Goal: Task Accomplishment & Management: Manage account settings

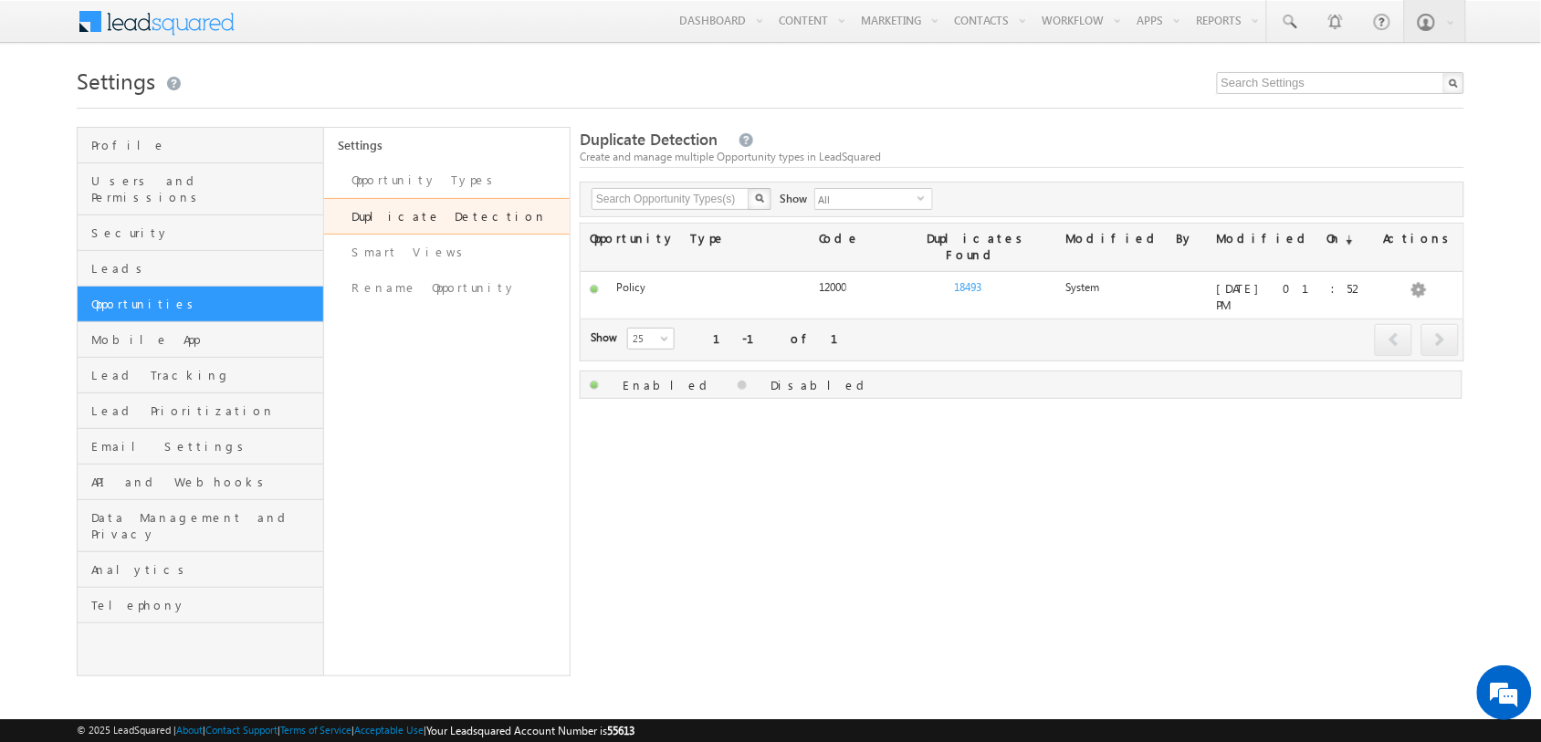
click at [194, 18] on span at bounding box center [168, 20] width 132 height 32
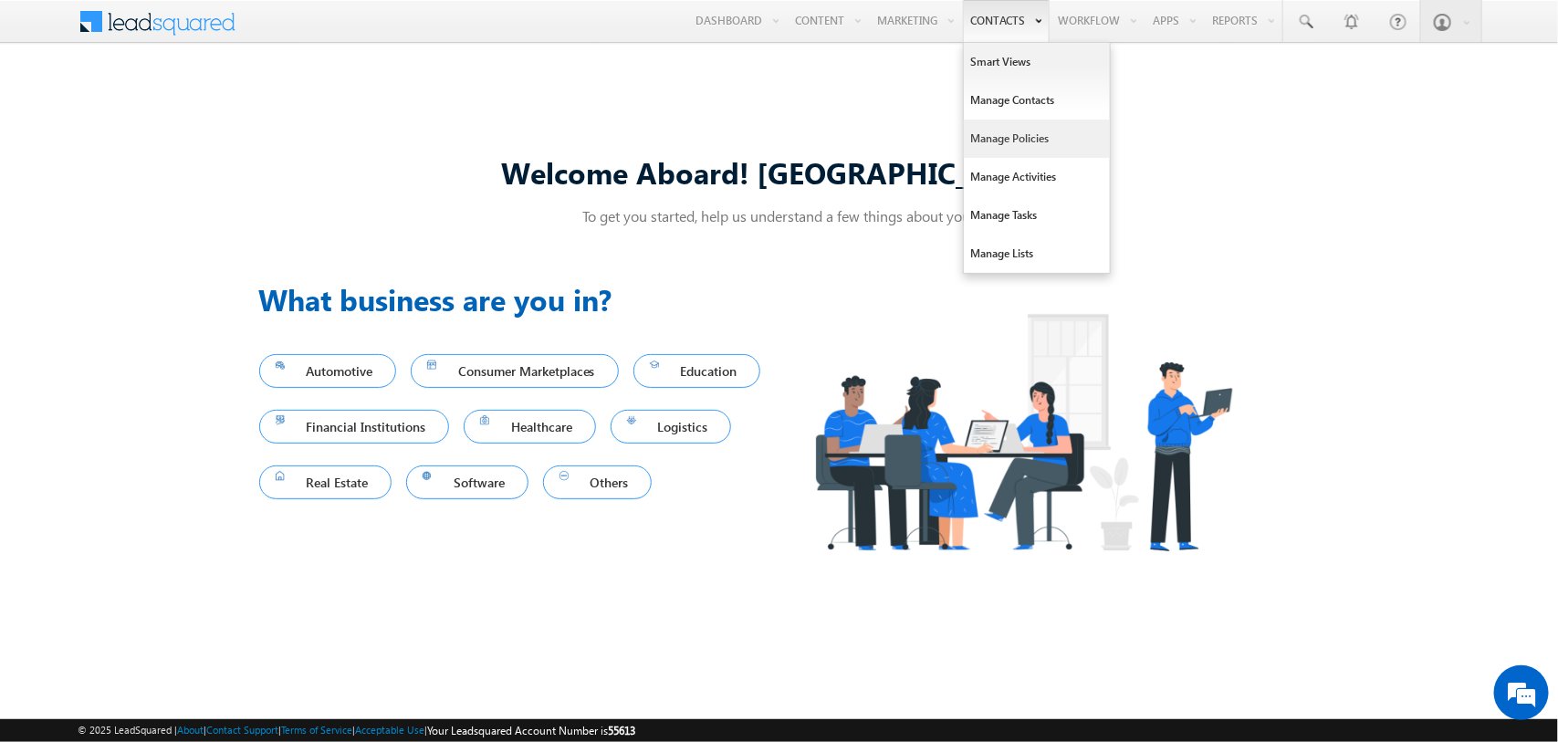
click at [998, 133] on link "Manage Policies" at bounding box center [1037, 139] width 146 height 38
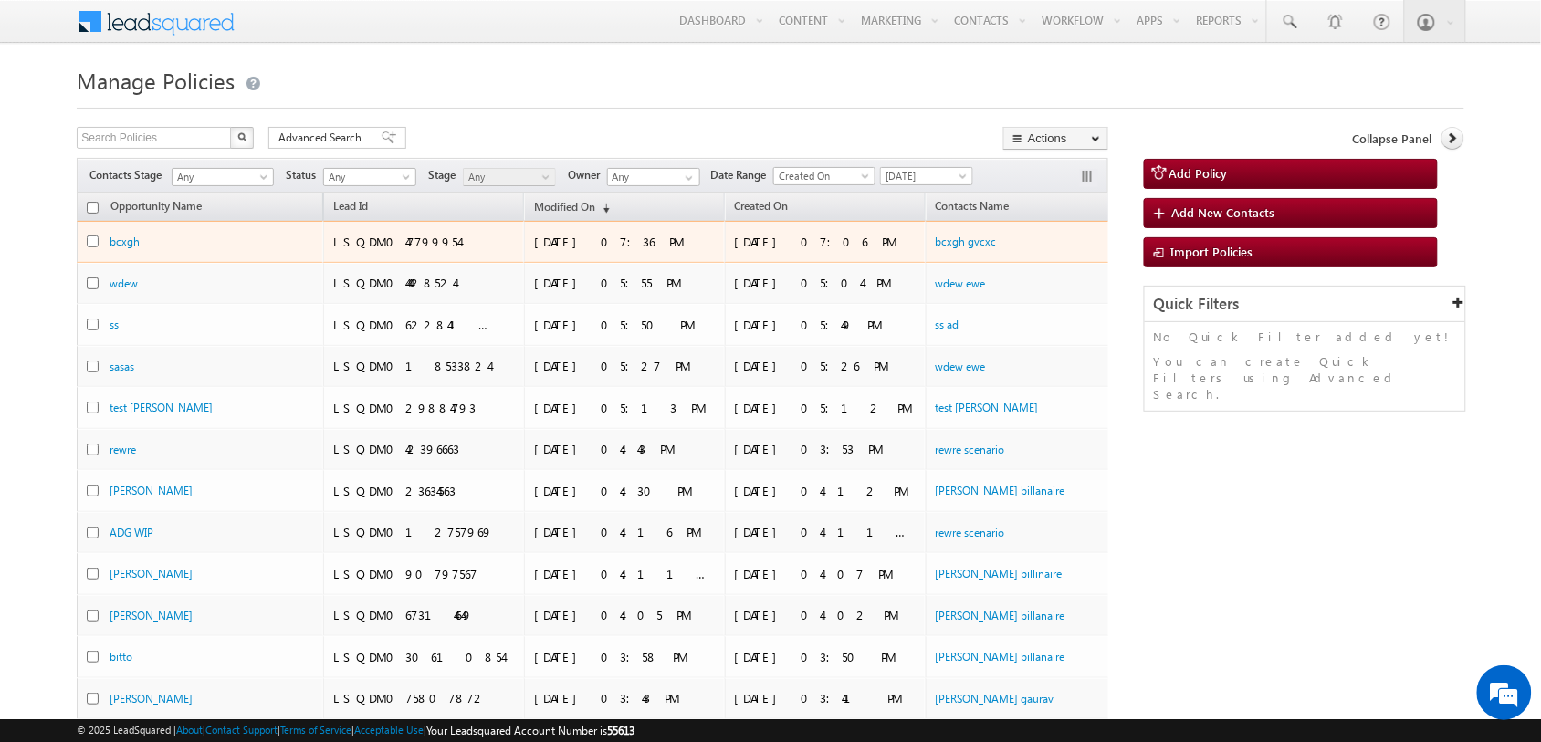
click at [94, 242] on input "checkbox" at bounding box center [93, 241] width 12 height 12
checkbox input "true"
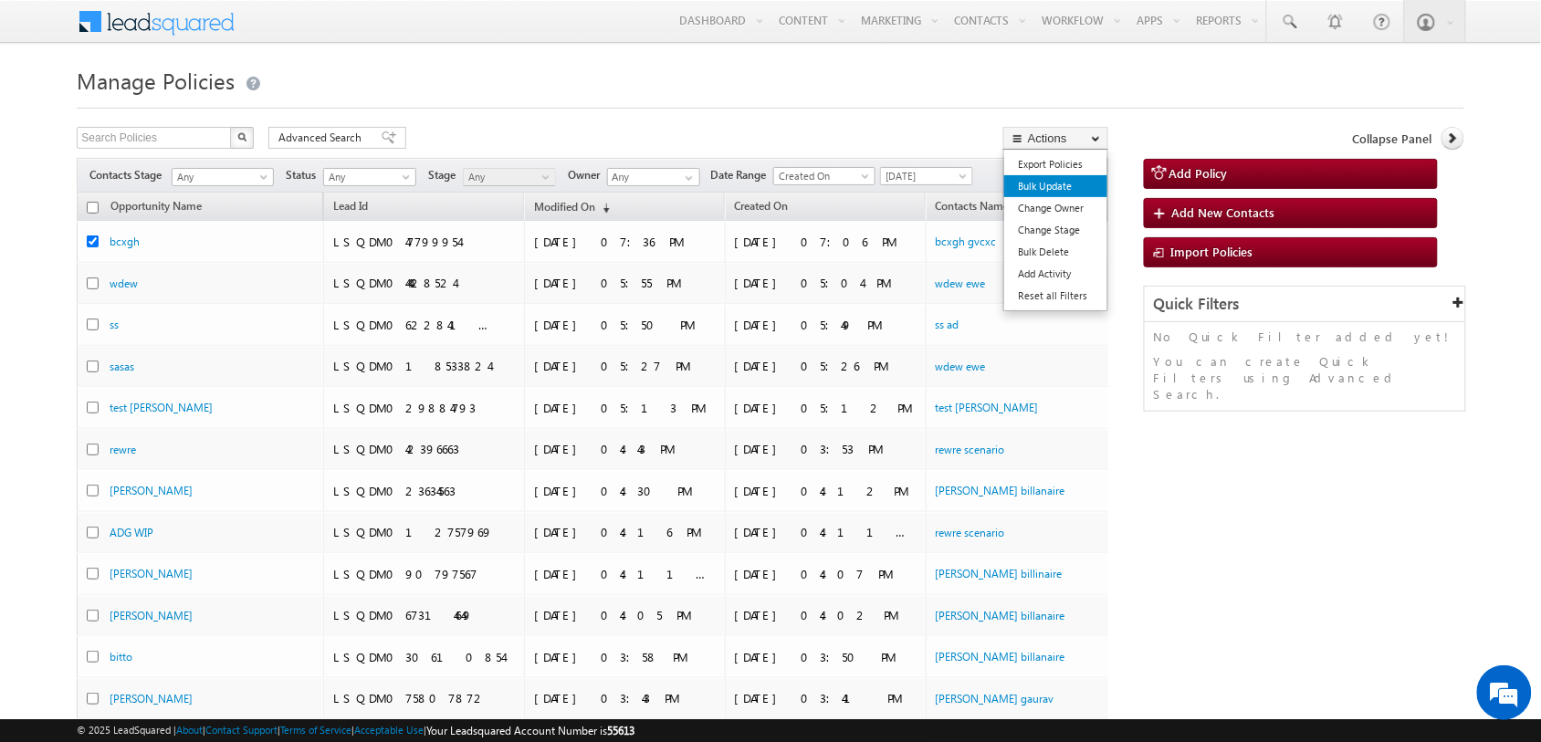
click at [1084, 183] on link "Bulk Update" at bounding box center [1055, 186] width 103 height 22
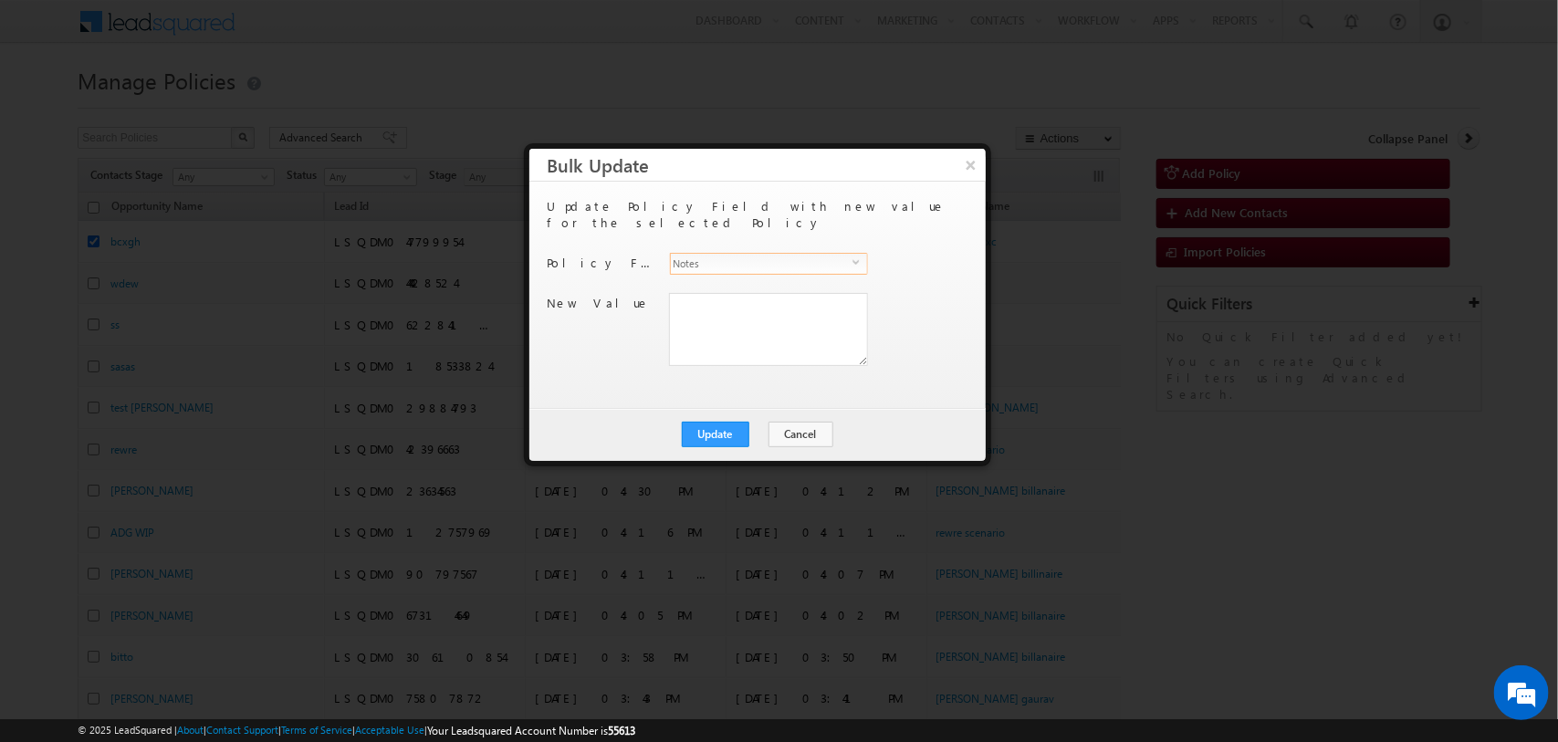
click at [858, 258] on span "select" at bounding box center [859, 262] width 15 height 8
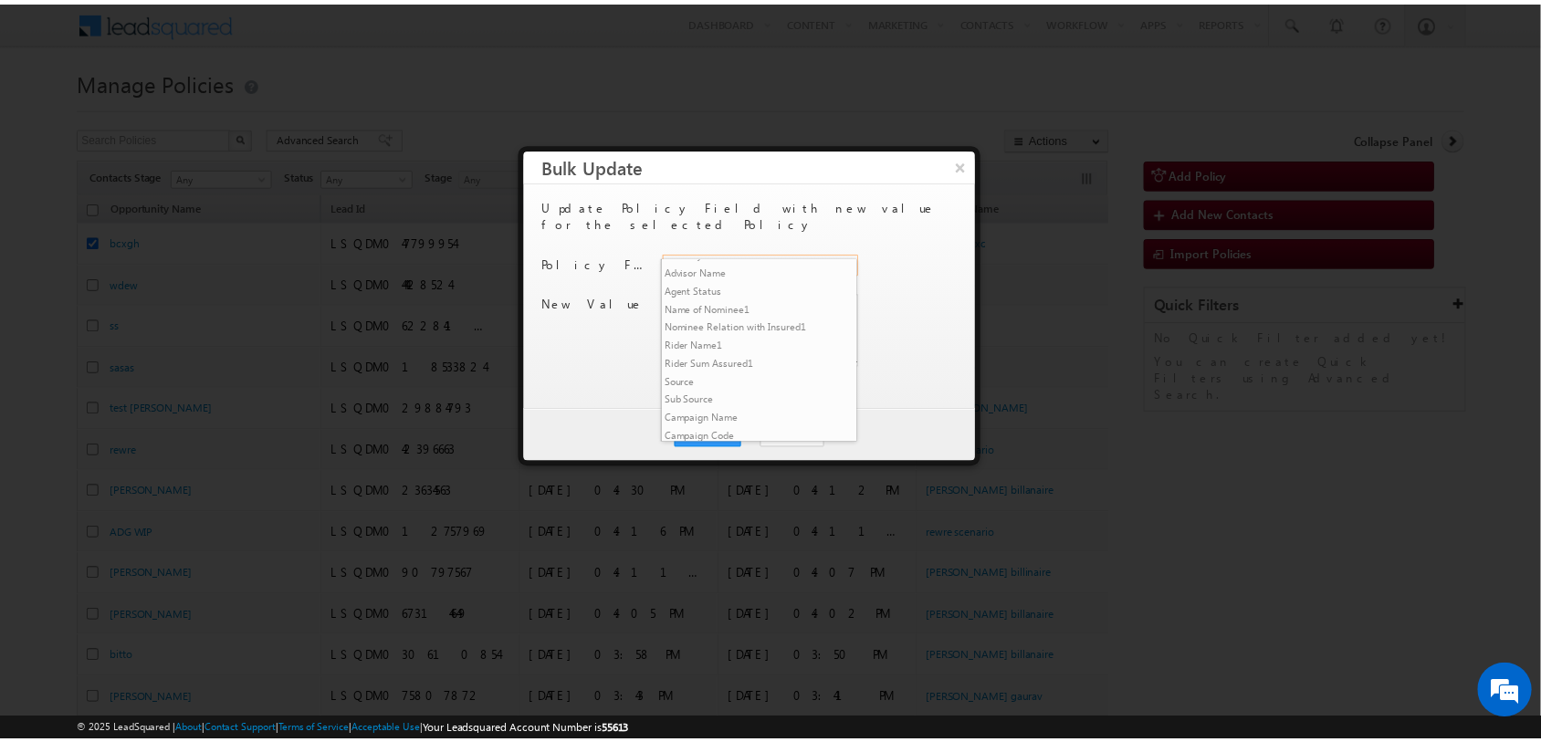
scroll to position [722, 0]
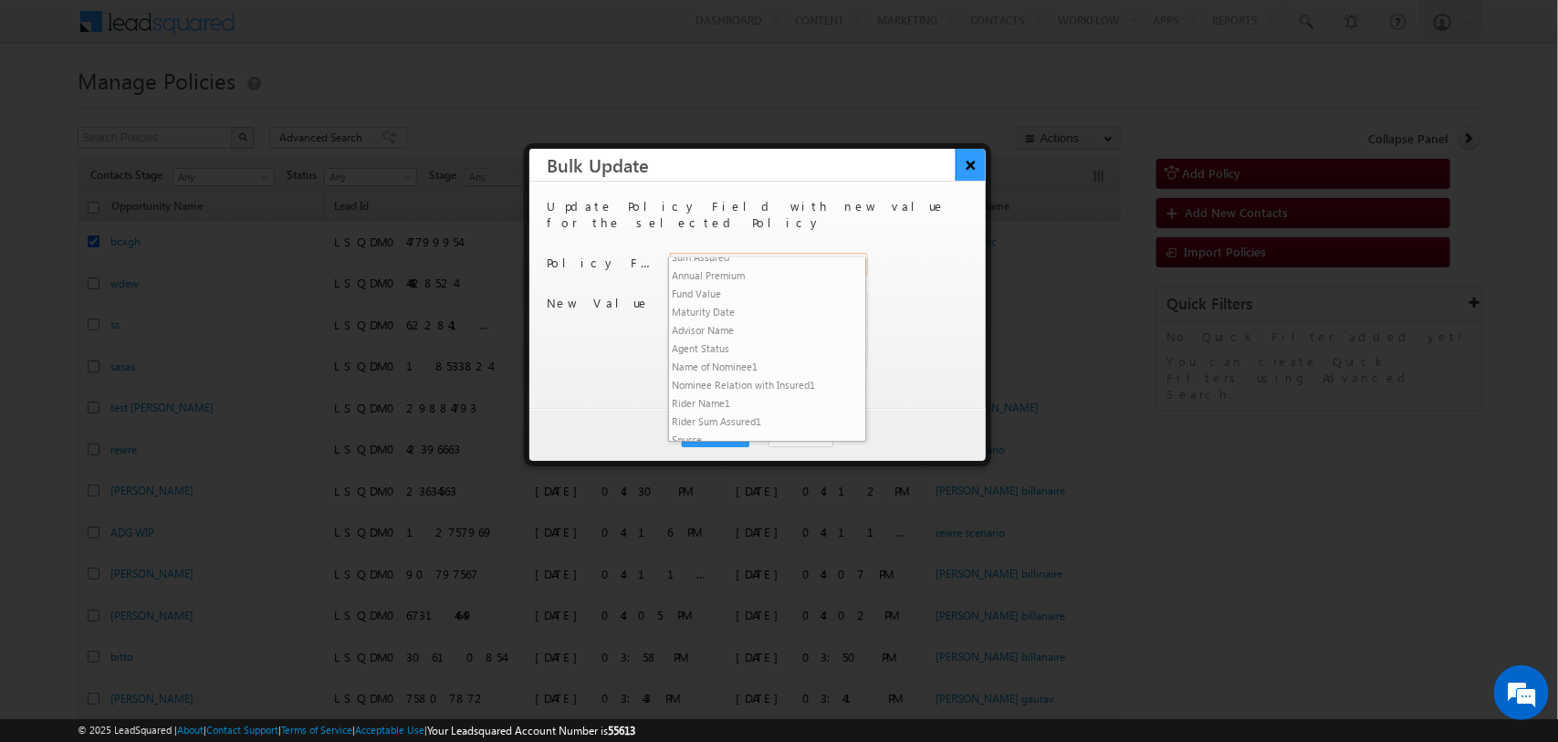
click at [972, 158] on button "×" at bounding box center [971, 165] width 30 height 32
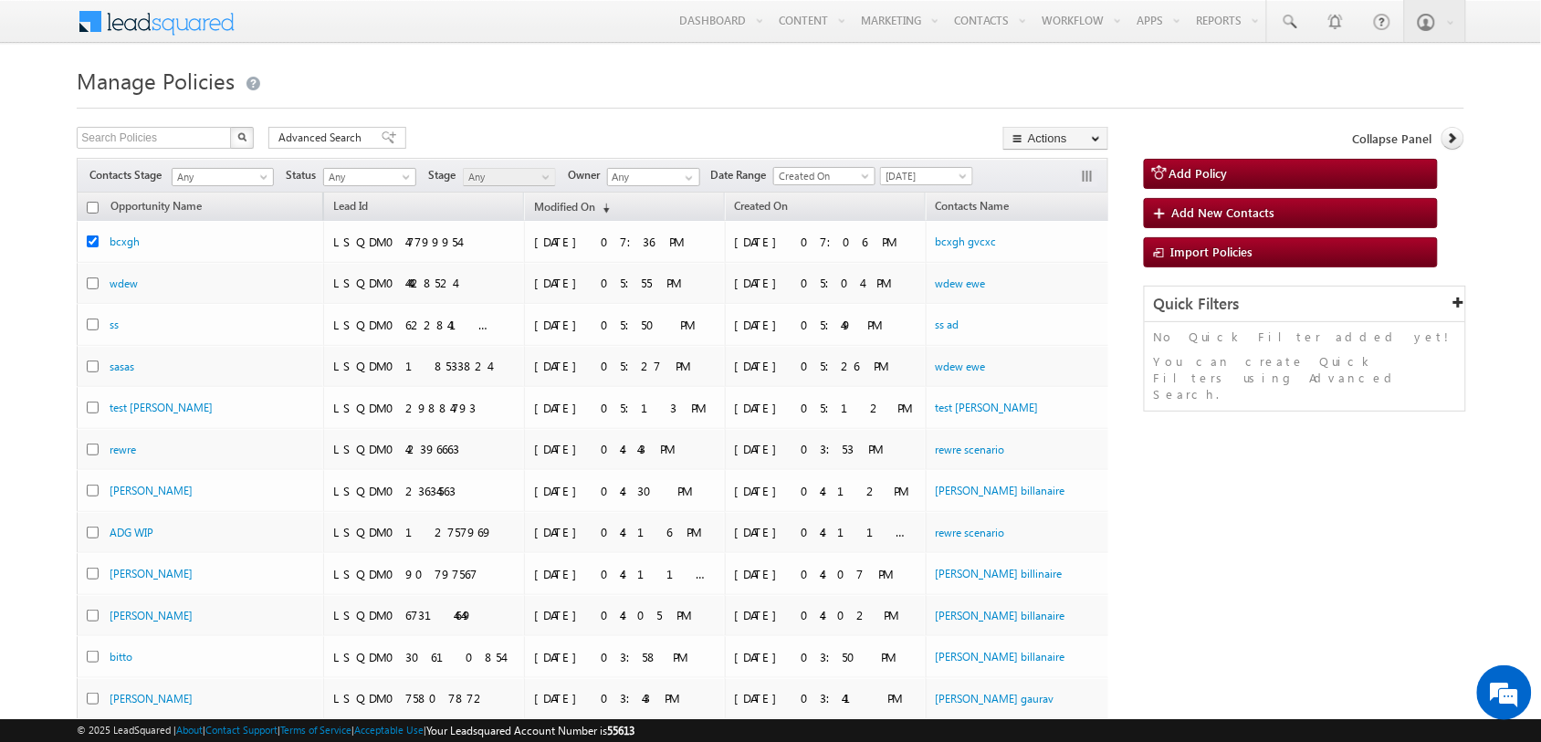
click at [92, 210] on input "checkbox" at bounding box center [93, 208] width 12 height 12
checkbox input "true"
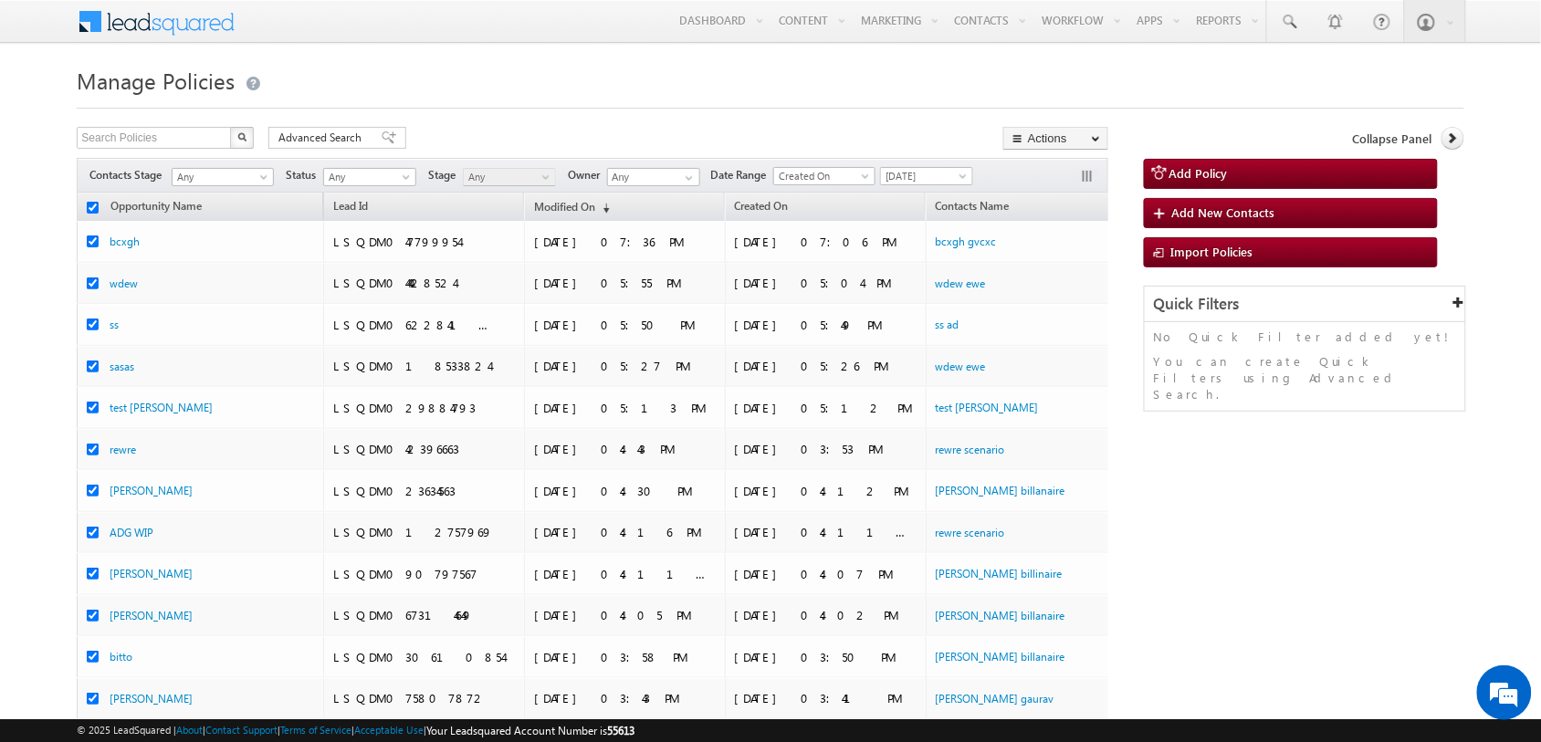
checkbox input "true"
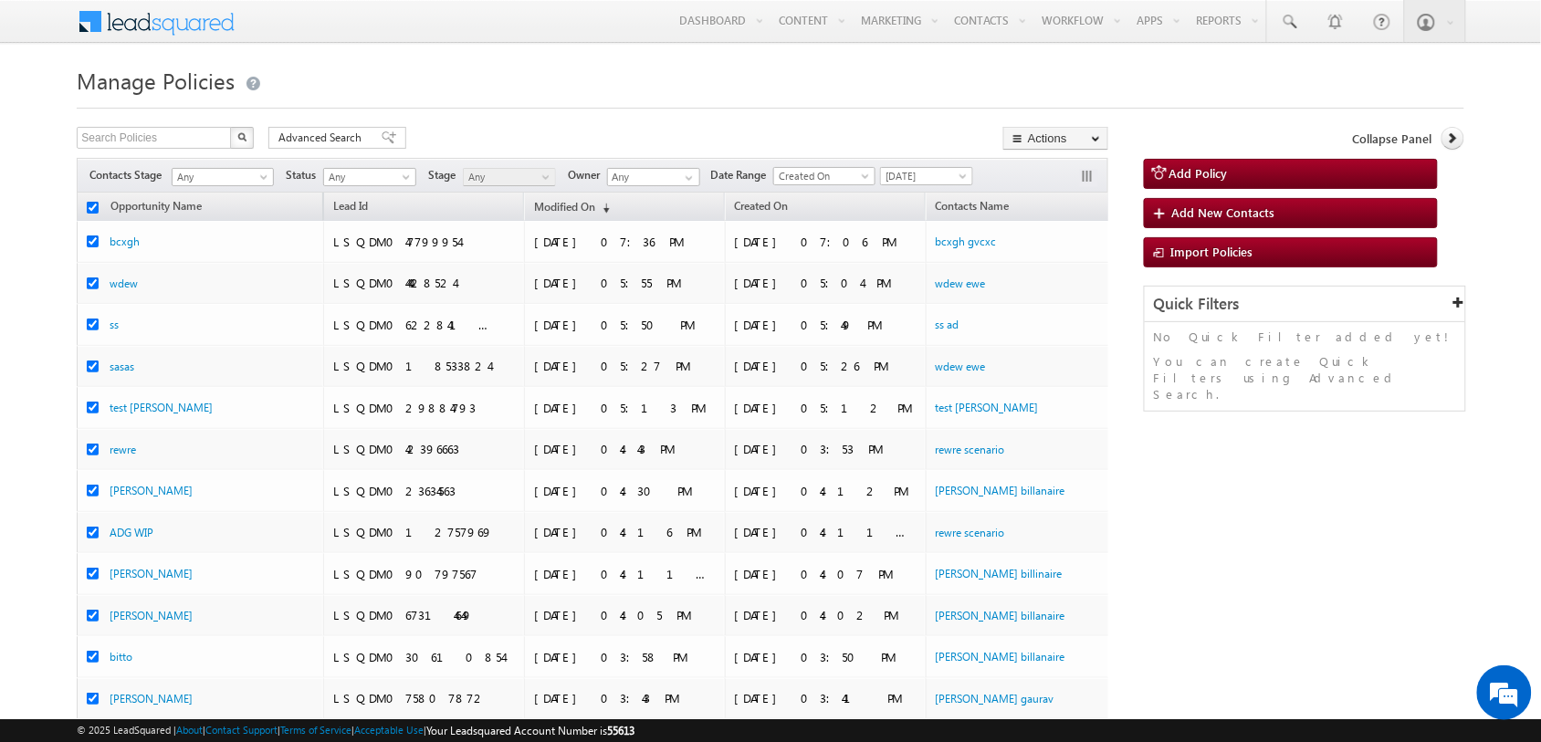
checkbox input "true"
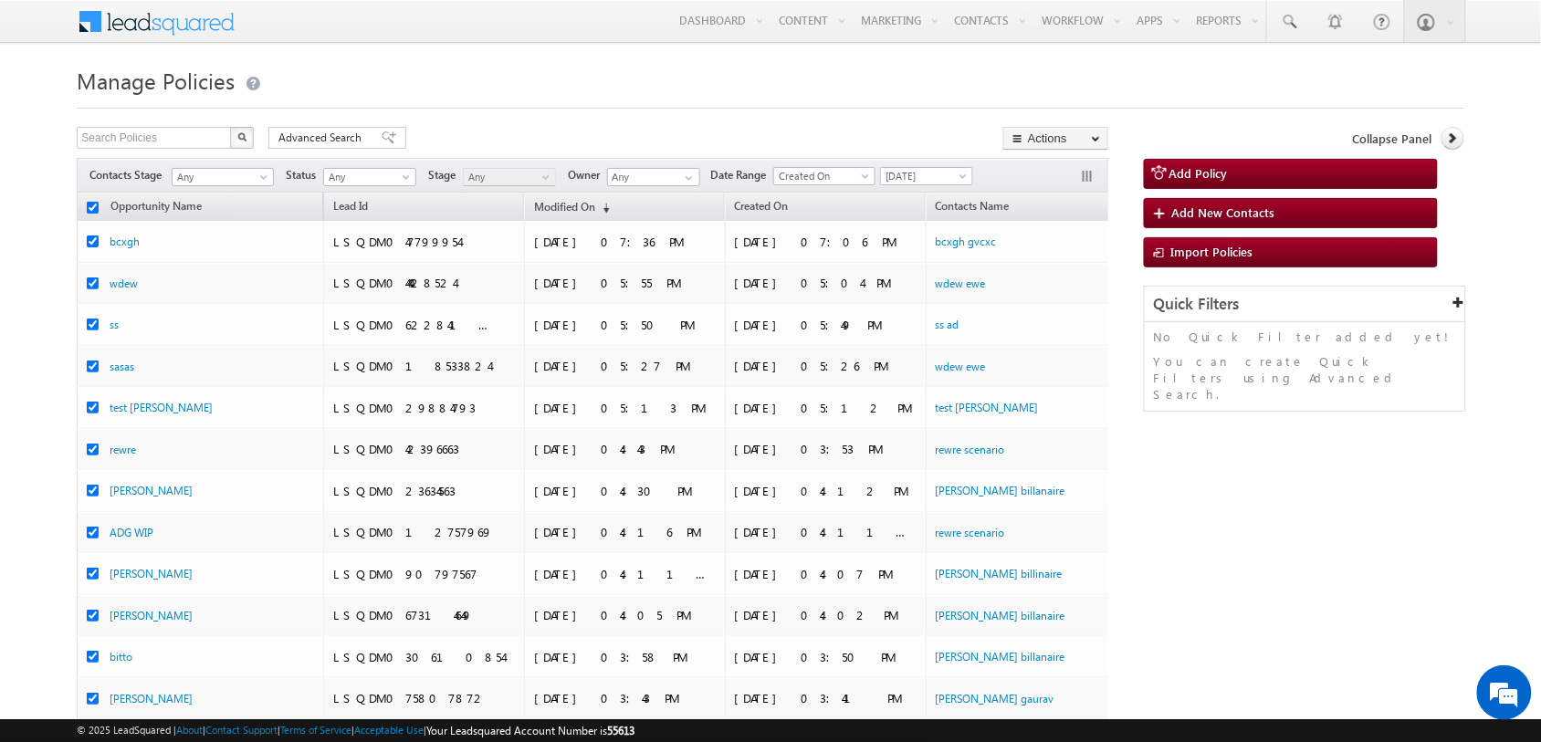
checkbox input "true"
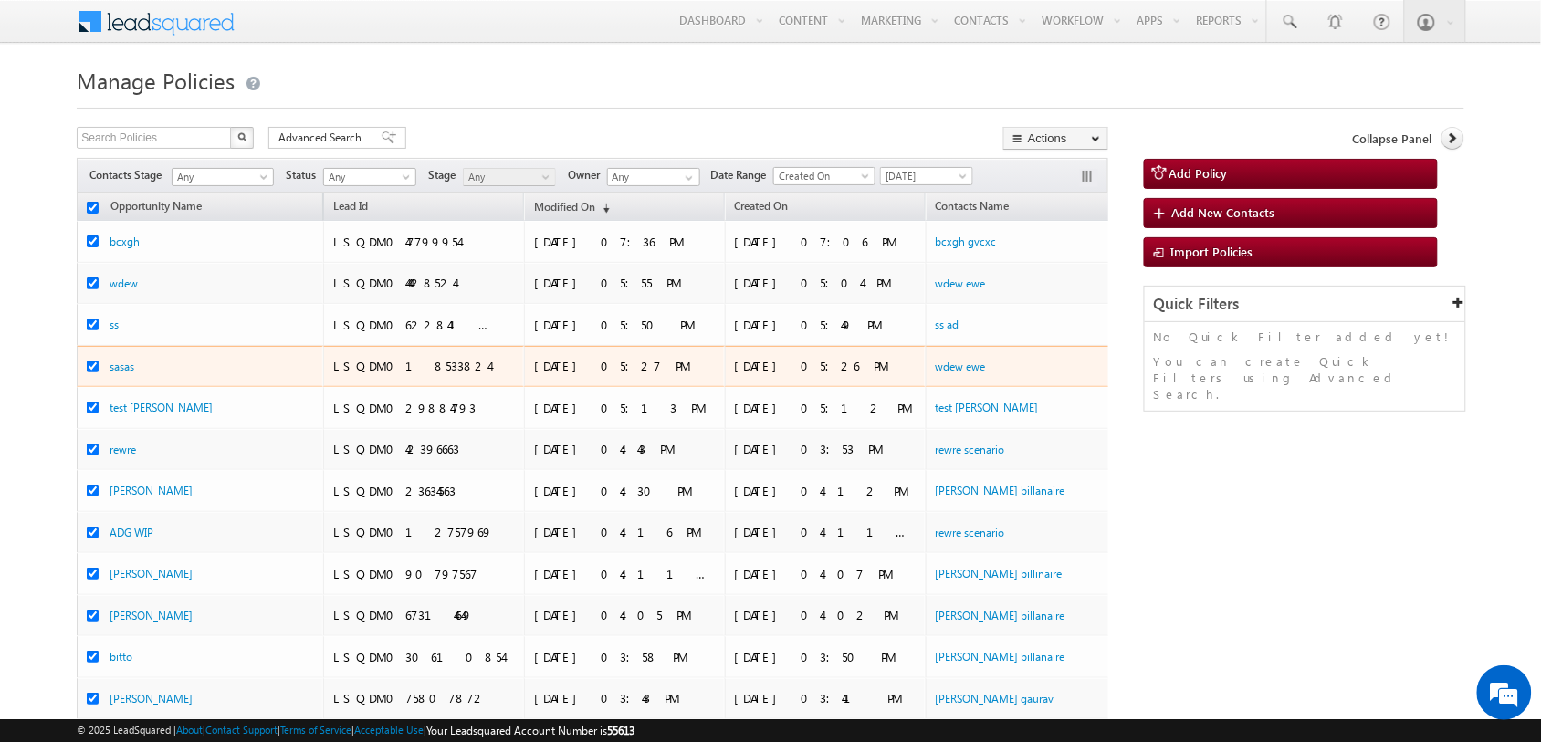
scroll to position [313, 0]
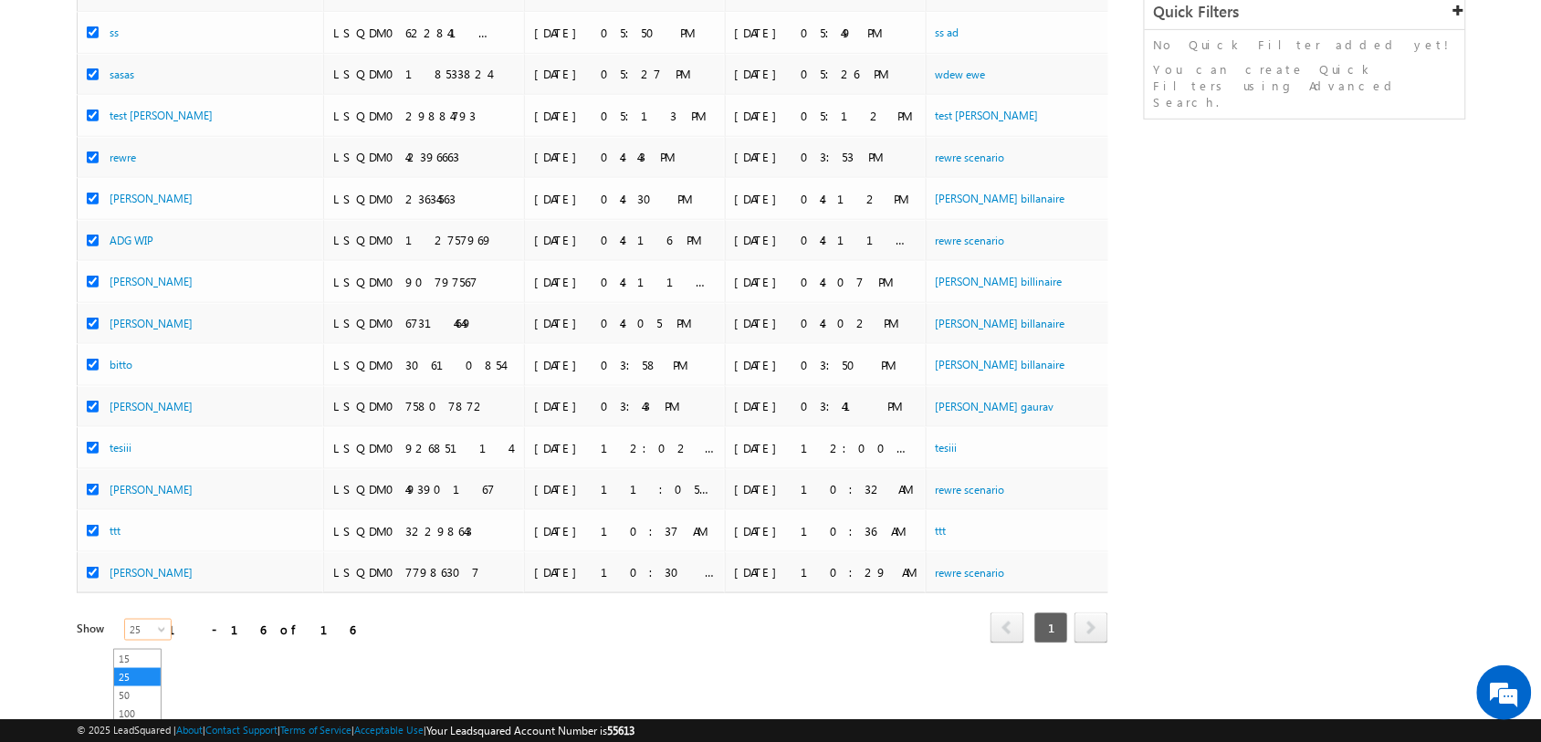
click at [156, 626] on span at bounding box center [163, 633] width 15 height 15
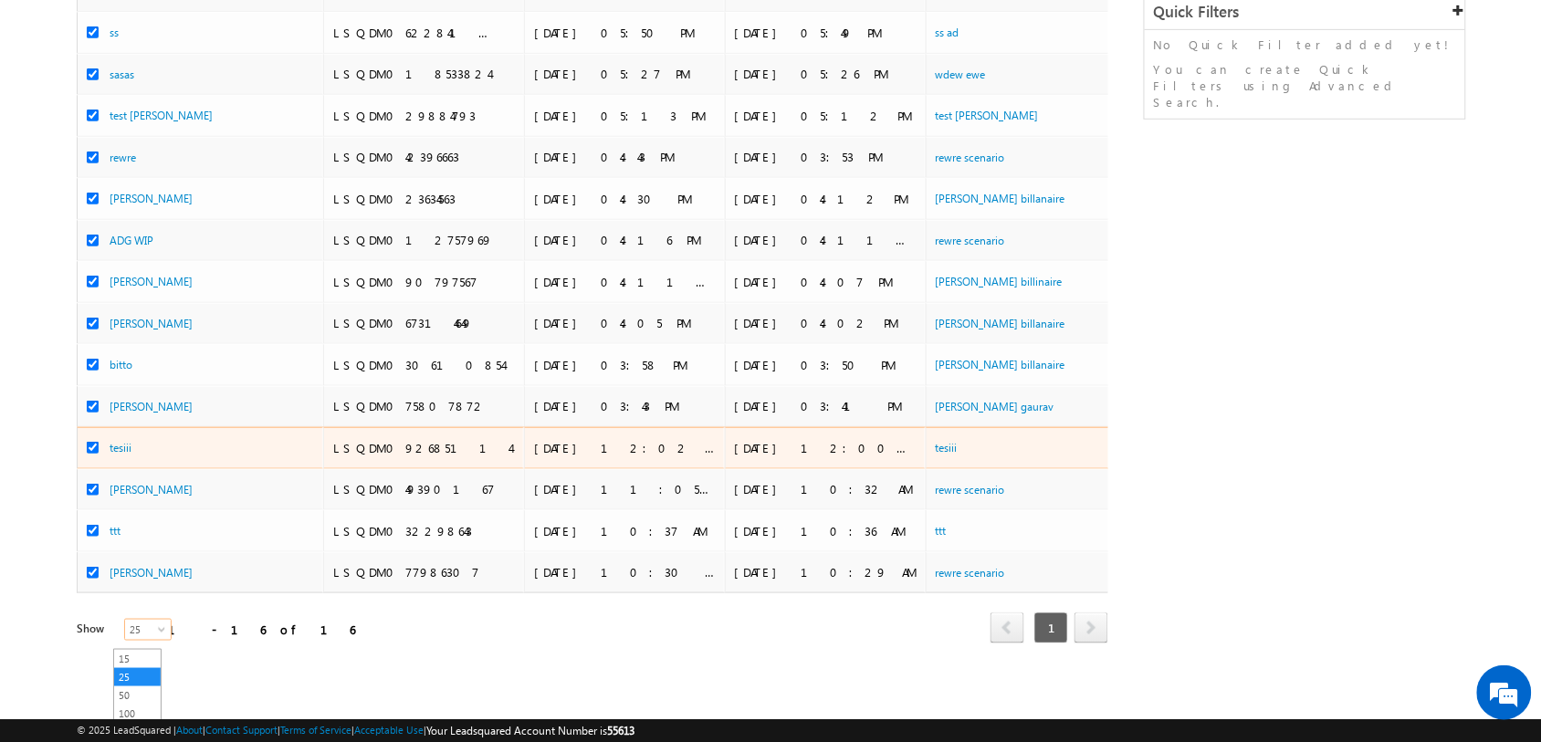
scroll to position [0, 0]
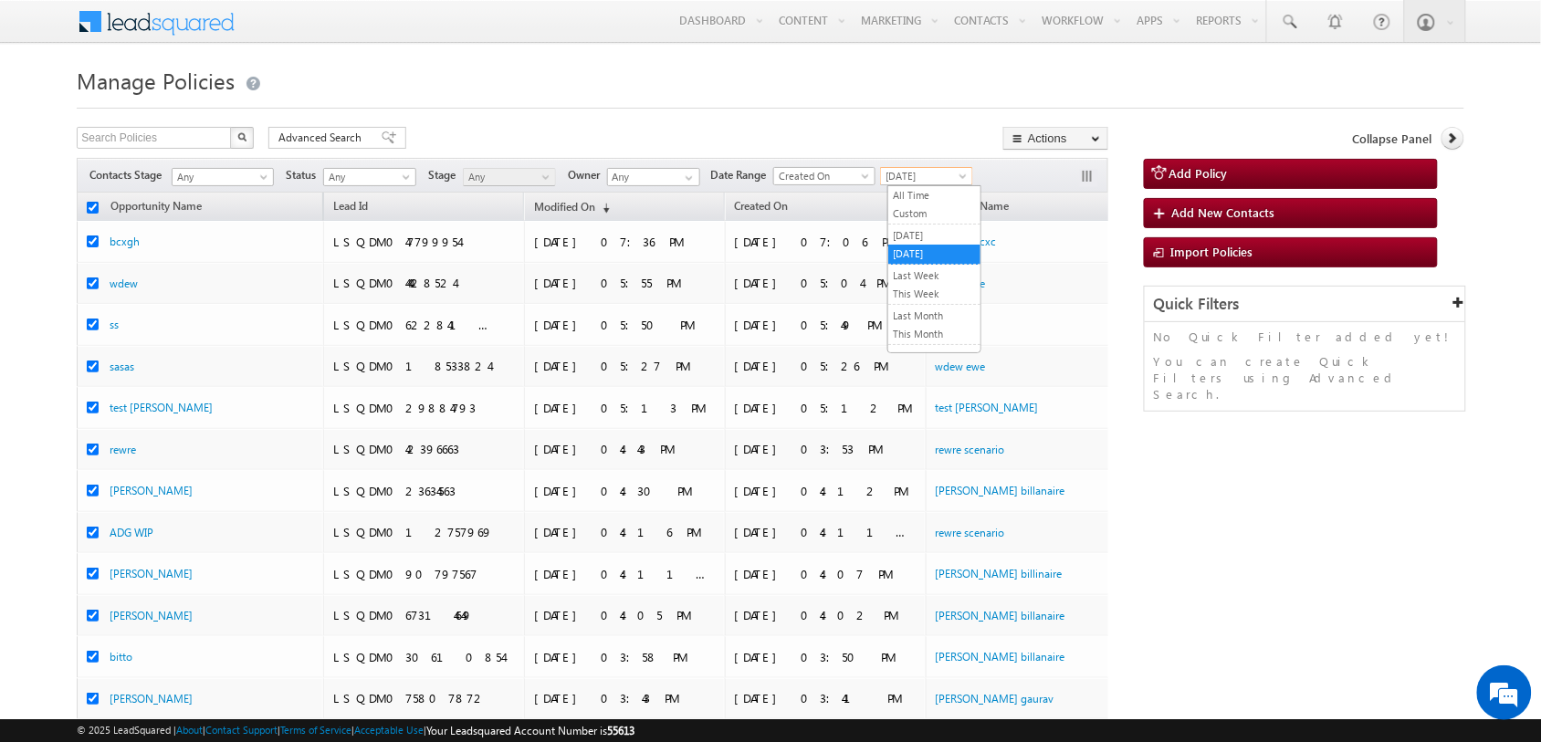
click at [938, 171] on span "[DATE]" at bounding box center [924, 176] width 87 height 16
click at [920, 188] on link "All Time" at bounding box center [934, 195] width 92 height 16
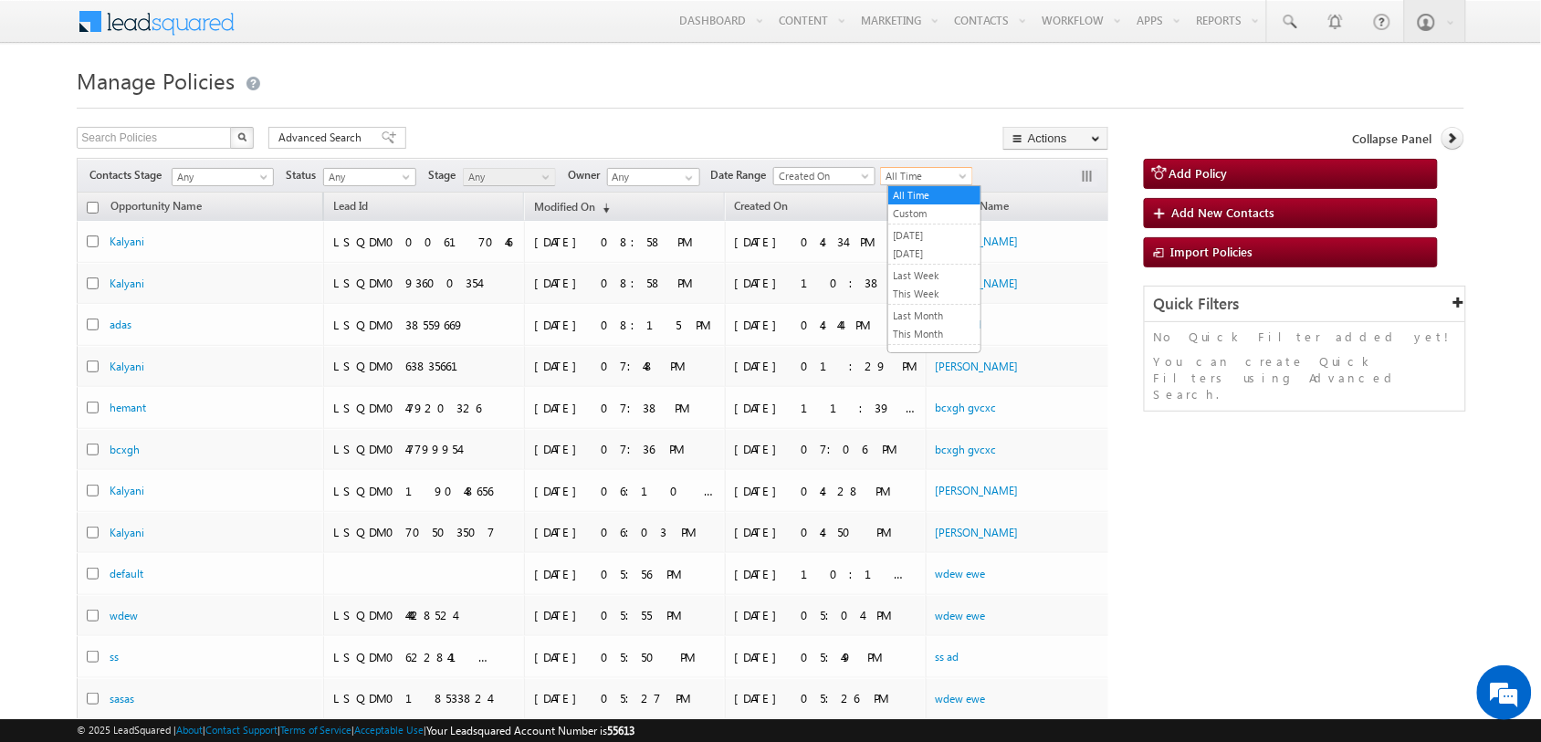
click at [966, 172] on span at bounding box center [964, 179] width 15 height 15
click at [947, 139] on div "Search Policies X 103852 results found Advanced Search Advanced search results …" at bounding box center [592, 140] width 1031 height 26
click at [89, 212] on input "checkbox" at bounding box center [93, 208] width 12 height 12
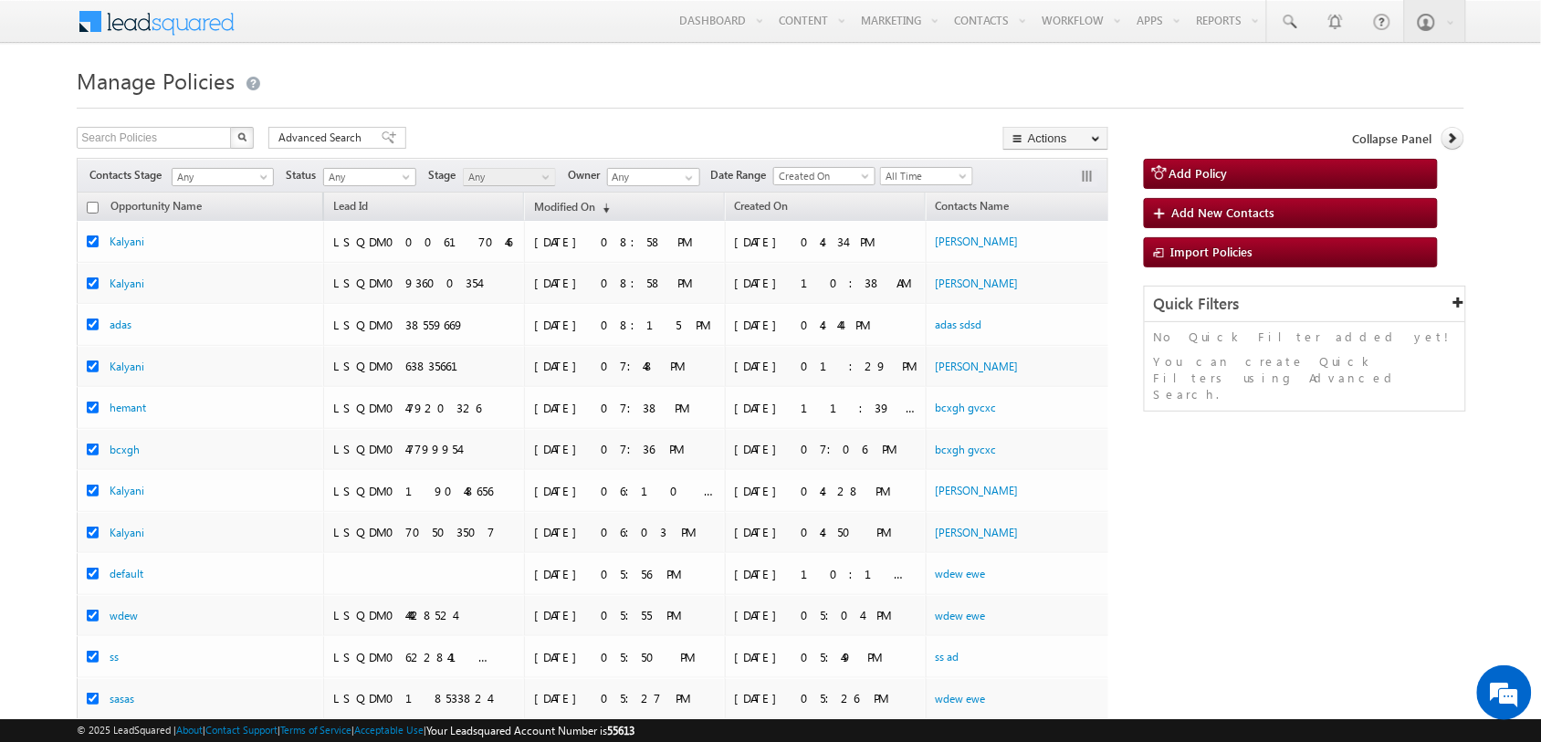
checkbox input "true"
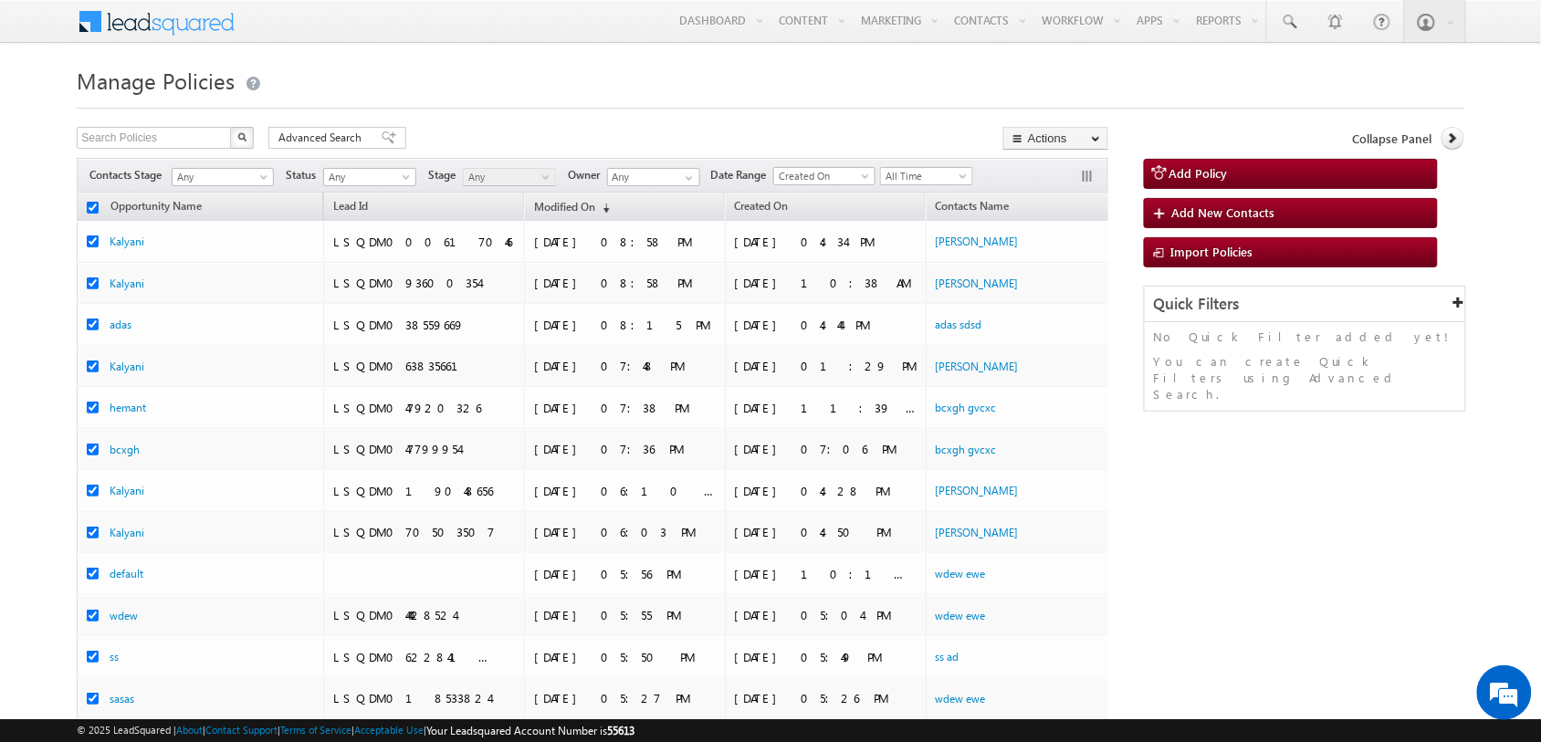
checkbox input "true"
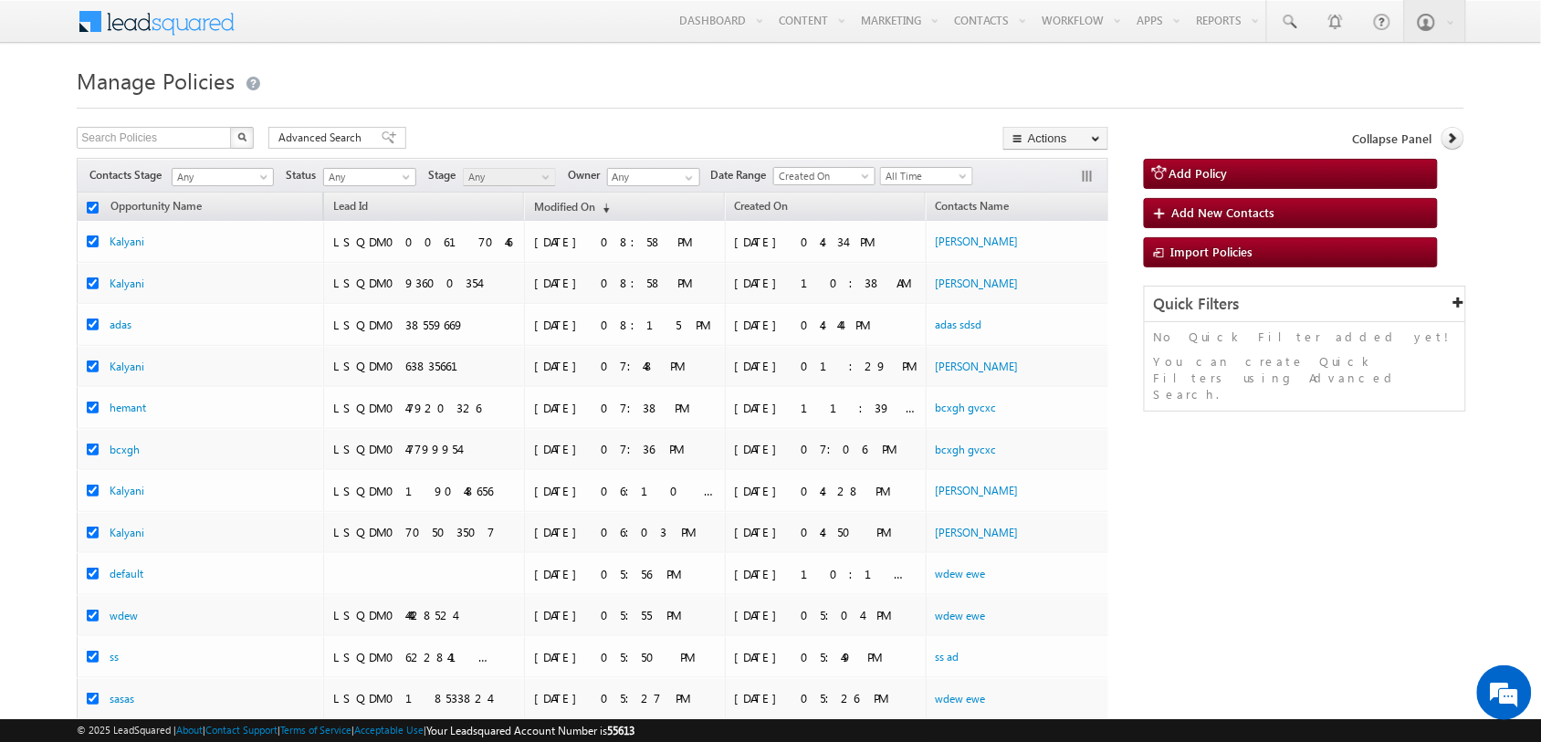
checkbox input "true"
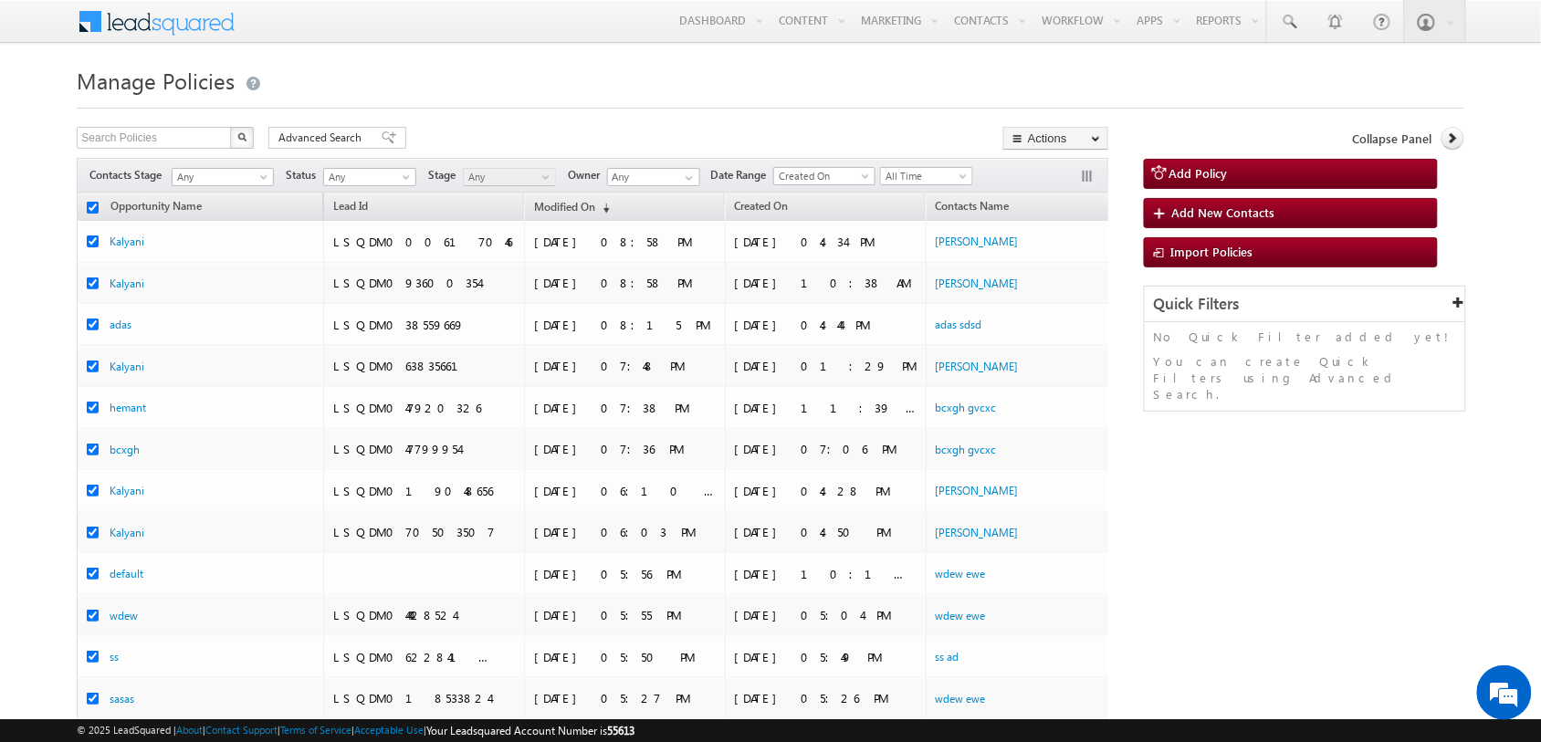
checkbox input "true"
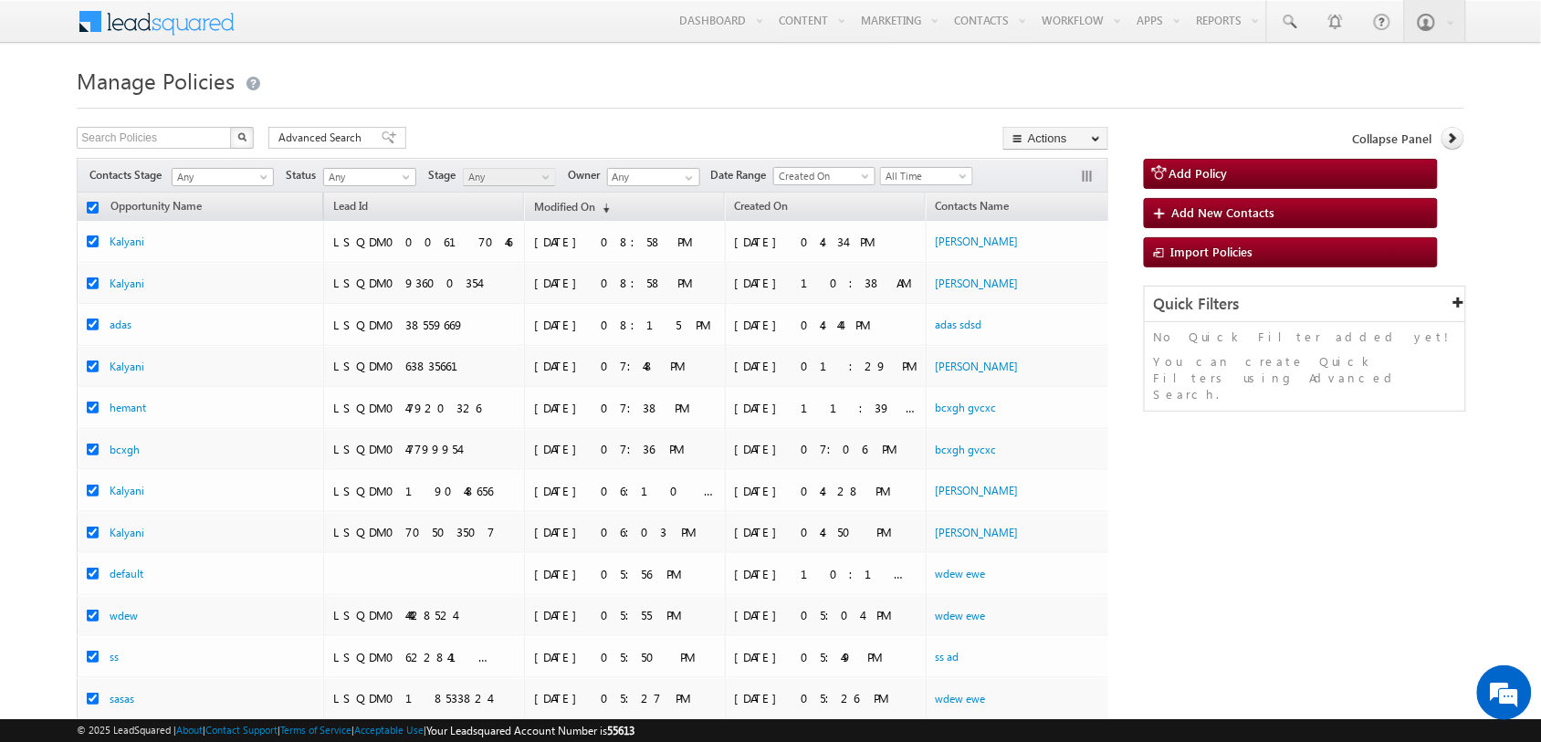
checkbox input "true"
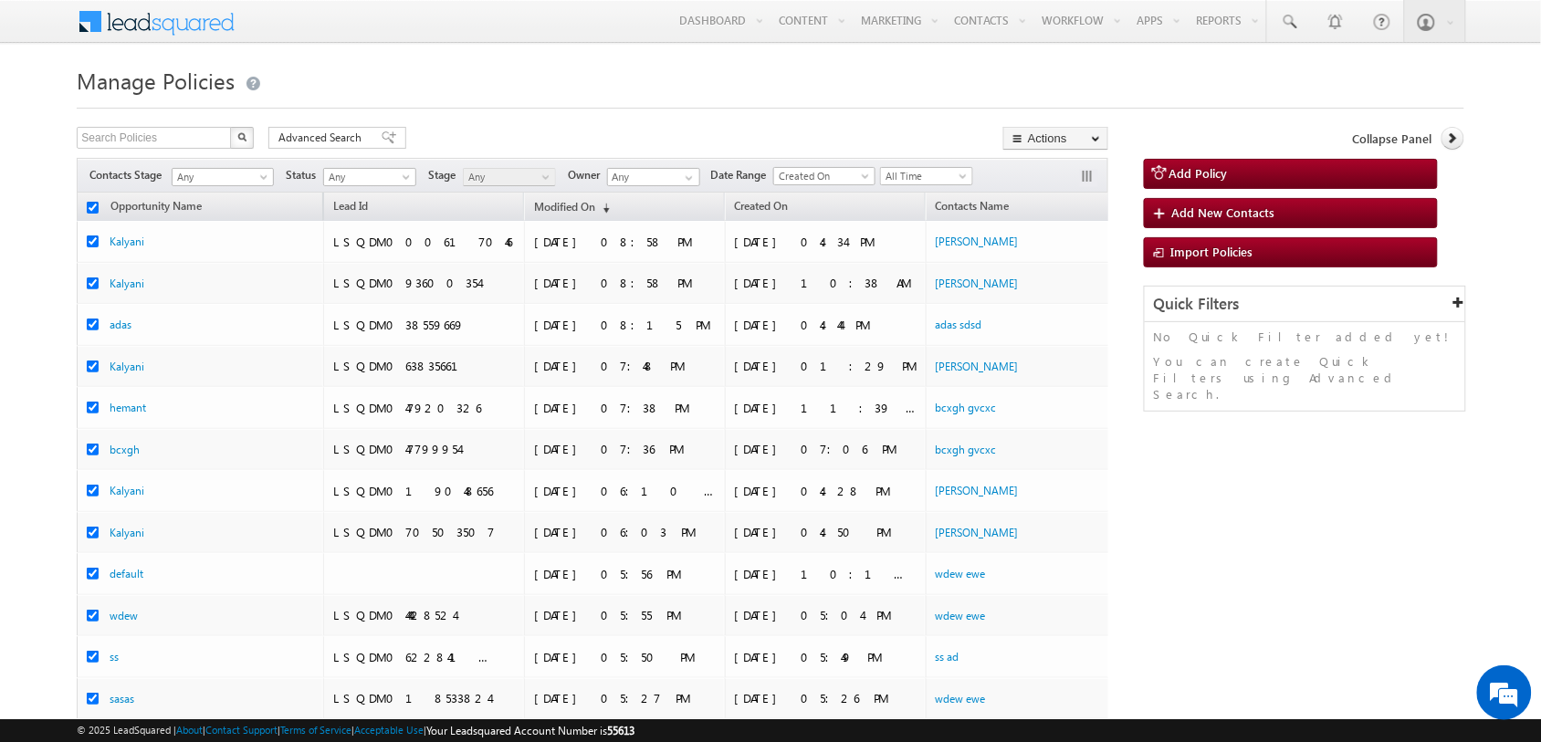
checkbox input "true"
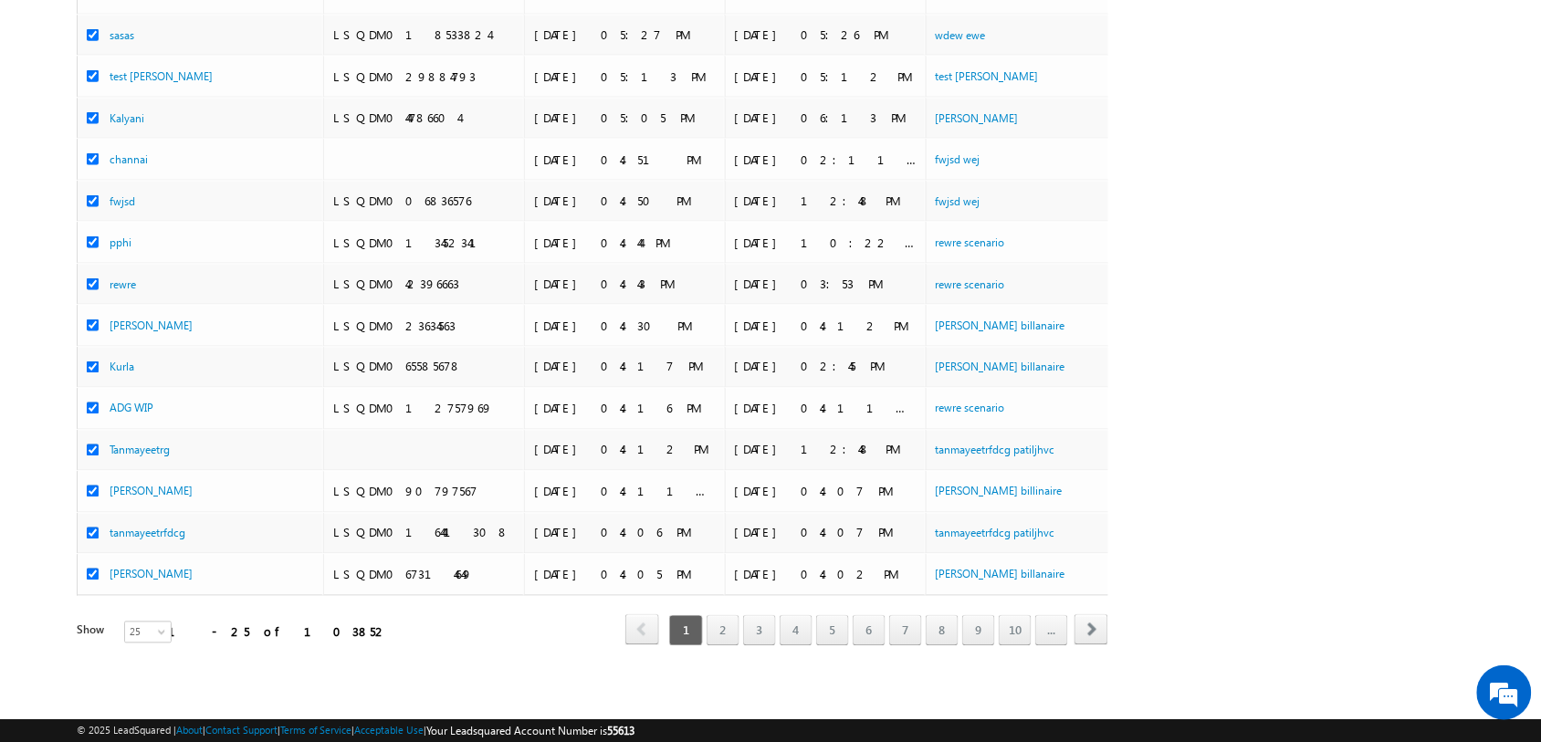
scroll to position [0, 0]
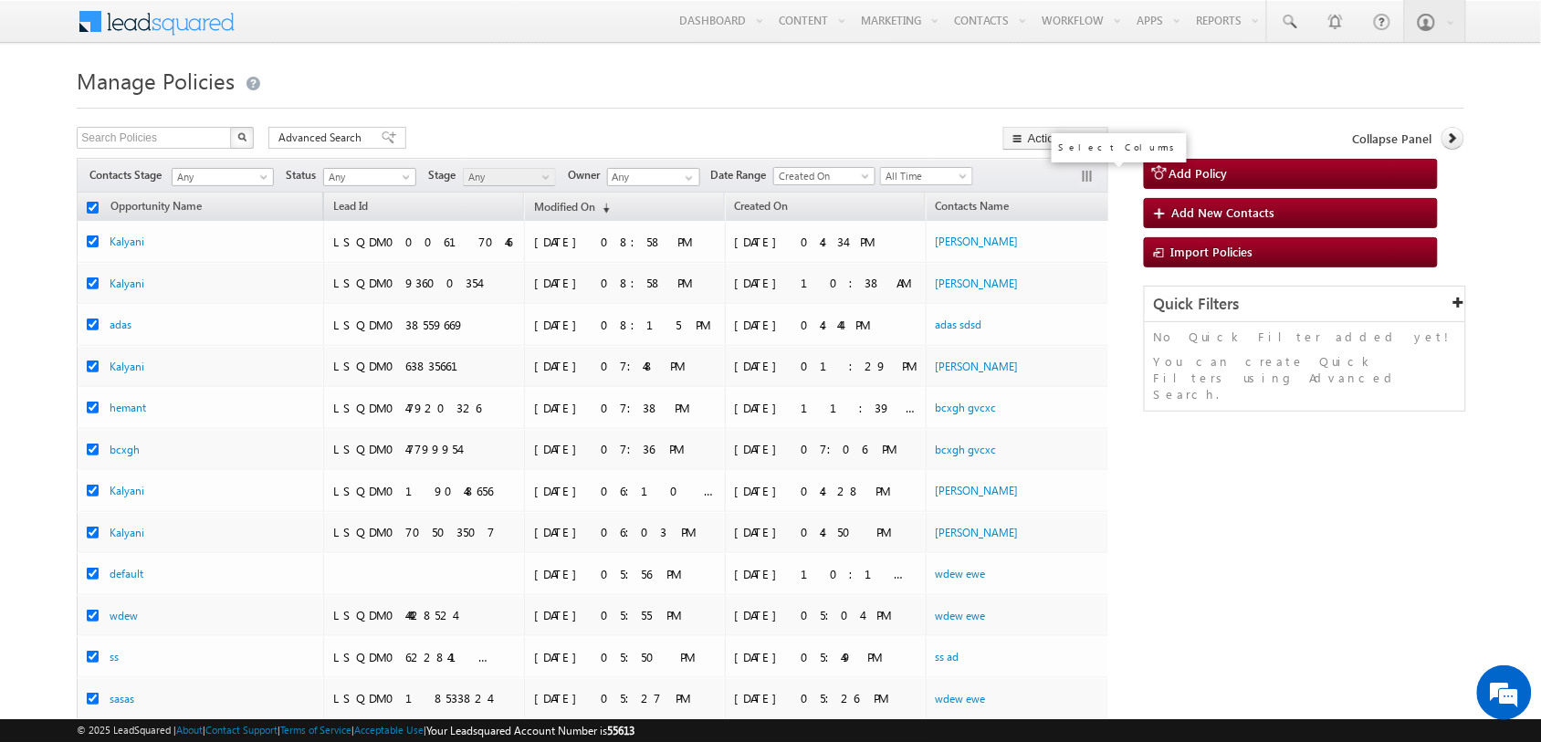
click at [1087, 180] on button "button" at bounding box center [1089, 178] width 18 height 18
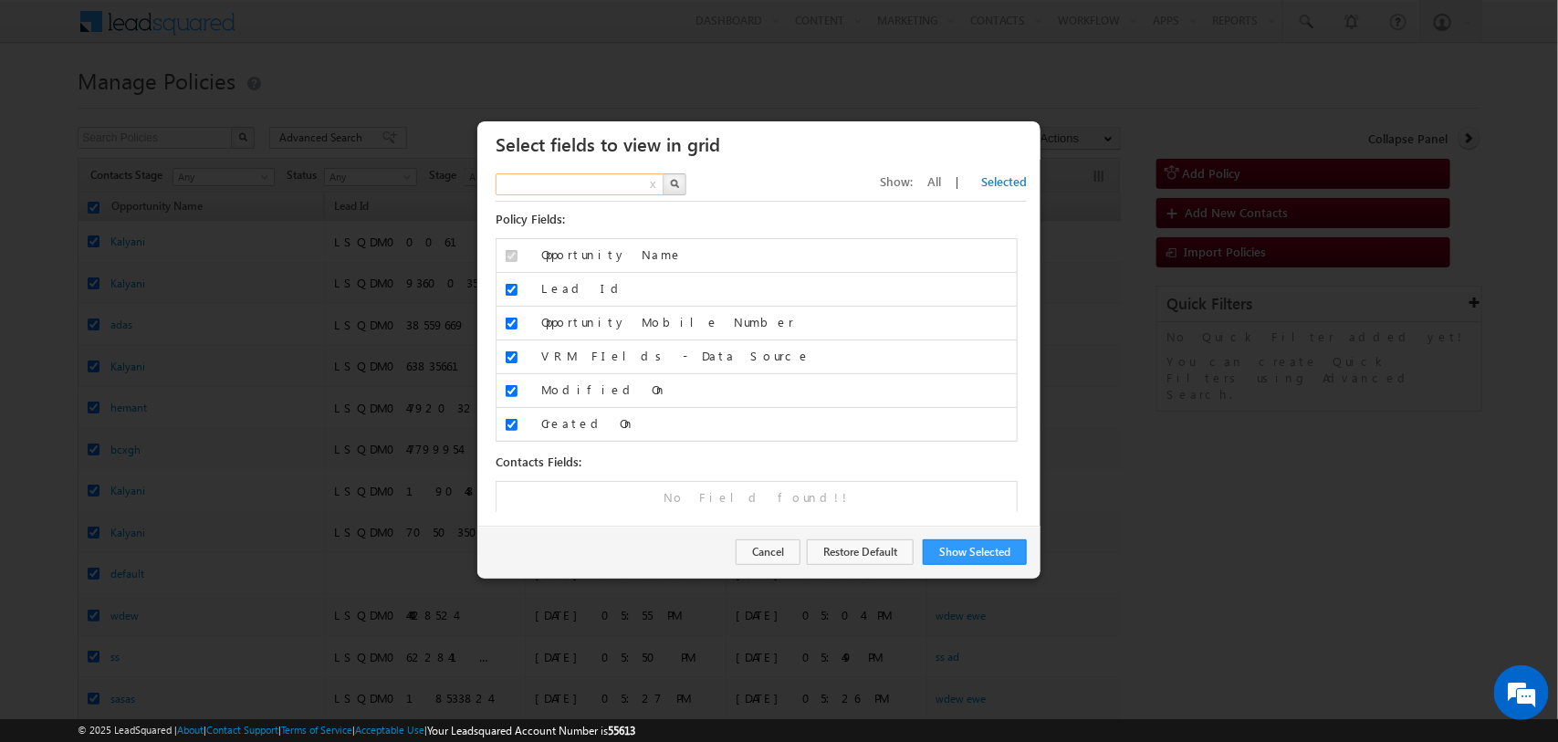
click at [619, 183] on input "text" at bounding box center [581, 184] width 170 height 22
type input "Search Fields"
click at [941, 174] on span "All" at bounding box center [934, 181] width 14 height 16
click at [544, 183] on input "text" at bounding box center [581, 184] width 170 height 22
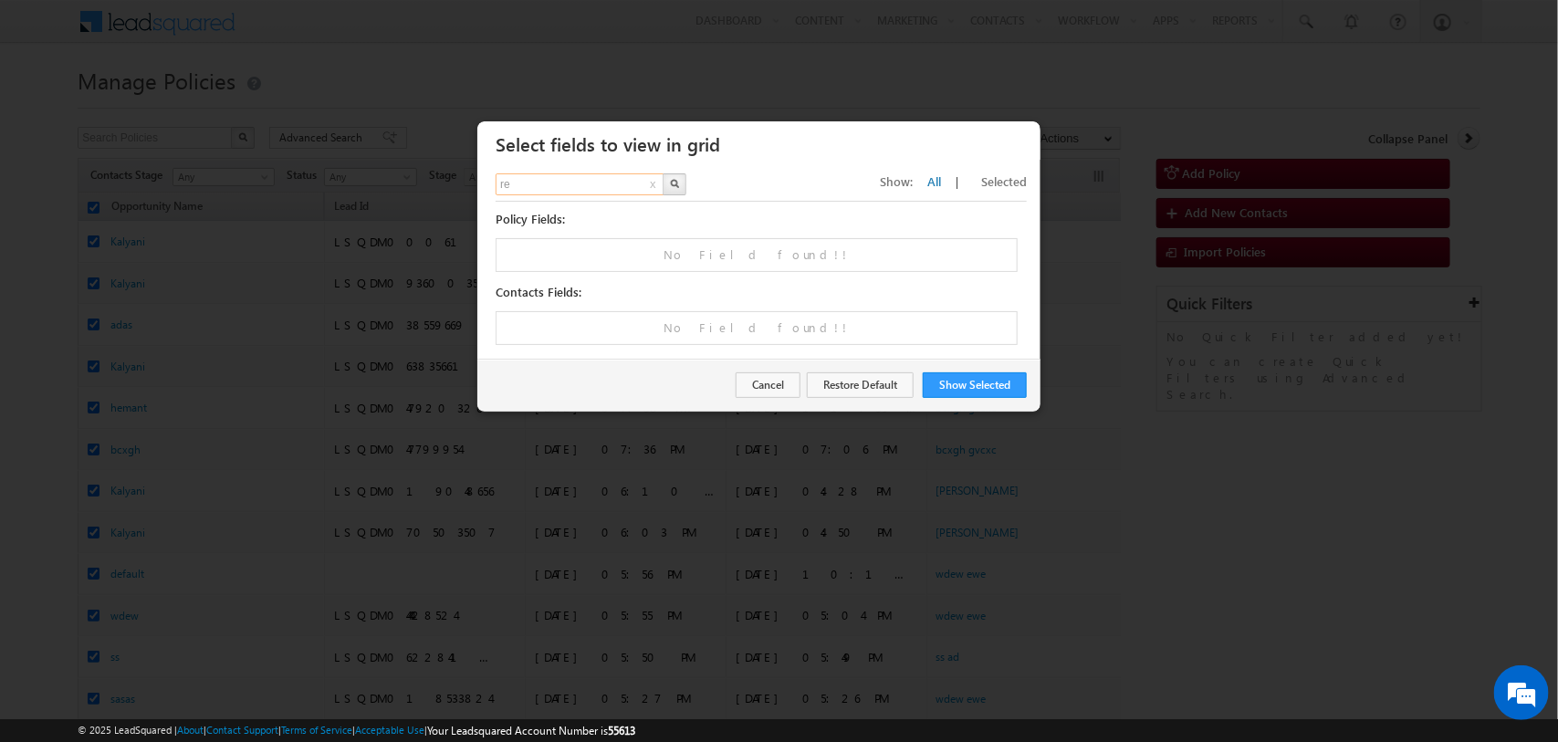
type input "r"
type input "churn"
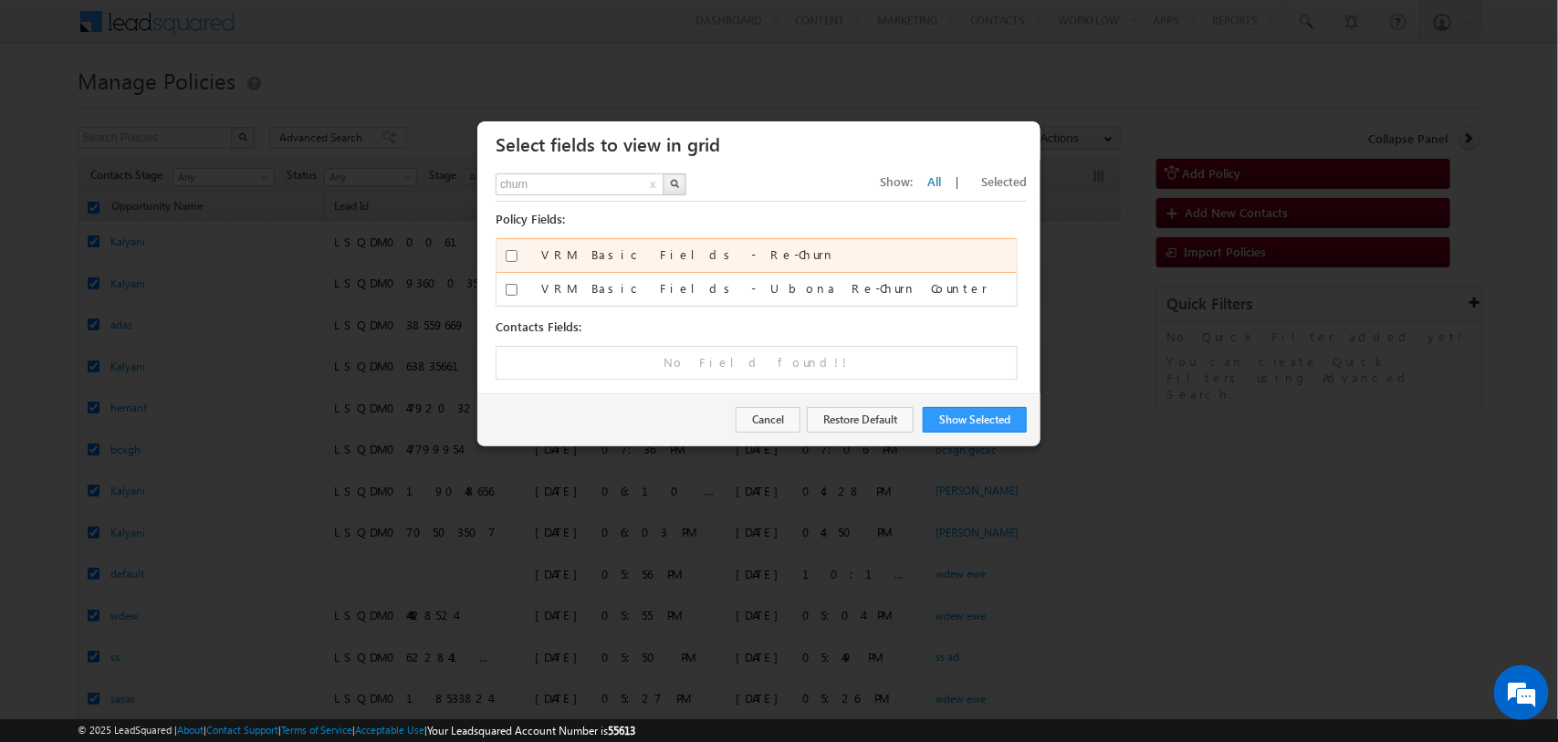
click at [513, 256] on input "VRM Basic Fields - Re-Churn" at bounding box center [512, 256] width 12 height 12
checkbox input "true"
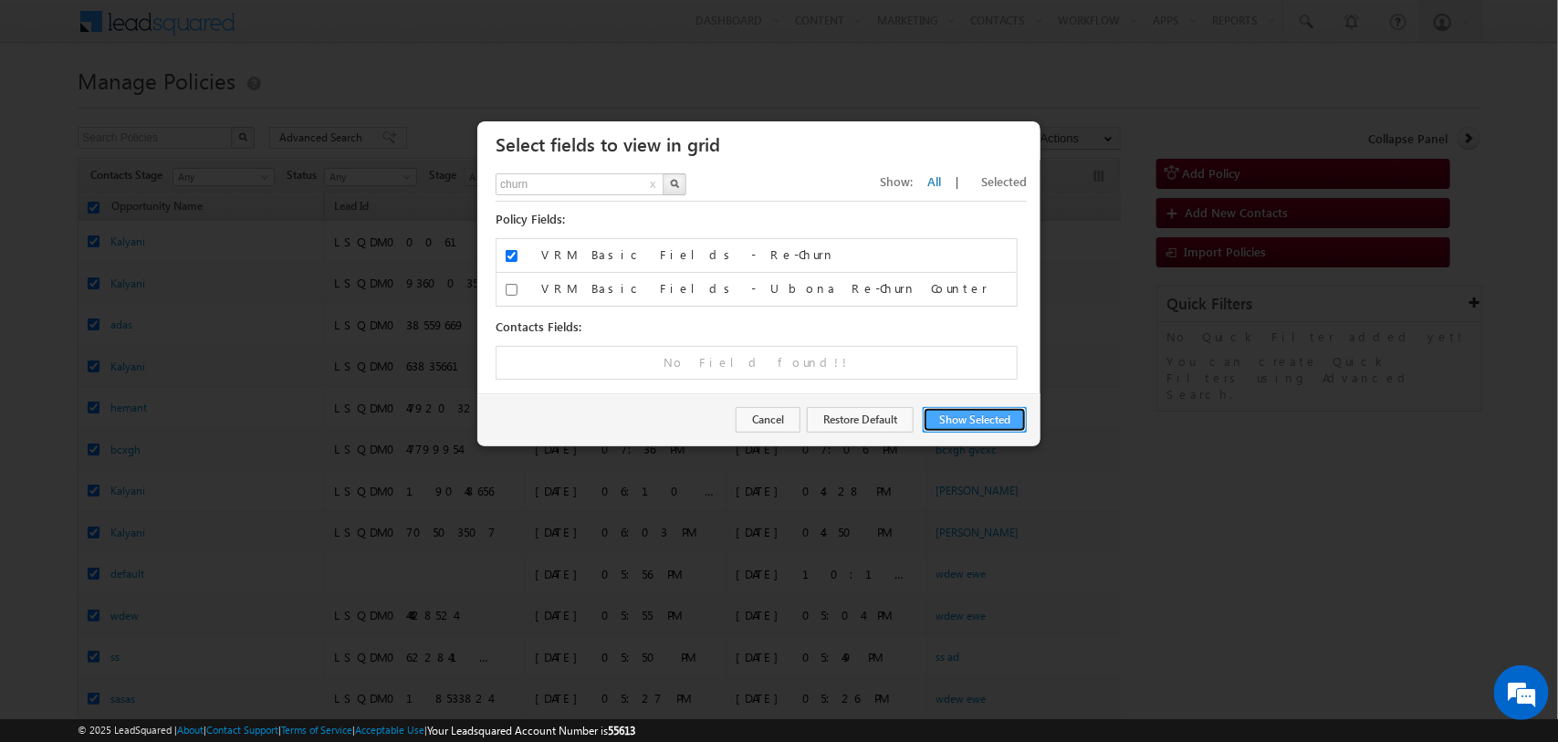
click at [967, 422] on button "Show Selected" at bounding box center [975, 420] width 104 height 26
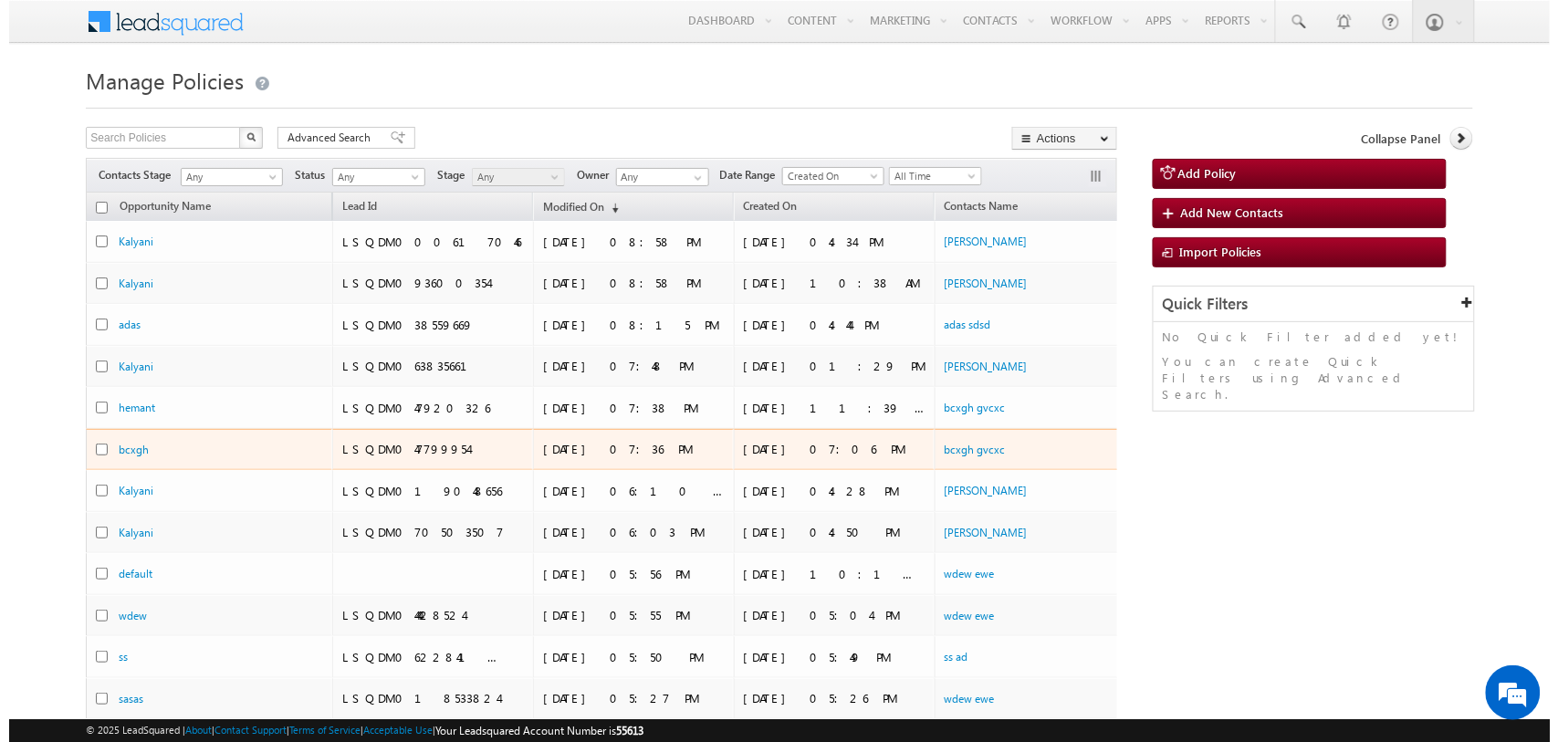
scroll to position [0, 389]
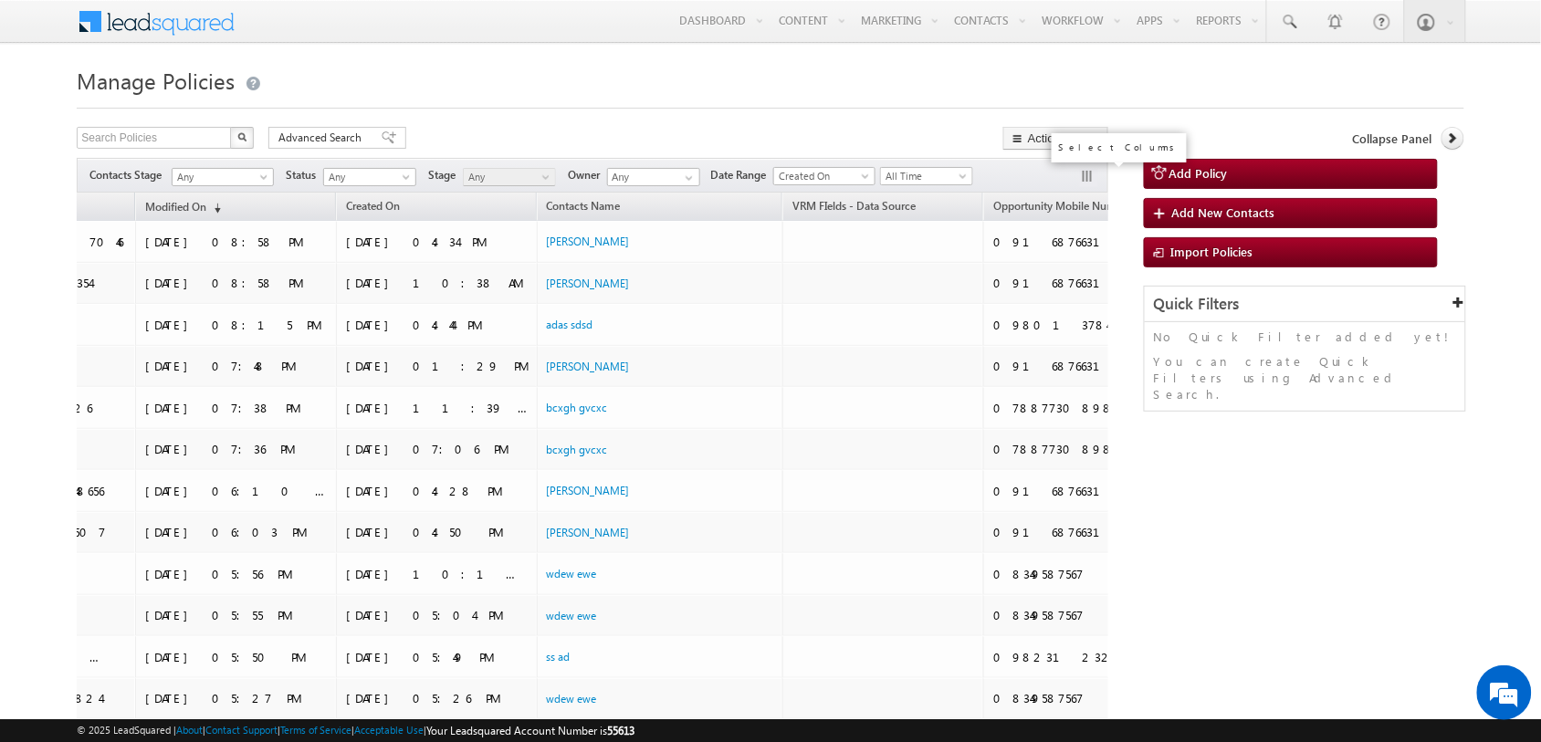
click at [1093, 175] on button "button" at bounding box center [1089, 178] width 18 height 18
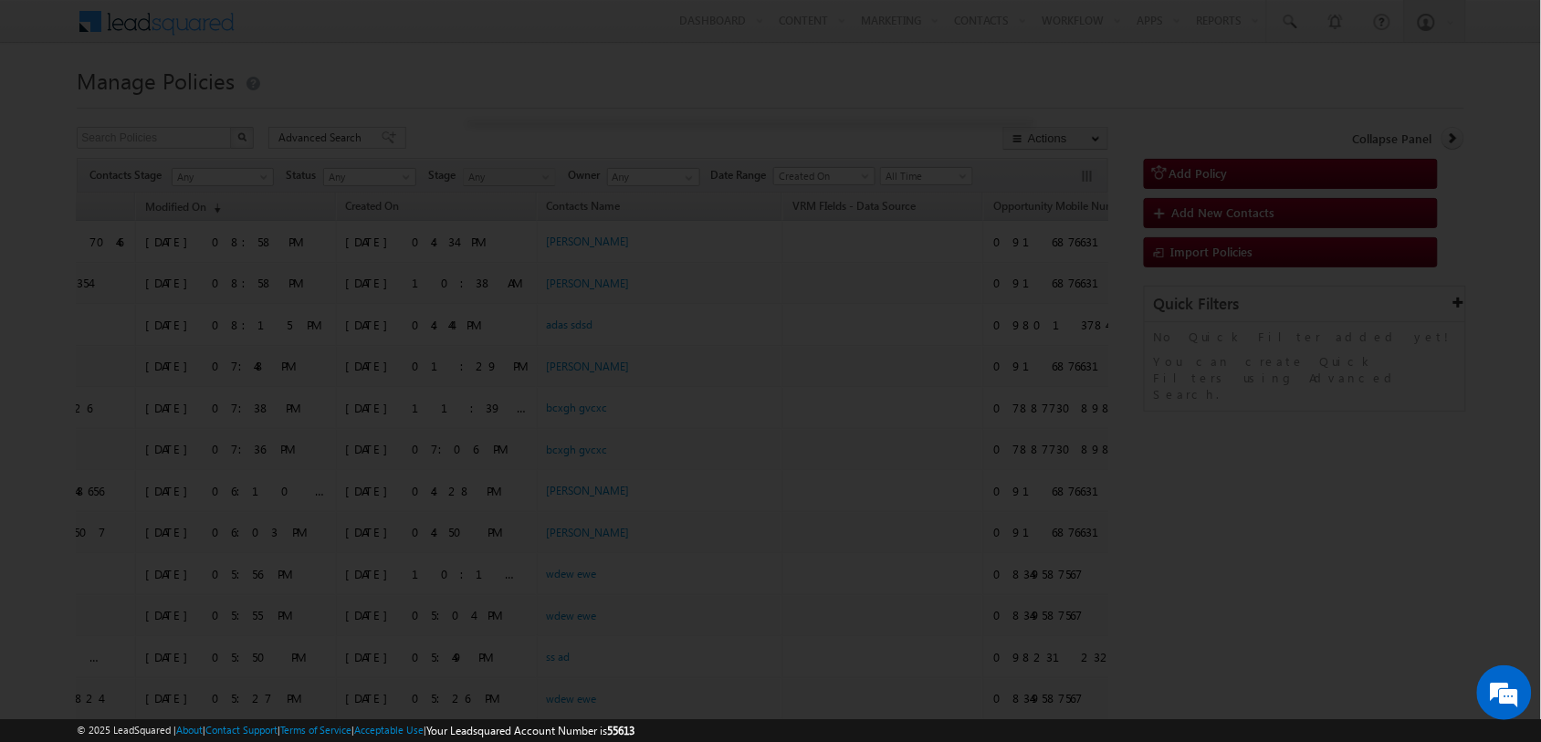
scroll to position [0, 377]
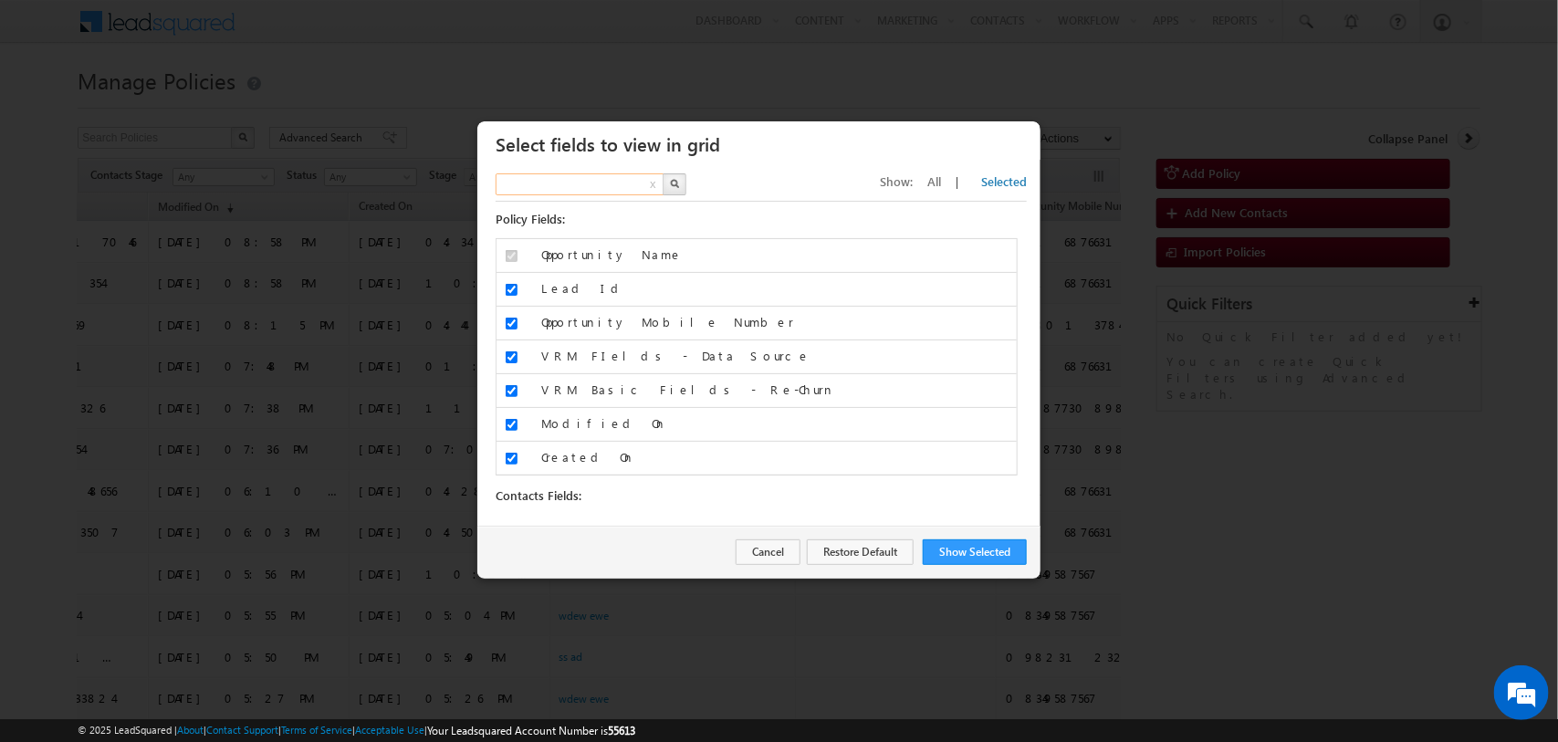
click at [582, 189] on input "text" at bounding box center [581, 184] width 170 height 22
type input "data"
click at [675, 184] on img "button" at bounding box center [674, 183] width 9 height 9
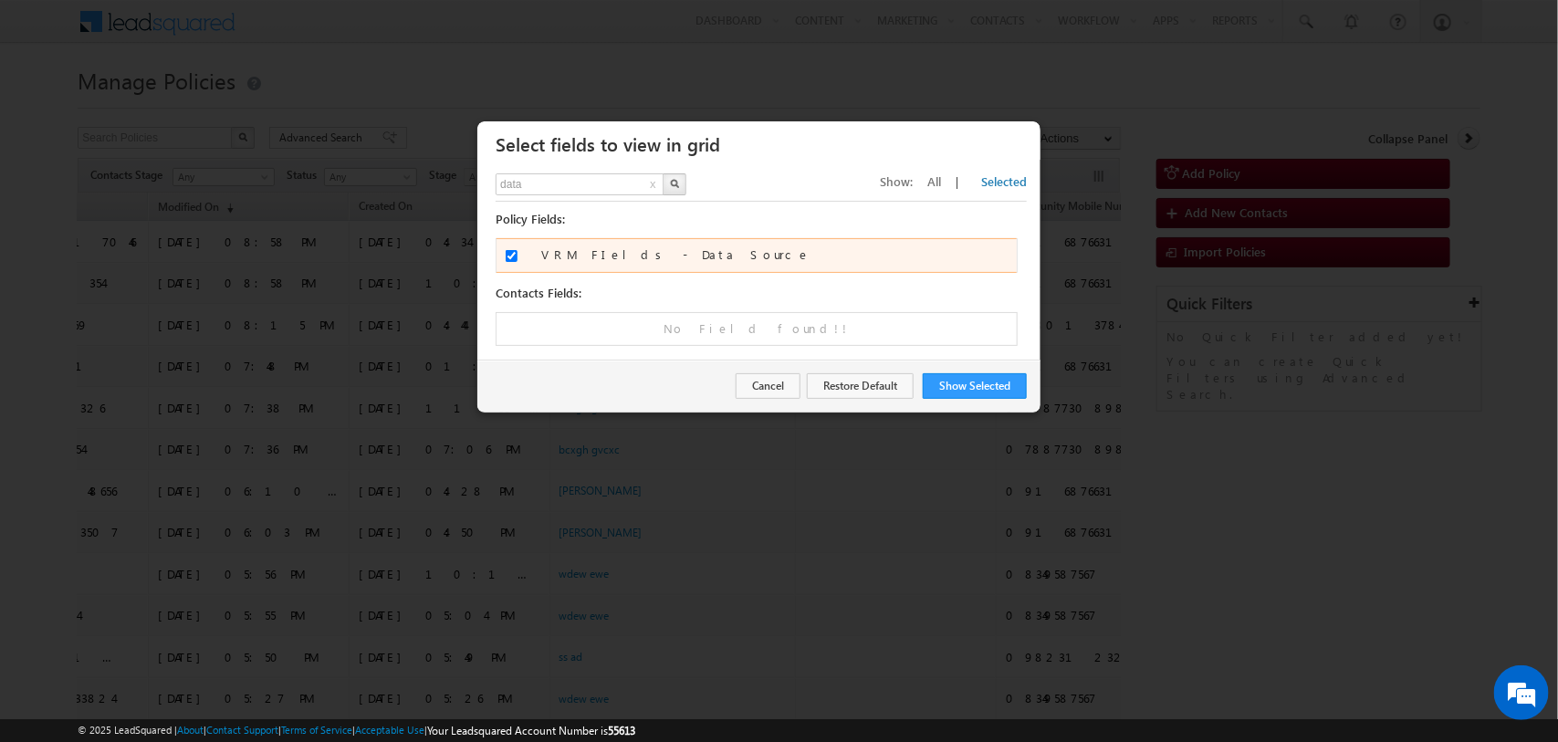
click at [512, 256] on input "VRM FIelds - Data Source" at bounding box center [512, 256] width 12 height 12
checkbox input "false"
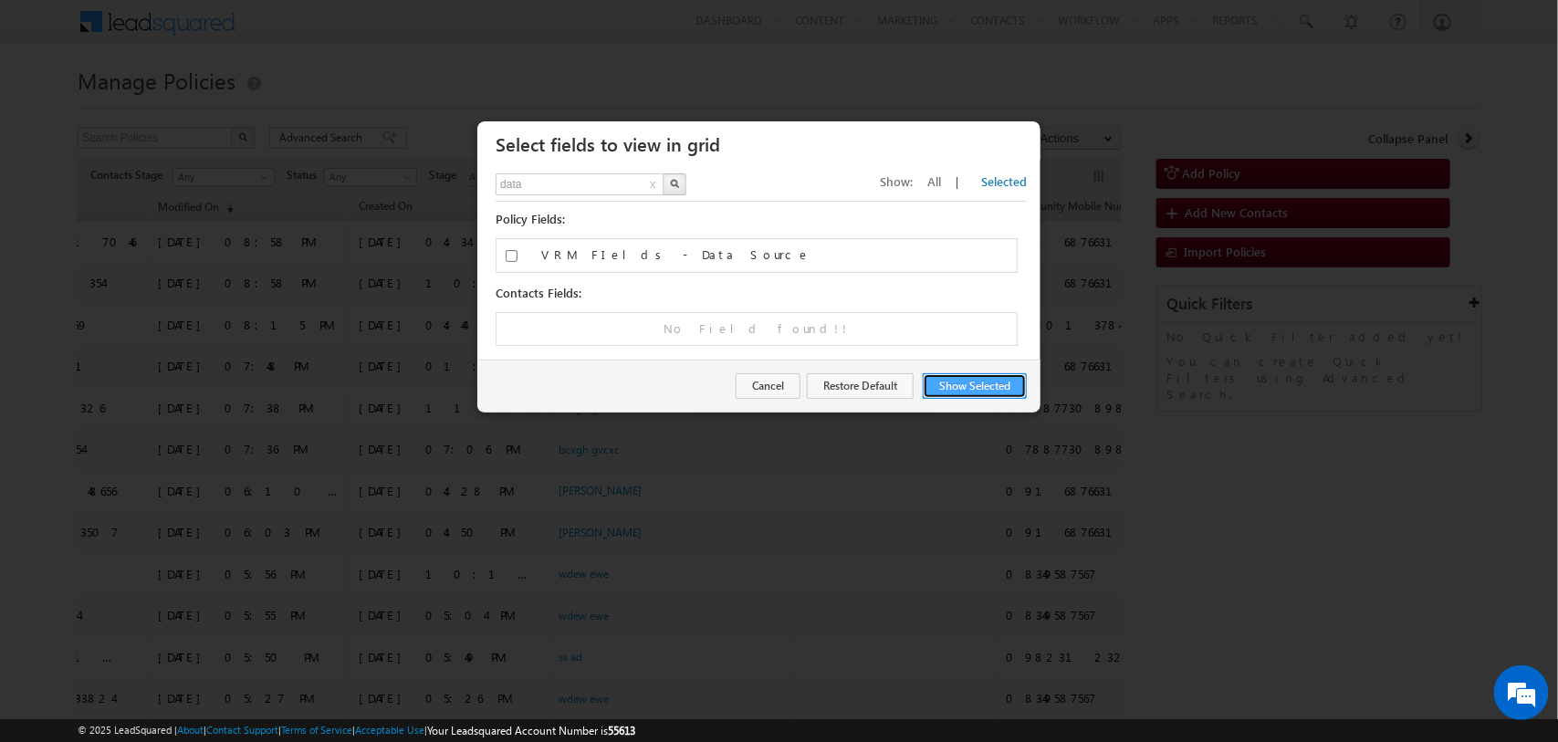
click at [977, 382] on button "Show Selected" at bounding box center [975, 386] width 104 height 26
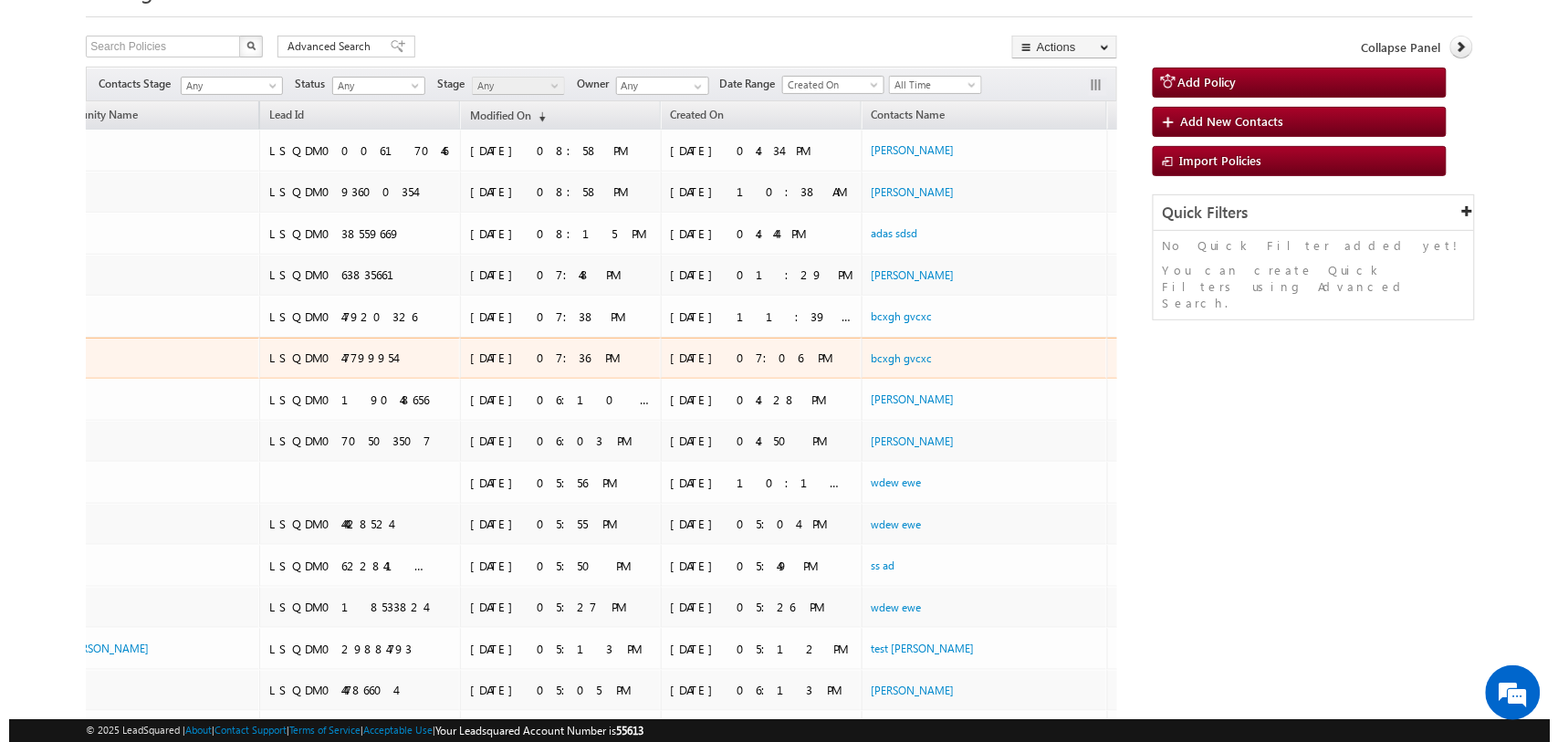
scroll to position [0, 242]
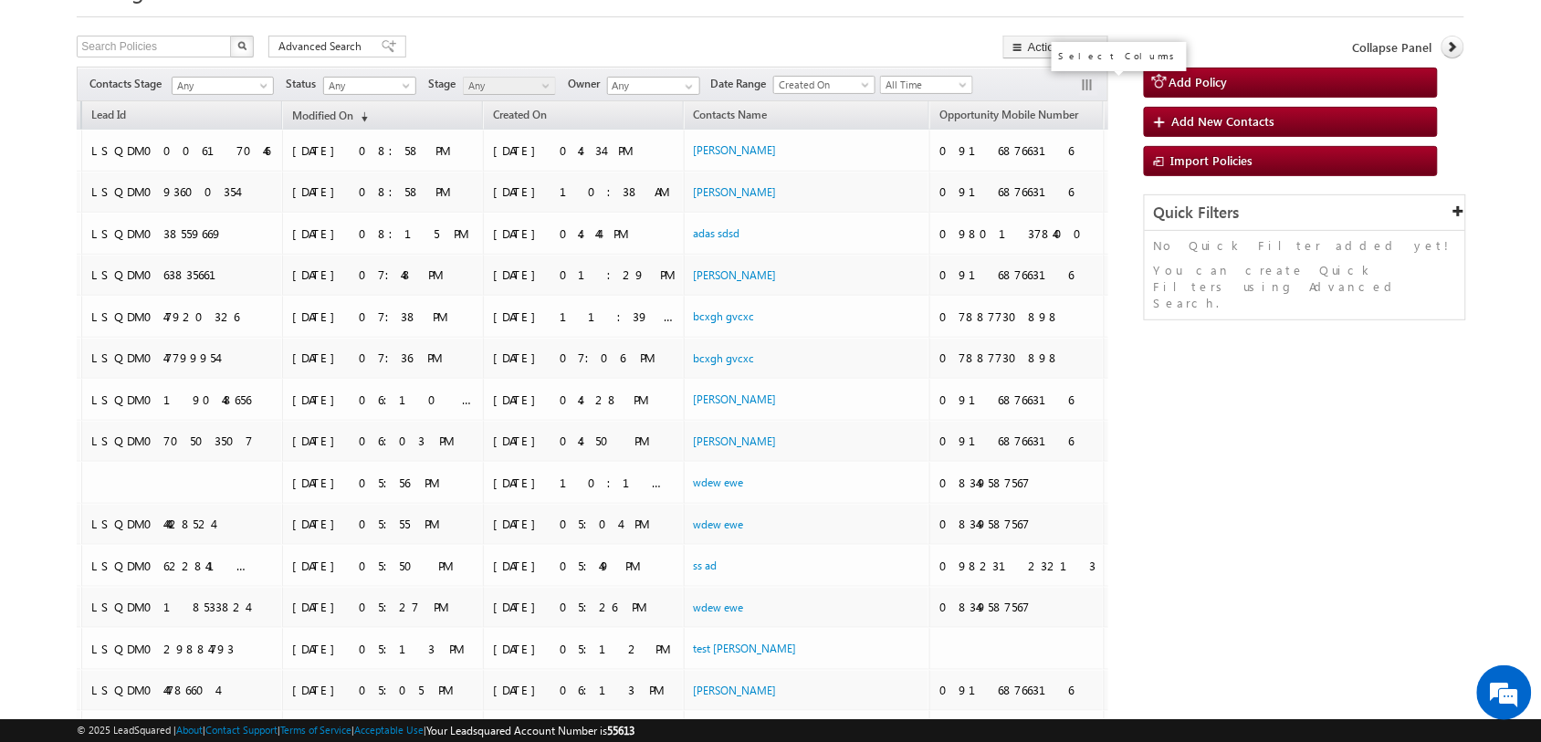
click at [1089, 82] on button "button" at bounding box center [1089, 87] width 18 height 18
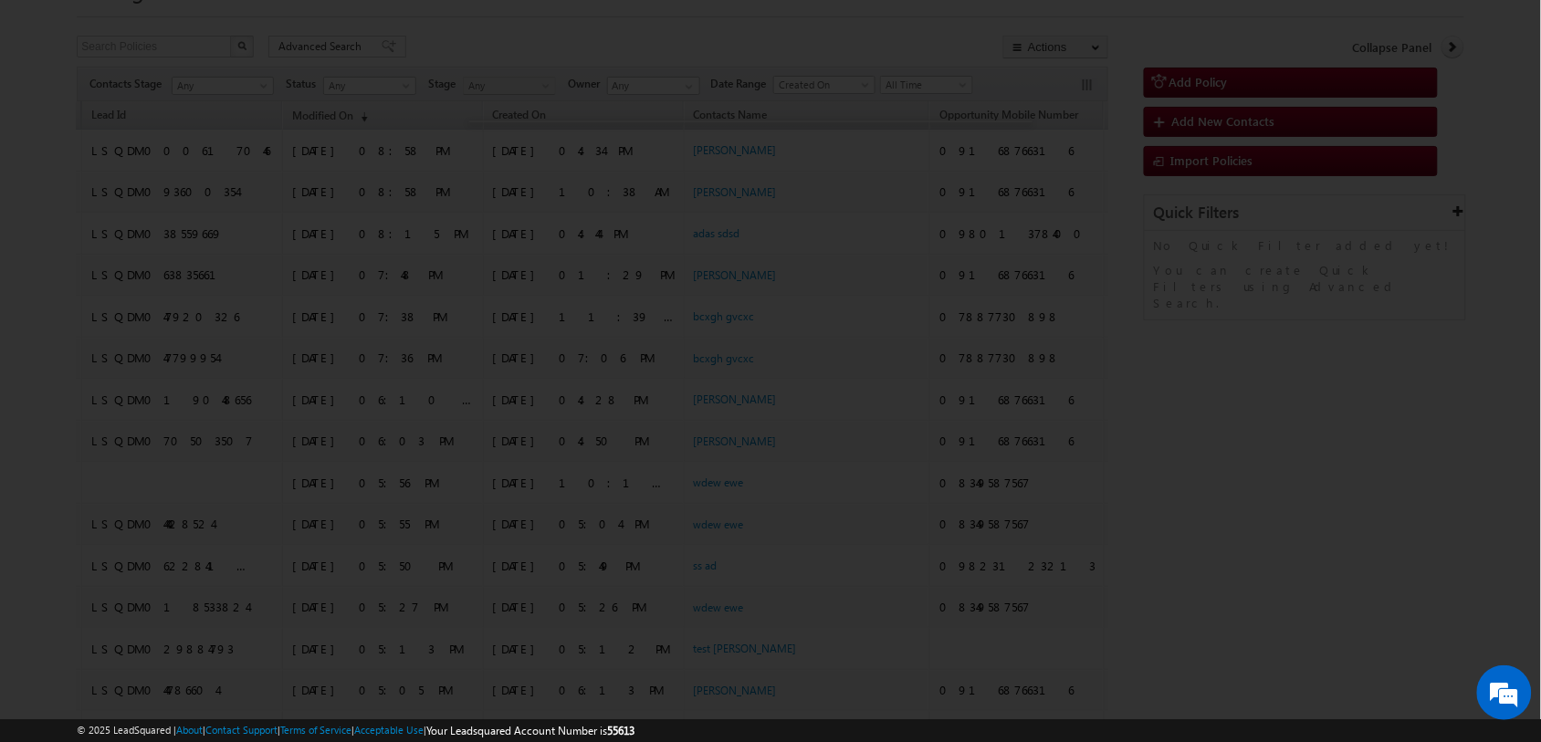
scroll to position [0, 231]
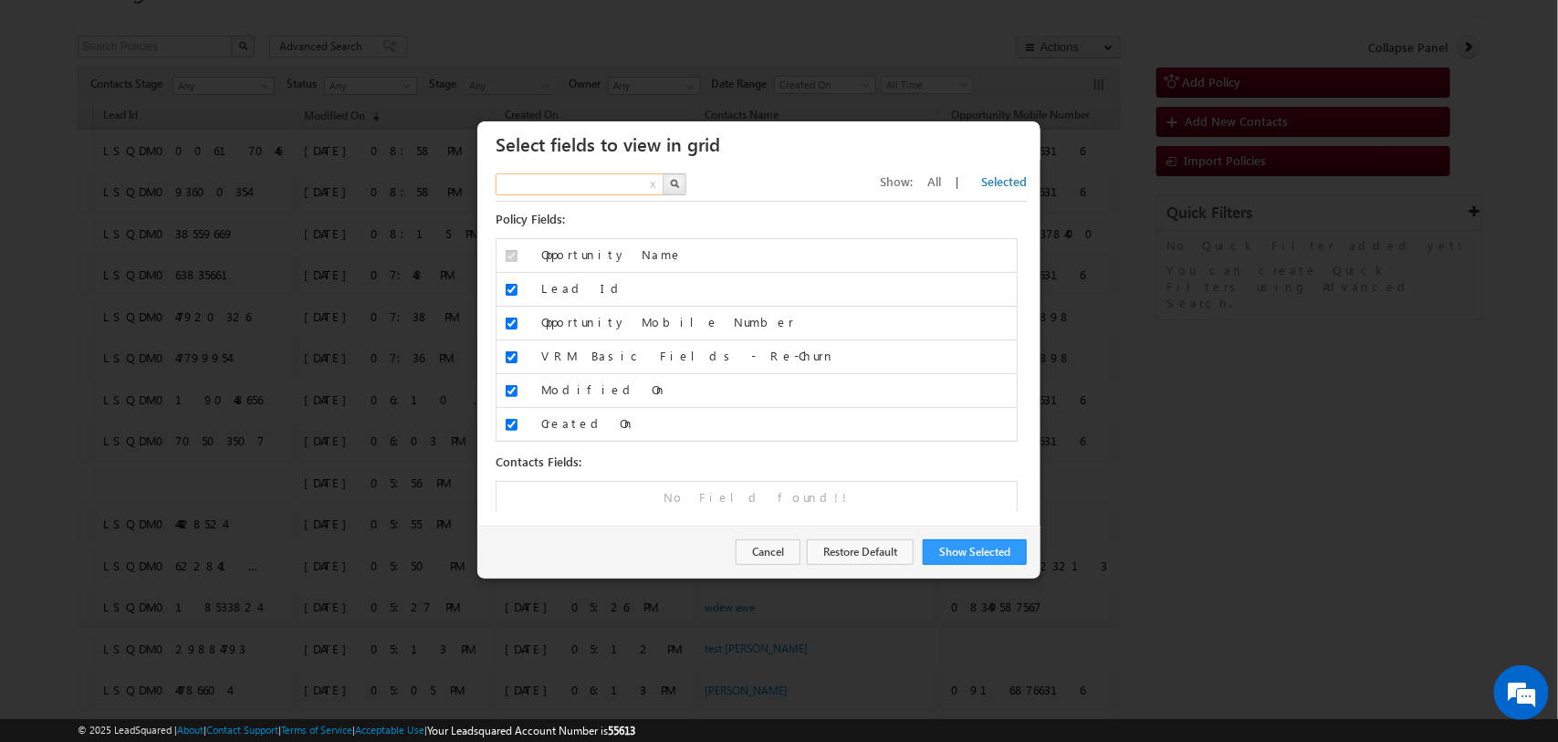
click at [600, 179] on input "text" at bounding box center [581, 184] width 170 height 22
type input "campaign"
click at [682, 193] on button "button" at bounding box center [675, 184] width 24 height 22
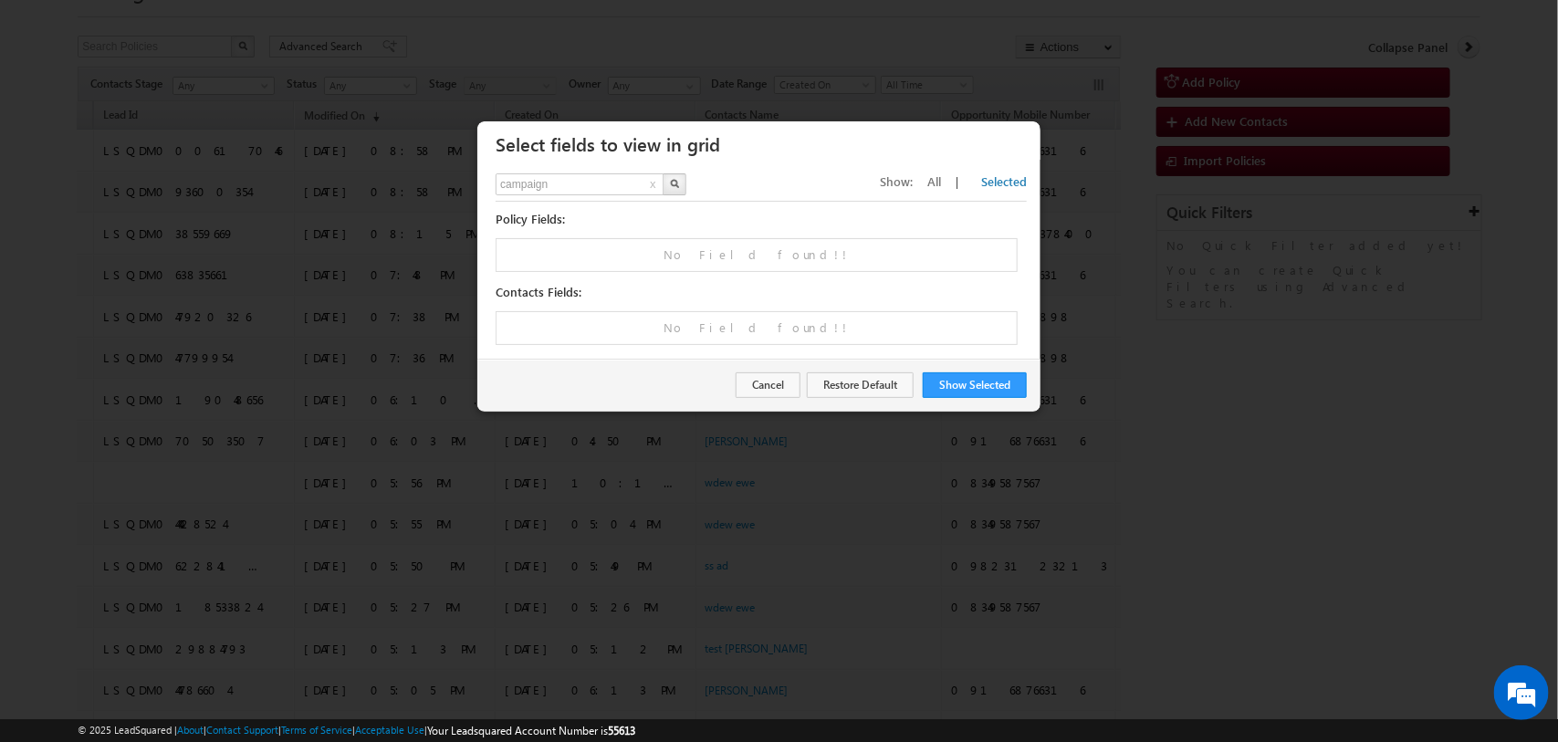
click at [941, 181] on span "All" at bounding box center [934, 181] width 14 height 16
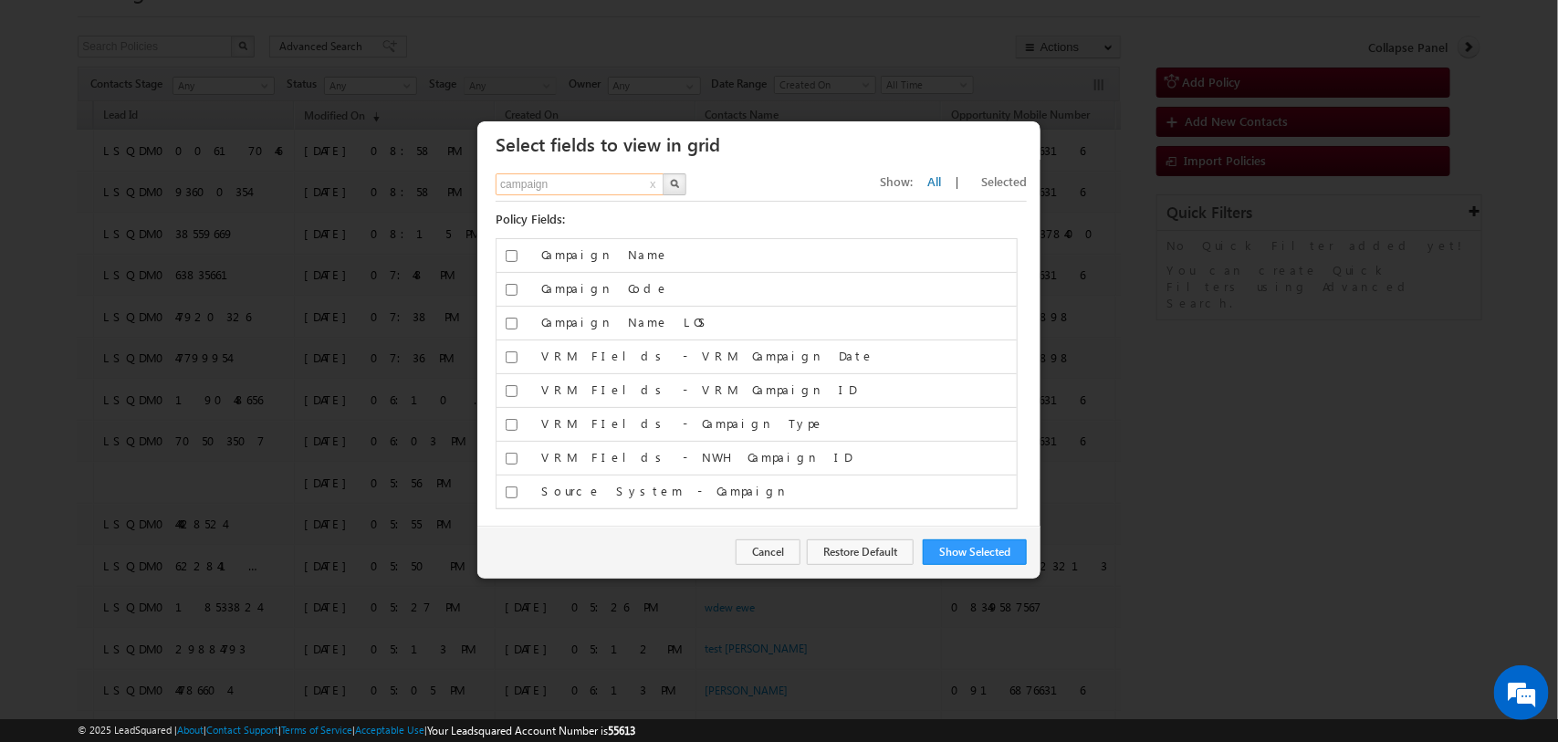
click at [581, 183] on input "campaign" at bounding box center [581, 184] width 170 height 22
click at [679, 183] on img "button" at bounding box center [674, 183] width 9 height 9
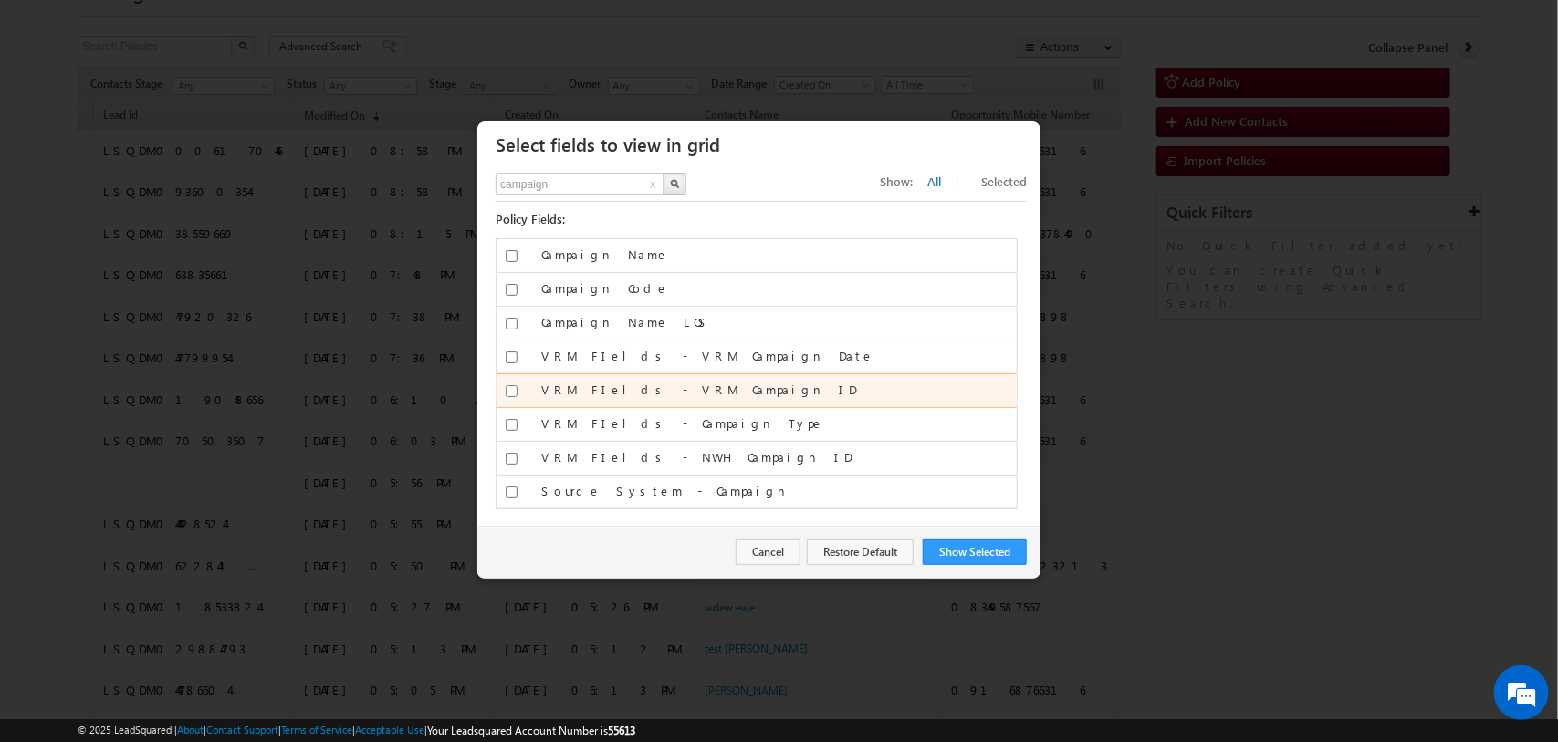
click at [511, 390] on input "VRM FIelds - VRM Campaign ID" at bounding box center [512, 391] width 12 height 12
checkbox input "true"
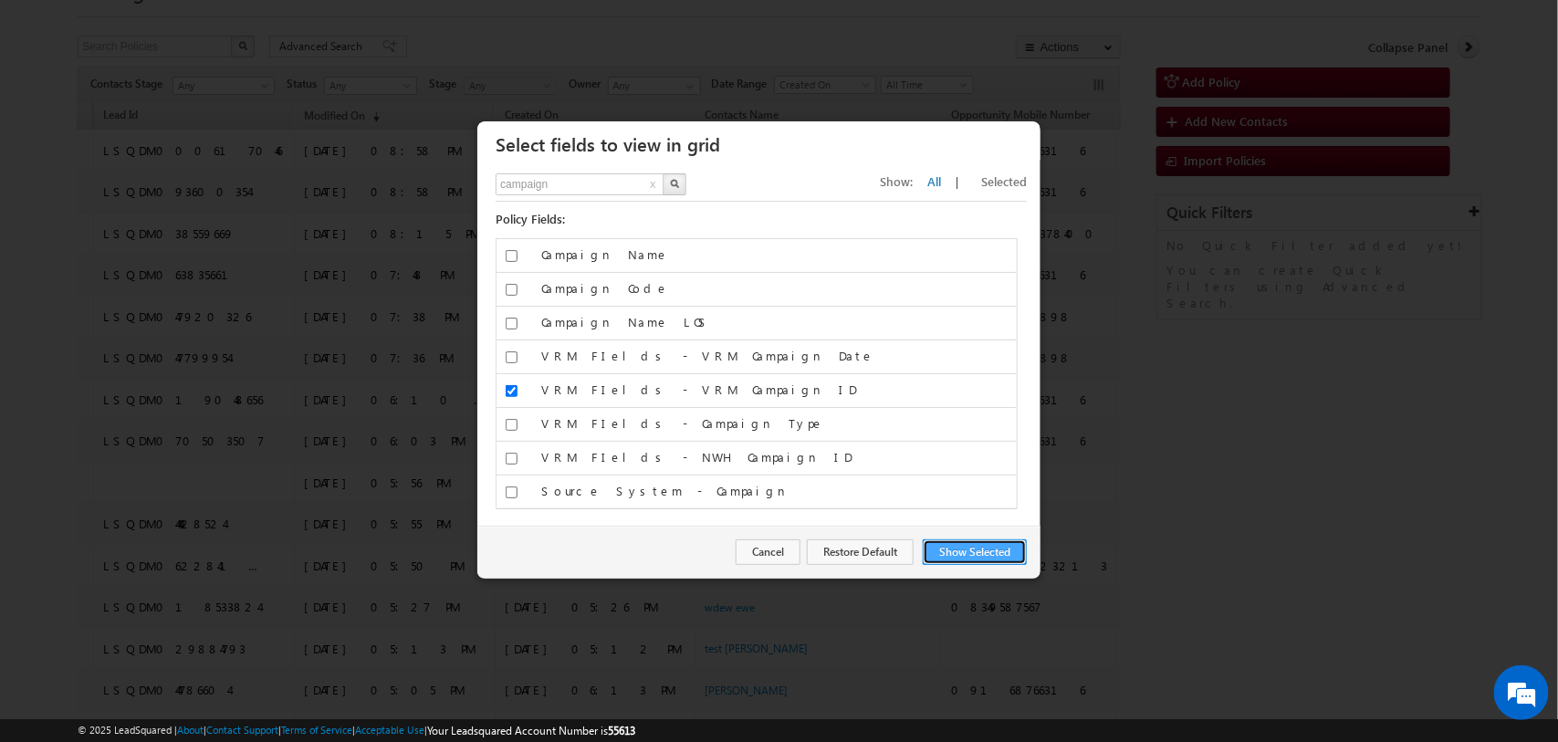
click at [973, 549] on button "Show Selected" at bounding box center [975, 552] width 104 height 26
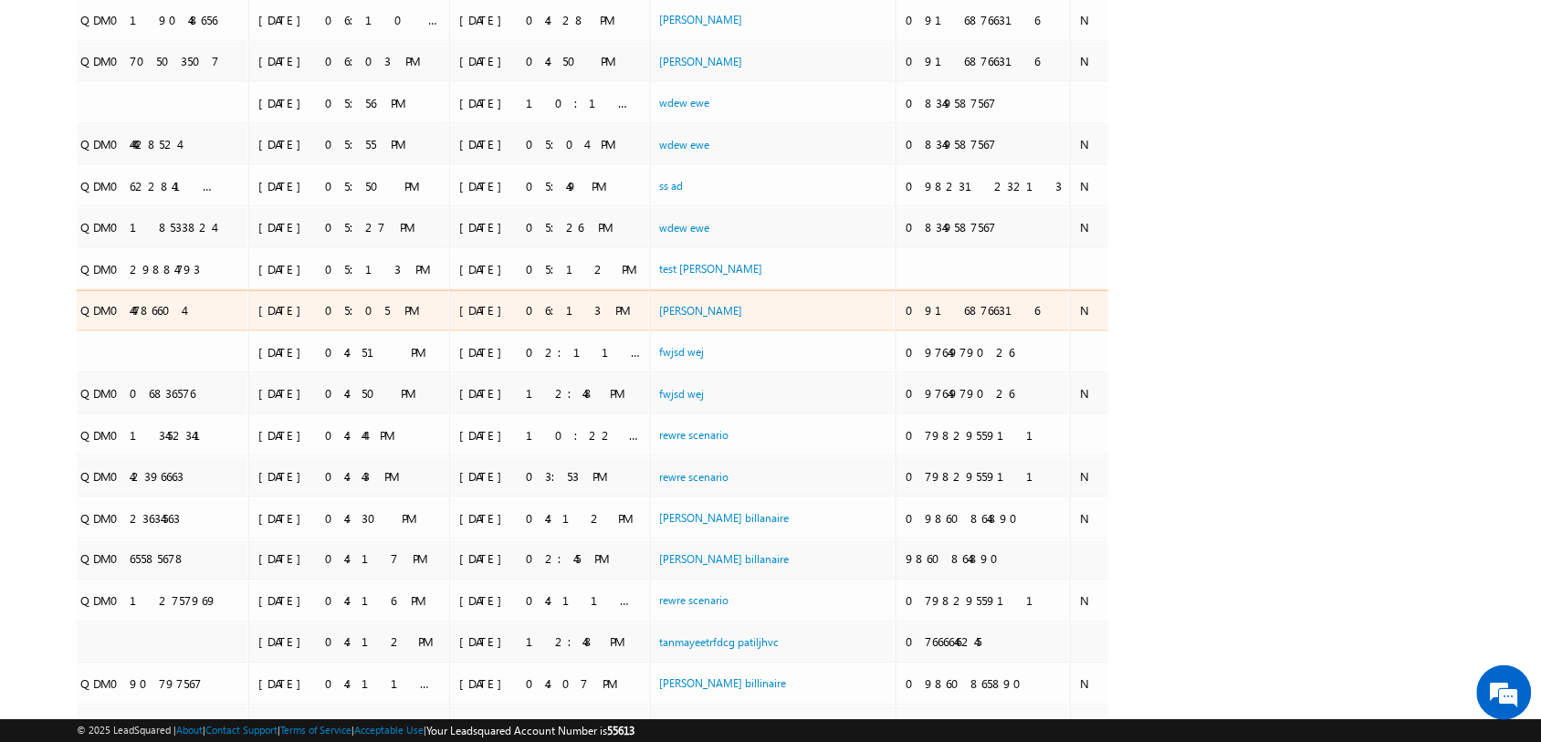
scroll to position [0, 0]
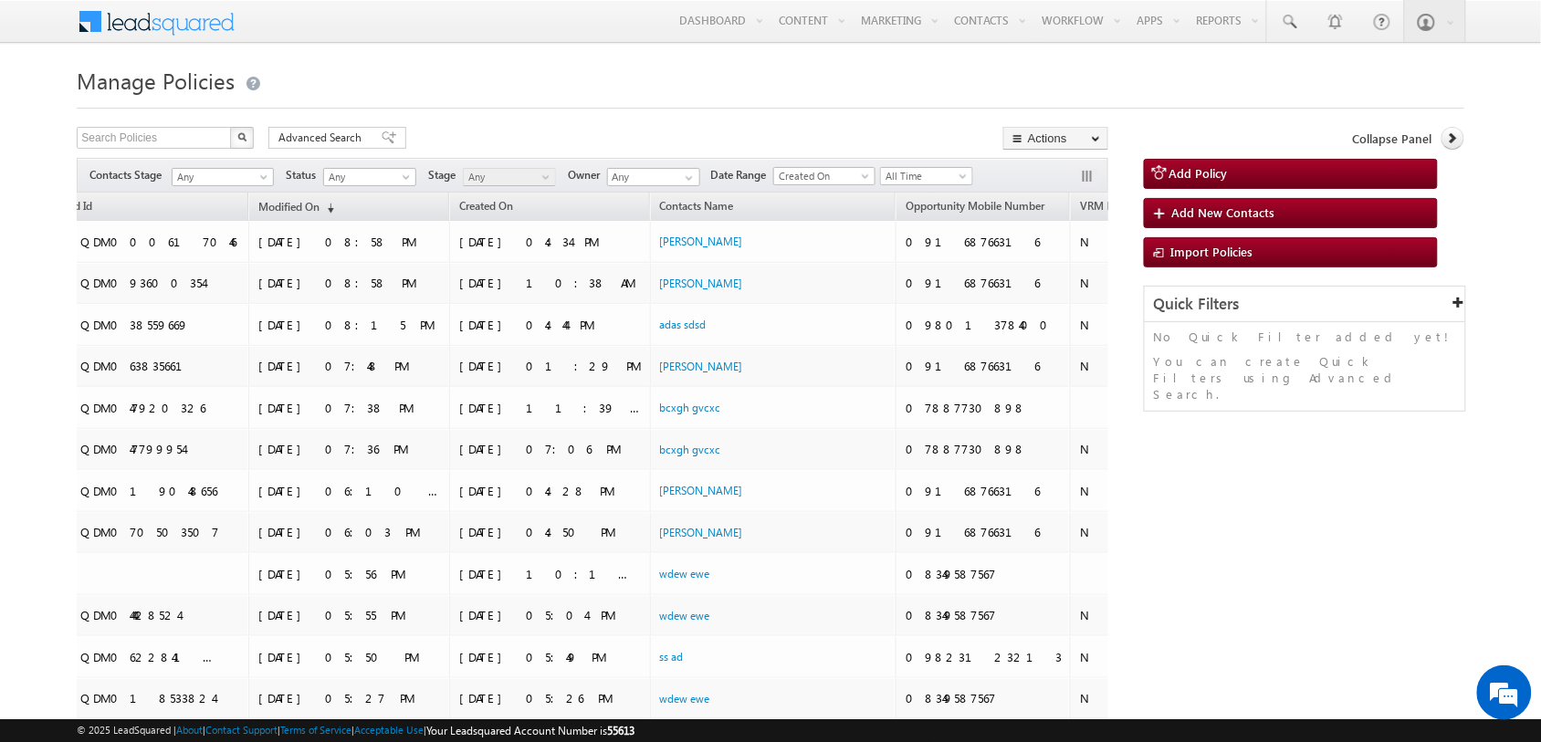
click at [1237, 203] on span "VRM FIelds - VRM Campaign ID" at bounding box center [1313, 206] width 153 height 14
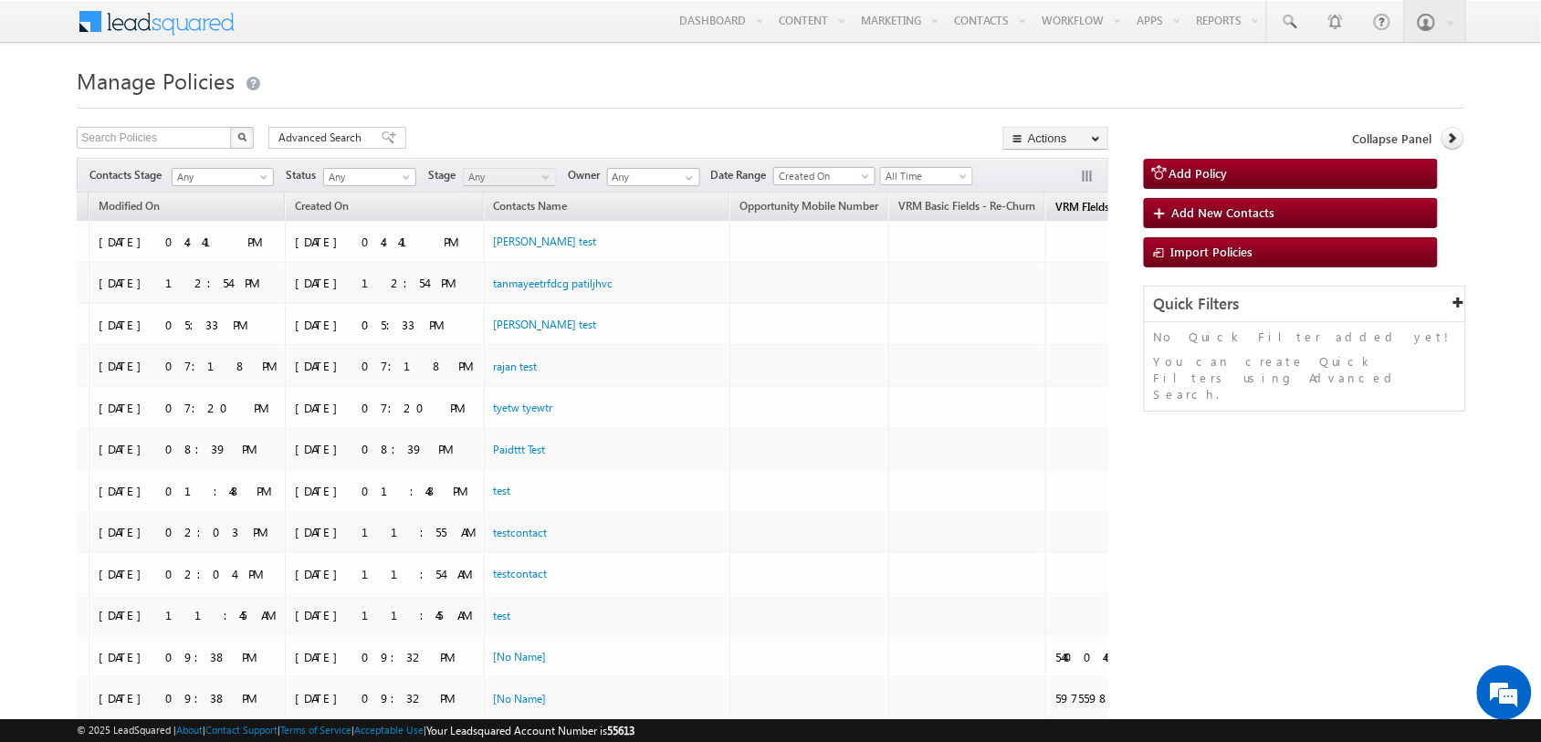
click at [1055, 208] on span "VRM FIelds - VRM Campaign ID" at bounding box center [1131, 207] width 153 height 14
click at [1055, 204] on span "VRM FIelds - VRM Campaign ID" at bounding box center [1131, 207] width 153 height 14
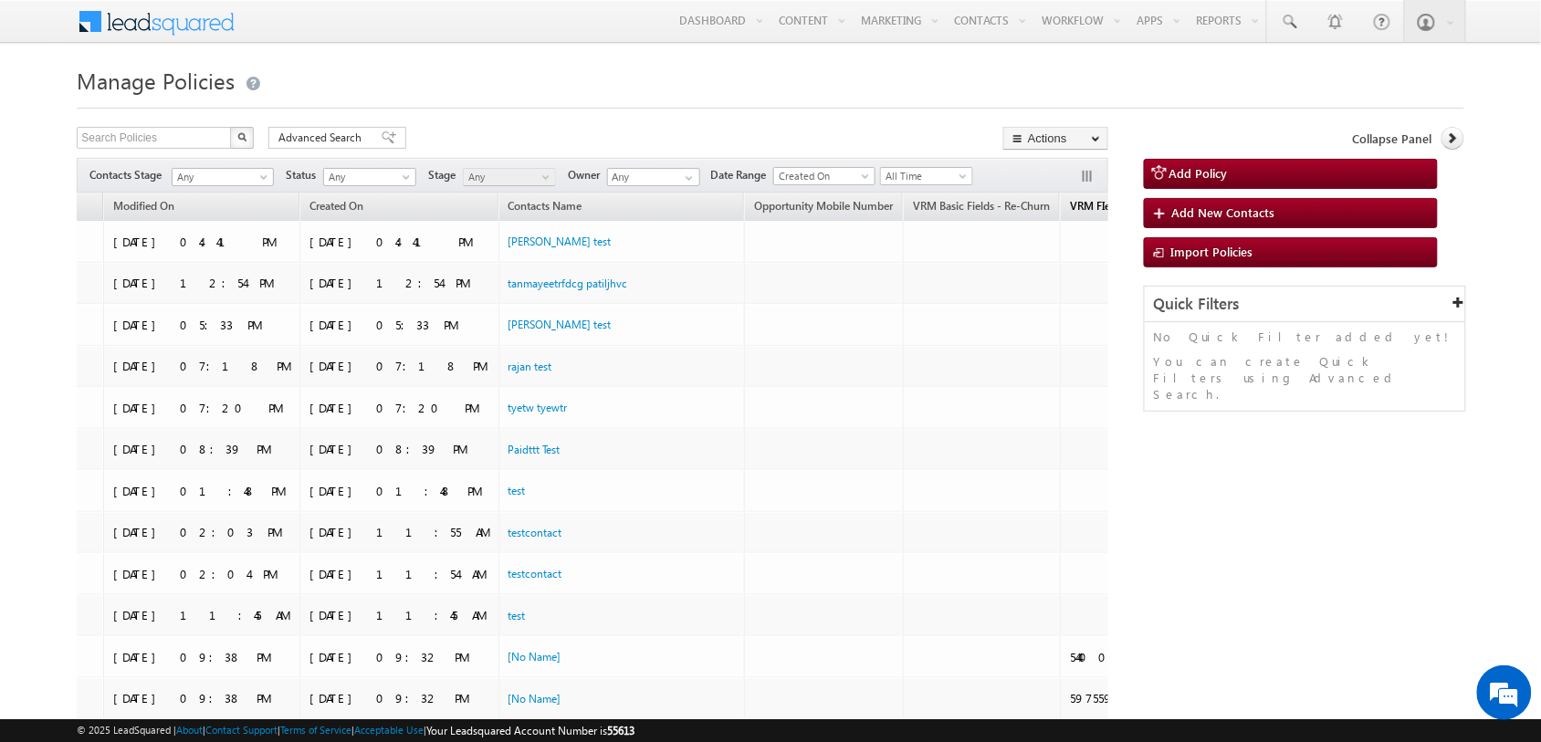
click at [1070, 210] on span "VRM FIelds - VRM Campaign ID" at bounding box center [1146, 206] width 153 height 14
click at [1070, 206] on span "VRM FIelds - VRM Campaign ID" at bounding box center [1146, 207] width 153 height 14
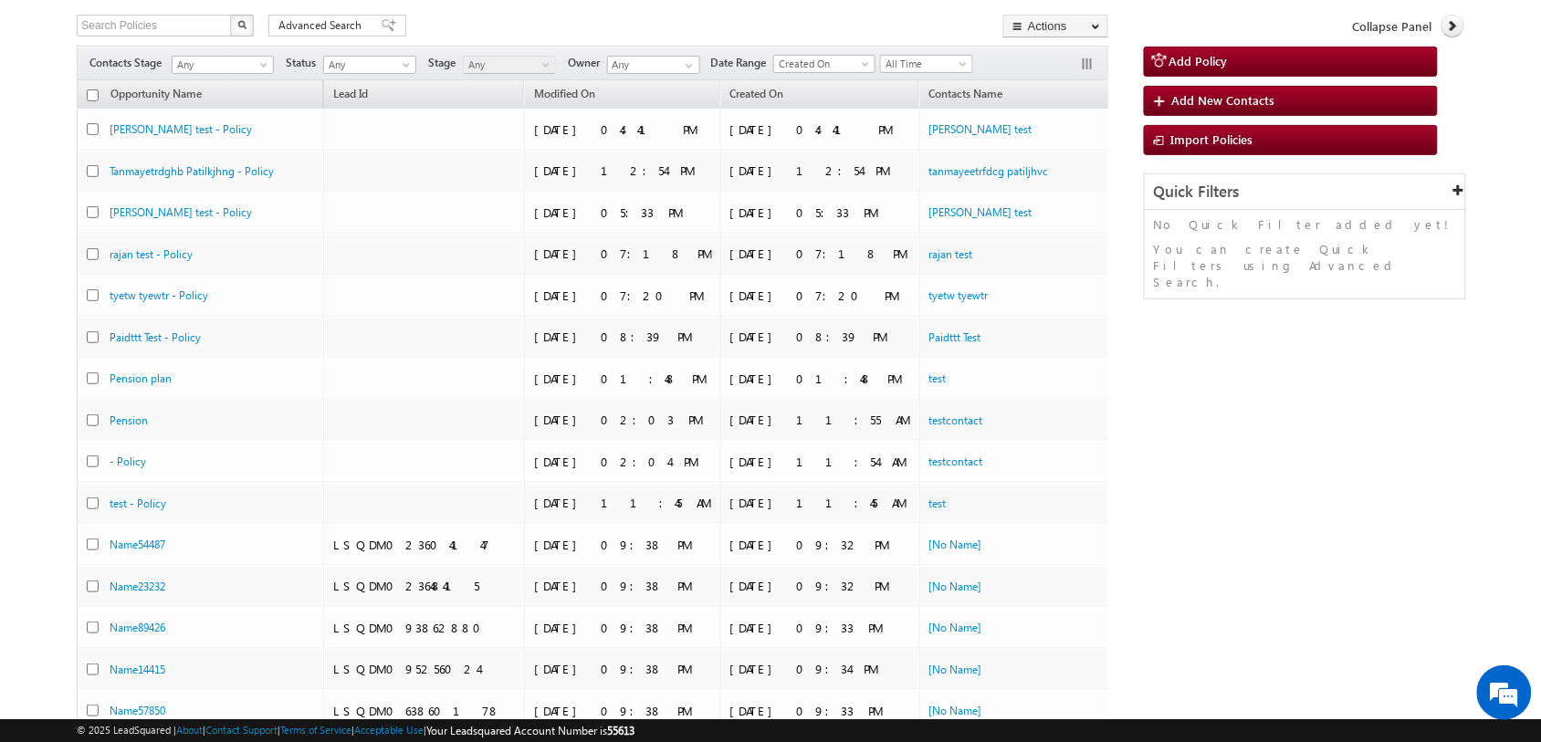
click at [93, 94] on input "checkbox" at bounding box center [93, 95] width 12 height 12
checkbox input "true"
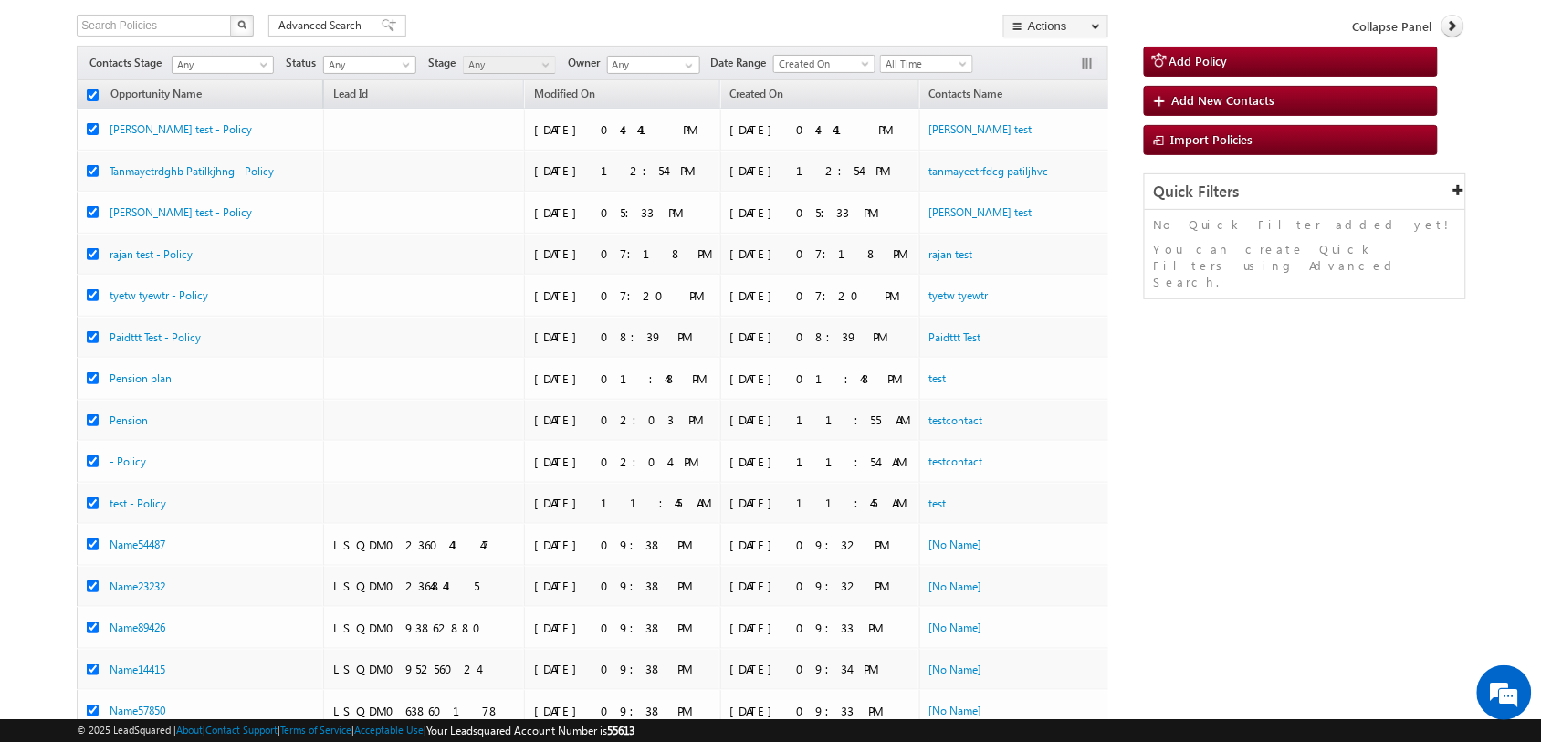
checkbox input "true"
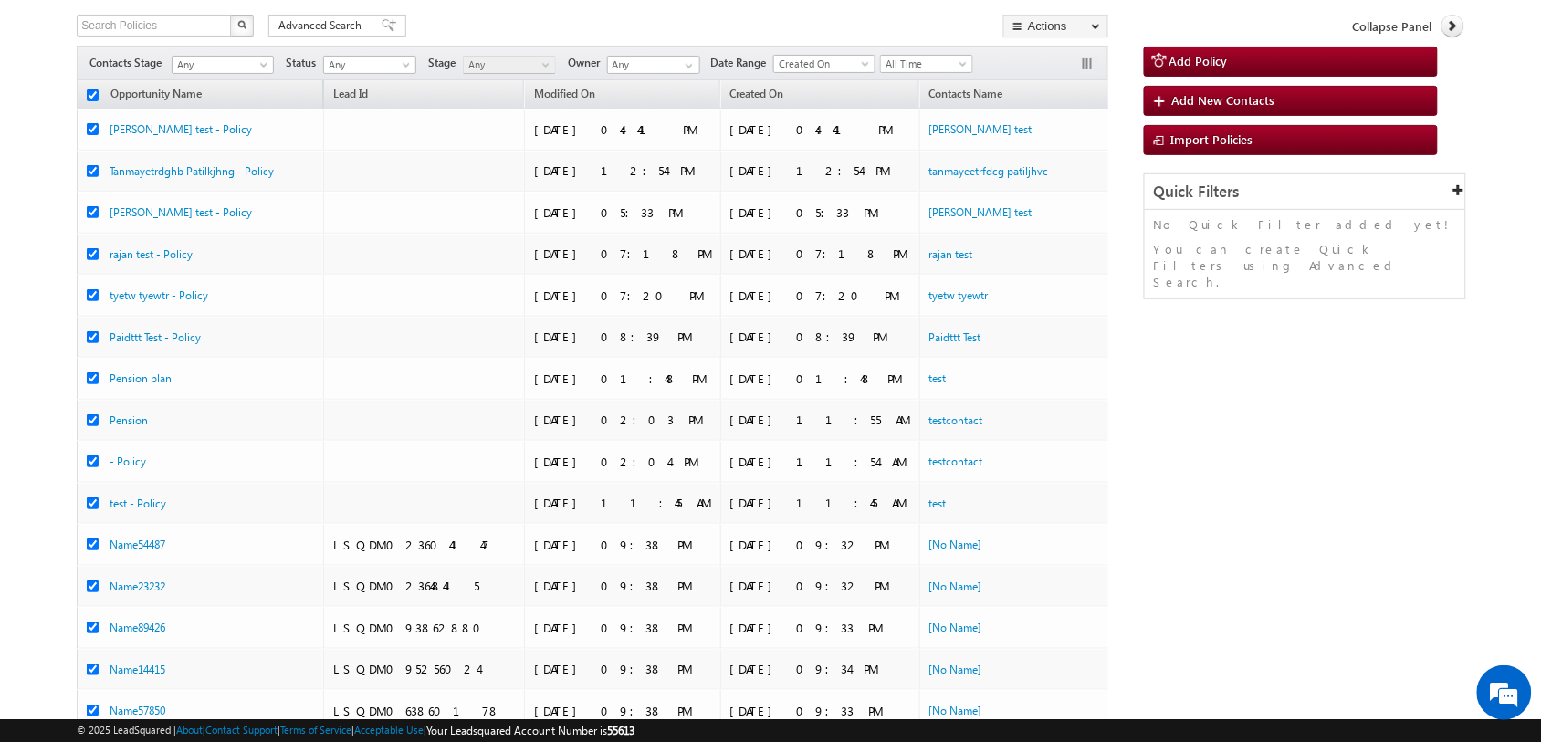
checkbox input "true"
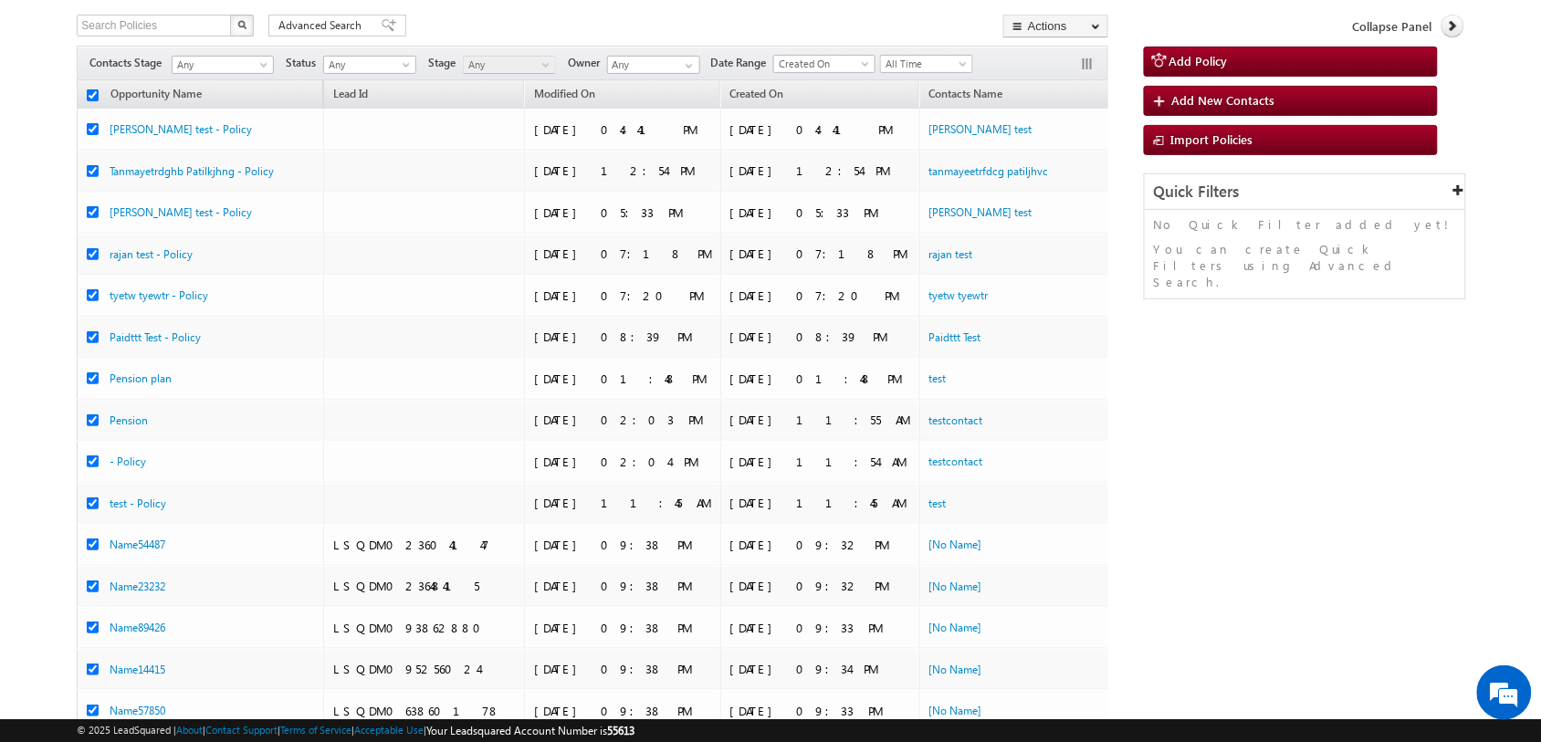
checkbox input "true"
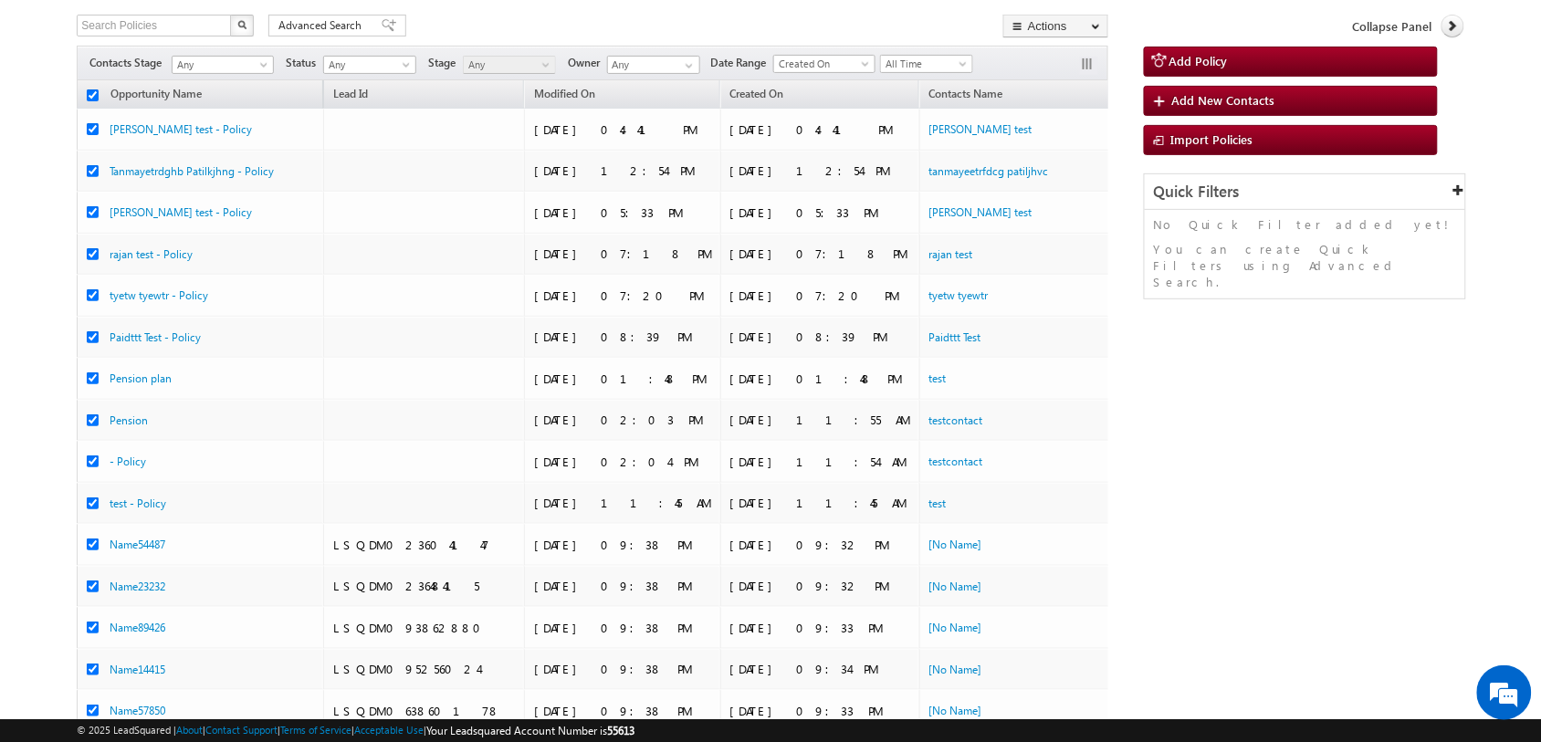
checkbox input "true"
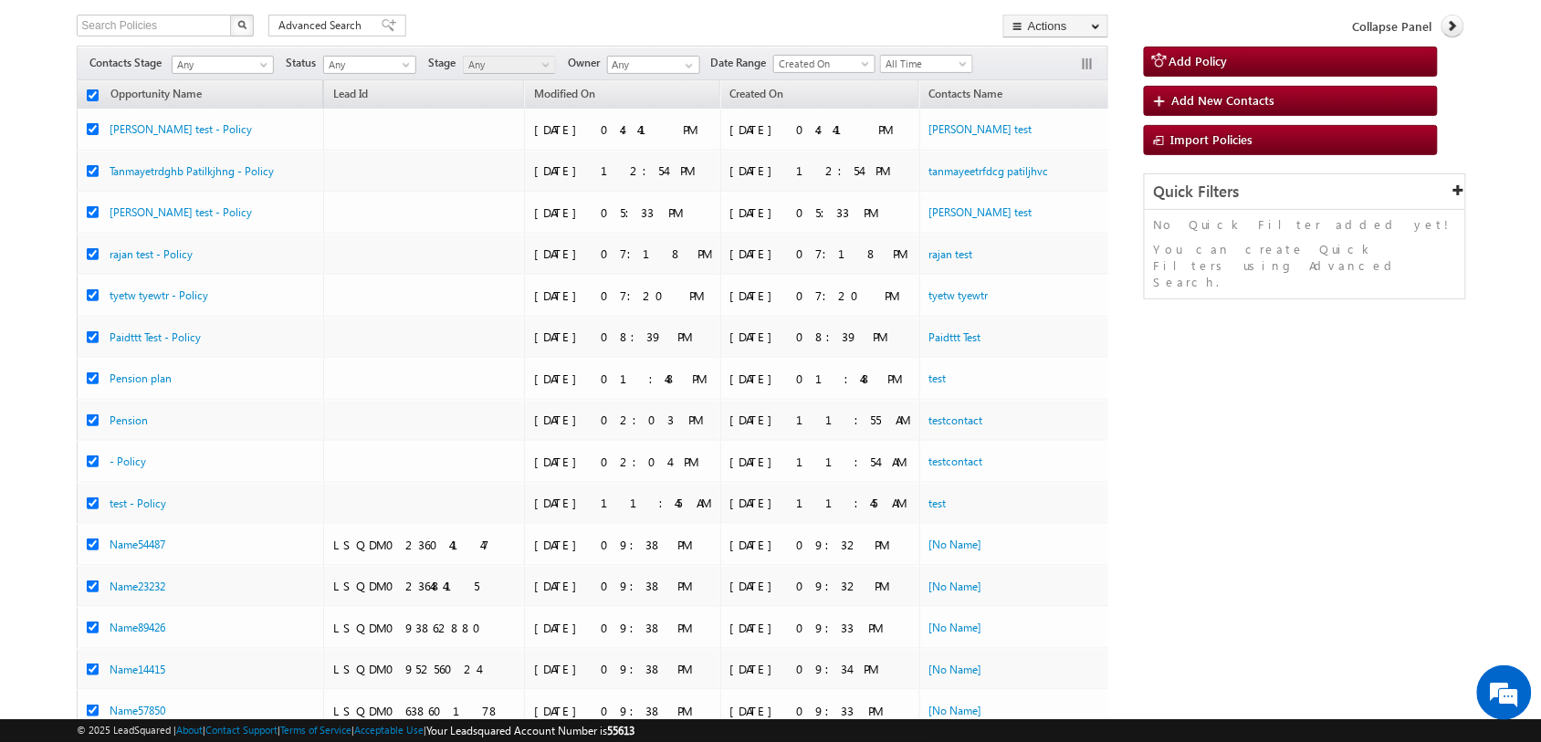
checkbox input "true"
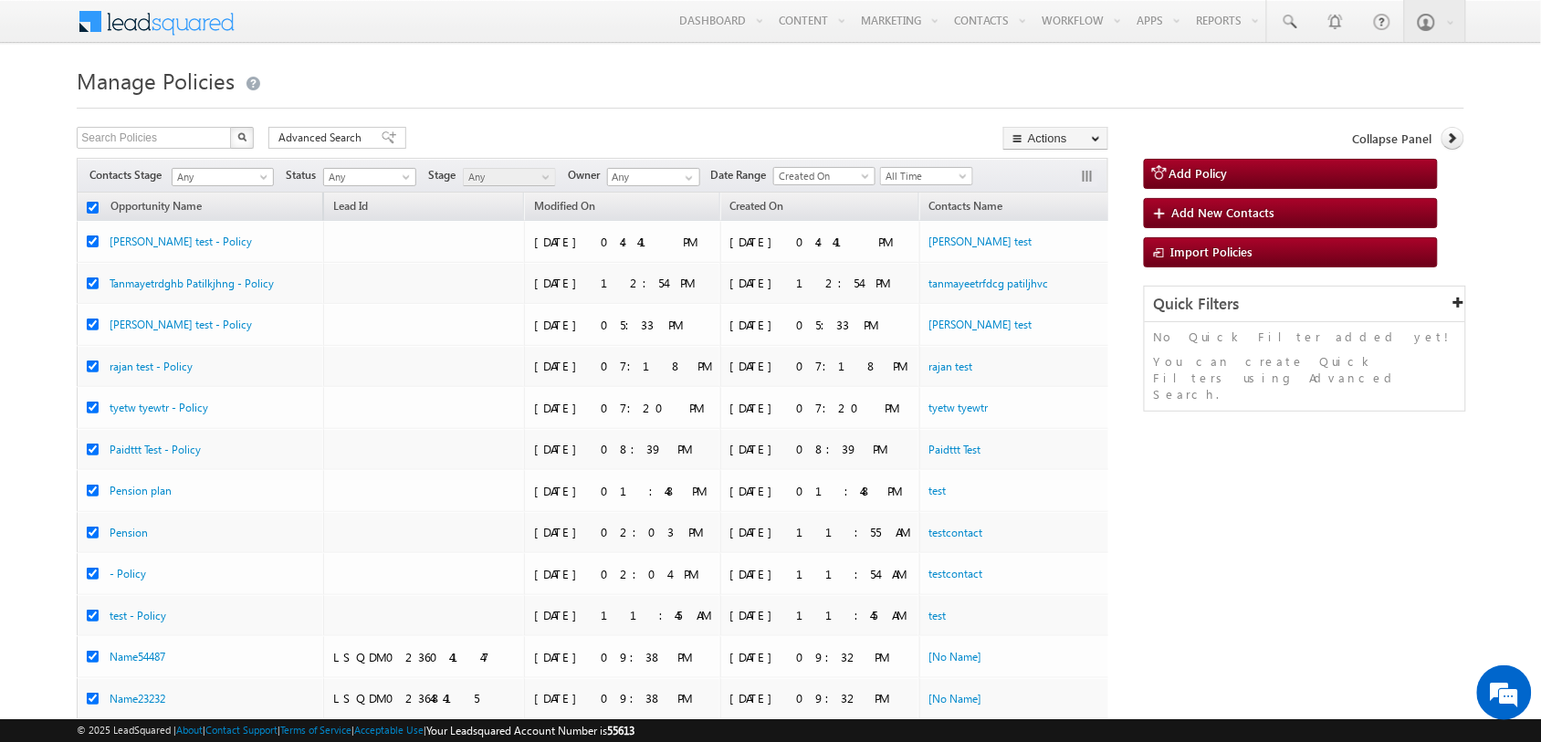
click at [628, 107] on div at bounding box center [770, 103] width 1386 height 12
click at [1055, 180] on link "Bulk Update" at bounding box center [1055, 186] width 103 height 22
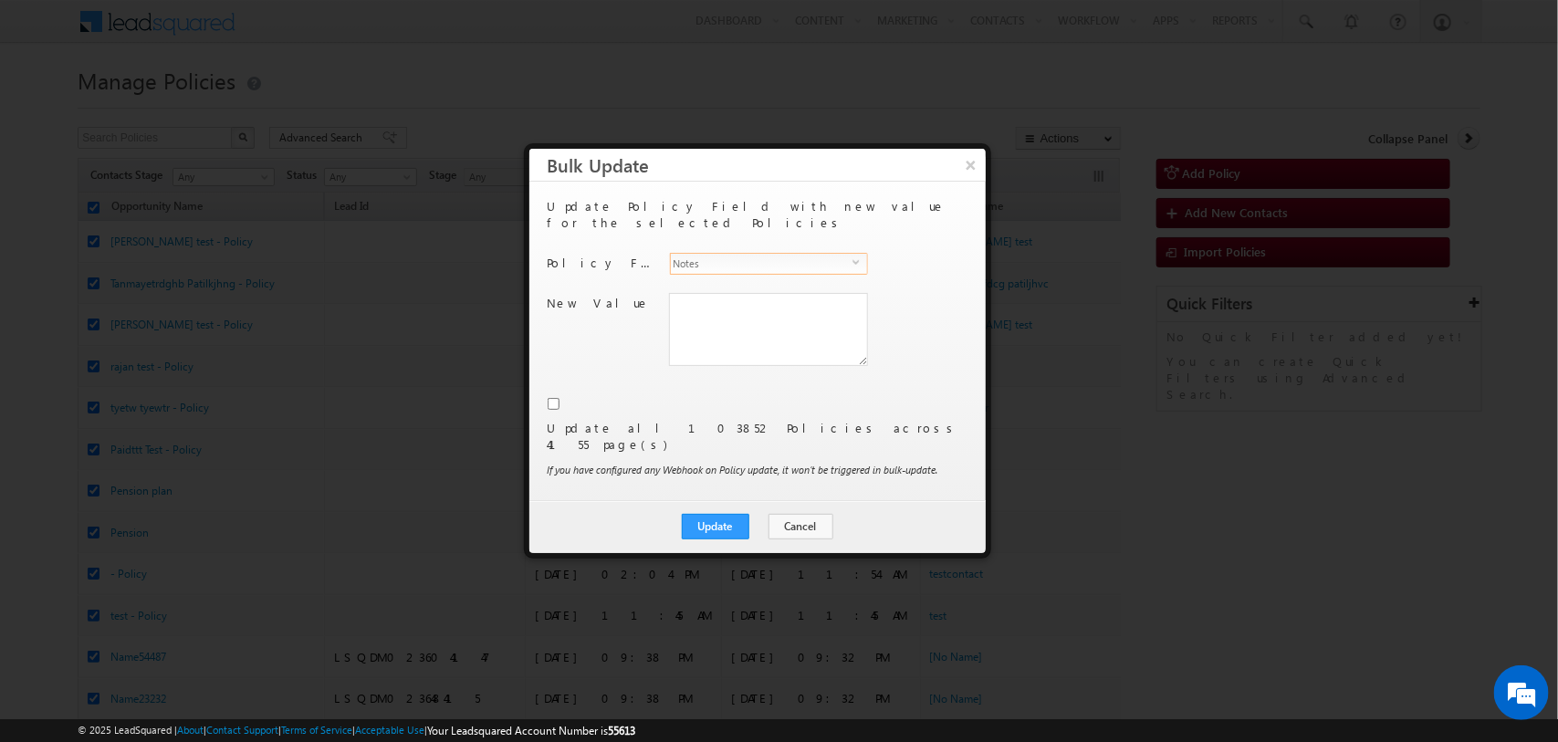
click at [823, 254] on span "Notes" at bounding box center [762, 264] width 182 height 20
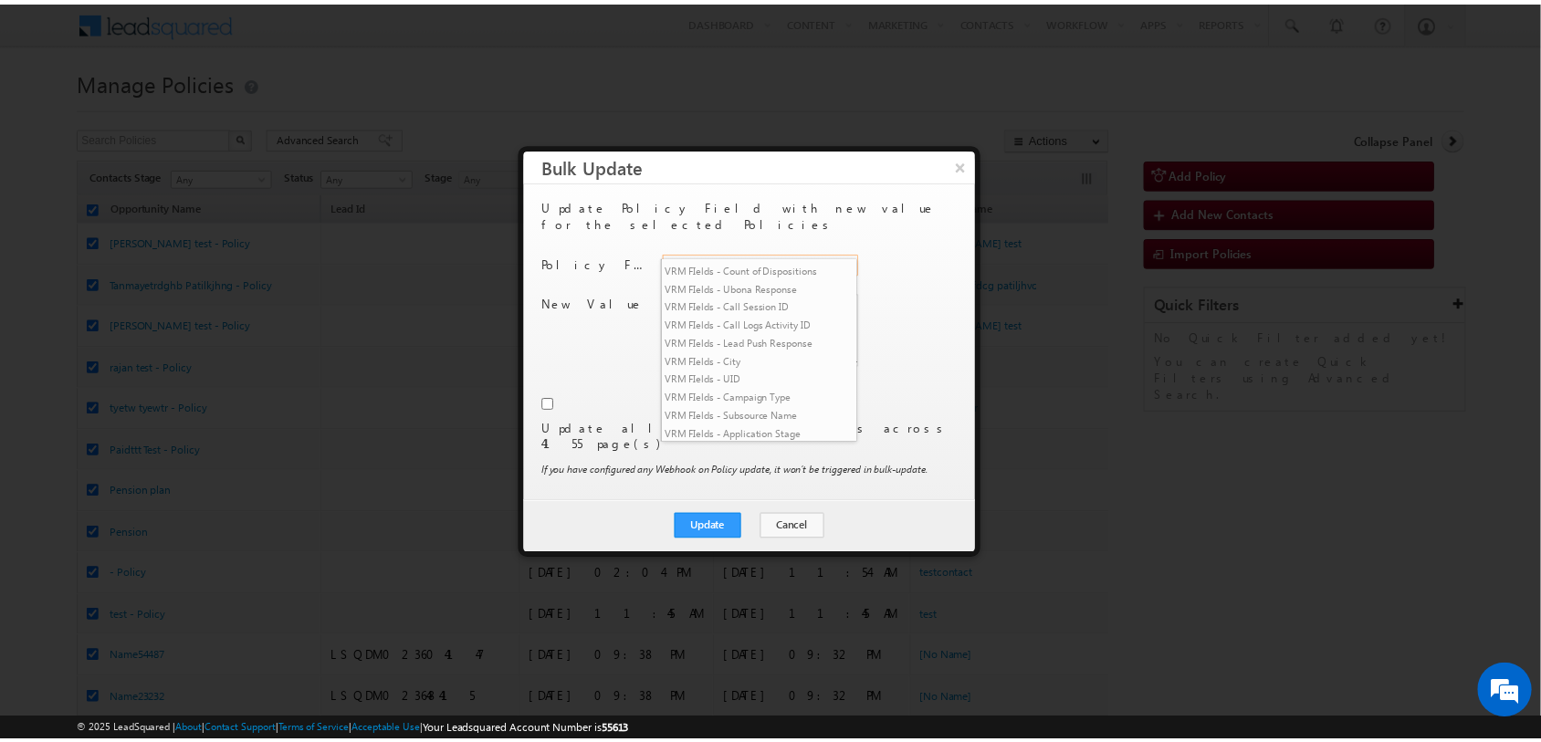
scroll to position [2881, 0]
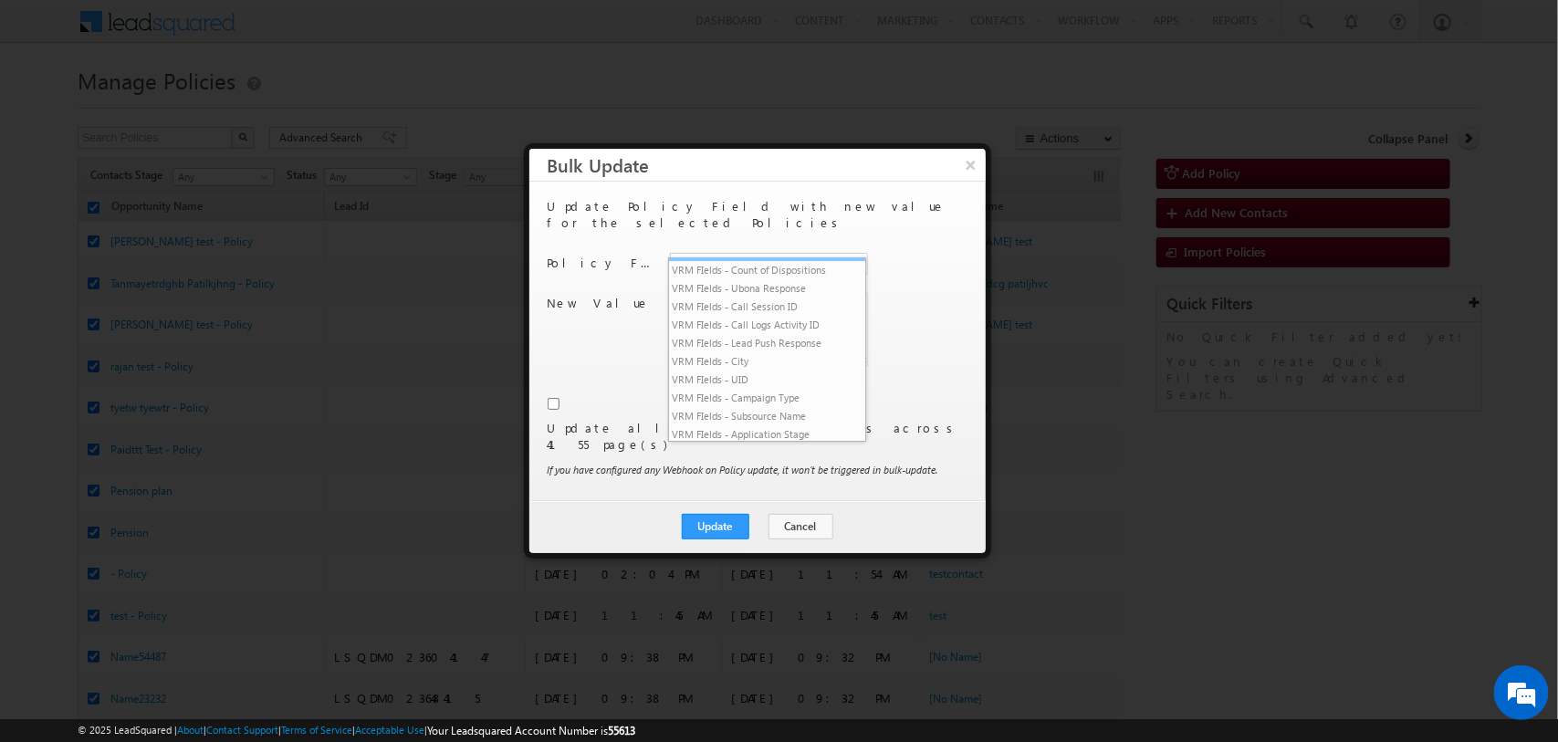
click at [783, 261] on li "VRM FIelds - VRM Campaign ID" at bounding box center [767, 252] width 197 height 18
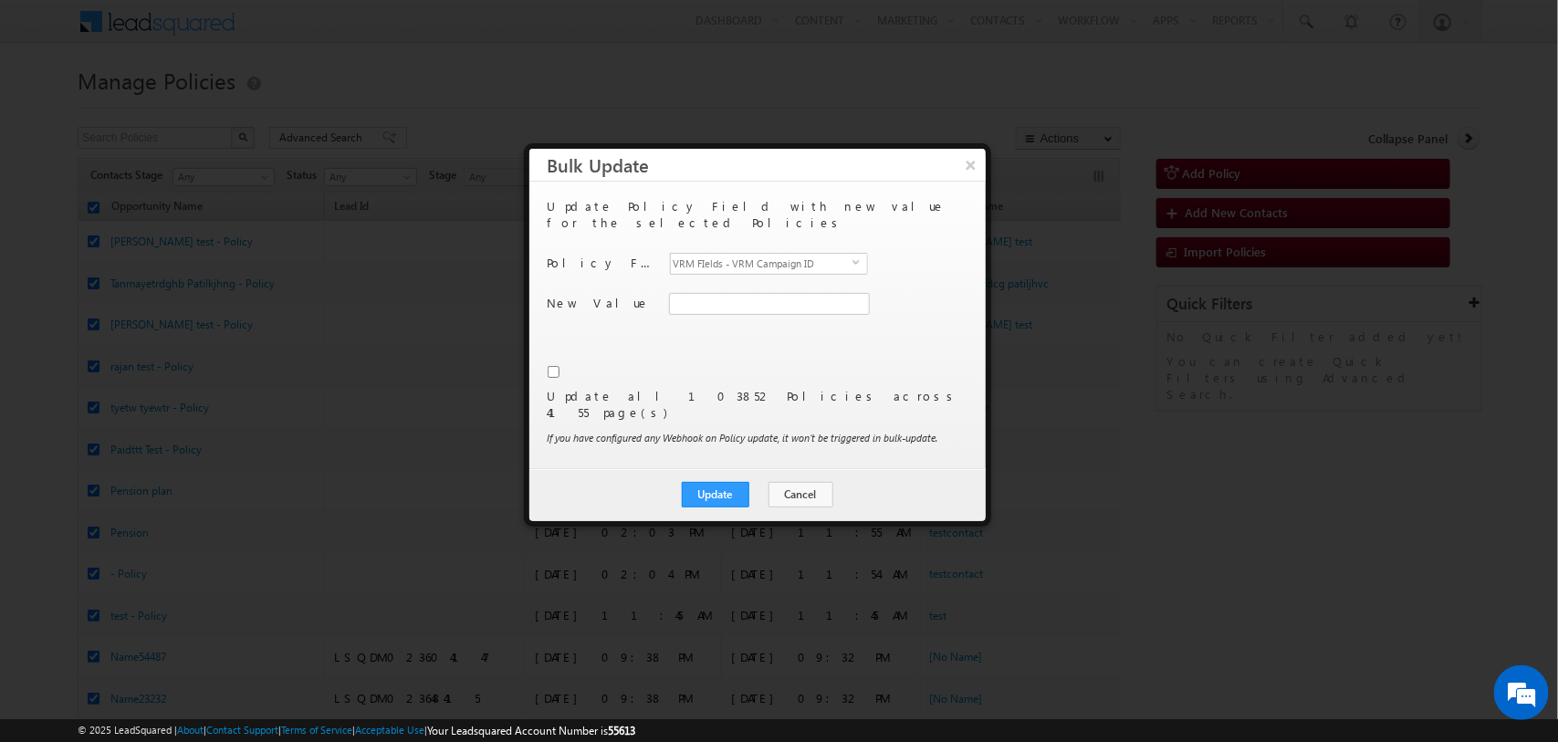
click at [553, 366] on input "checkbox" at bounding box center [554, 372] width 12 height 12
checkbox input "true"
click at [753, 293] on input "VRM FIelds - VRM Campaign ID" at bounding box center [769, 304] width 201 height 22
type input "50005099"
click at [727, 482] on button "Update" at bounding box center [716, 495] width 68 height 26
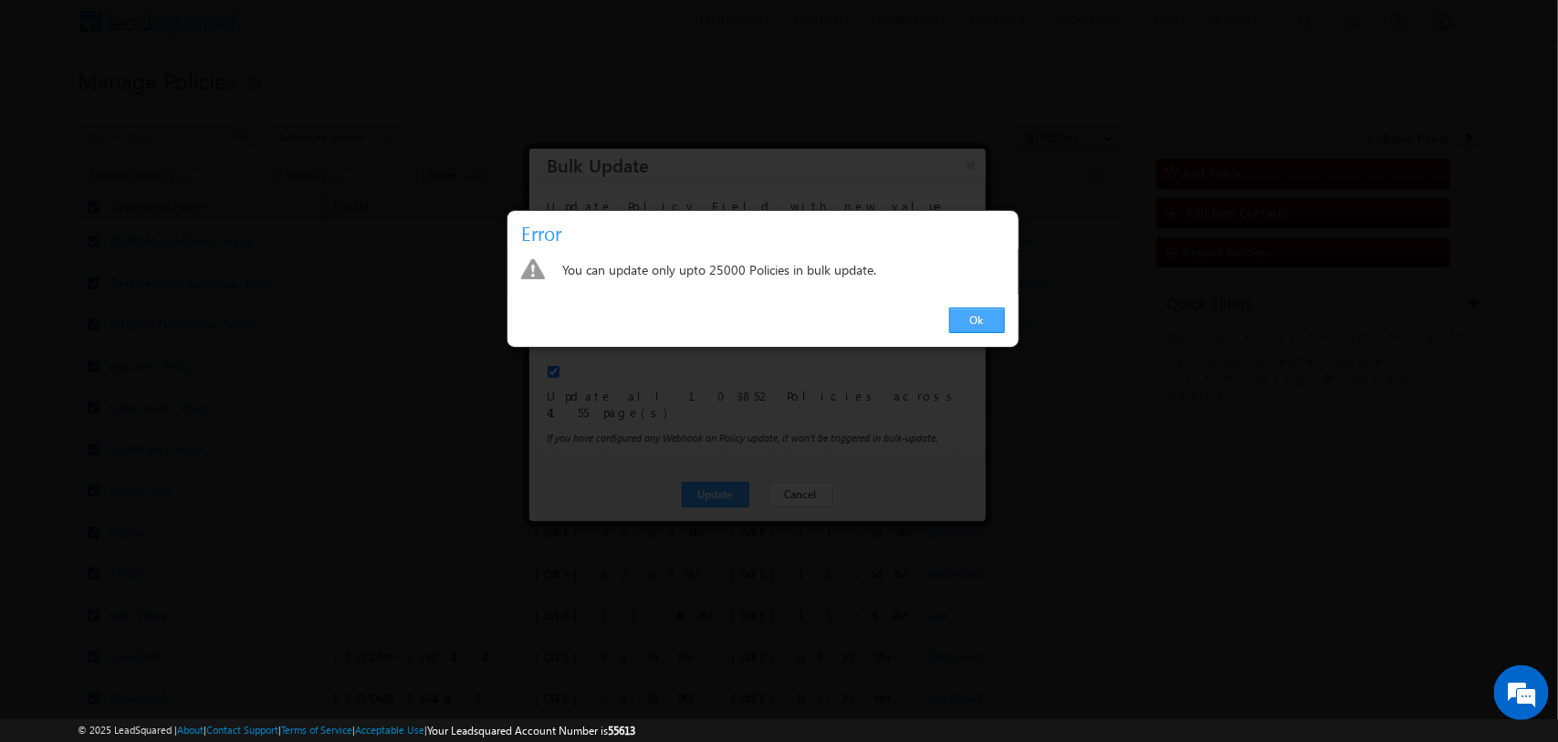
click at [999, 308] on link "Ok" at bounding box center [977, 321] width 56 height 26
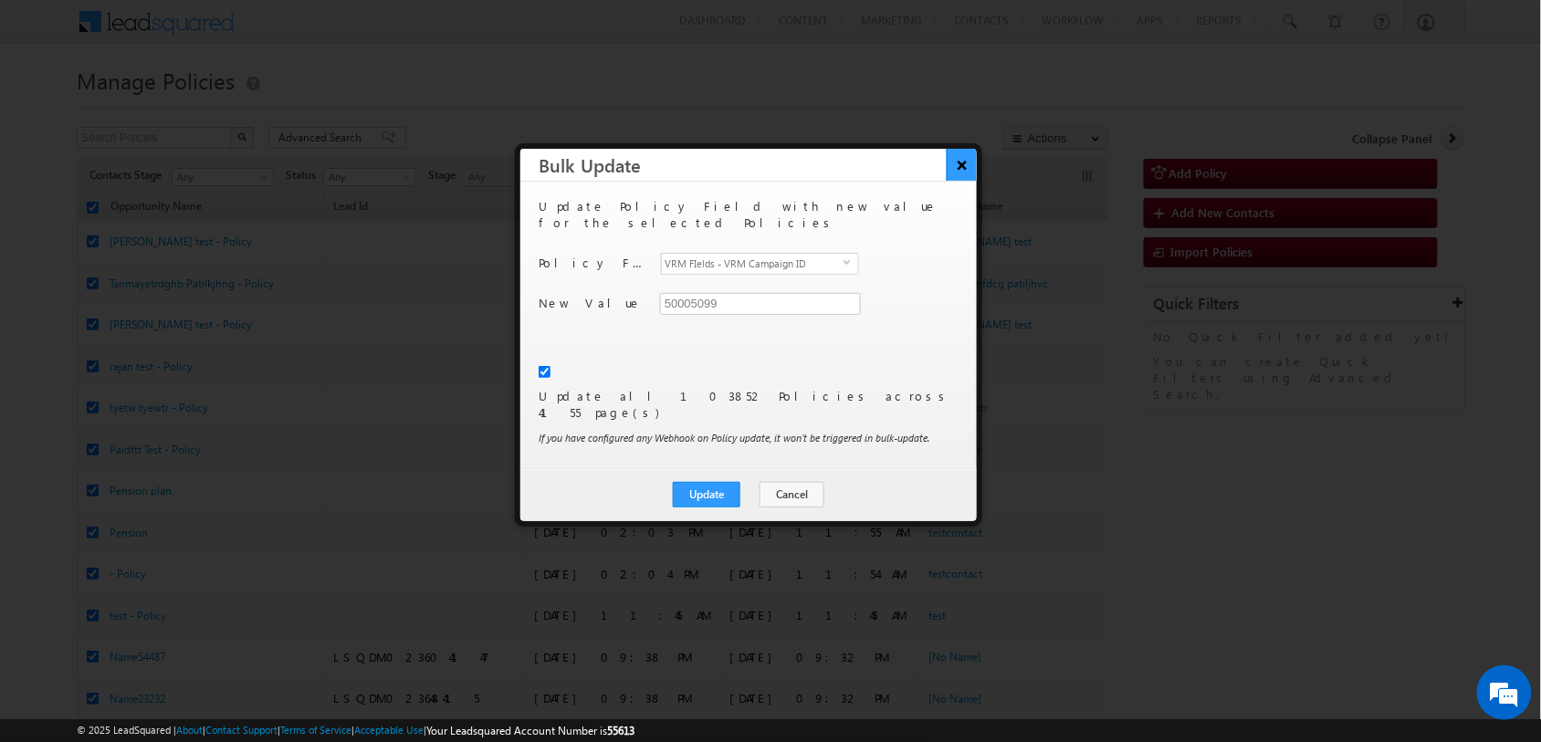
click at [961, 165] on button "×" at bounding box center [961, 165] width 30 height 32
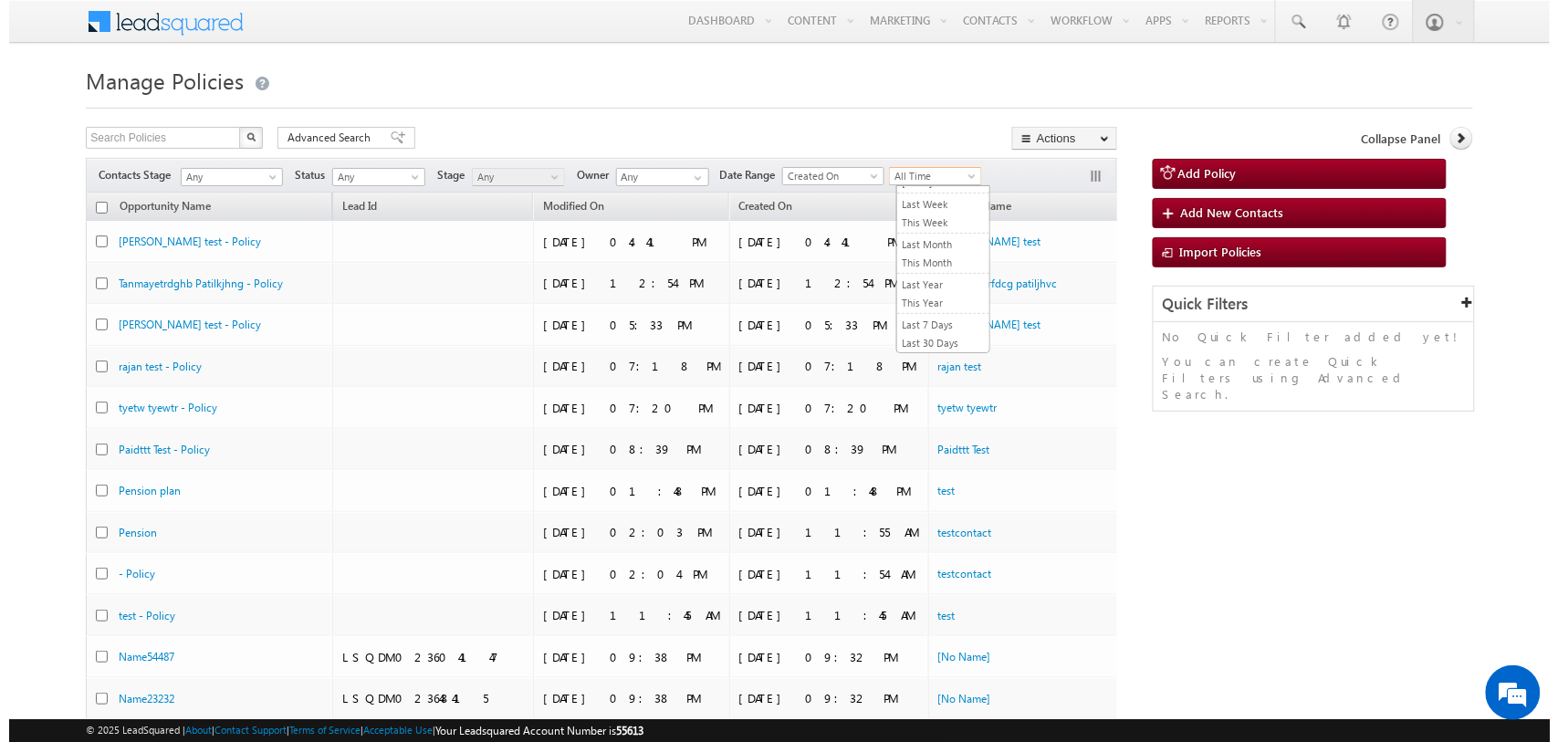
scroll to position [0, 0]
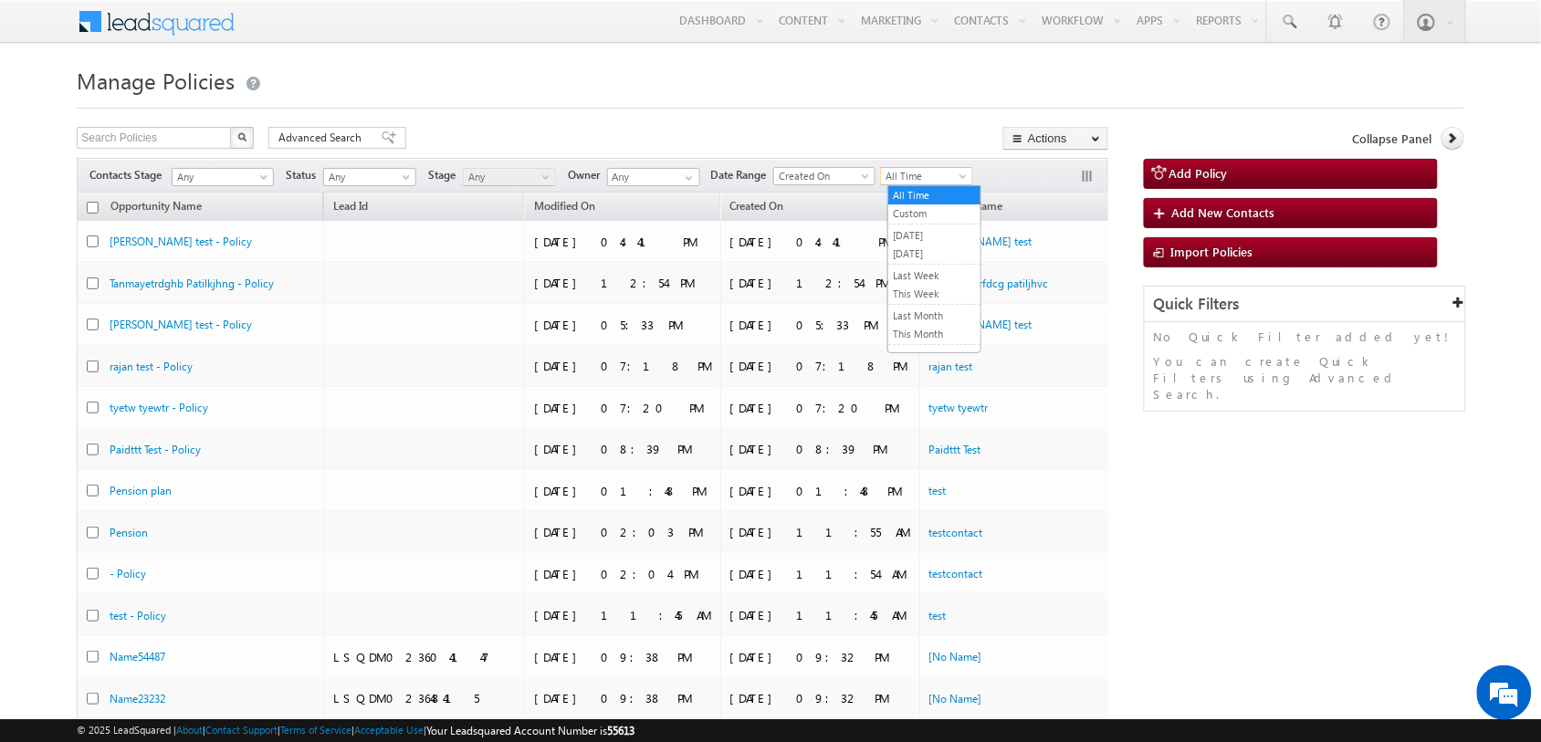
click at [943, 170] on span "All Time" at bounding box center [924, 176] width 87 height 16
click at [946, 252] on link "[DATE]" at bounding box center [934, 254] width 92 height 16
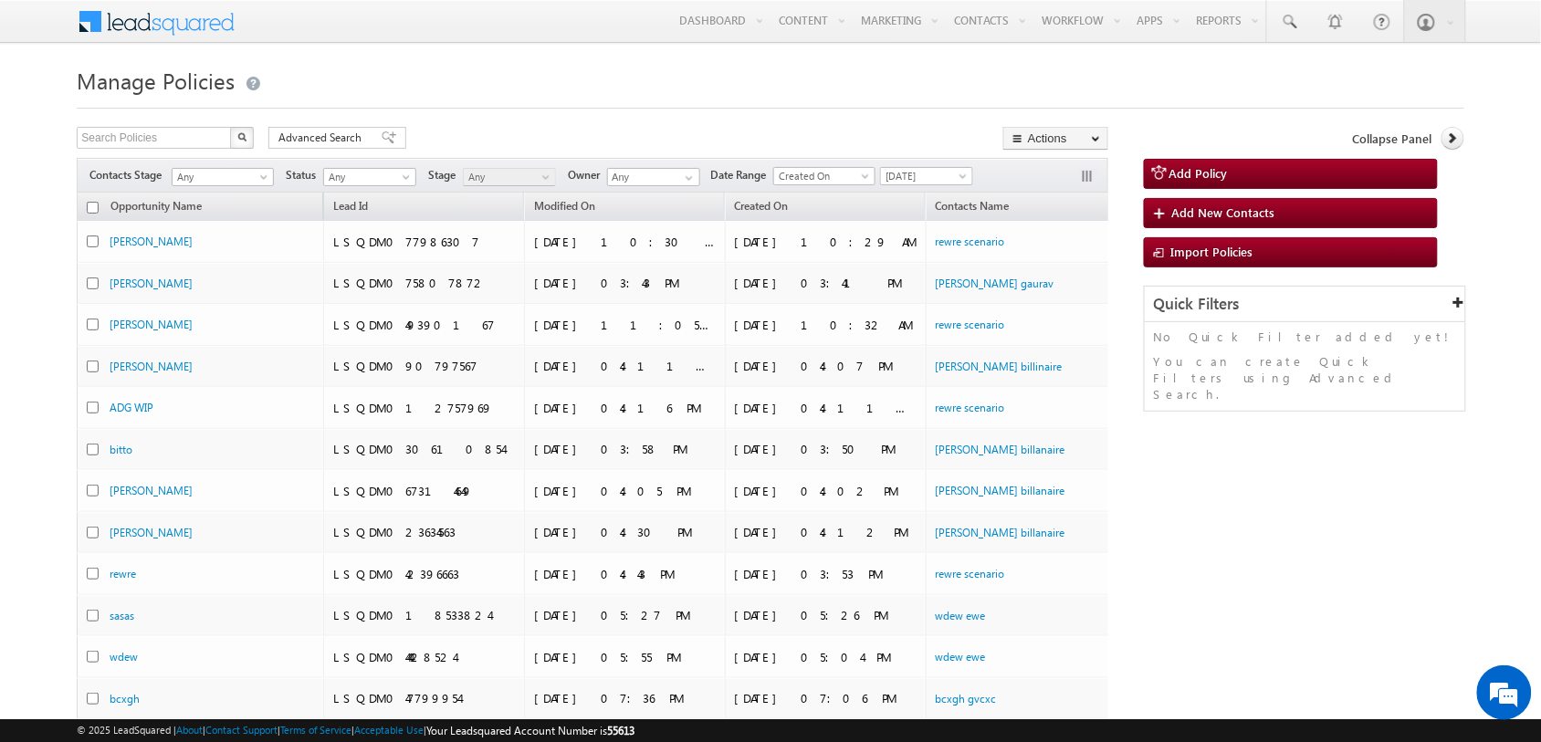
click at [97, 205] on input "checkbox" at bounding box center [93, 208] width 12 height 12
checkbox input "true"
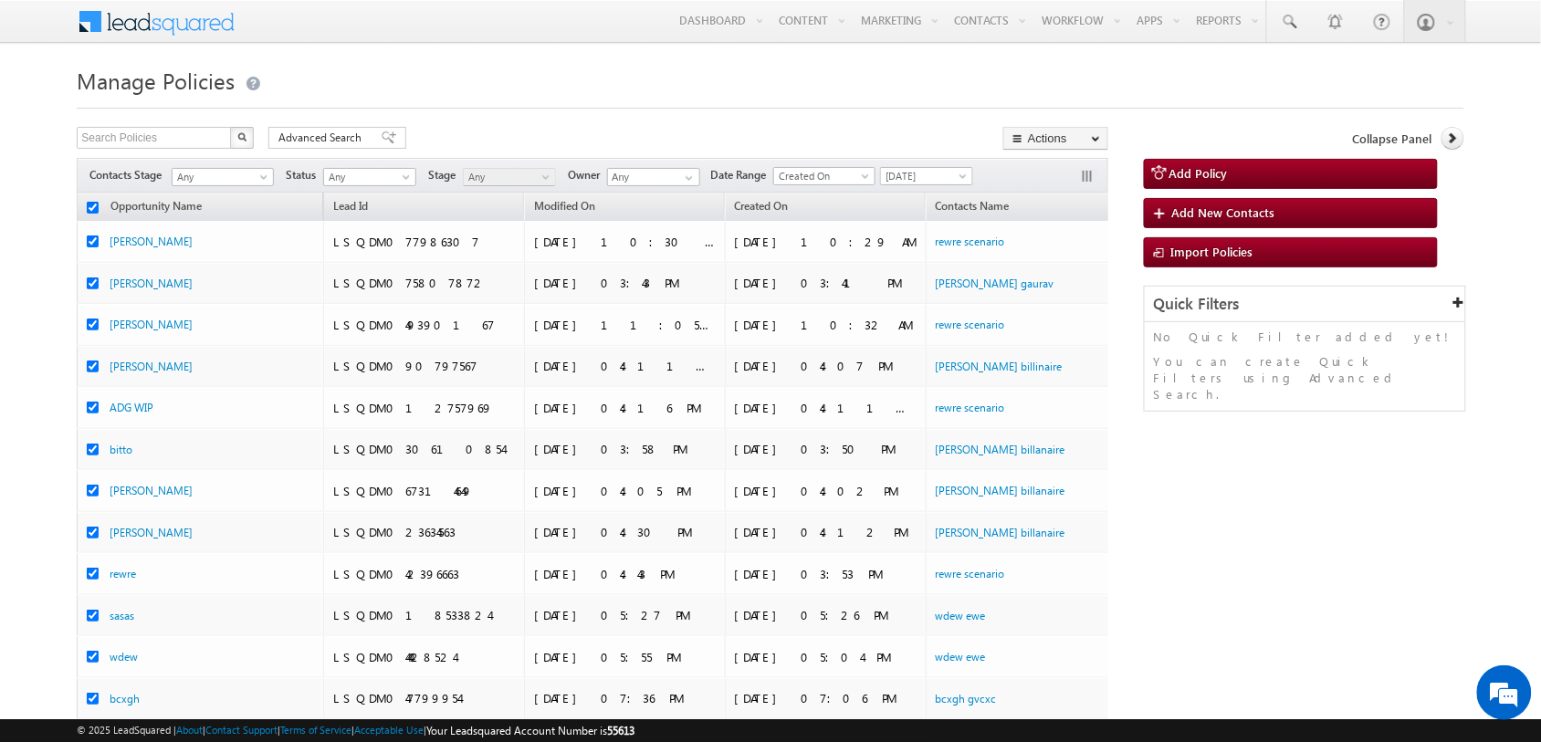
checkbox input "true"
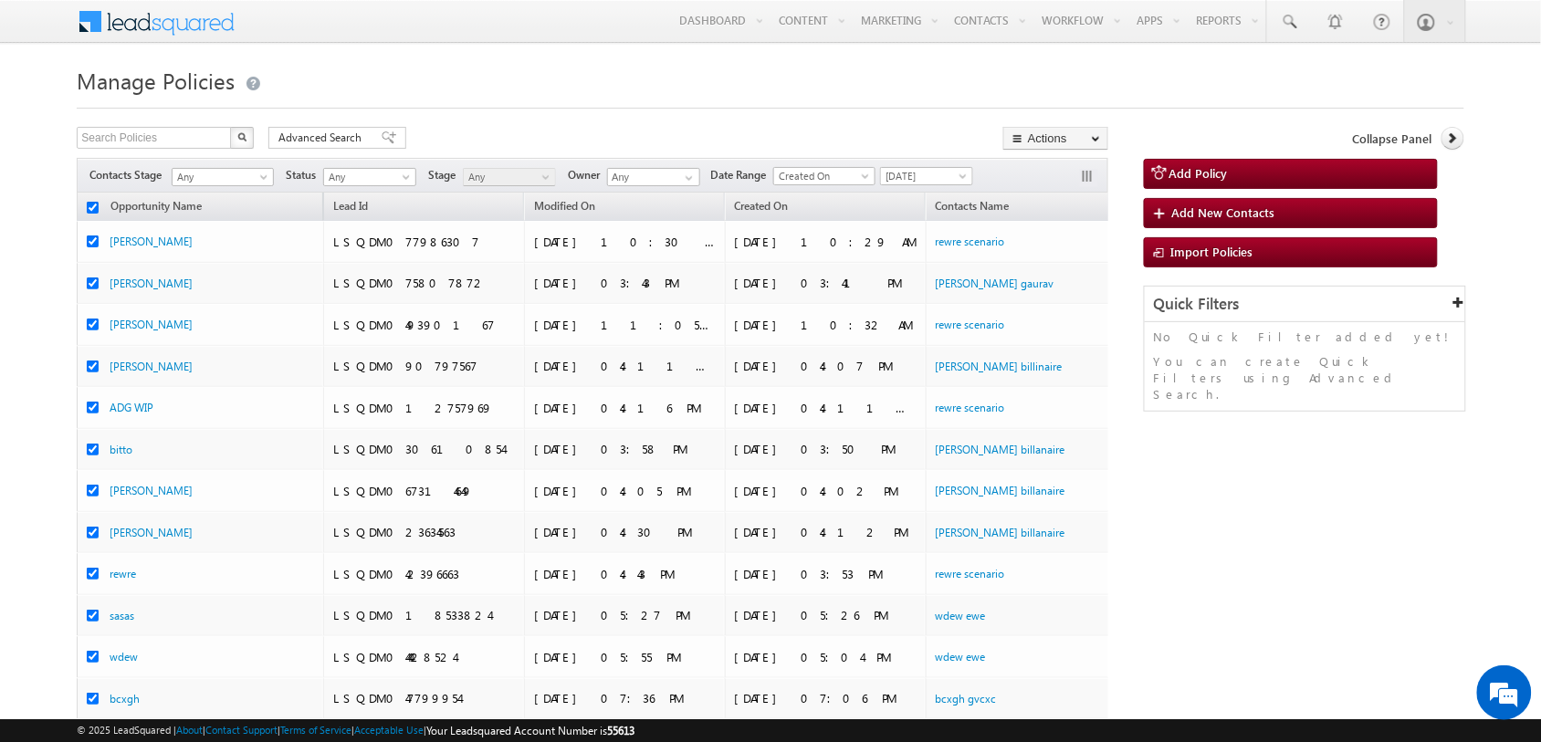
checkbox input "true"
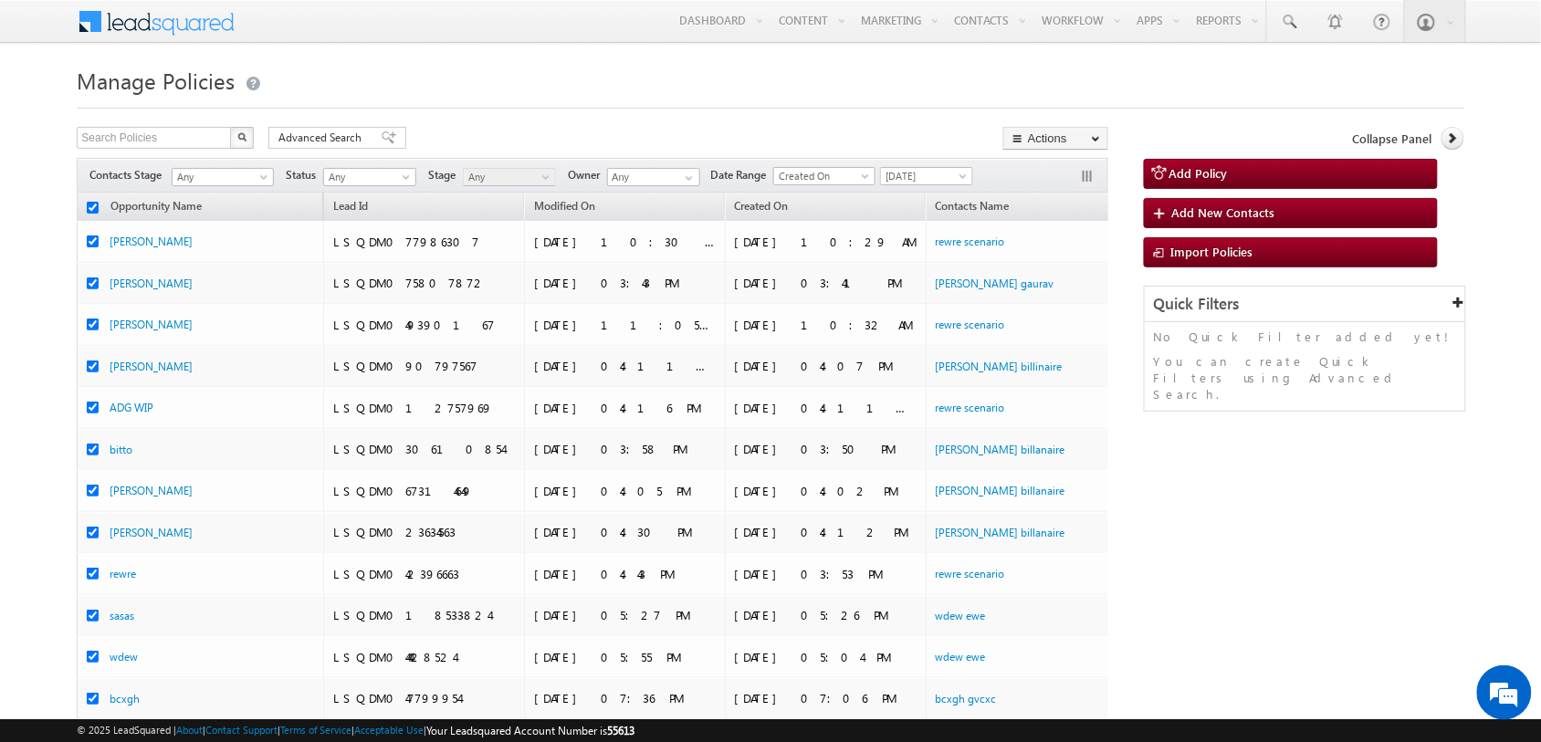
checkbox input "true"
click at [1041, 183] on link "Bulk Update" at bounding box center [1055, 186] width 103 height 22
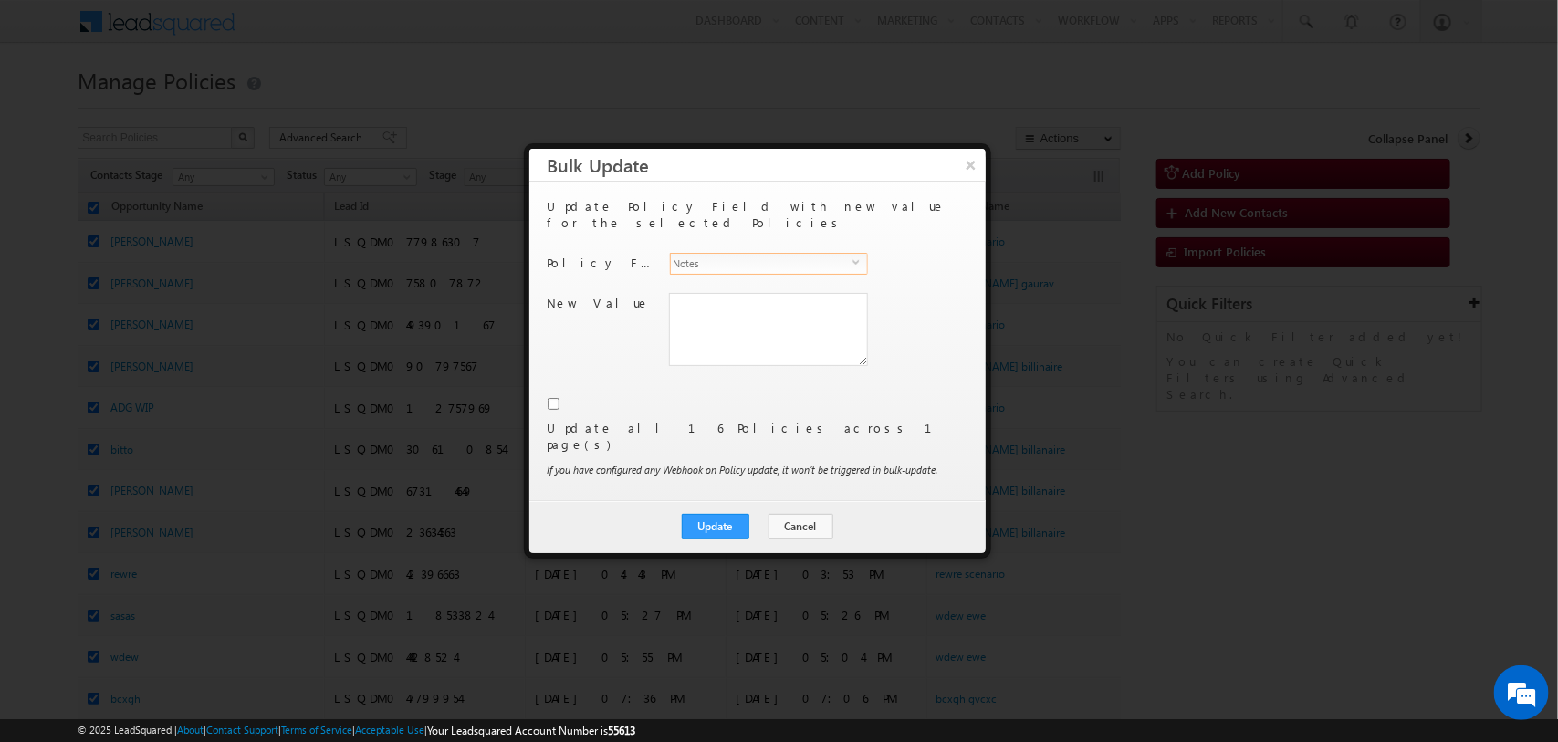
click at [797, 254] on span "Notes" at bounding box center [762, 264] width 182 height 20
click at [768, 206] on li "VRM FIelds - VRM Campaign ID" at bounding box center [767, 197] width 197 height 18
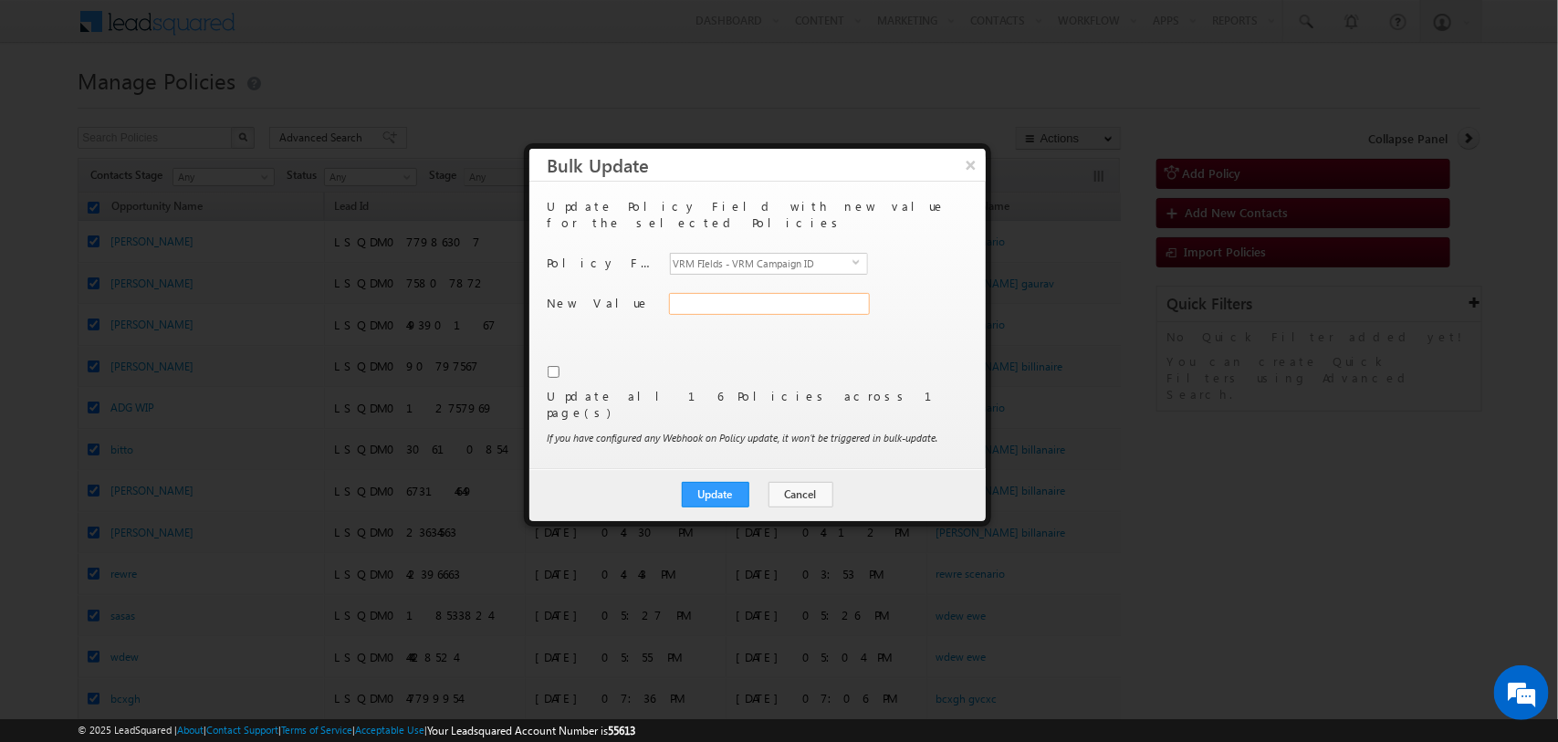
click at [737, 293] on input "VRM FIelds - VRM Campaign ID" at bounding box center [769, 304] width 201 height 22
type input "50005099"
click at [549, 366] on input "checkbox" at bounding box center [554, 372] width 12 height 12
checkbox input "true"
click at [724, 482] on button "Update" at bounding box center [716, 495] width 68 height 26
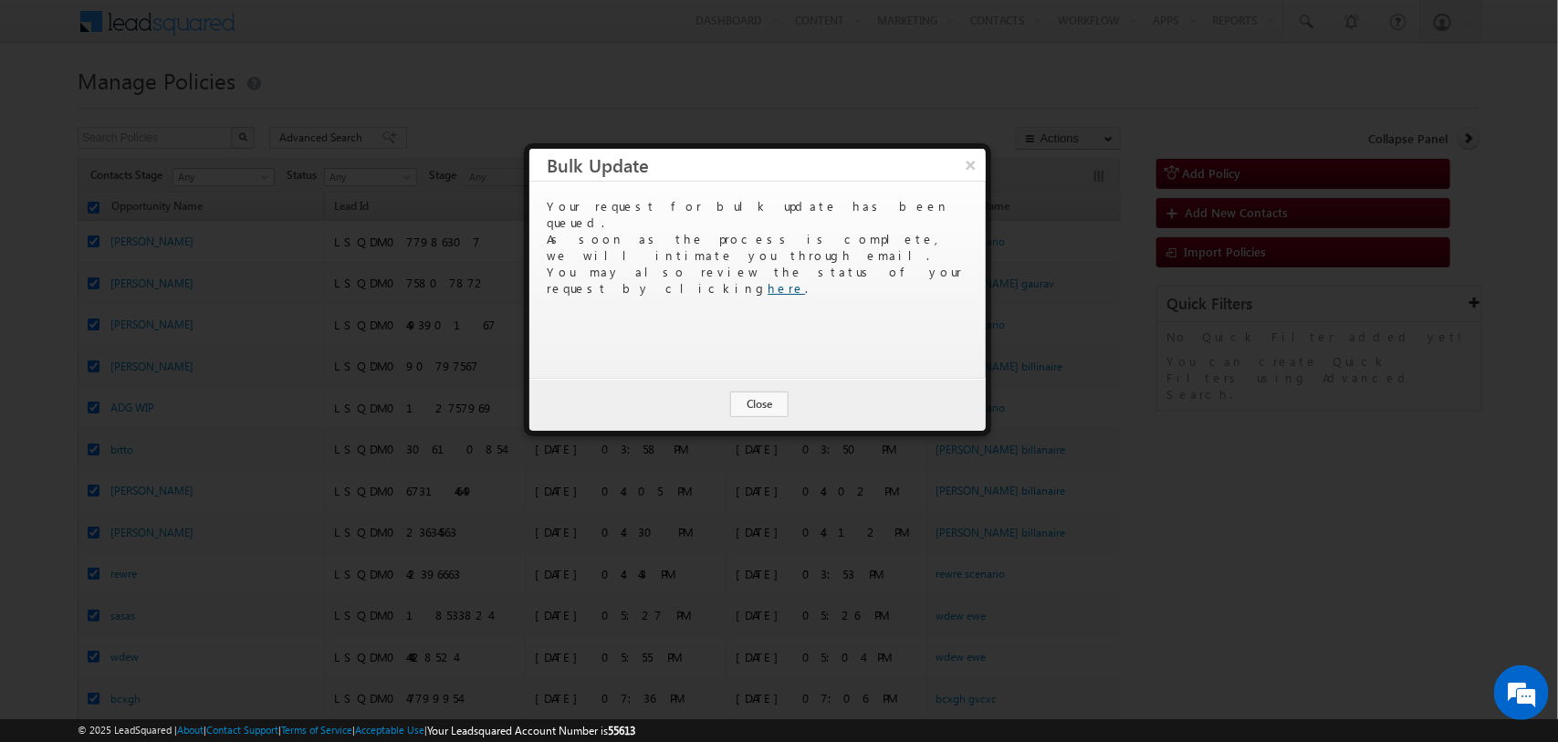
click at [806, 280] on link "here" at bounding box center [786, 288] width 37 height 16
click at [756, 397] on button "Close" at bounding box center [759, 405] width 58 height 26
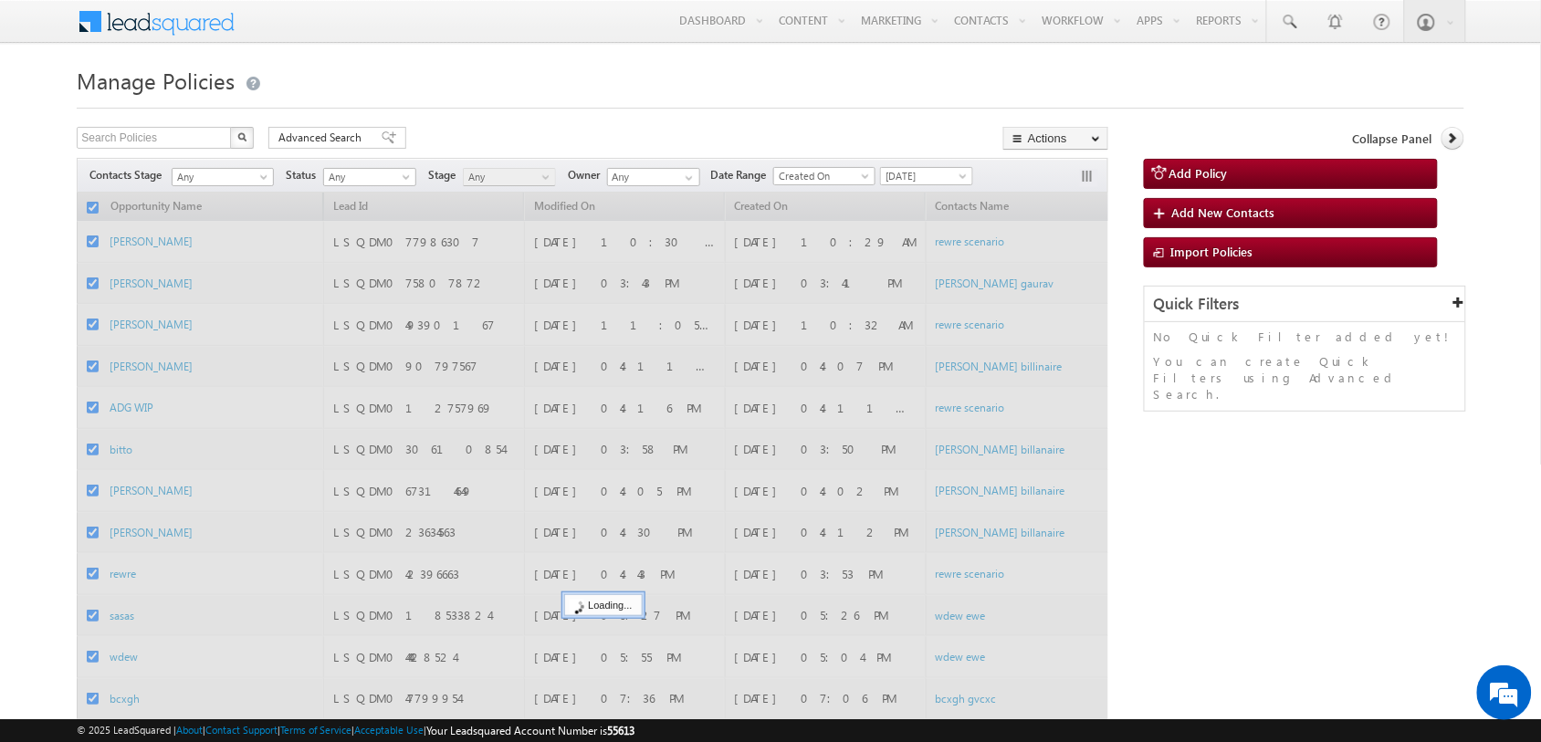
checkbox input "false"
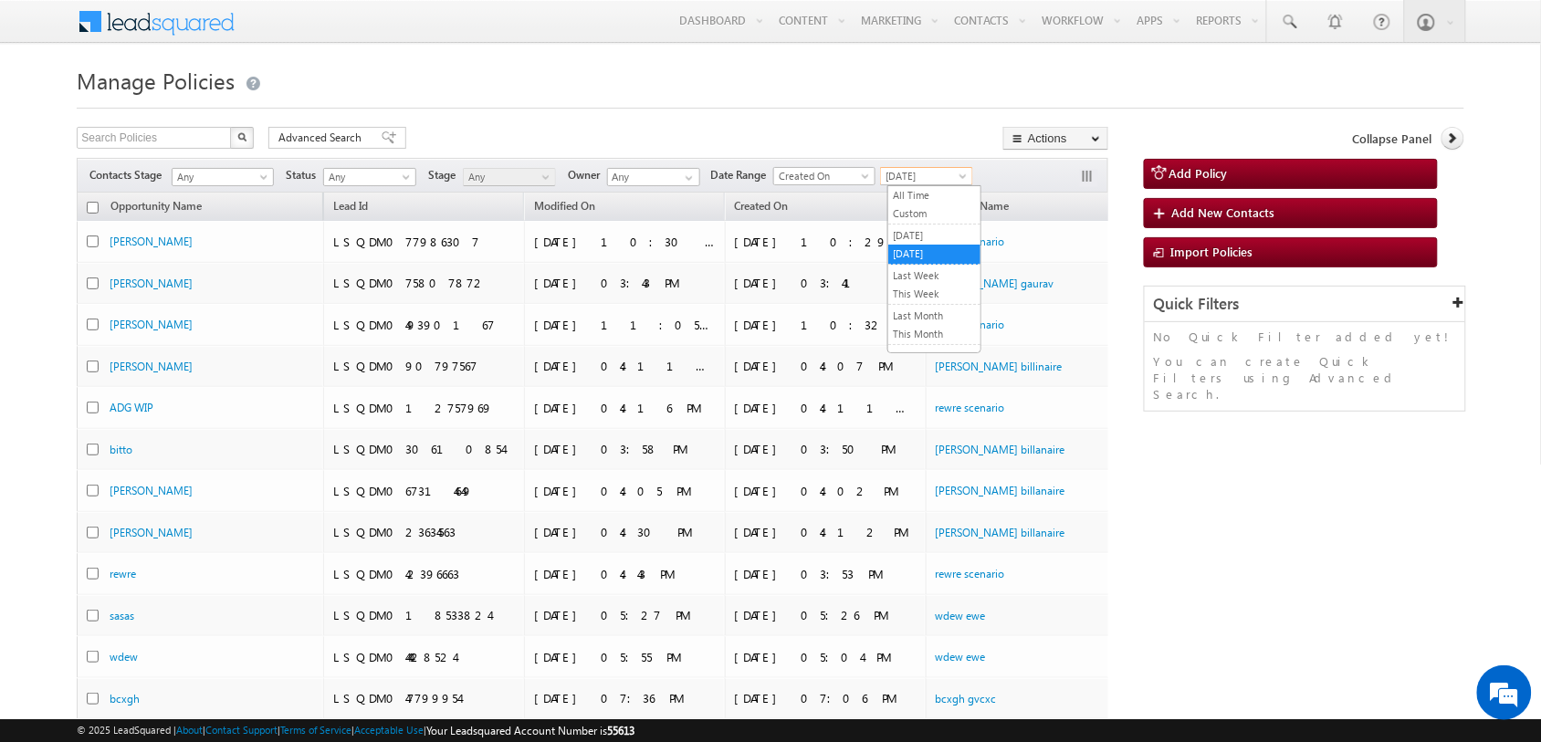
click at [943, 178] on span "Today" at bounding box center [924, 176] width 87 height 16
click at [936, 239] on link "Yesterday" at bounding box center [934, 235] width 92 height 16
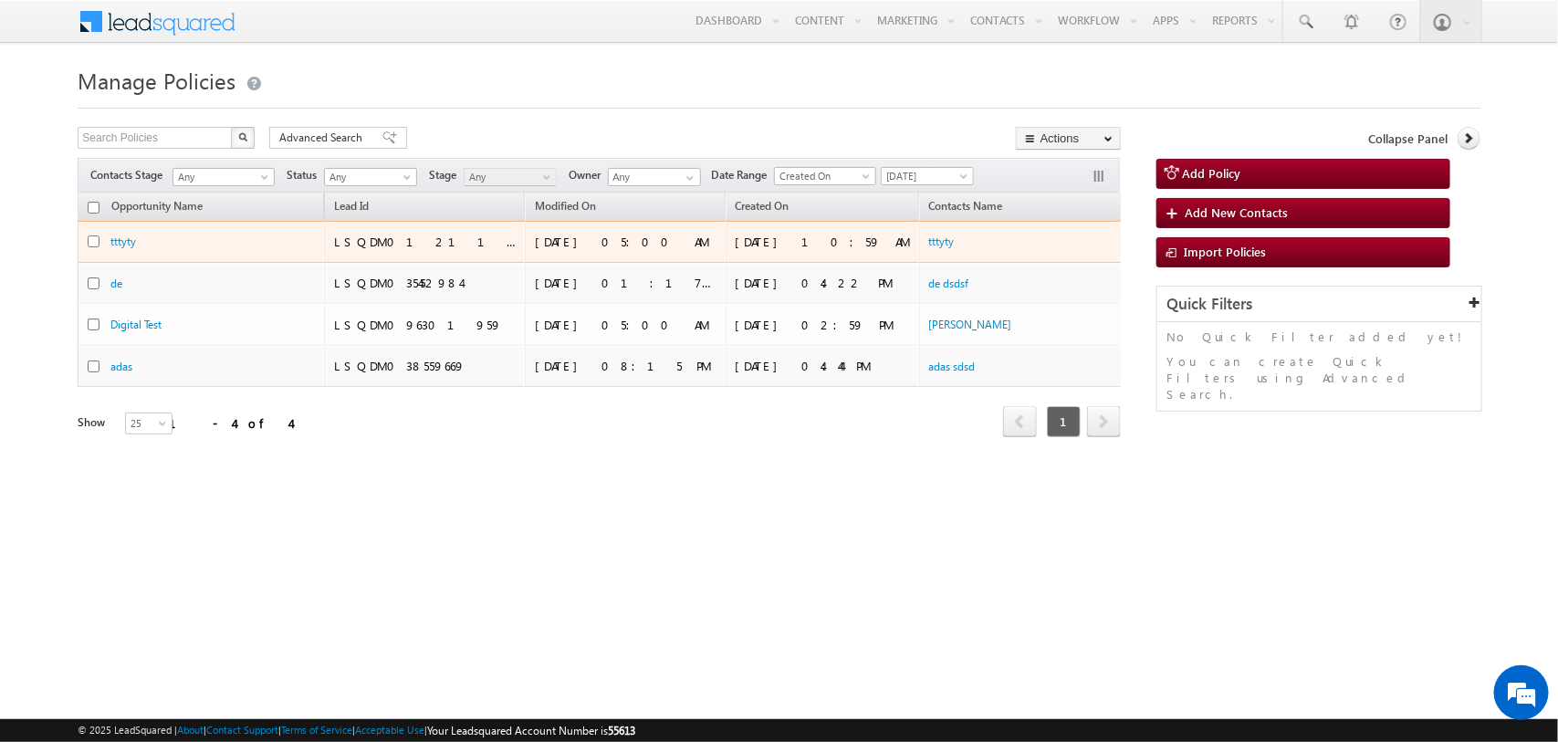
click at [92, 235] on input "checkbox" at bounding box center [94, 241] width 12 height 12
checkbox input "true"
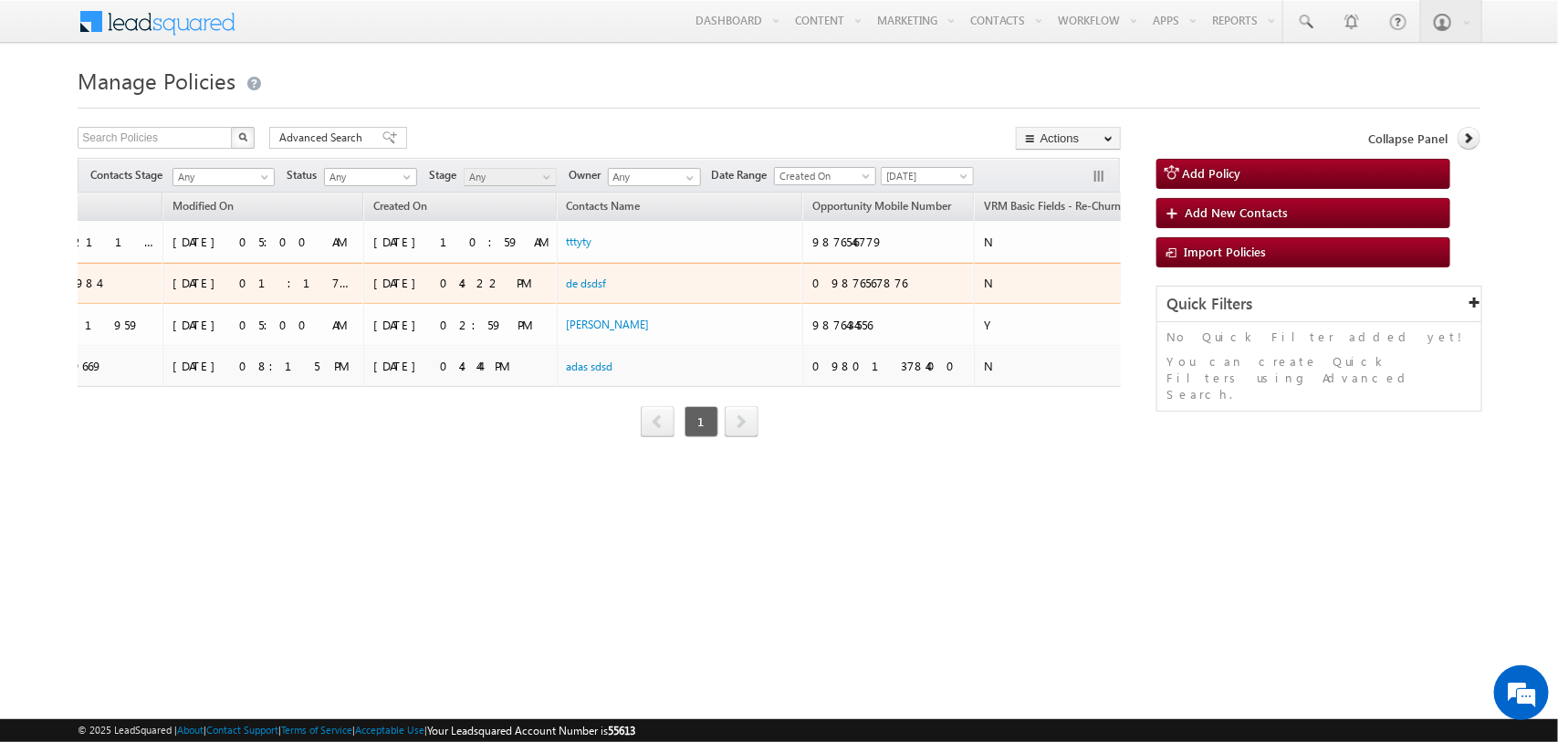
scroll to position [0, 424]
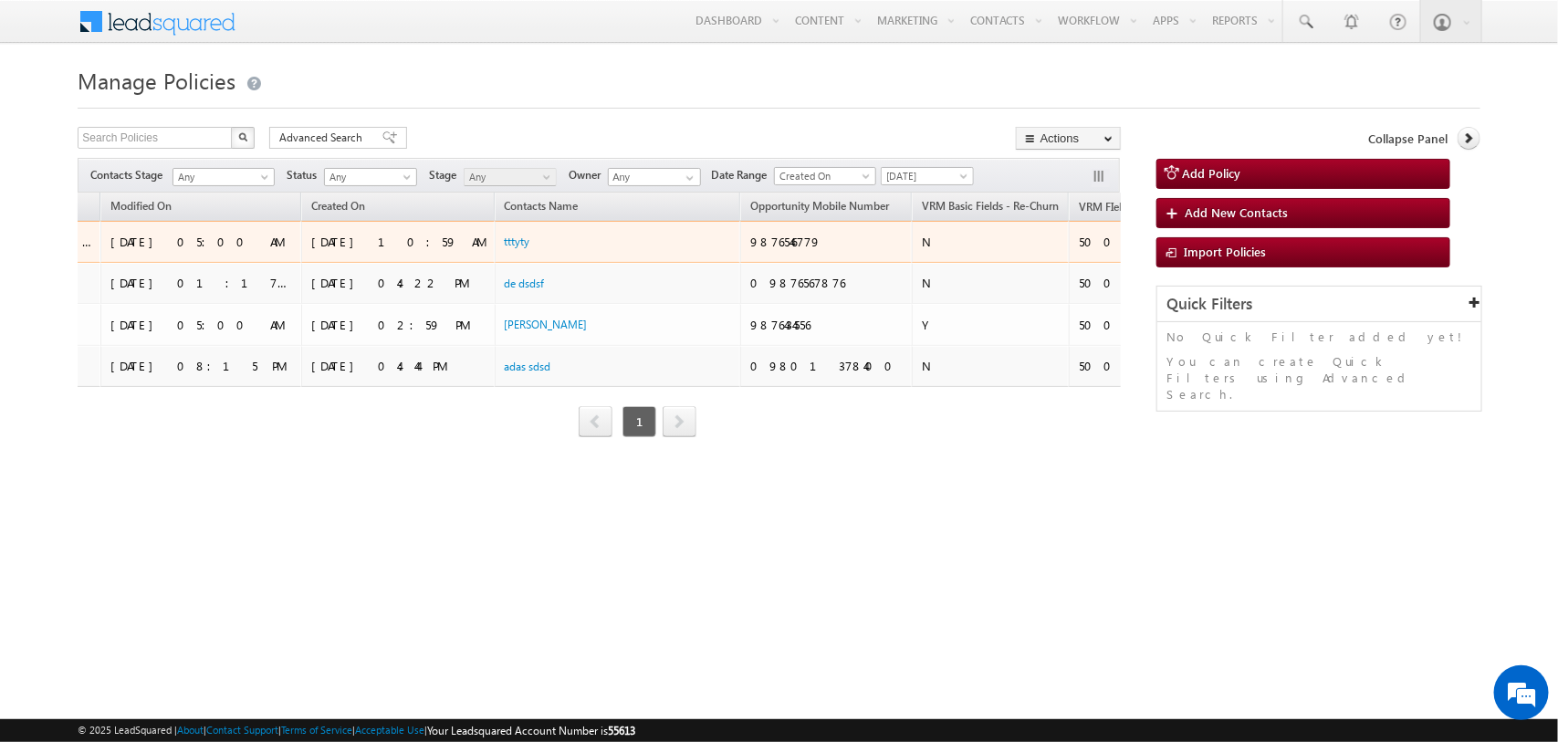
click at [1199, 265] on link "Edit" at bounding box center [1247, 265] width 96 height 22
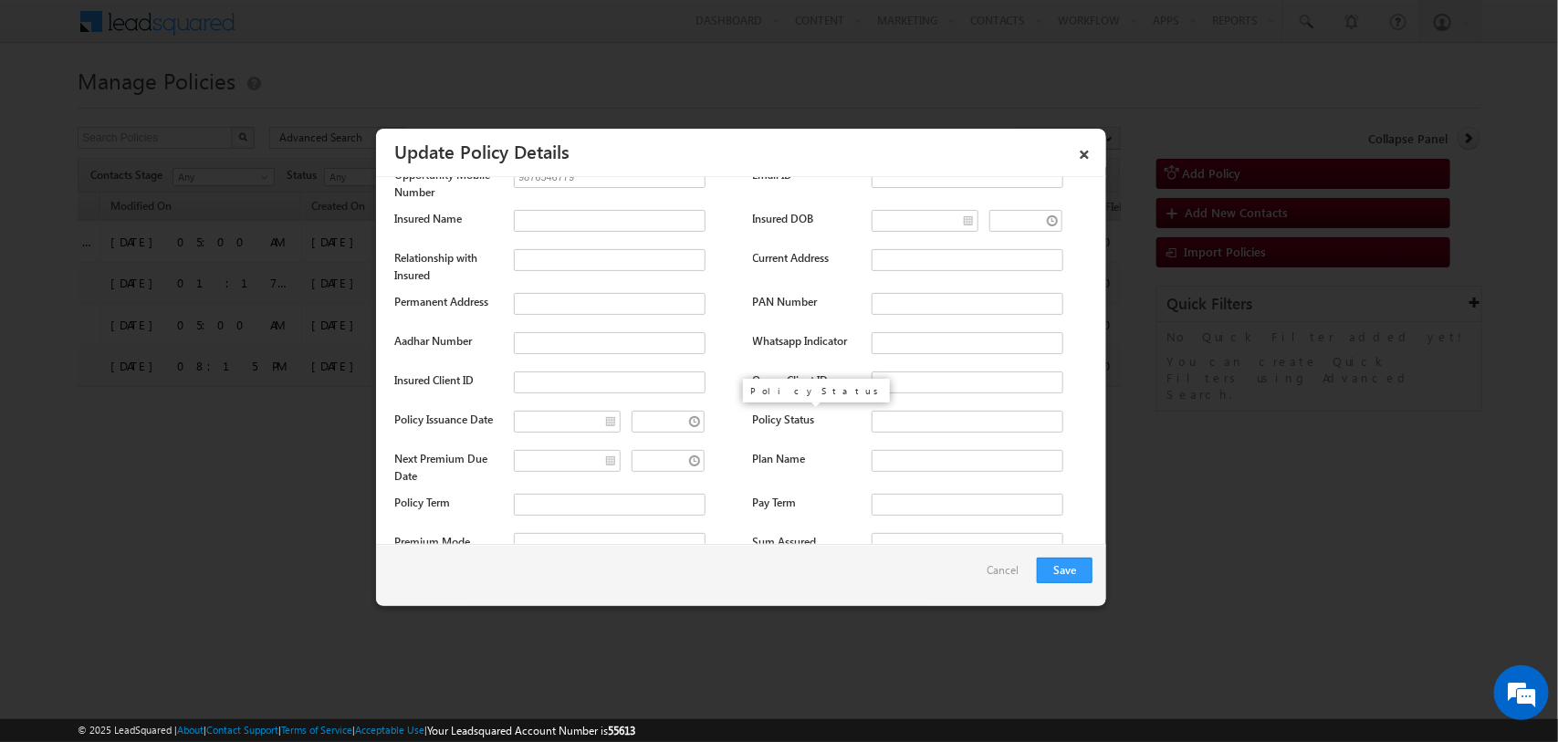
scroll to position [3329, 0]
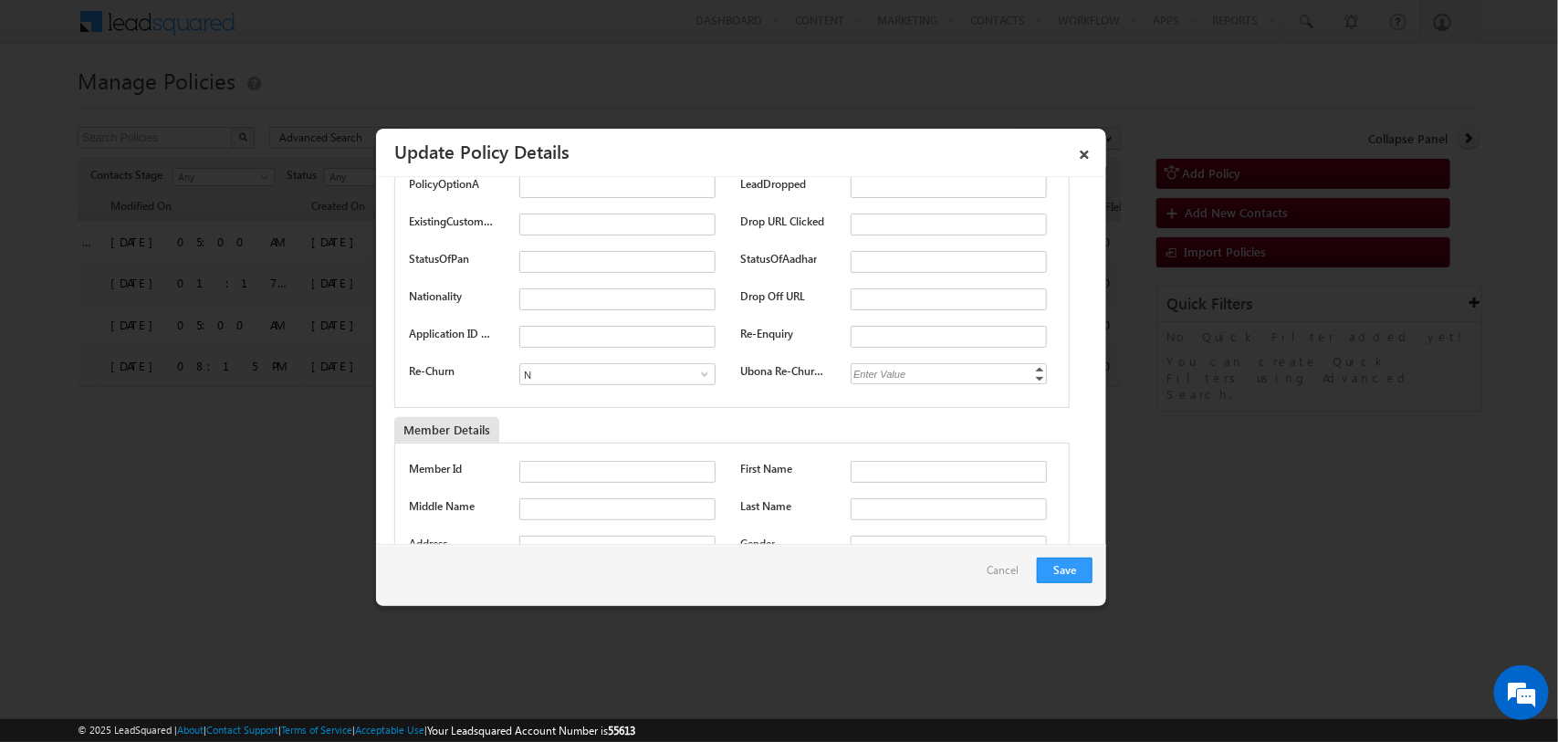
click at [695, 367] on span at bounding box center [704, 374] width 18 height 15
click at [622, 411] on link "Y" at bounding box center [614, 414] width 191 height 21
type input "Y"
click at [1063, 564] on button "Save" at bounding box center [1065, 571] width 56 height 26
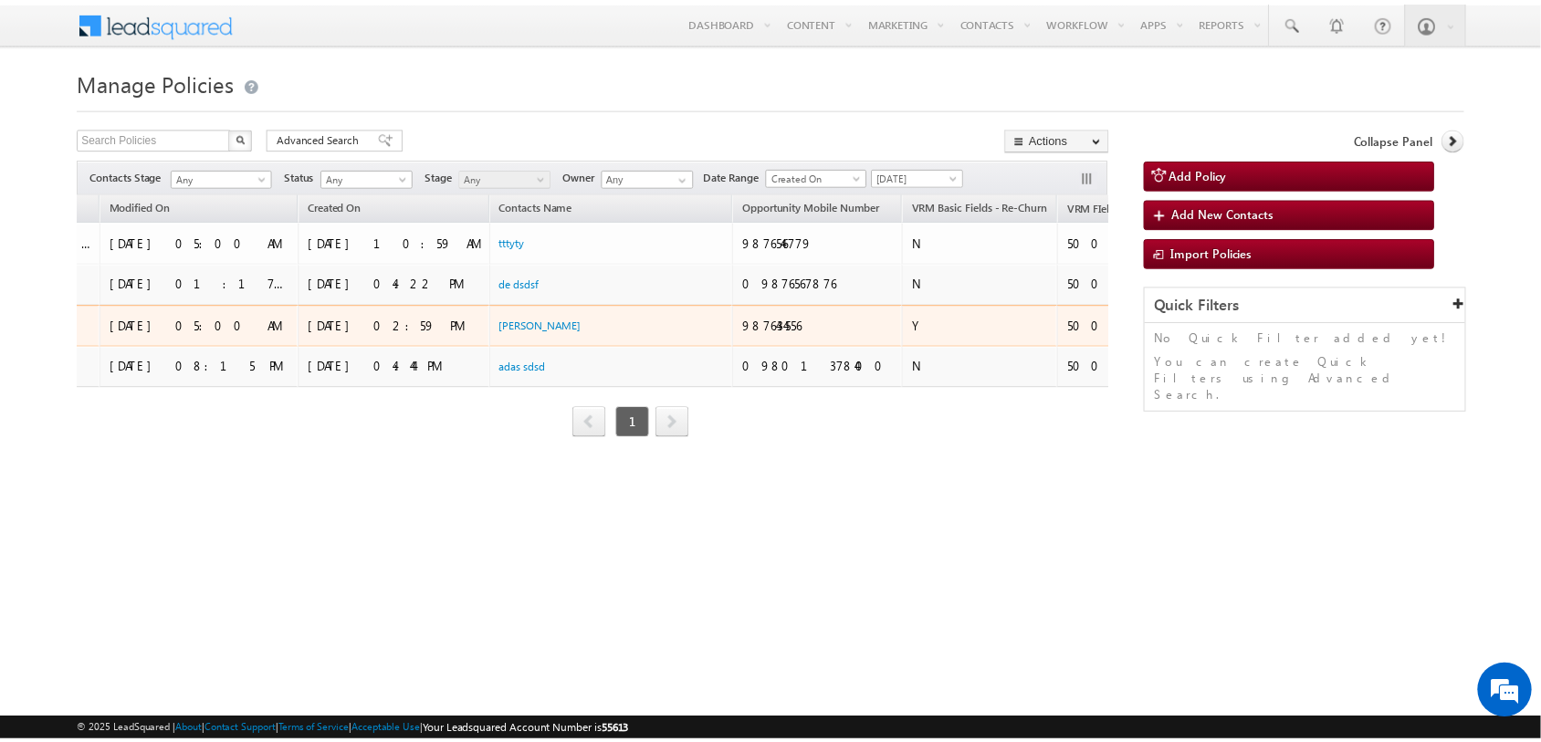
scroll to position [0, 0]
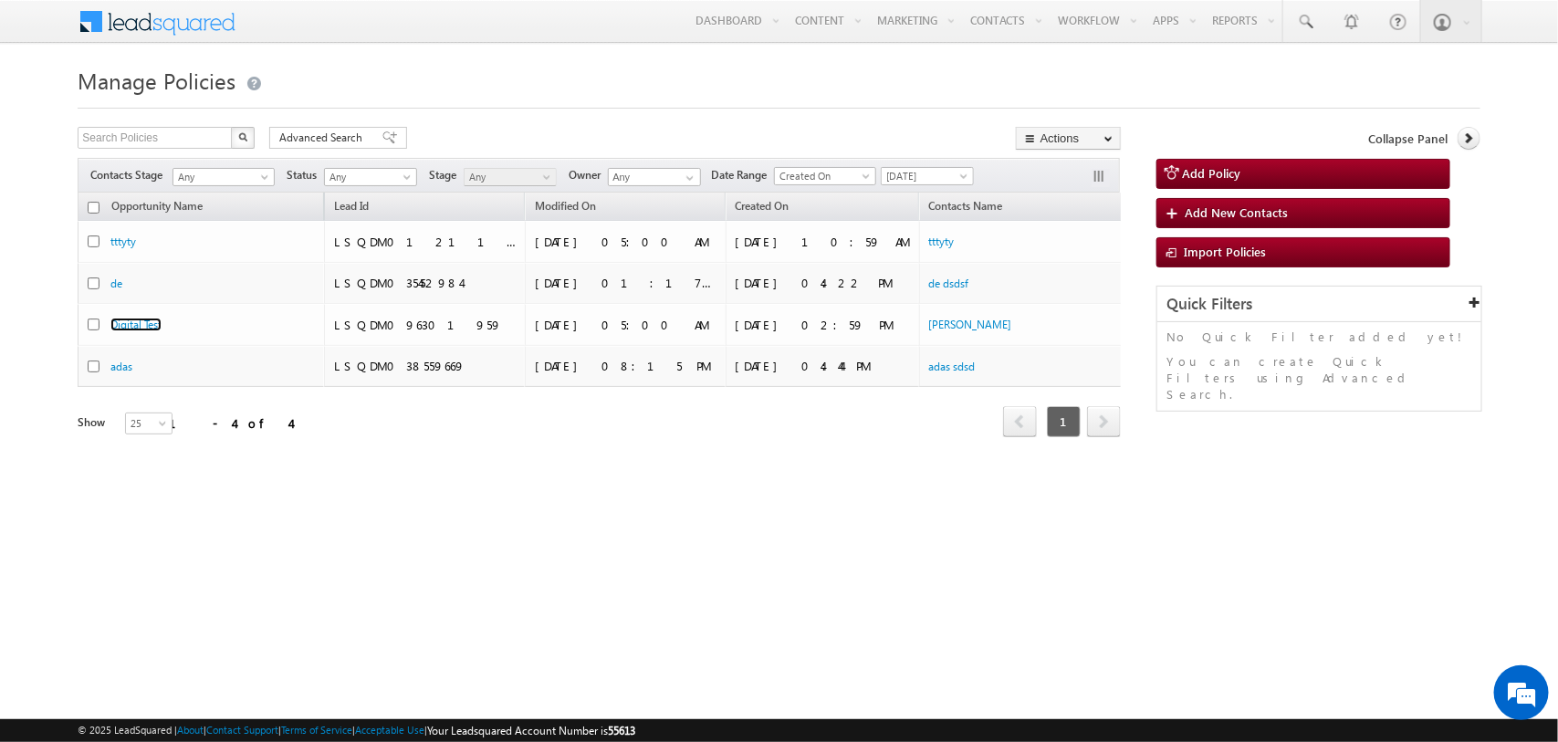
click at [97, 208] on input "checkbox" at bounding box center [94, 208] width 12 height 12
checkbox input "true"
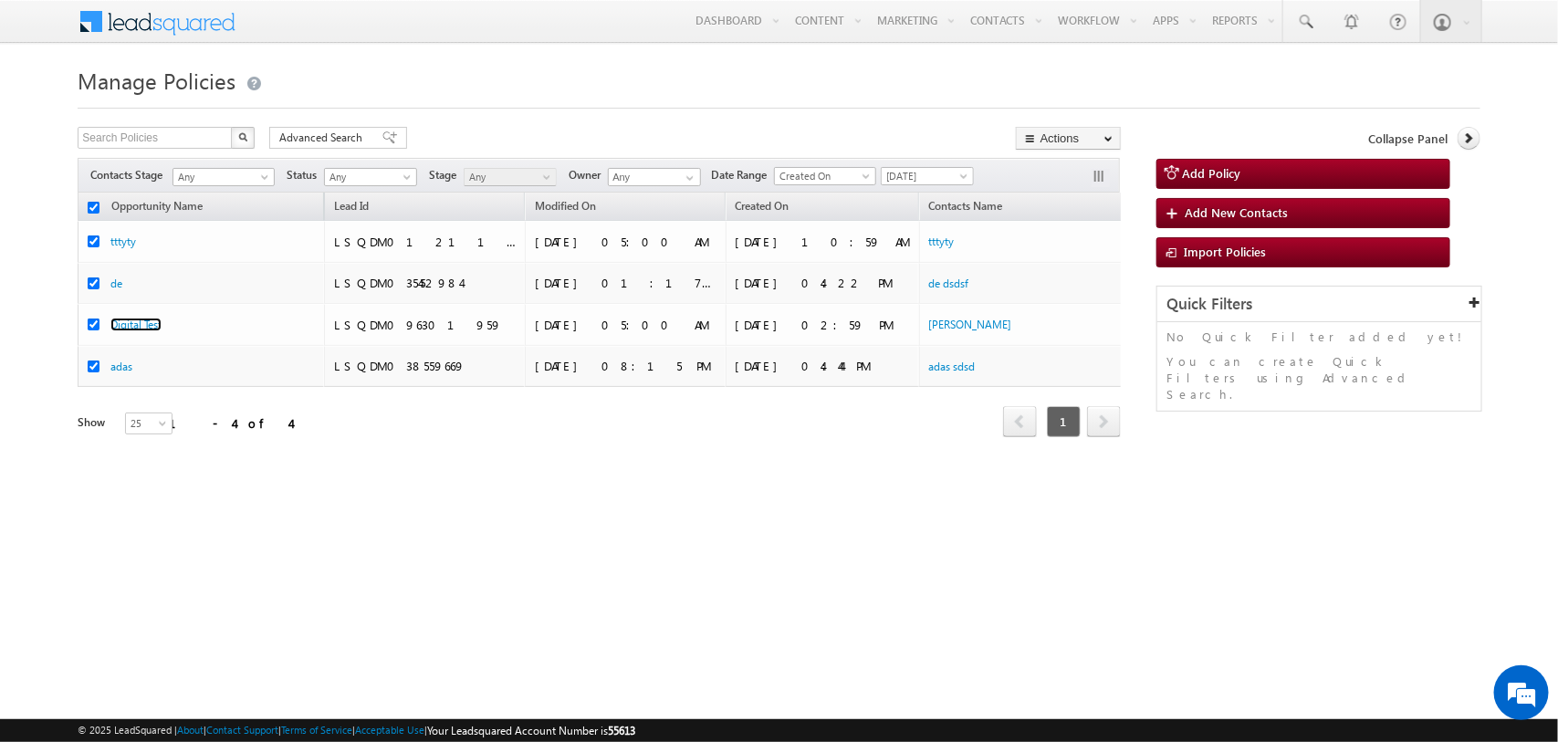
checkbox input "true"
click at [932, 176] on span "Yesterday" at bounding box center [925, 176] width 87 height 16
click at [940, 253] on link "Today" at bounding box center [935, 254] width 92 height 16
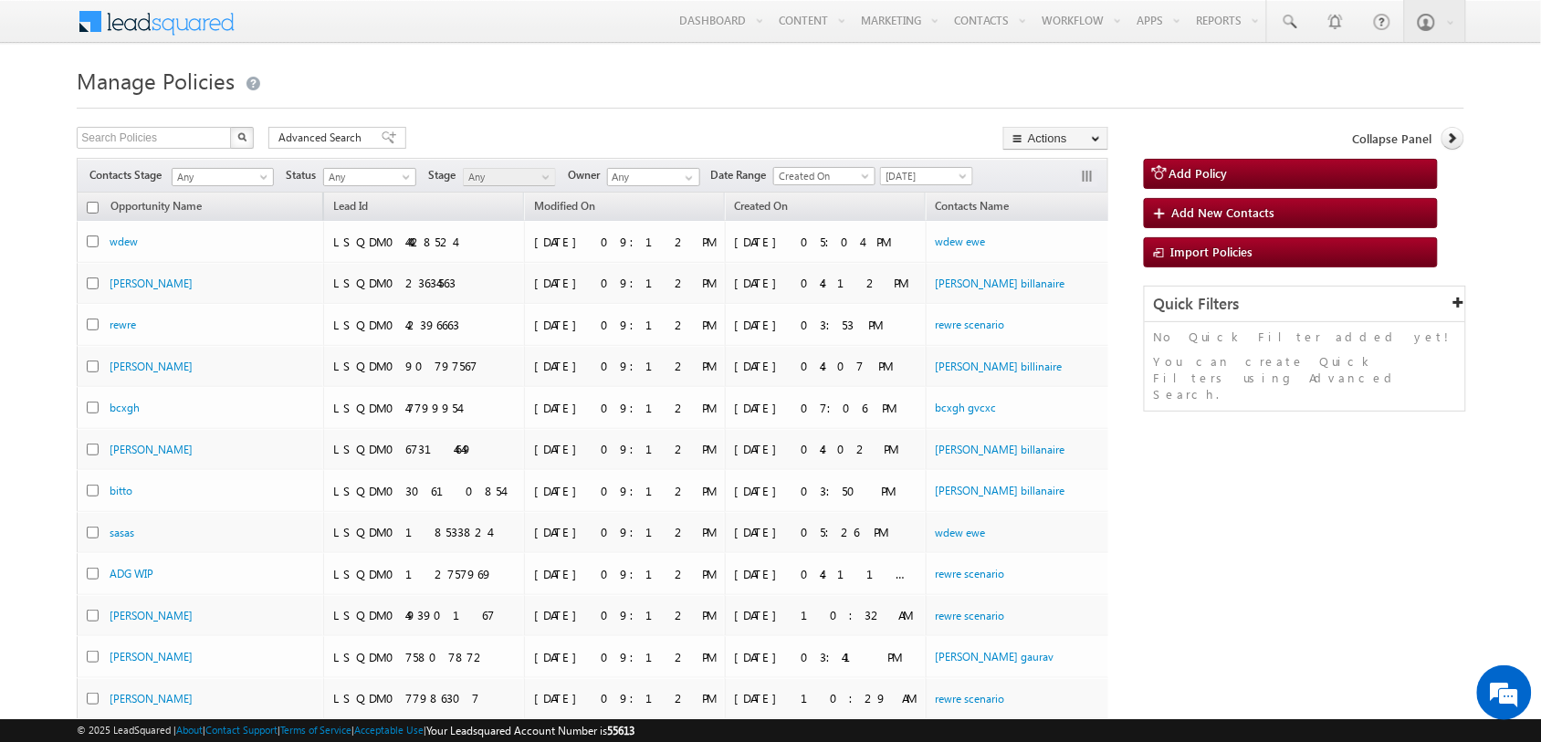
click at [96, 206] on input "checkbox" at bounding box center [93, 208] width 12 height 12
checkbox input "true"
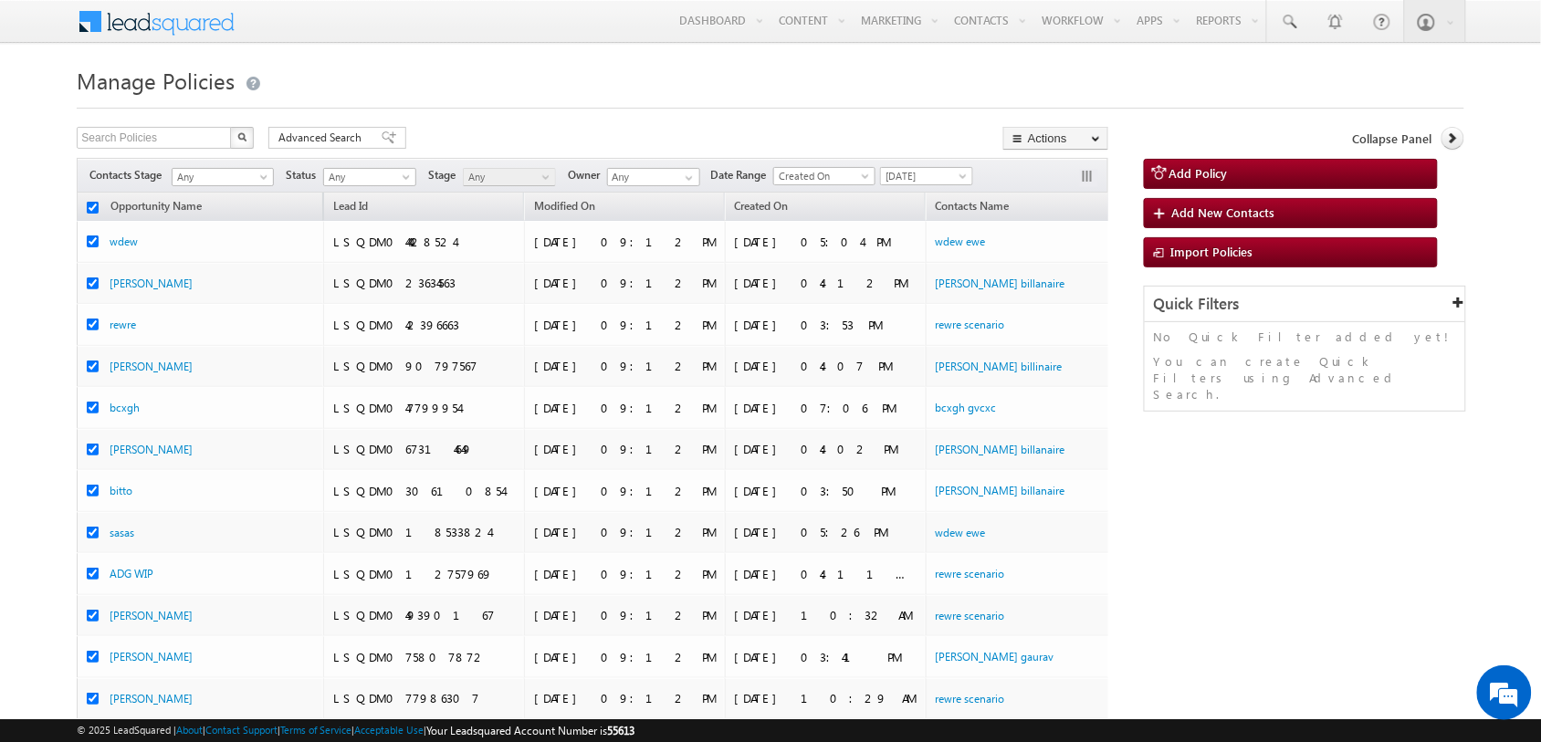
checkbox input "true"
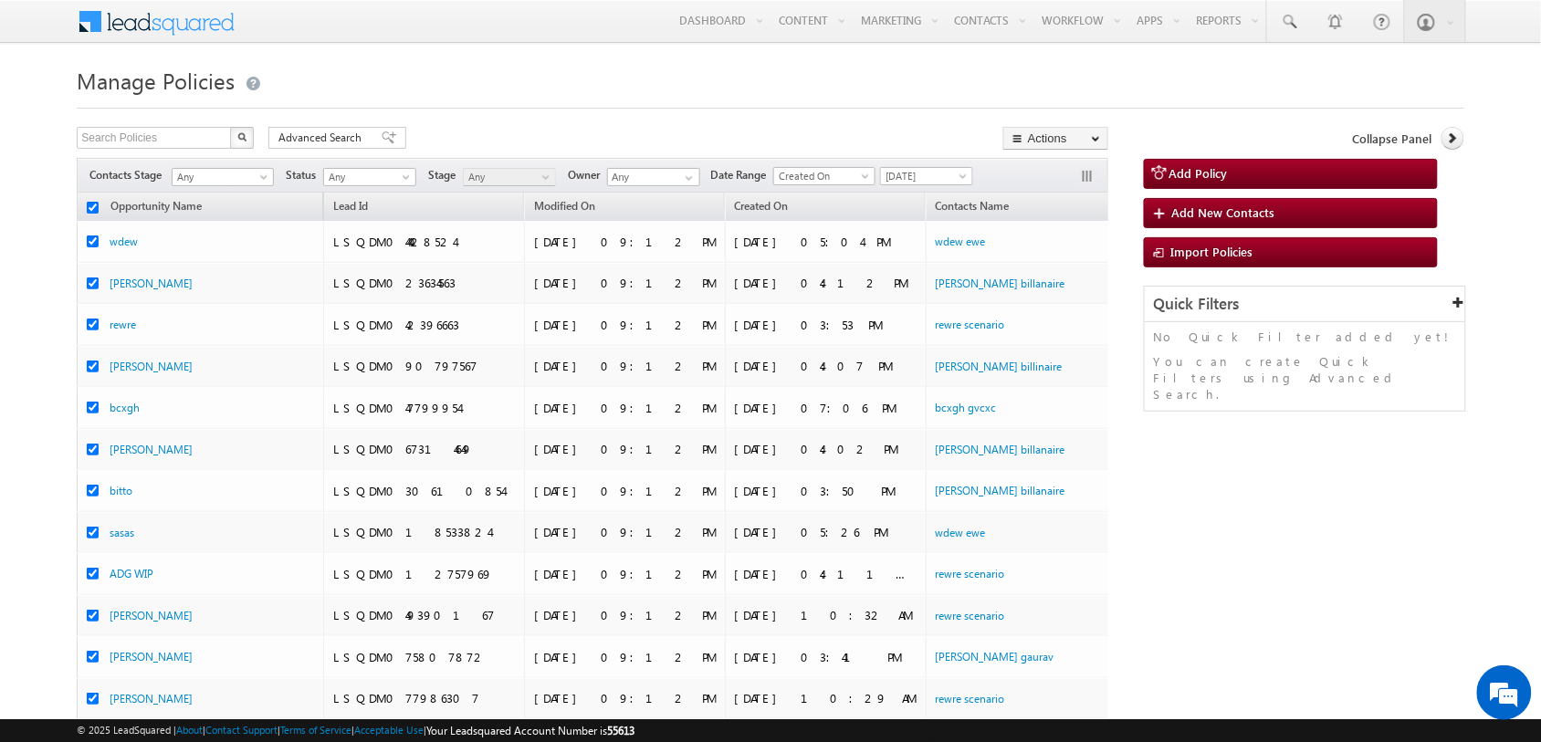
checkbox input "true"
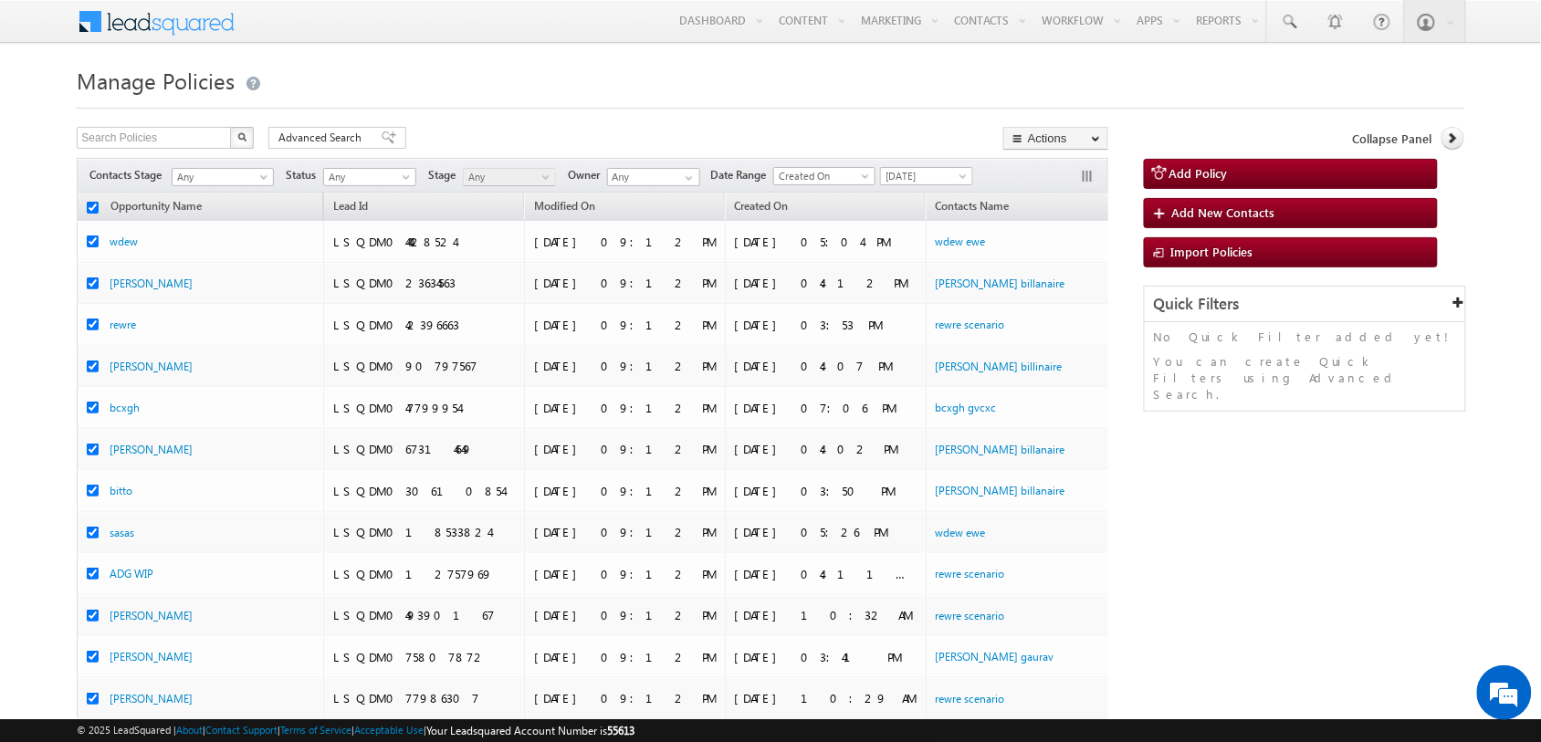
checkbox input "true"
click at [1047, 267] on link "Add Activity" at bounding box center [1055, 274] width 103 height 22
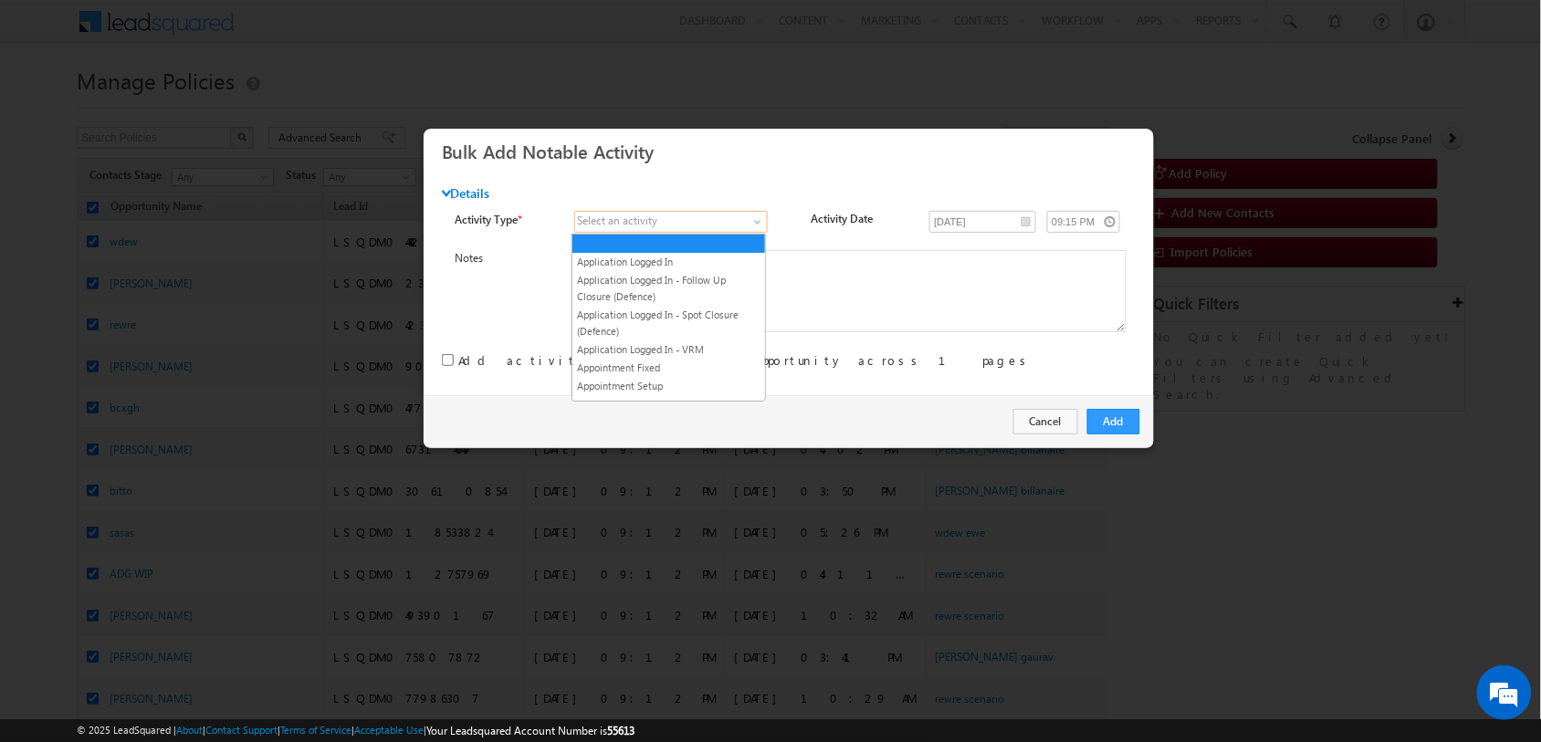
click at [759, 226] on span at bounding box center [759, 225] width 15 height 15
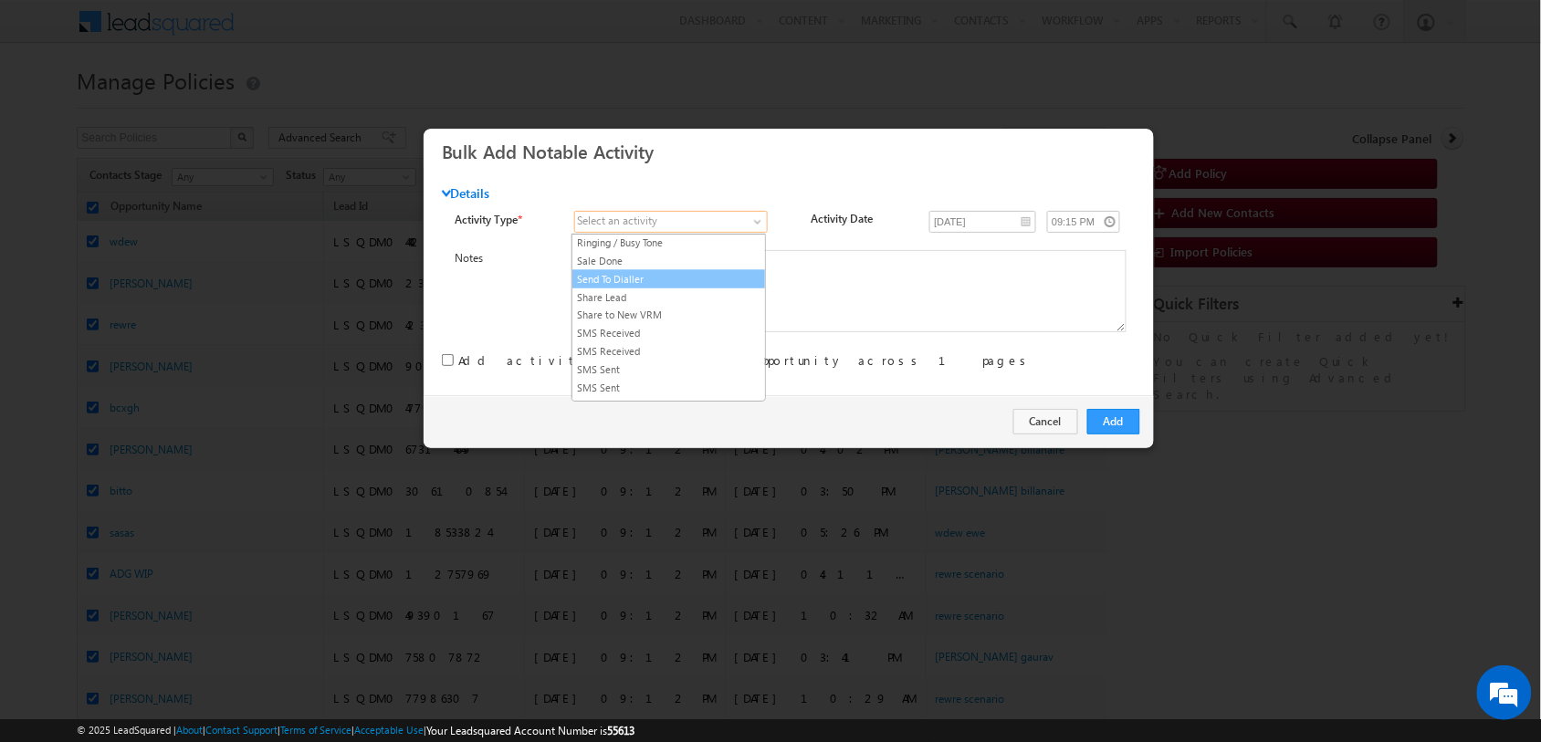
click at [659, 287] on link "Send To Dialler" at bounding box center [668, 279] width 193 height 16
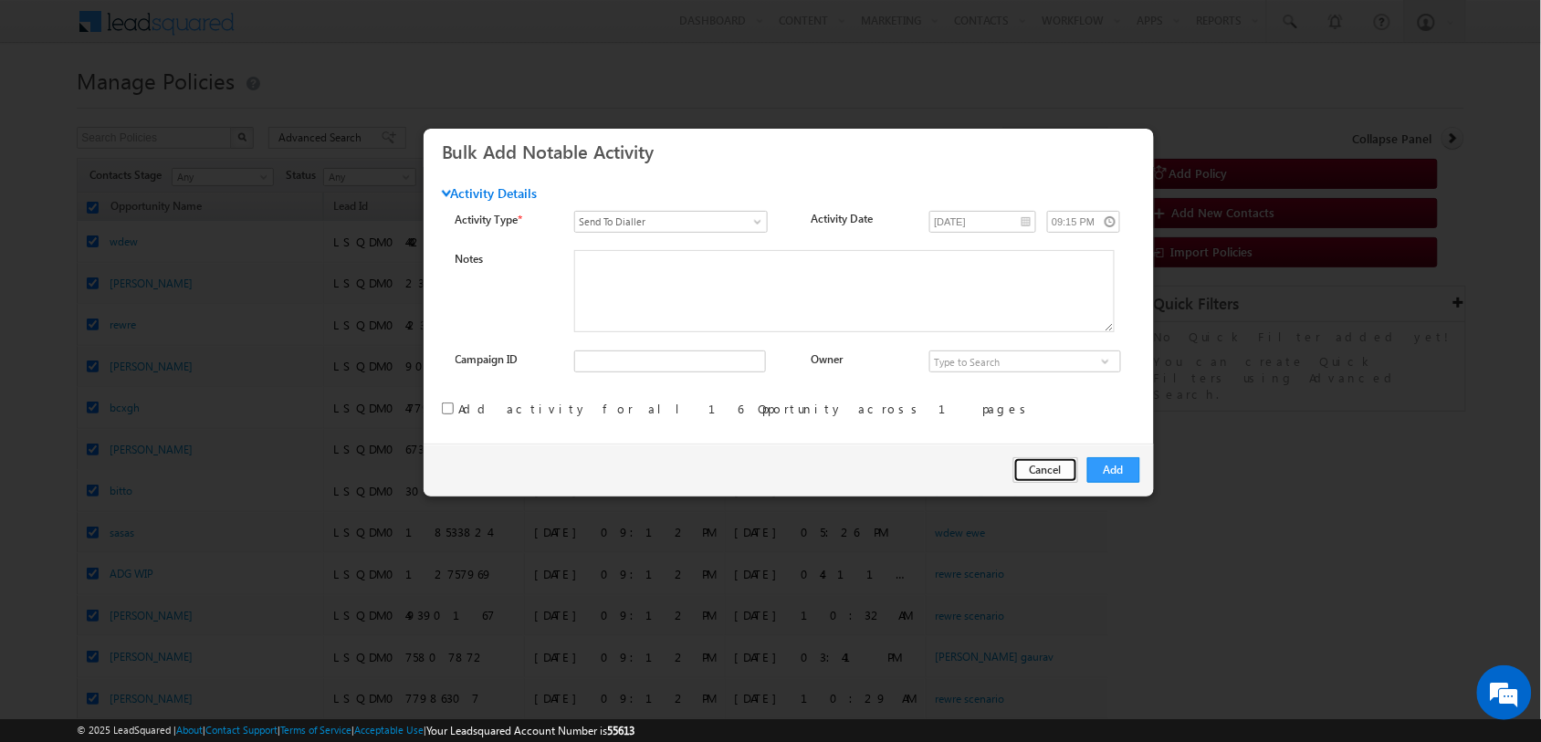
click at [1043, 472] on button "Cancel" at bounding box center [1045, 470] width 65 height 26
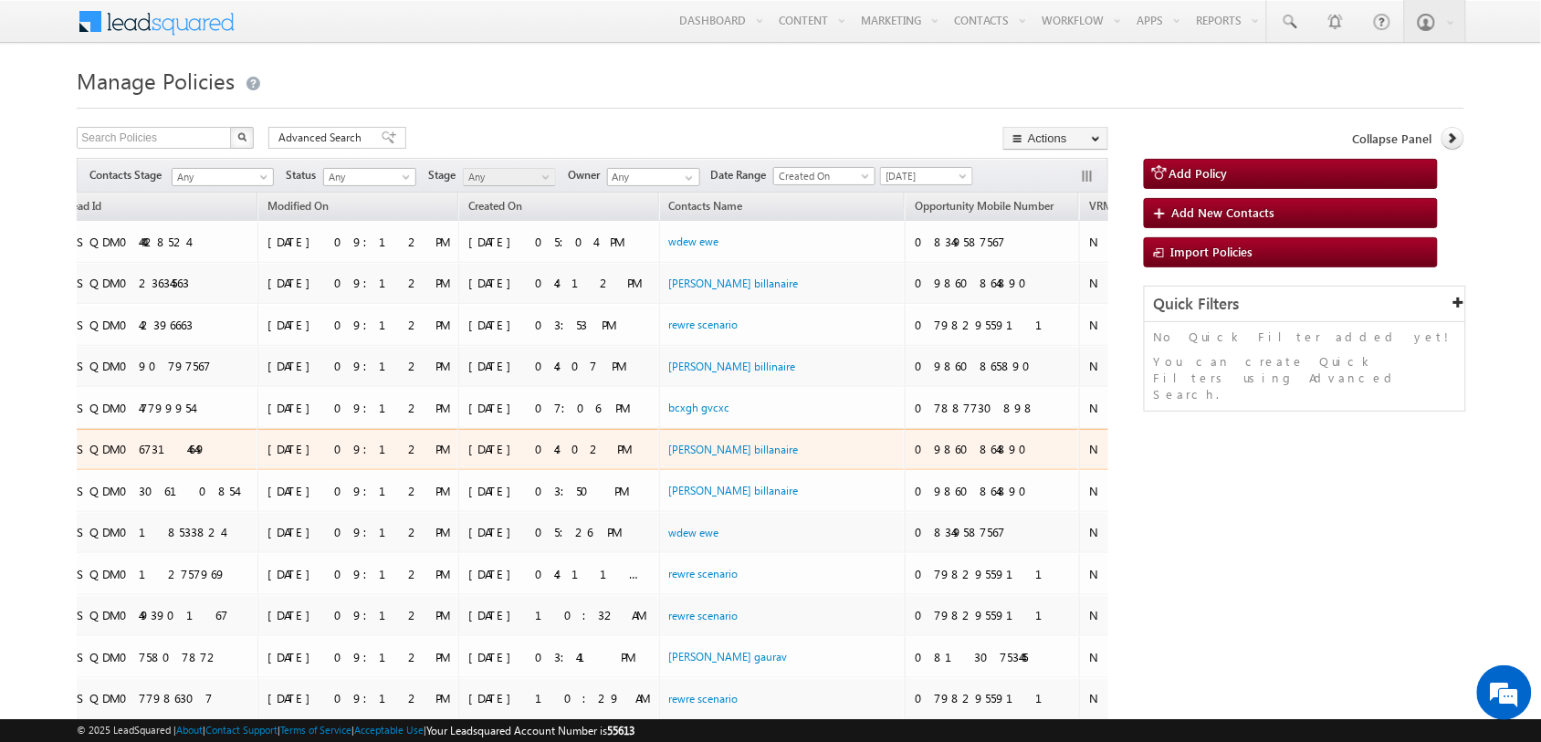
scroll to position [0, 434]
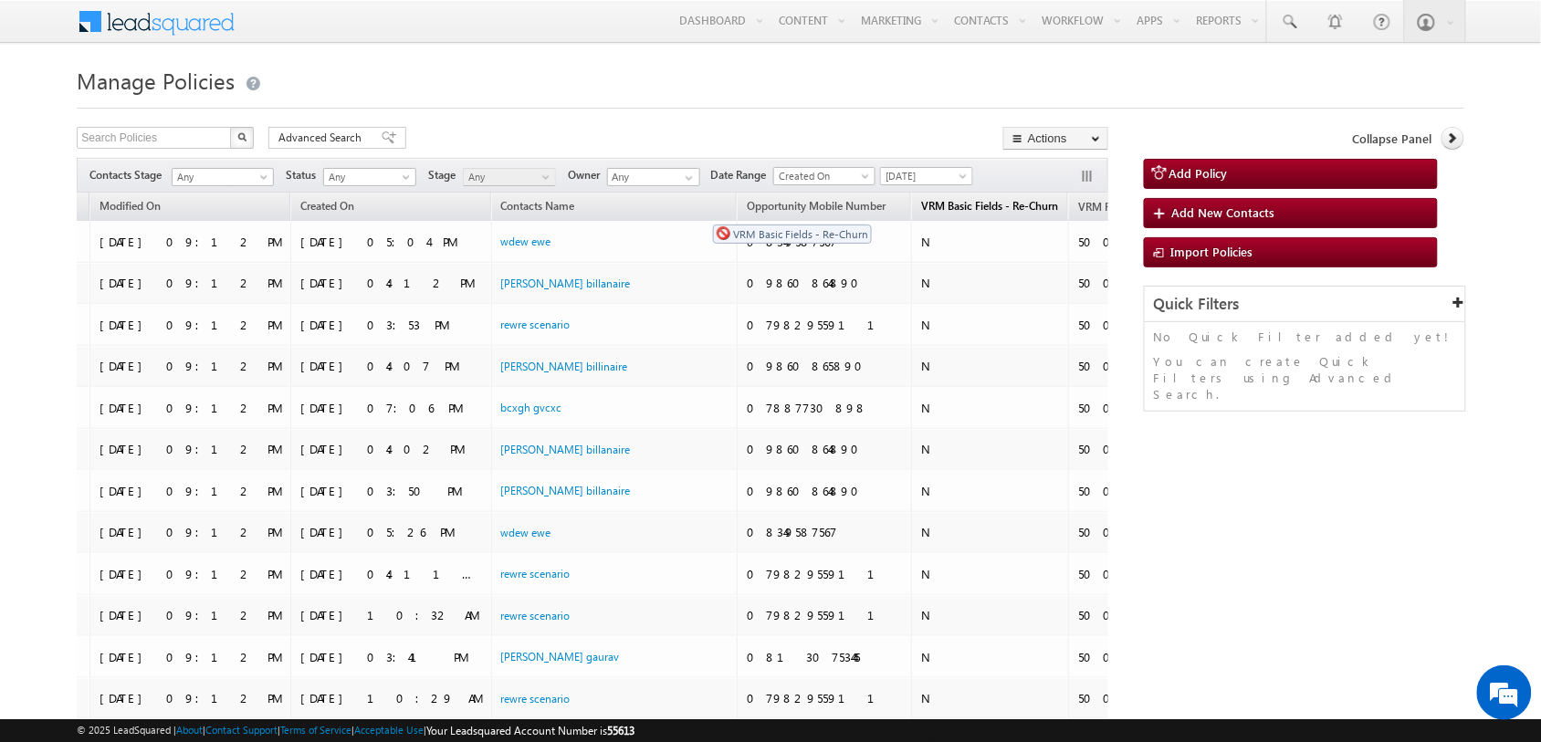
drag, startPoint x: 826, startPoint y: 213, endPoint x: 704, endPoint y: 215, distance: 122.3
click at [912, 215] on link "VRM Basic Fields - Re-Churn" at bounding box center [989, 208] width 155 height 24
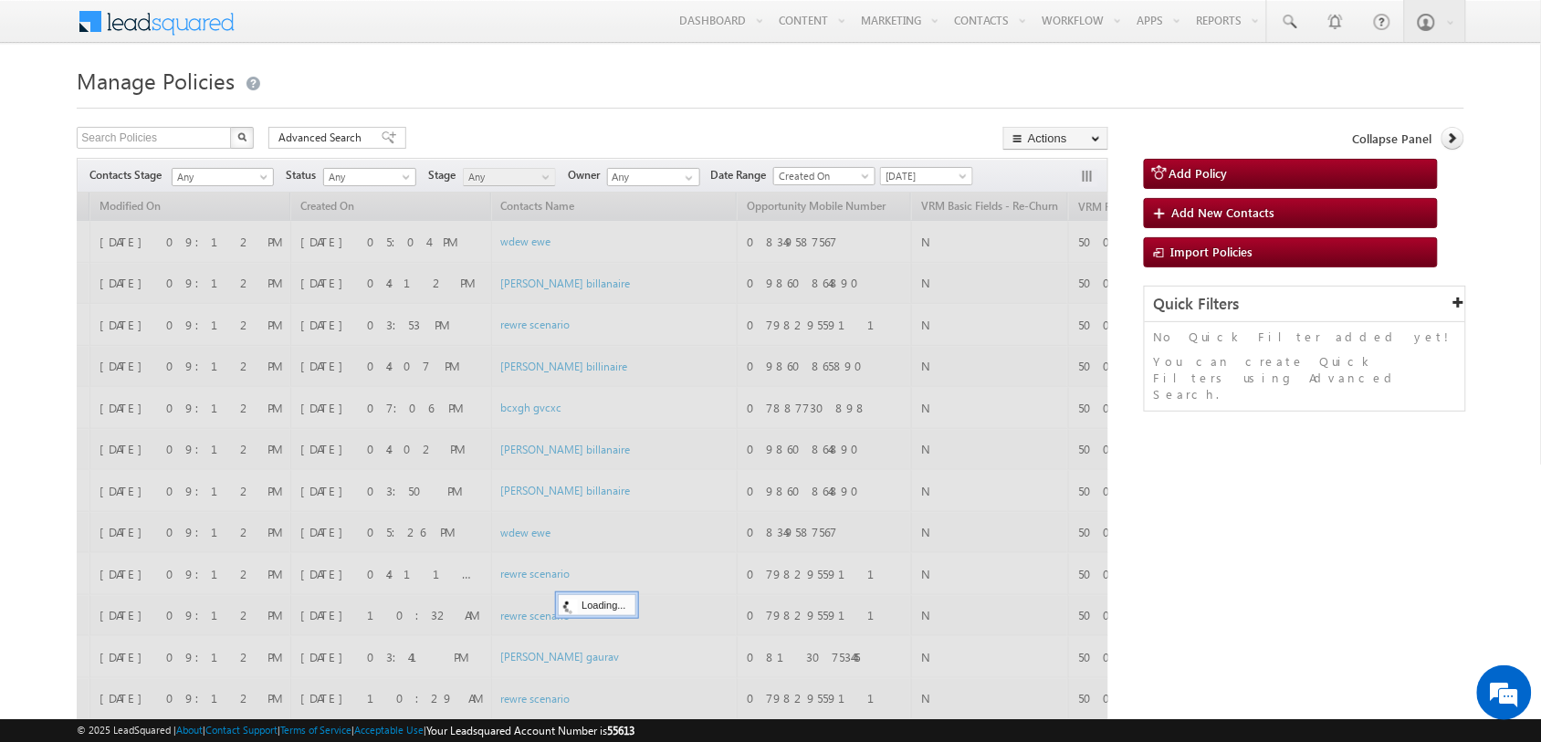
checkbox input "false"
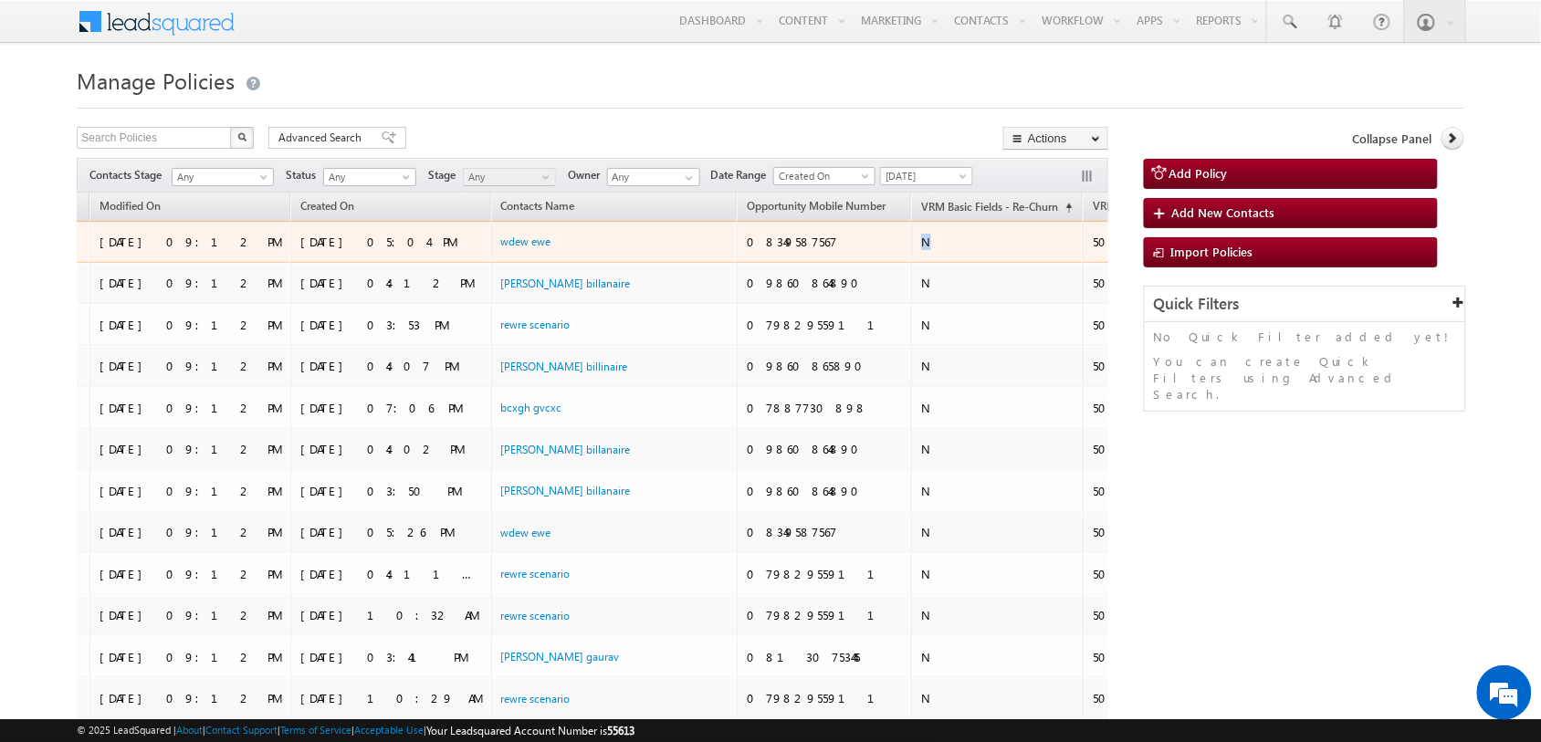
click at [921, 246] on div "N" at bounding box center [997, 242] width 153 height 16
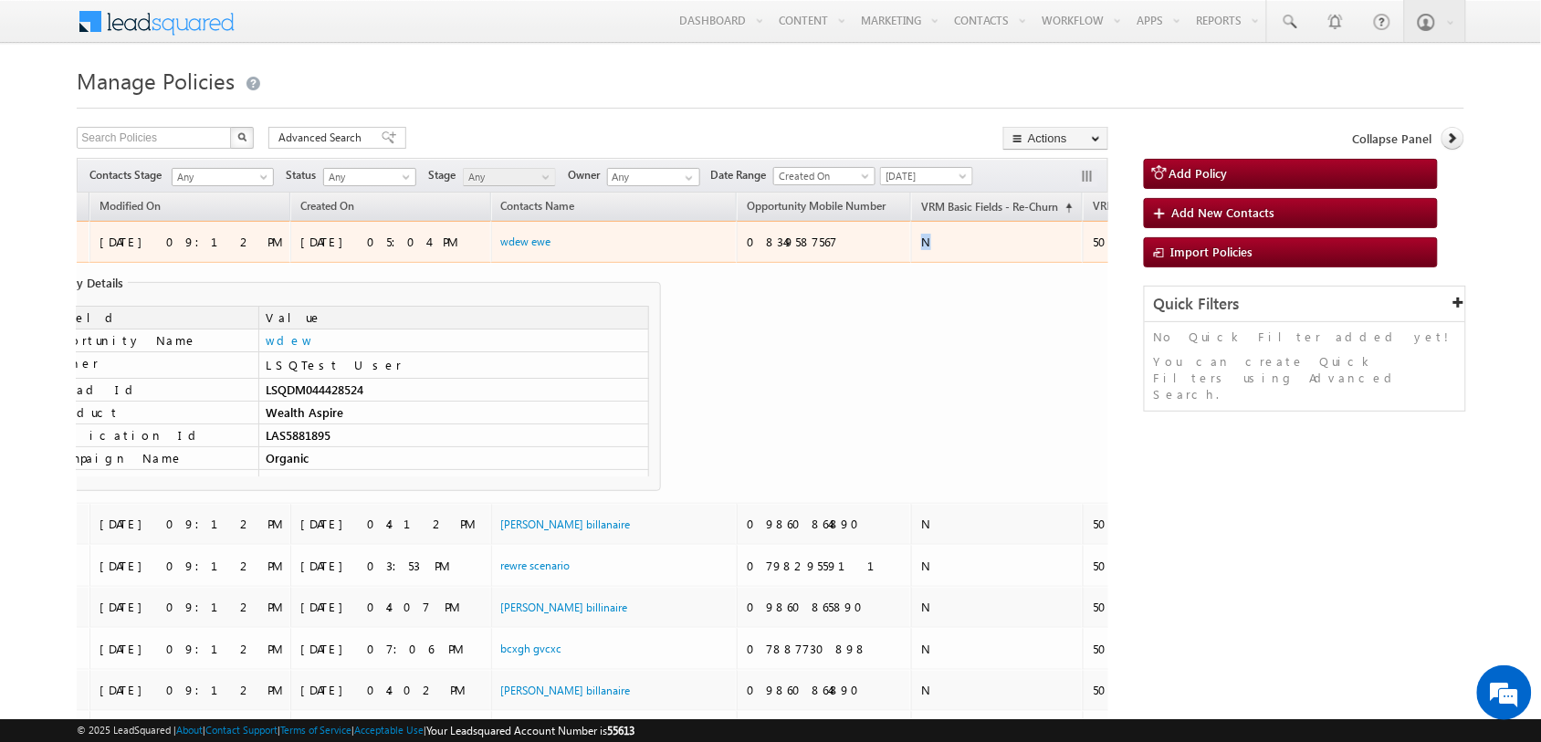
click at [921, 238] on div "N" at bounding box center [997, 242] width 153 height 16
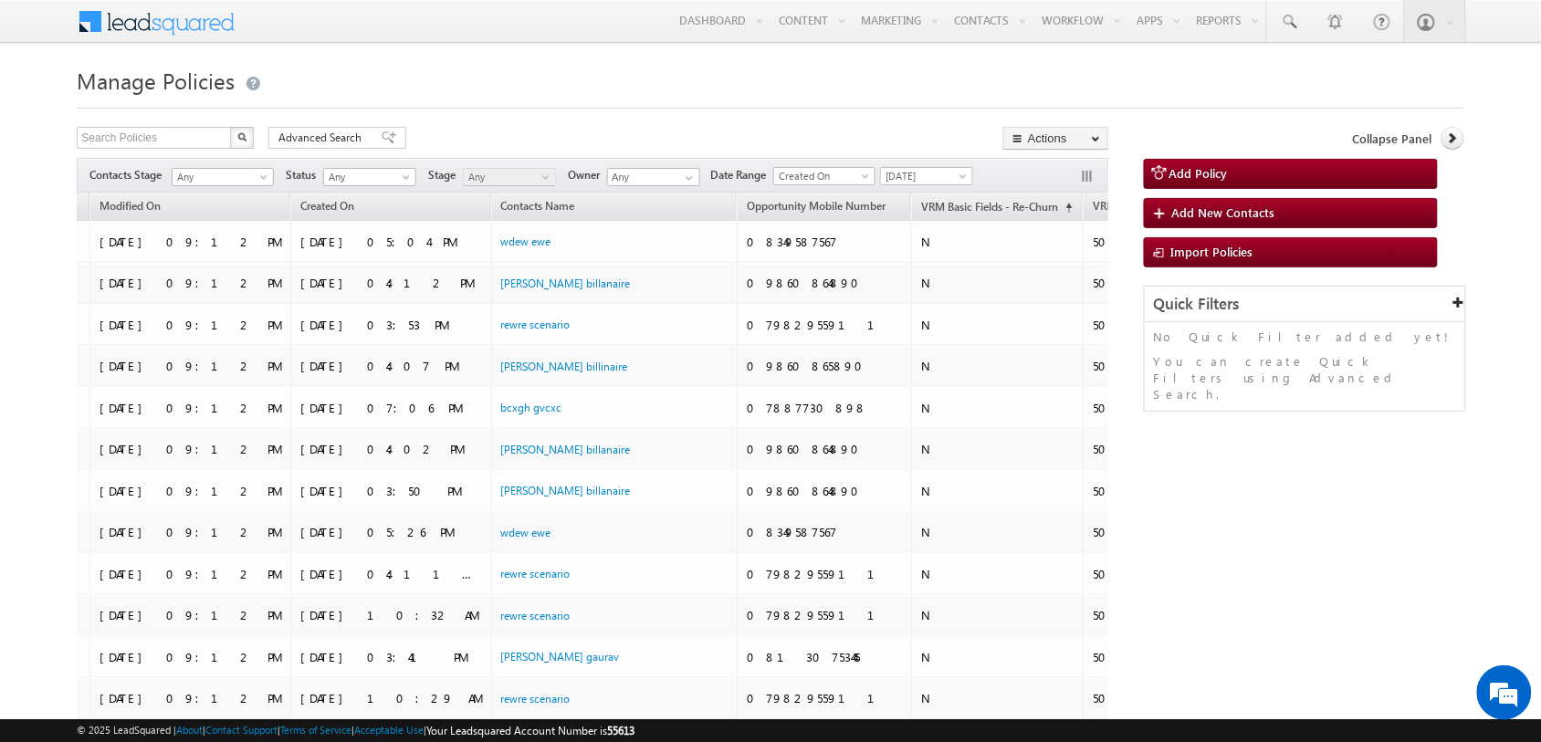
click at [1088, 173] on button "button" at bounding box center [1089, 178] width 18 height 18
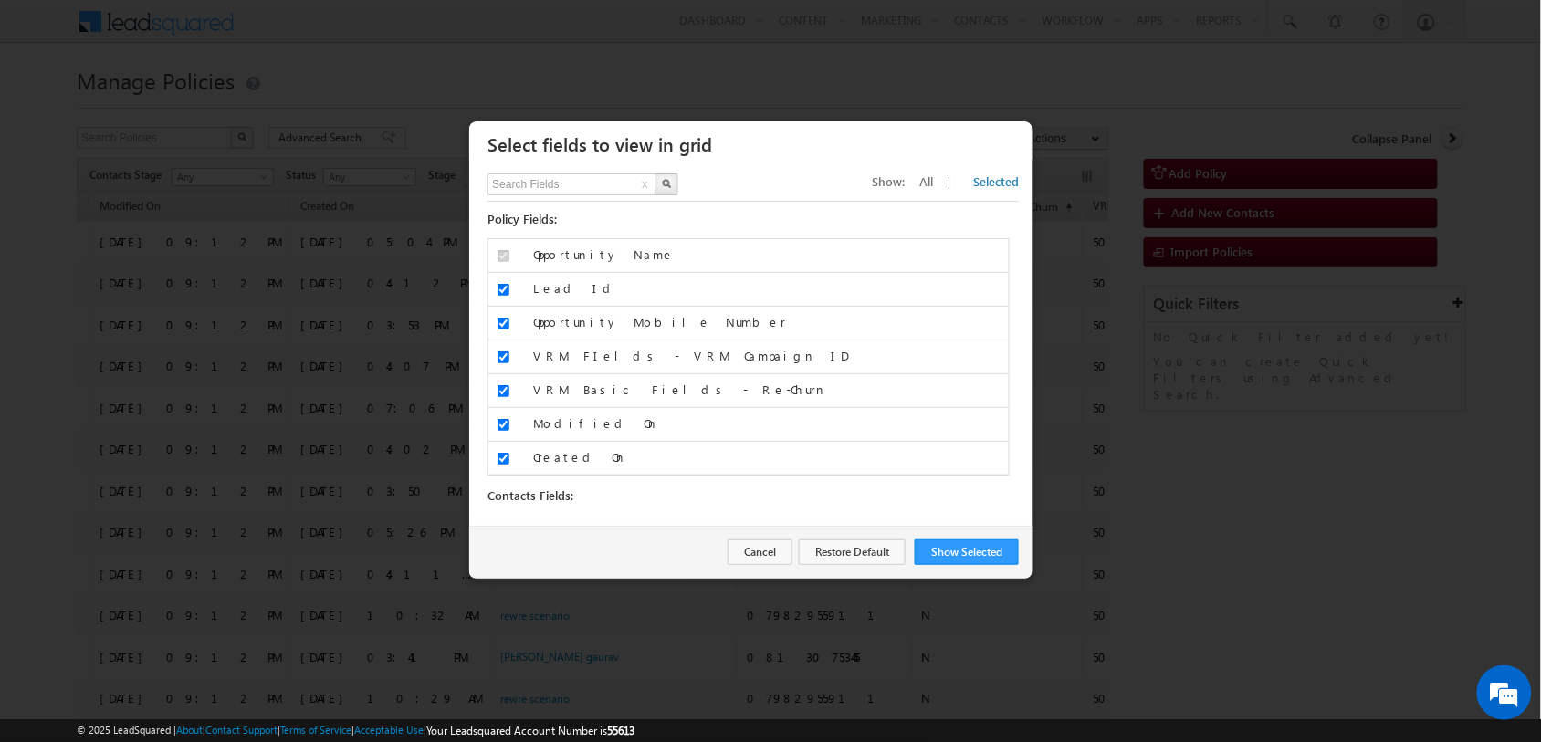
click at [933, 181] on span "All" at bounding box center [926, 181] width 14 height 16
click at [585, 180] on input "text" at bounding box center [572, 184] width 170 height 22
type input "churn"
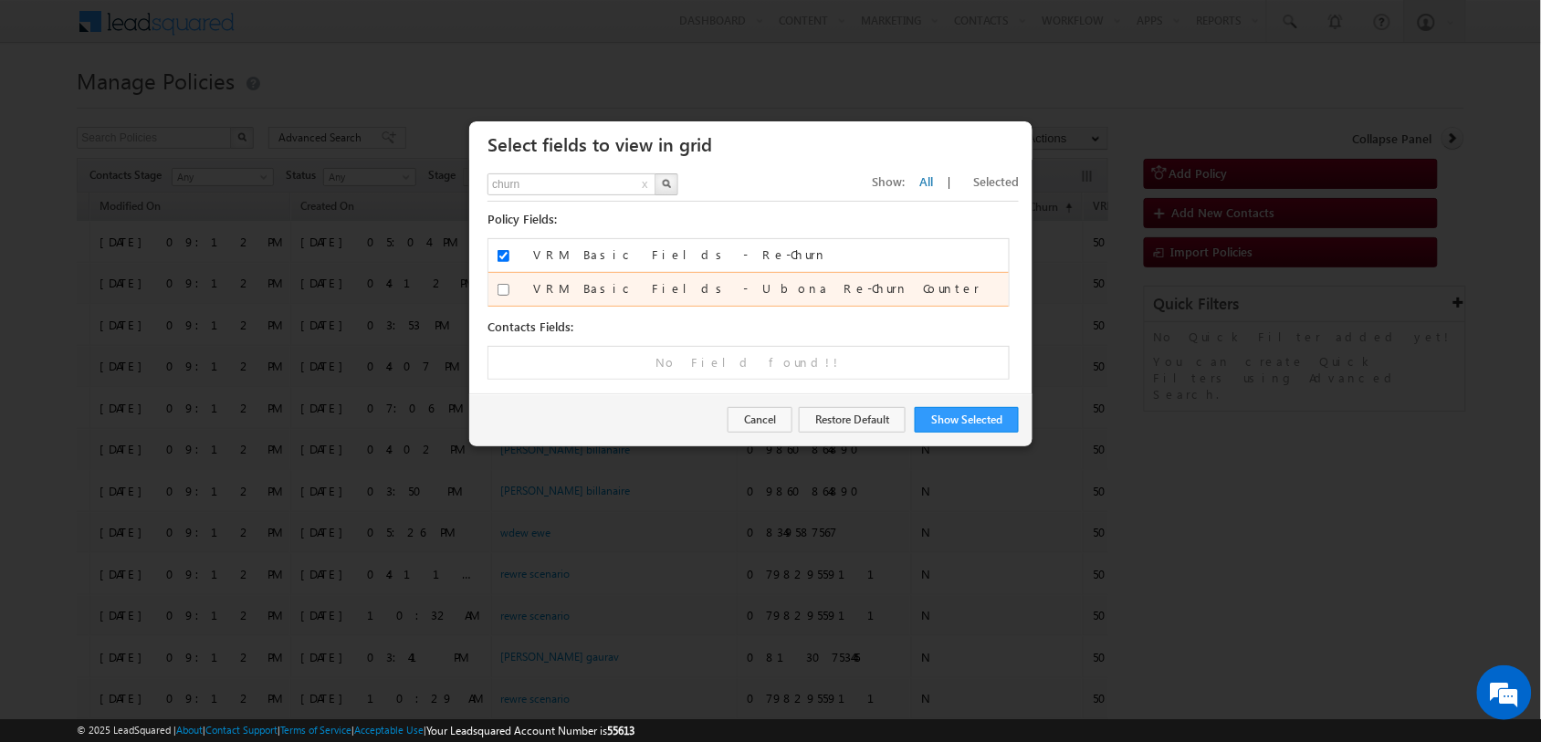
click at [503, 290] on input "VRM Basic Fields - Ubona Re-Churn Counter" at bounding box center [503, 290] width 12 height 12
checkbox input "true"
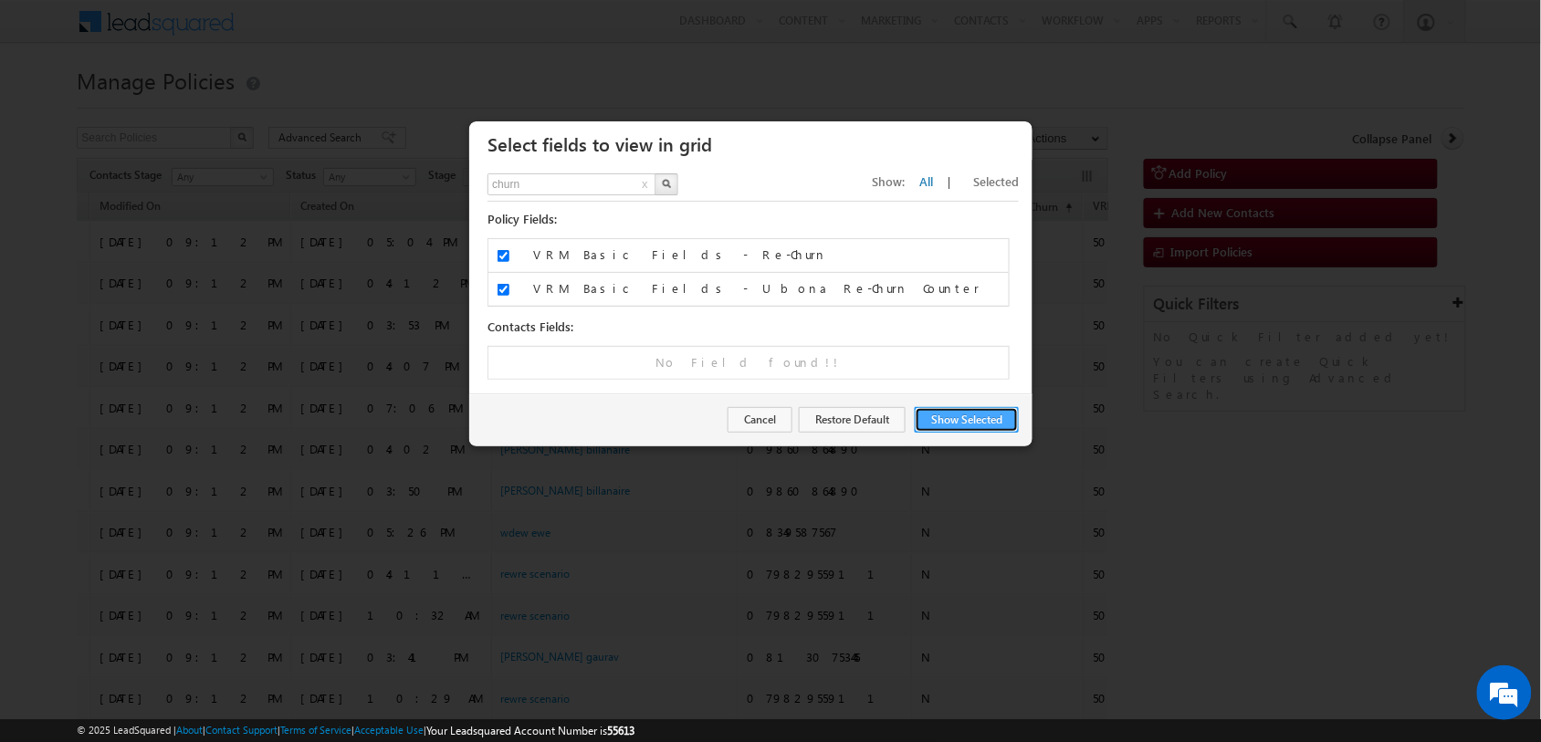
click at [952, 423] on button "Show Selected" at bounding box center [967, 420] width 104 height 26
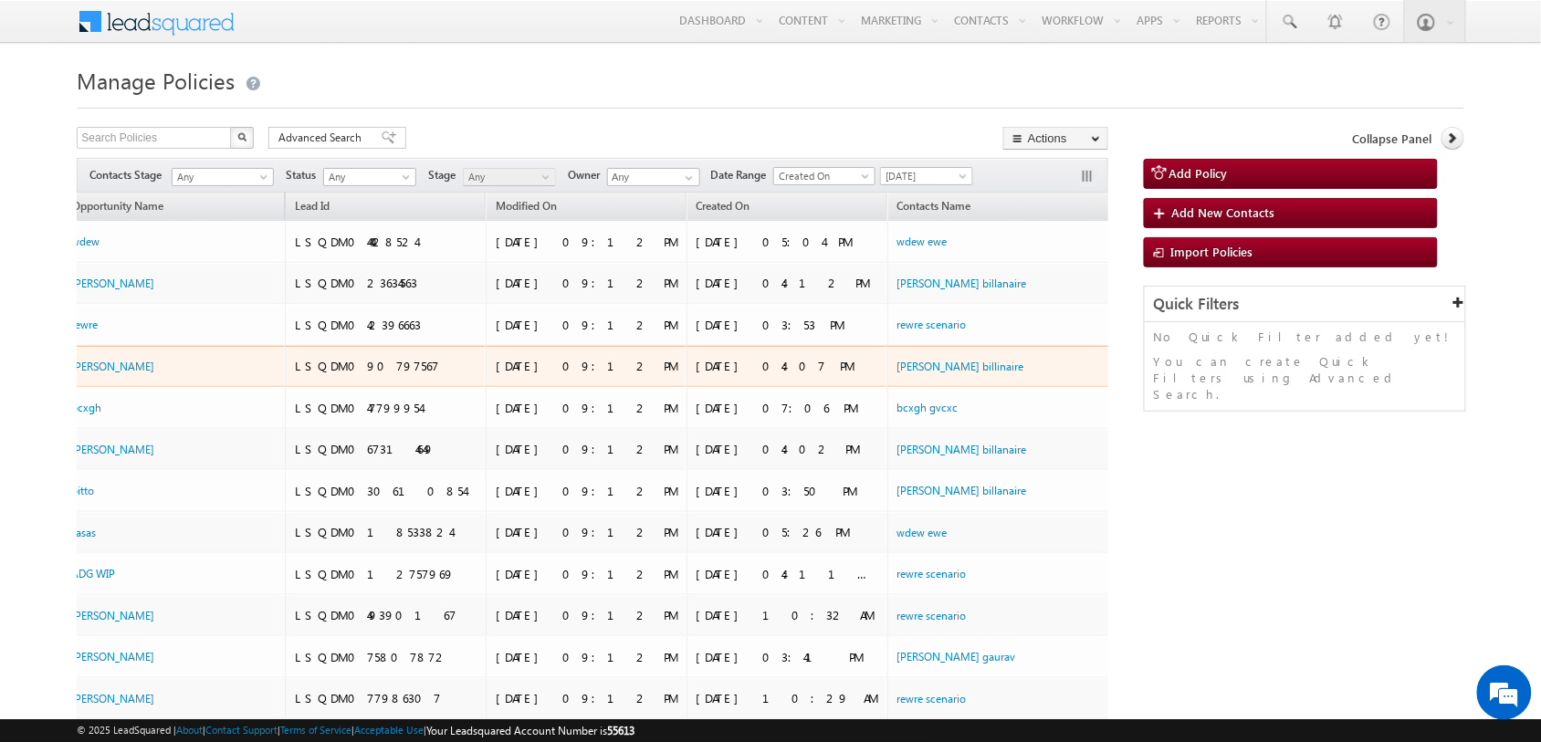
scroll to position [0, 0]
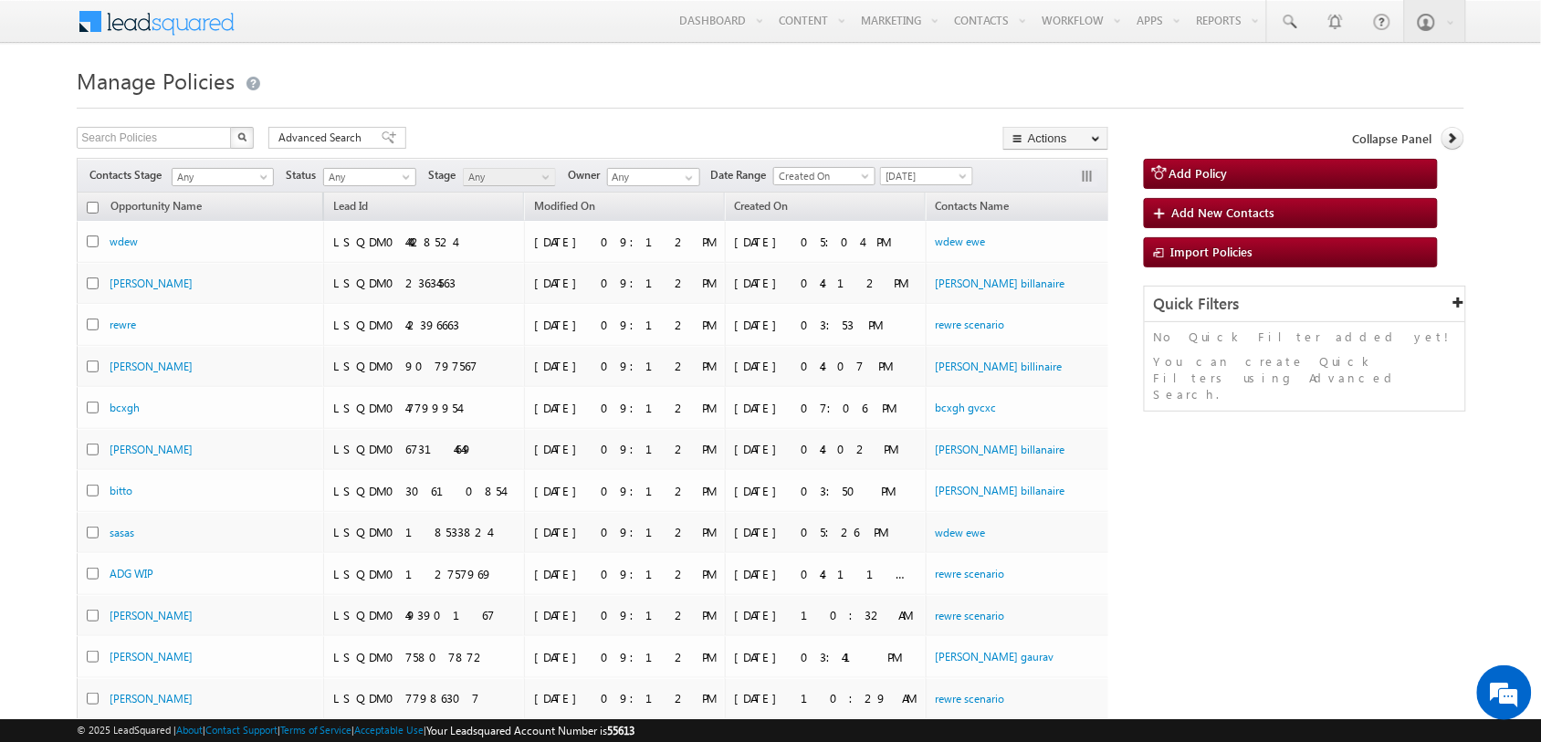
click at [89, 210] on input "checkbox" at bounding box center [93, 208] width 12 height 12
checkbox input "true"
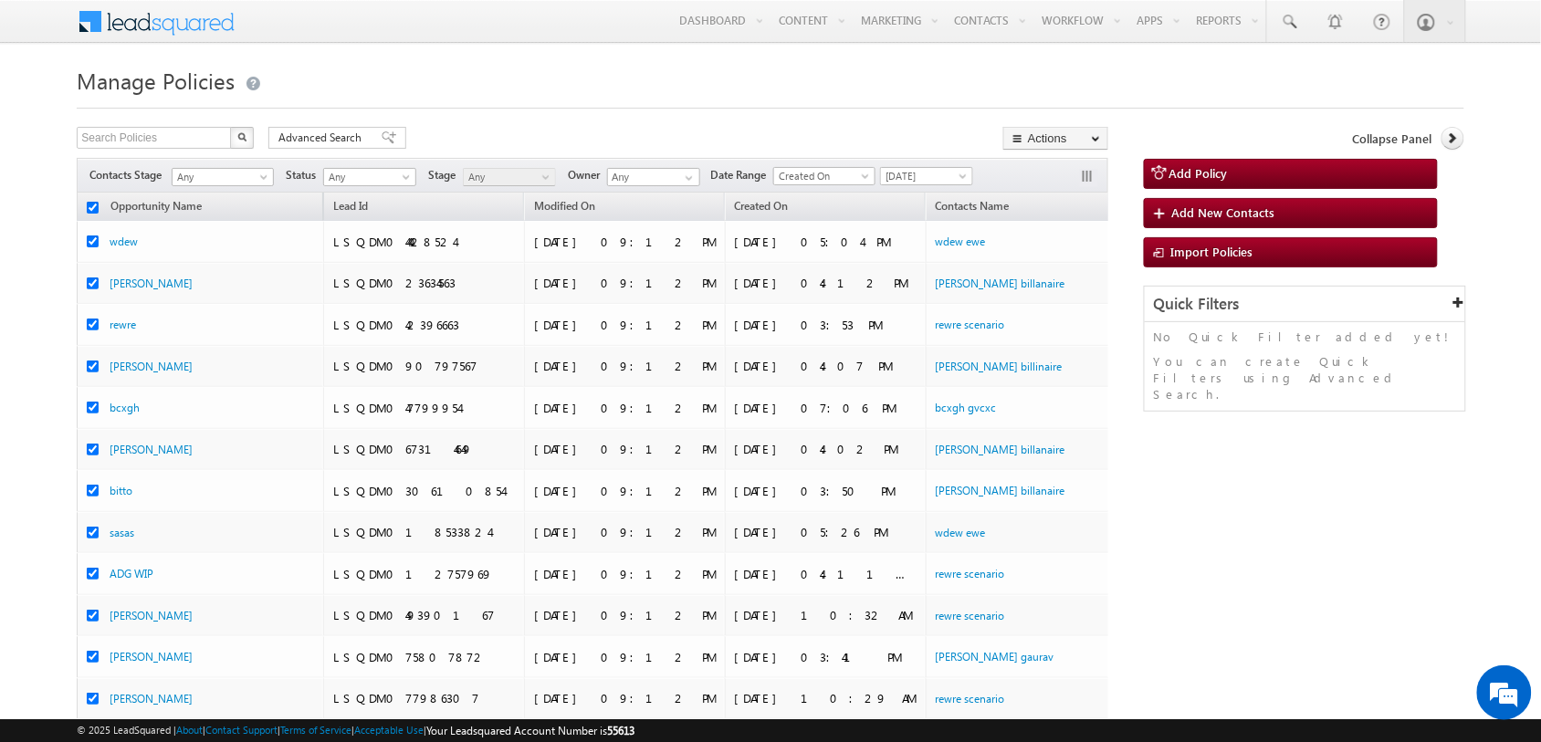
checkbox input "true"
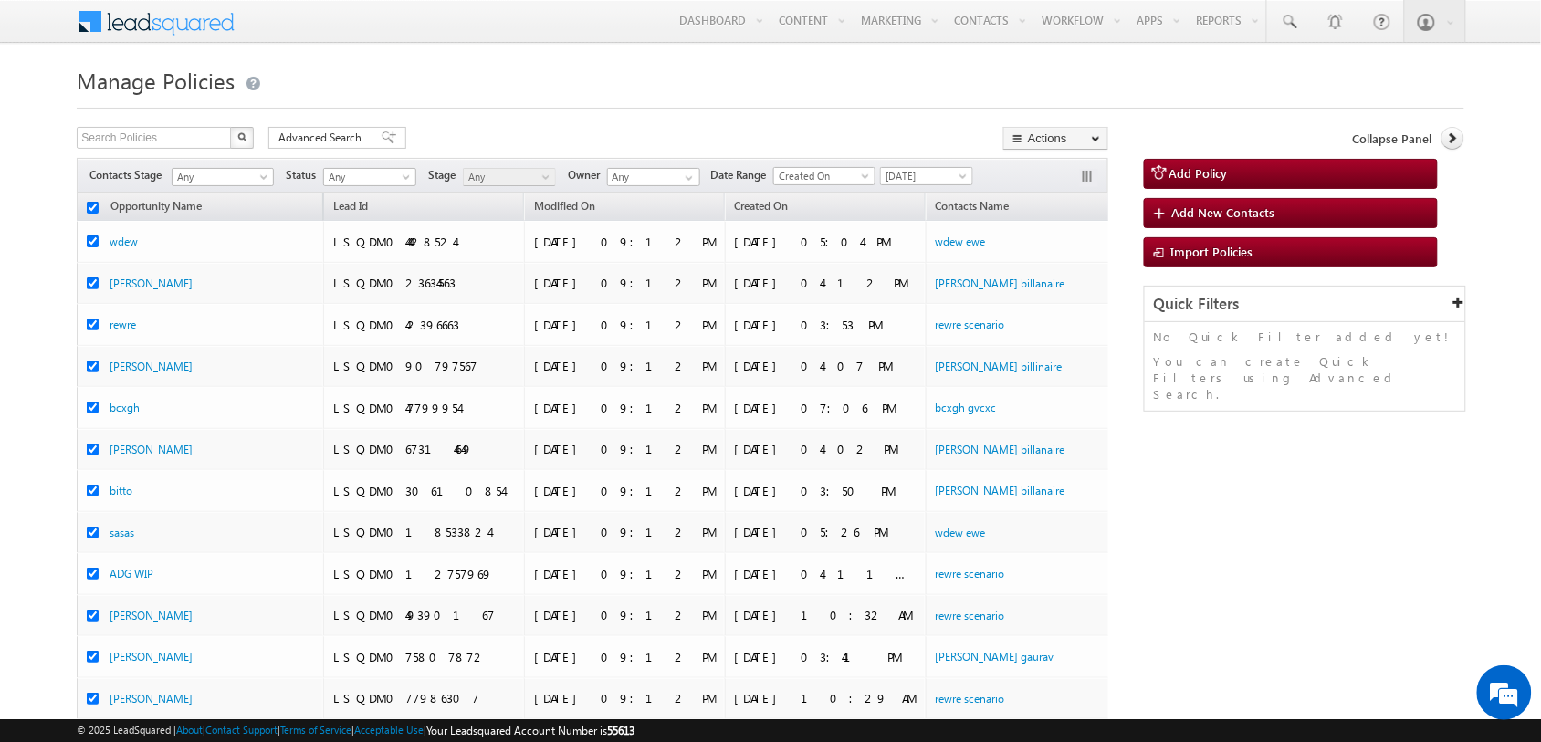
checkbox input "true"
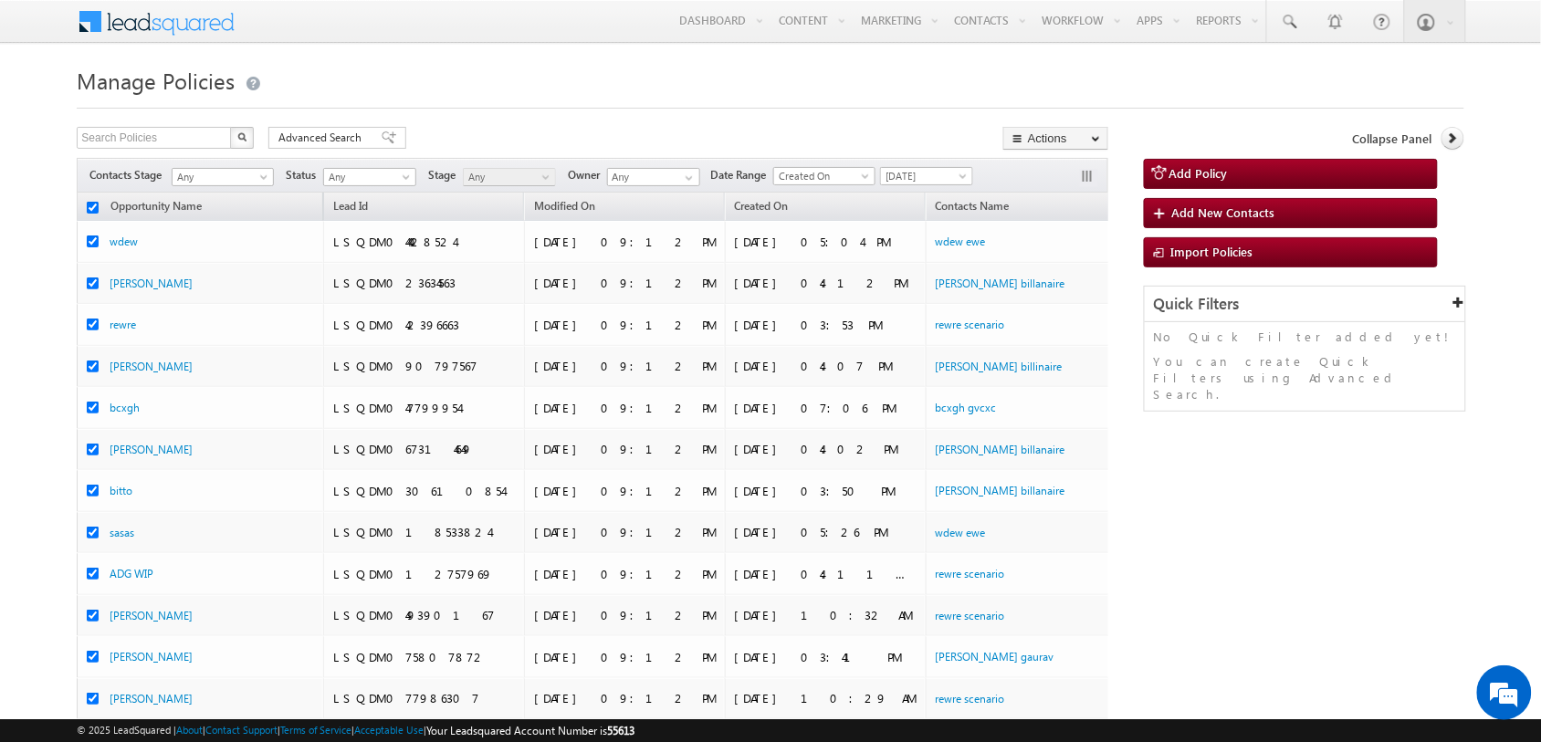
checkbox input "true"
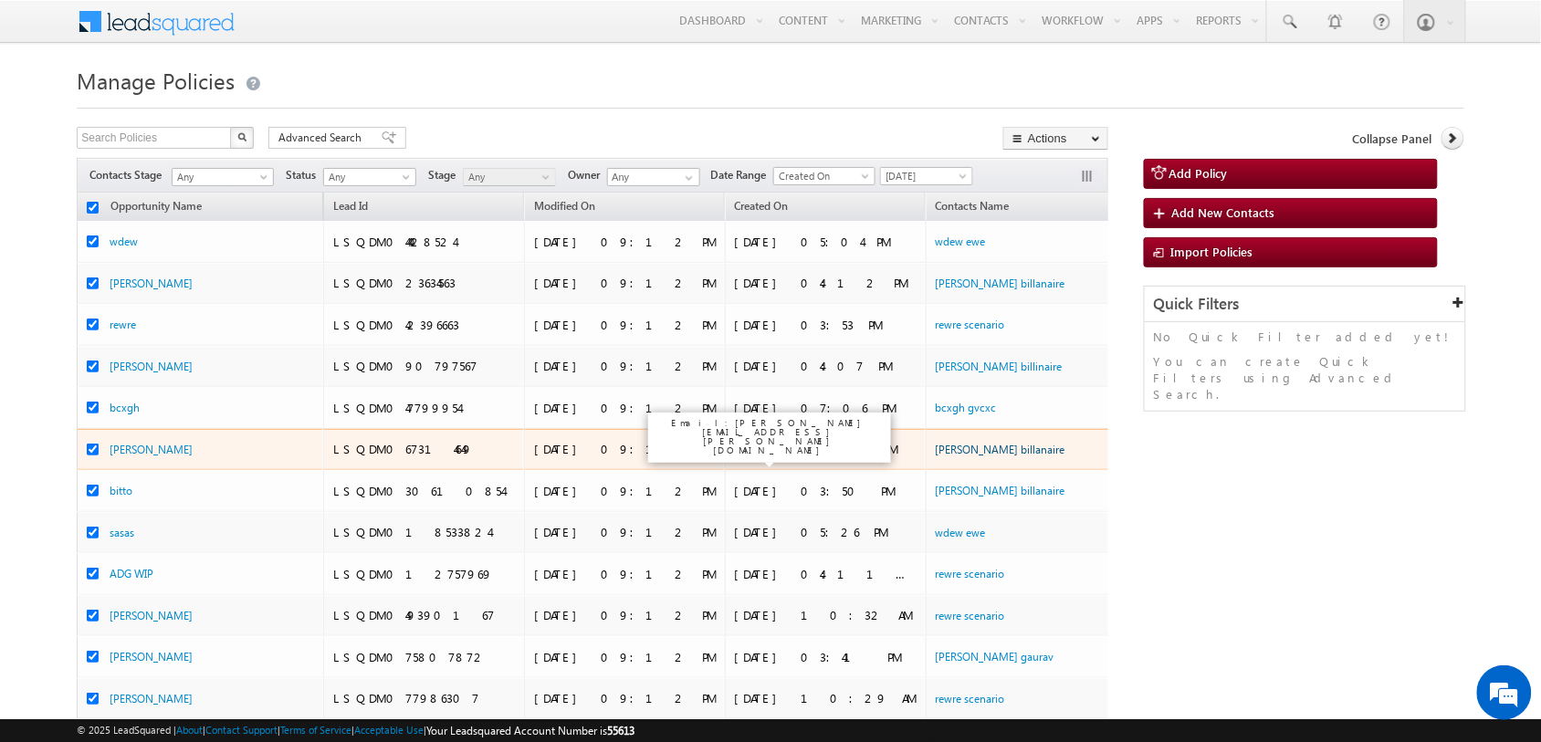
scroll to position [313, 0]
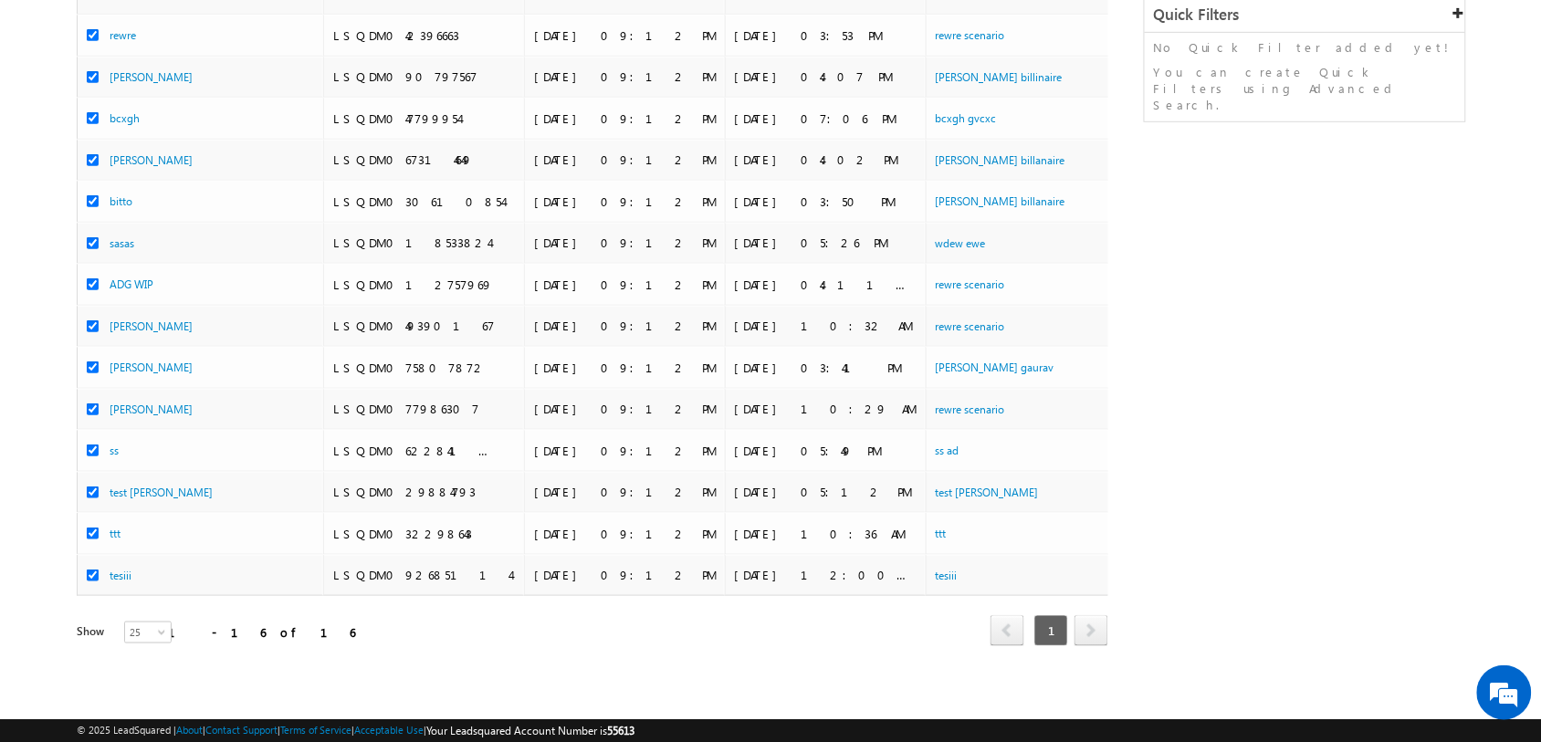
drag, startPoint x: 235, startPoint y: 616, endPoint x: 183, endPoint y: 619, distance: 52.1
click at [183, 623] on div "Show 15 25 50 100 200 25" at bounding box center [205, 633] width 257 height 21
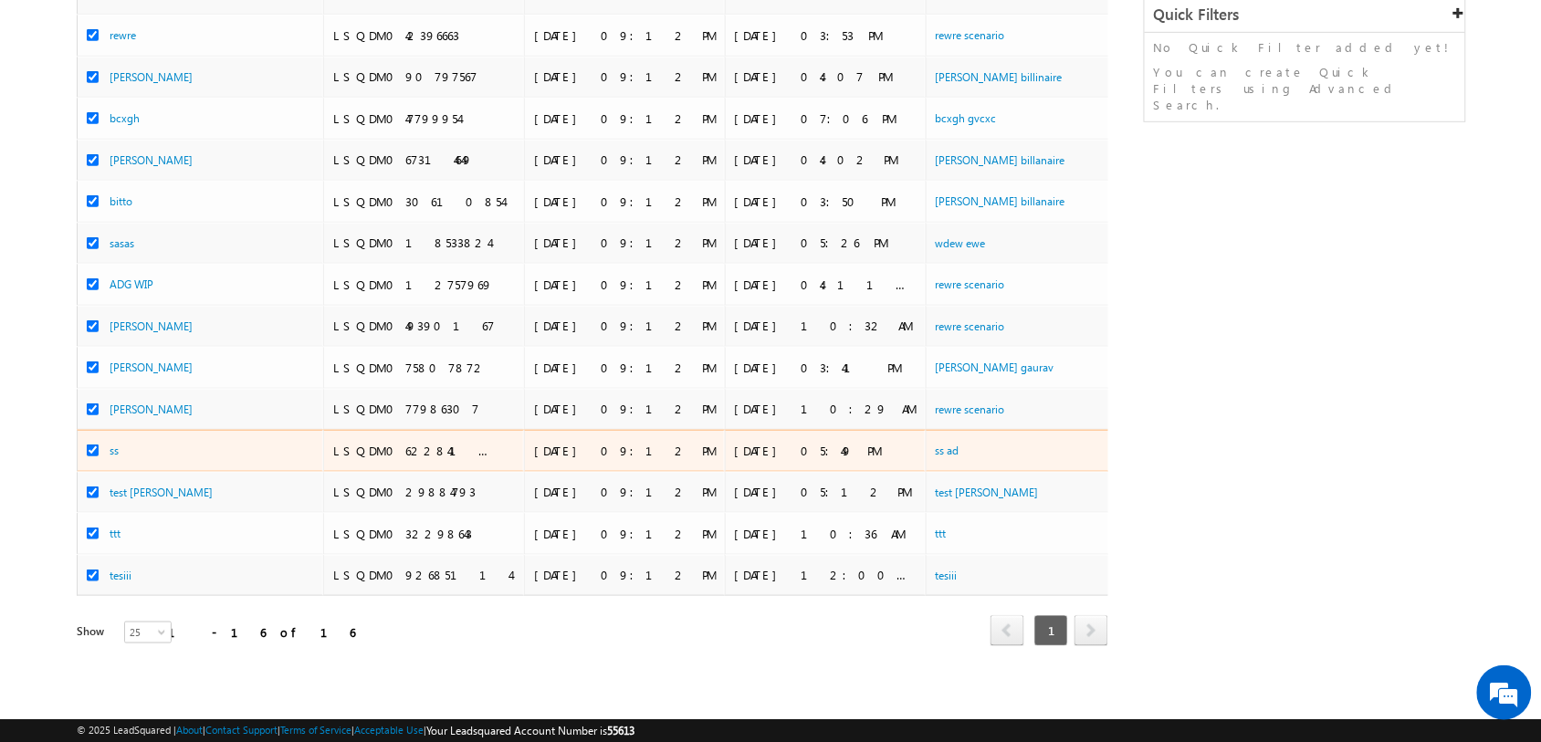
scroll to position [0, 0]
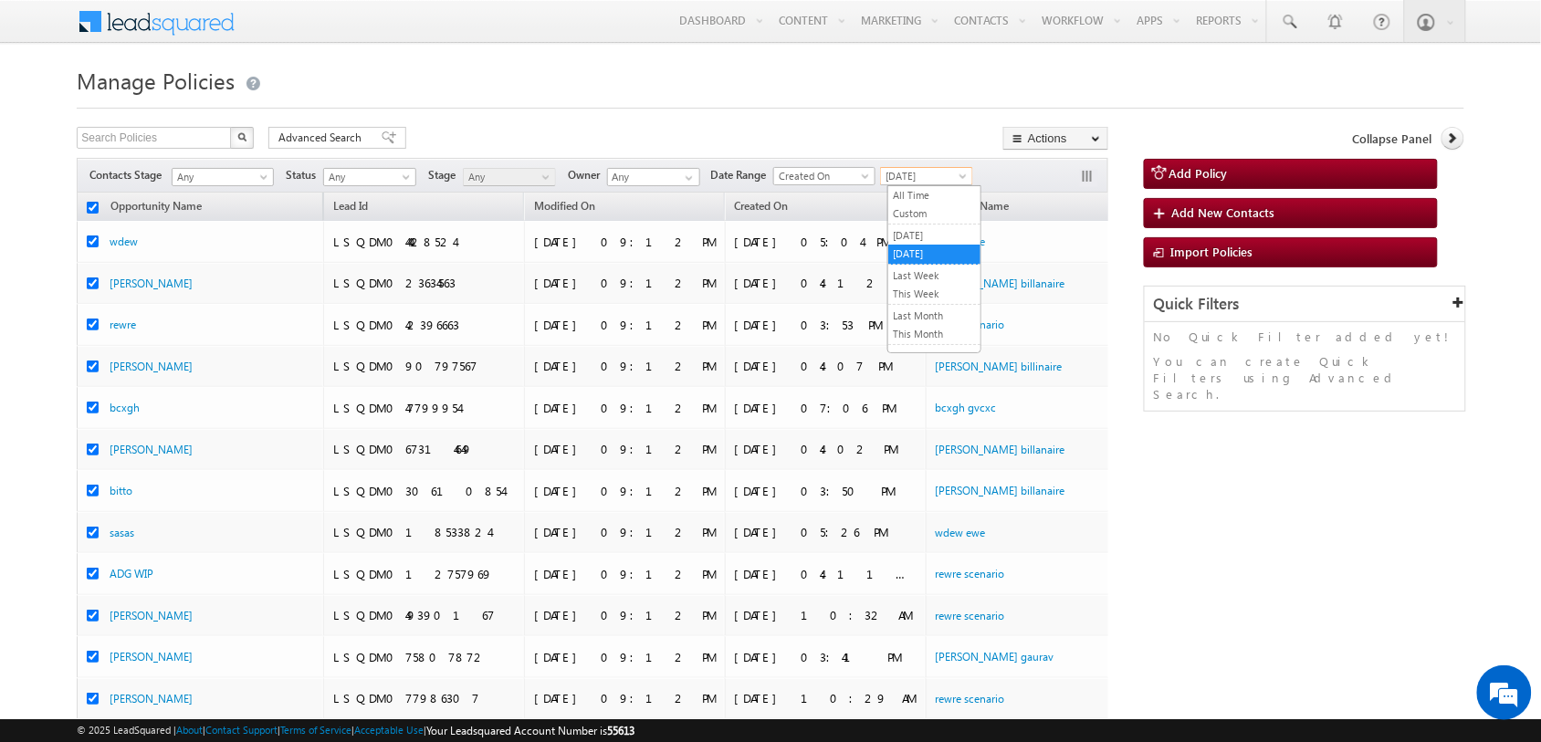
click at [946, 168] on span "Today" at bounding box center [924, 176] width 87 height 16
click at [950, 190] on link "All Time" at bounding box center [934, 195] width 92 height 16
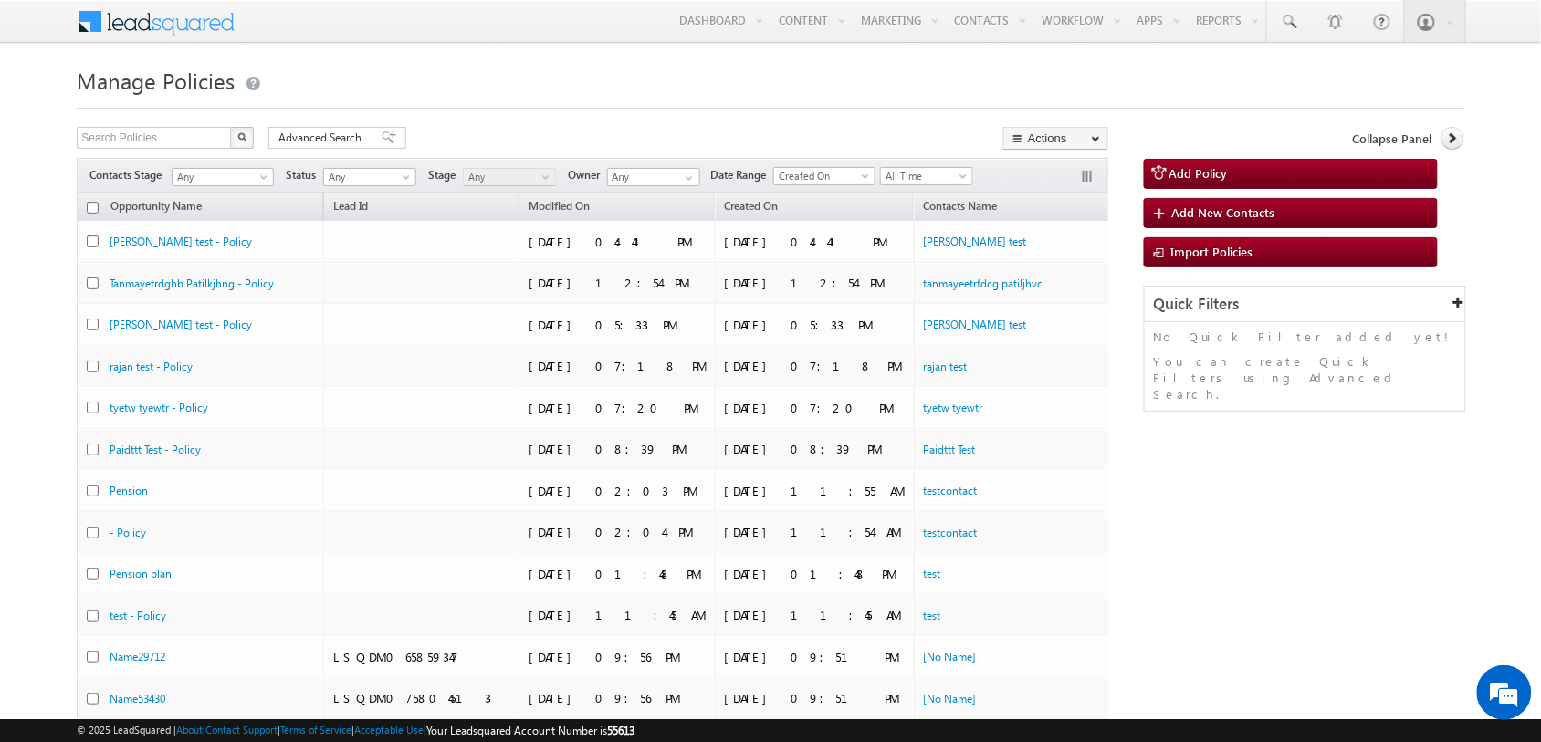
click at [93, 206] on input "checkbox" at bounding box center [93, 208] width 12 height 12
checkbox input "true"
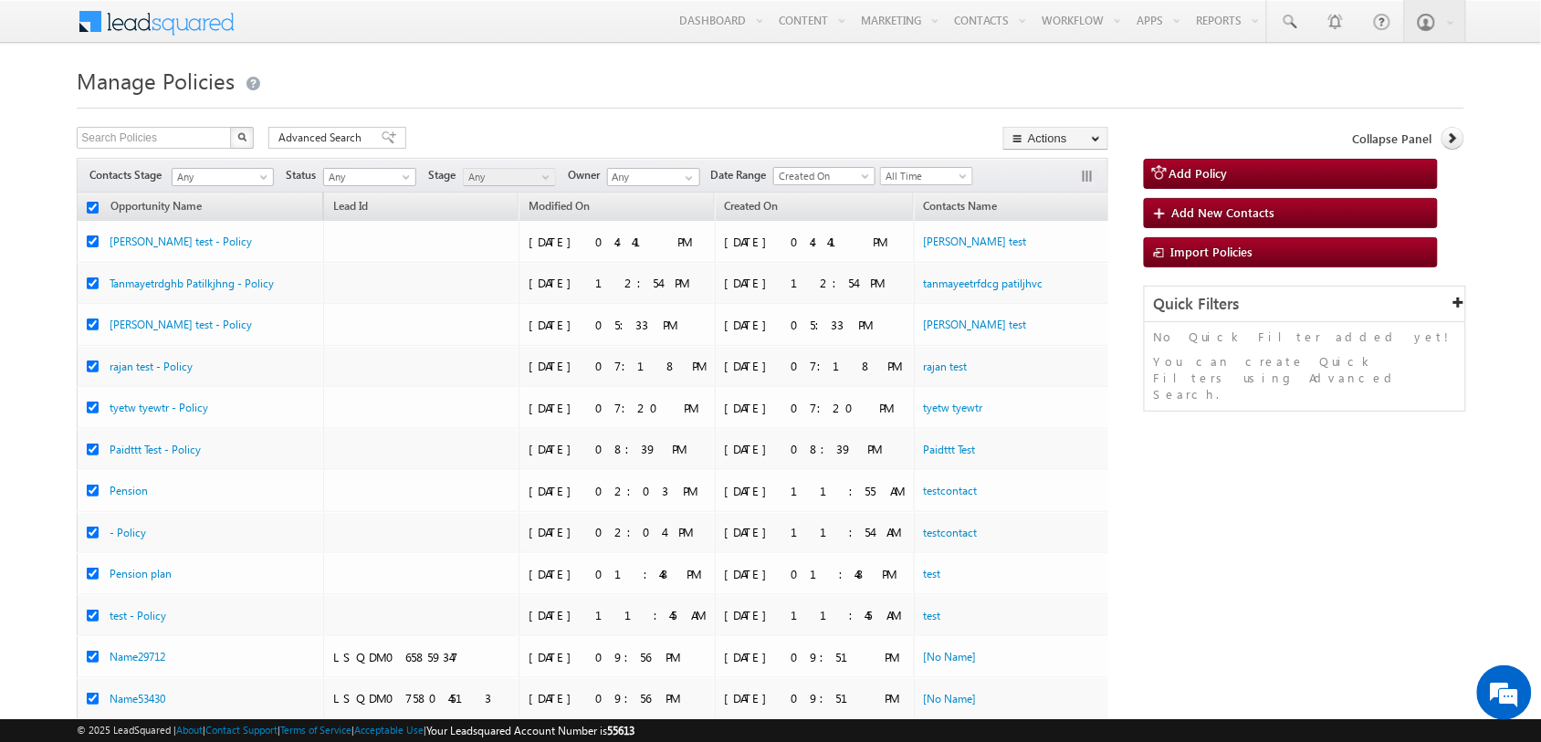
checkbox input "true"
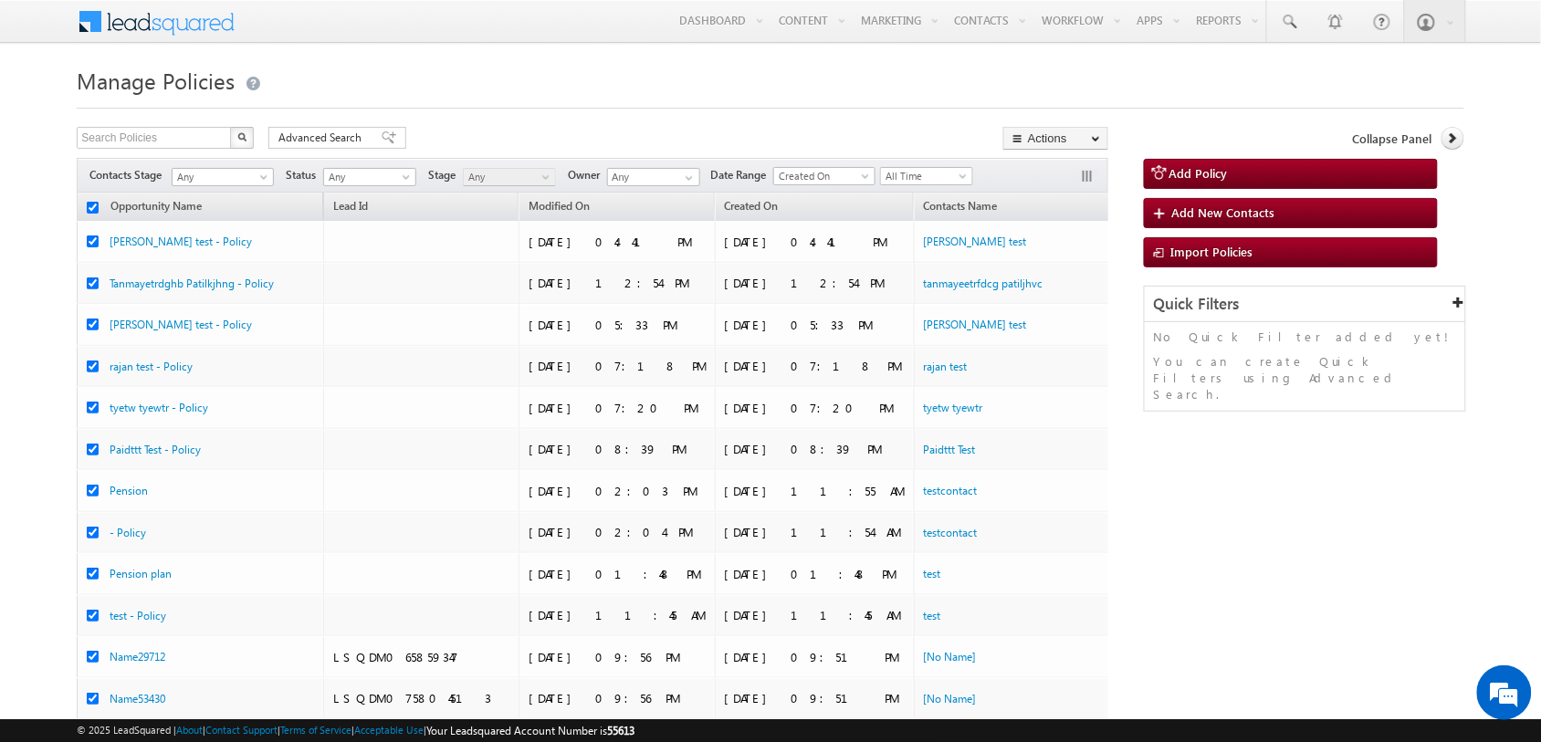
checkbox input "true"
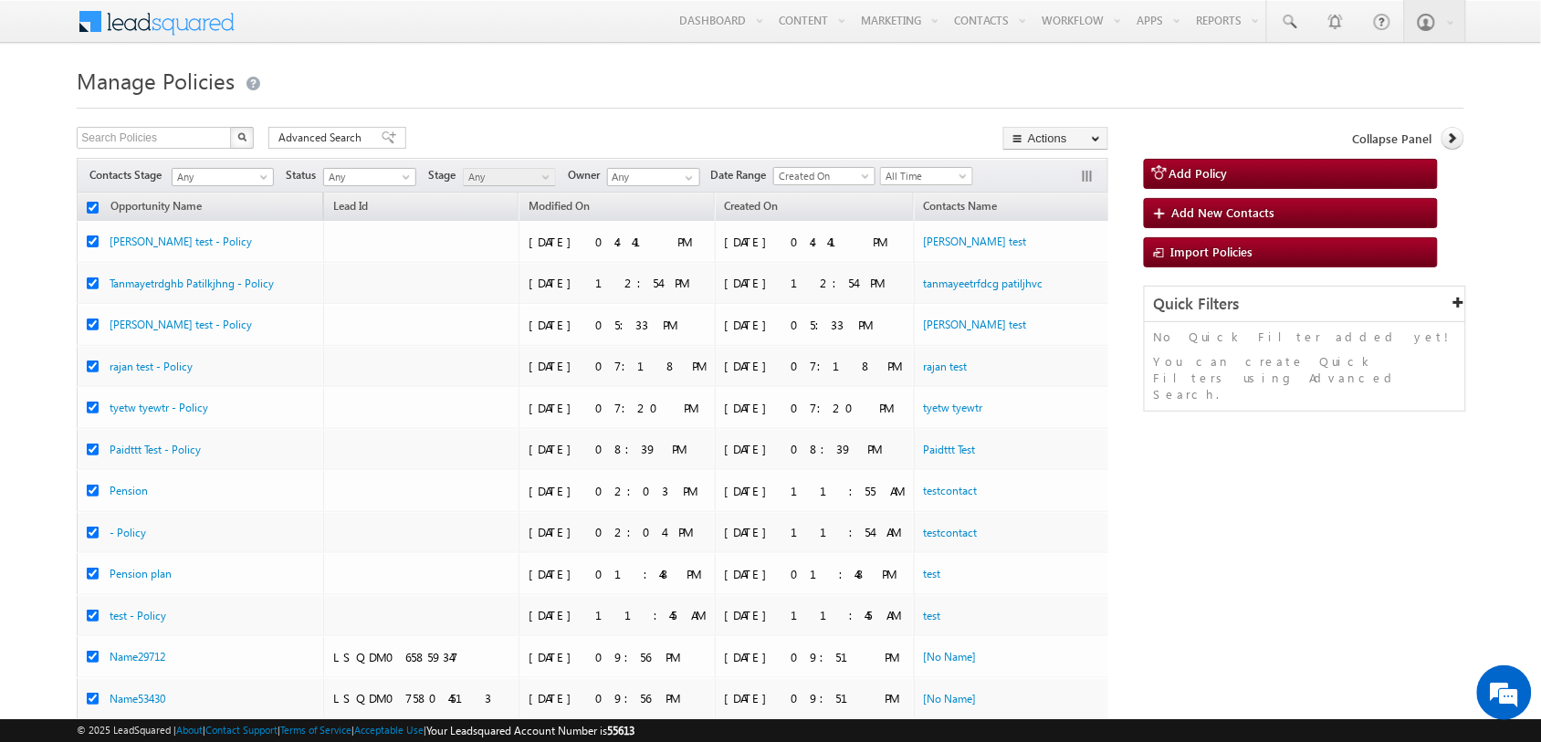
checkbox input "true"
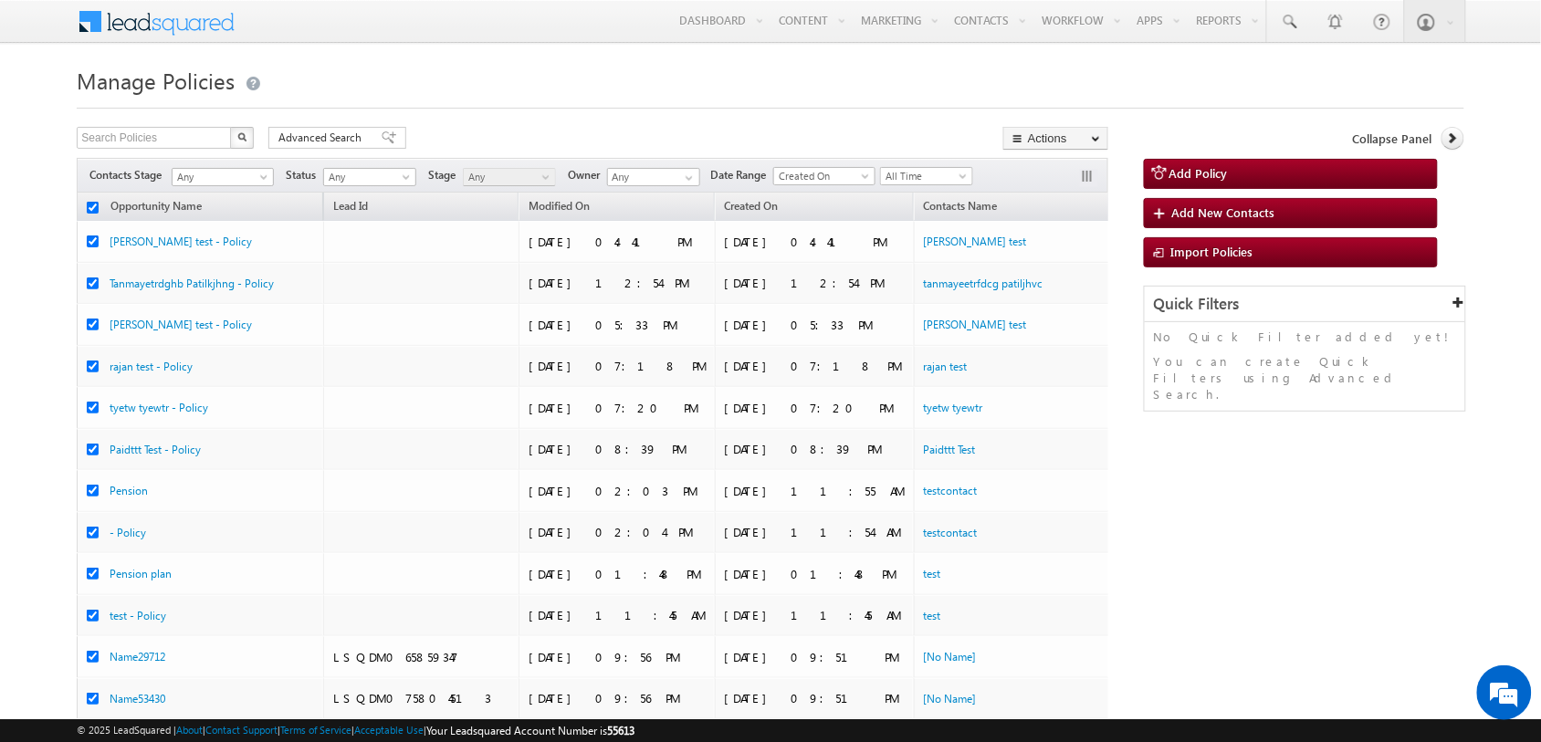
checkbox input "true"
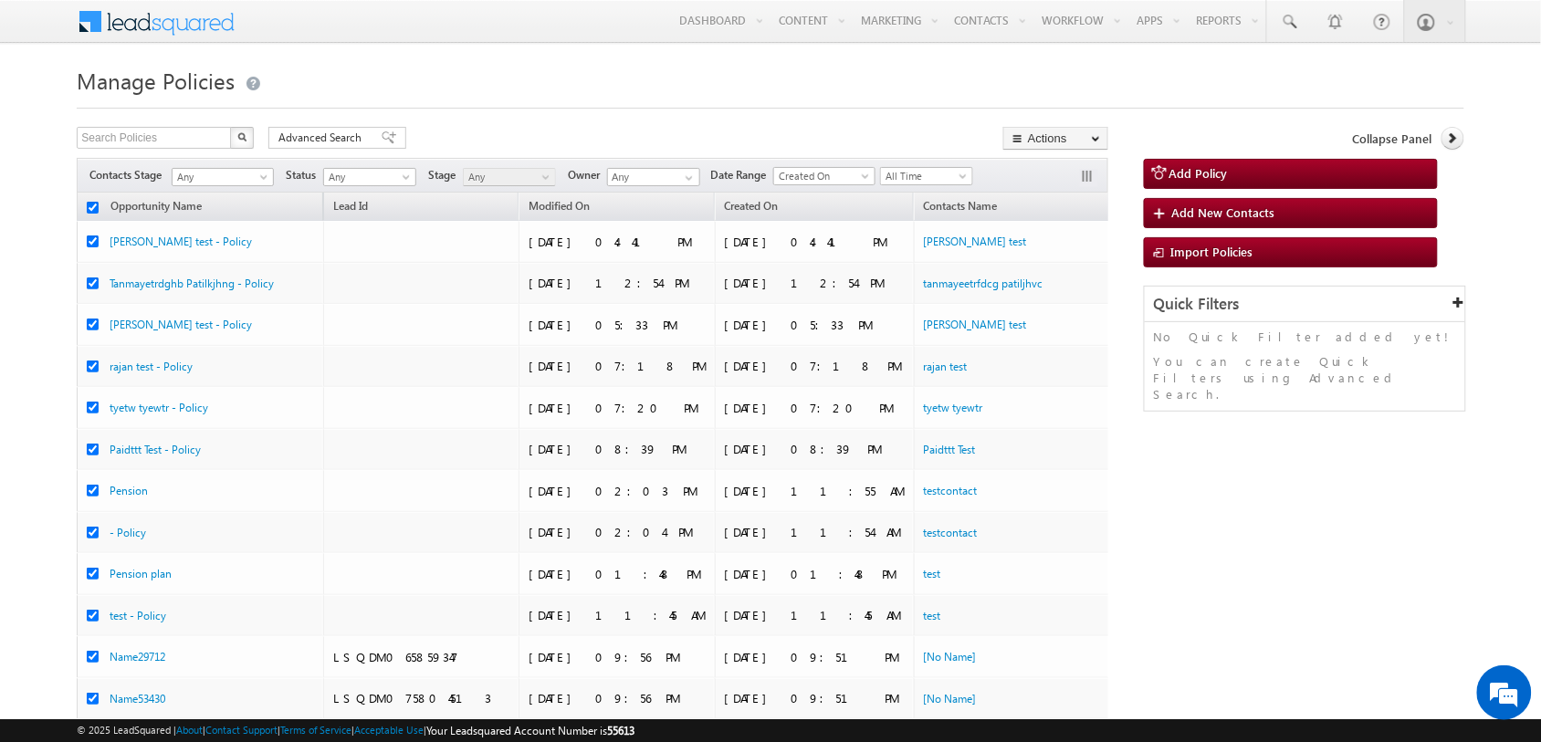
checkbox input "true"
click at [1088, 185] on link "Bulk Update" at bounding box center [1055, 186] width 103 height 22
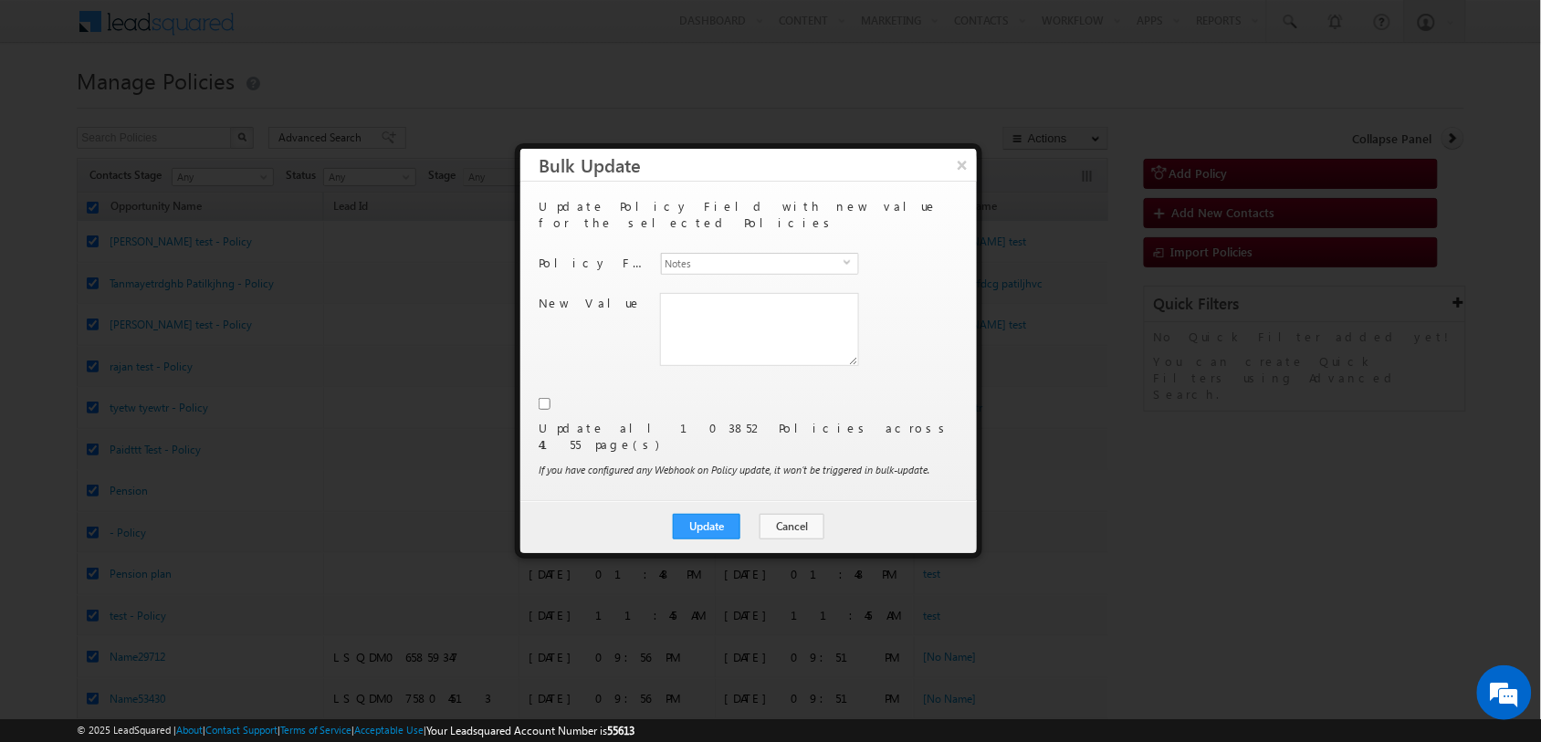
click at [539, 398] on input "checkbox" at bounding box center [544, 404] width 12 height 12
checkbox input "true"
drag, startPoint x: 800, startPoint y: 390, endPoint x: 561, endPoint y: 389, distance: 238.2
click at [561, 394] on div "Update all 103852 Policies across 4155 page(s) If you have configured any Webho…" at bounding box center [746, 440] width 416 height 92
click at [559, 420] on p "Update all 103852 Policies across 4155 page(s)" at bounding box center [746, 436] width 416 height 33
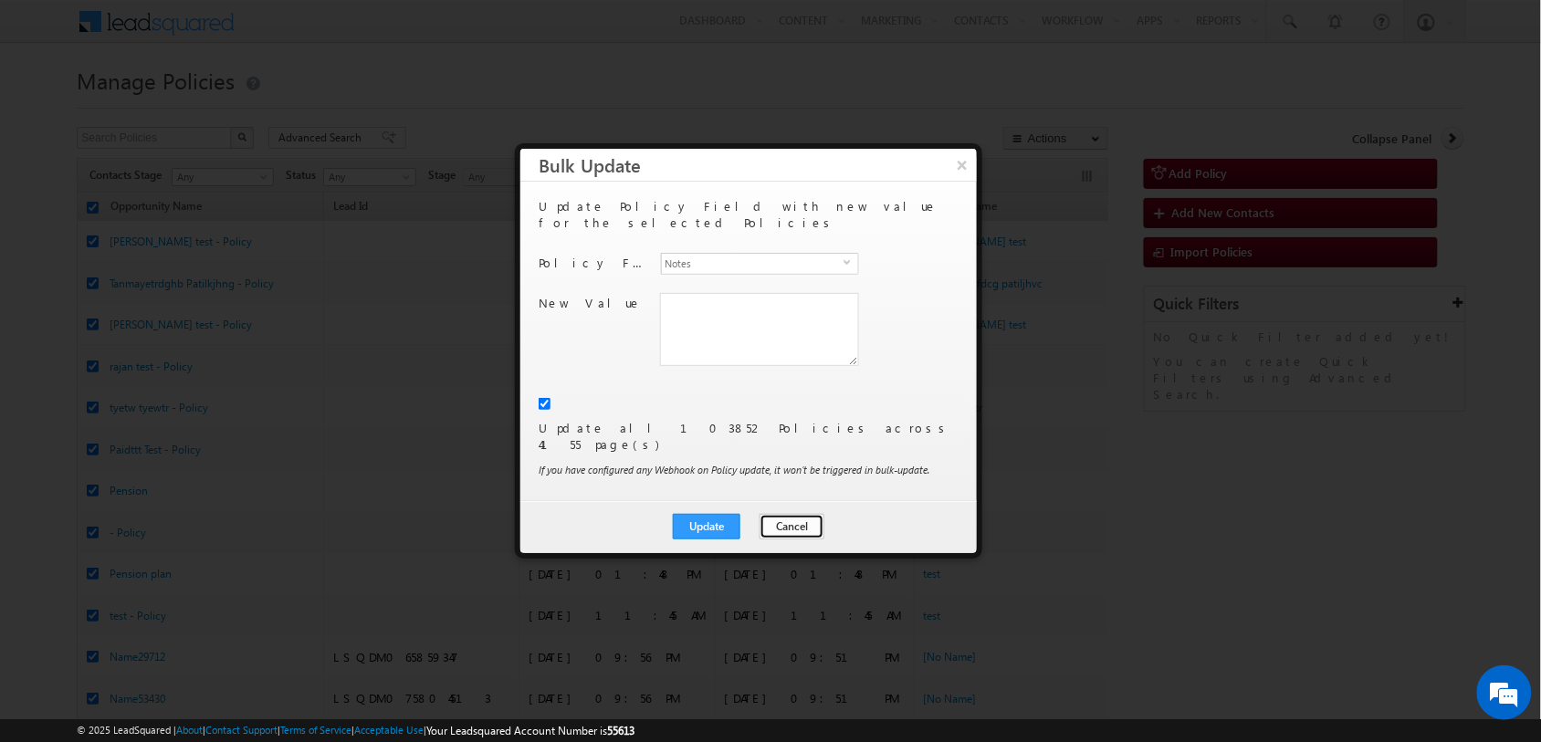
click at [797, 514] on button "Cancel" at bounding box center [791, 527] width 65 height 26
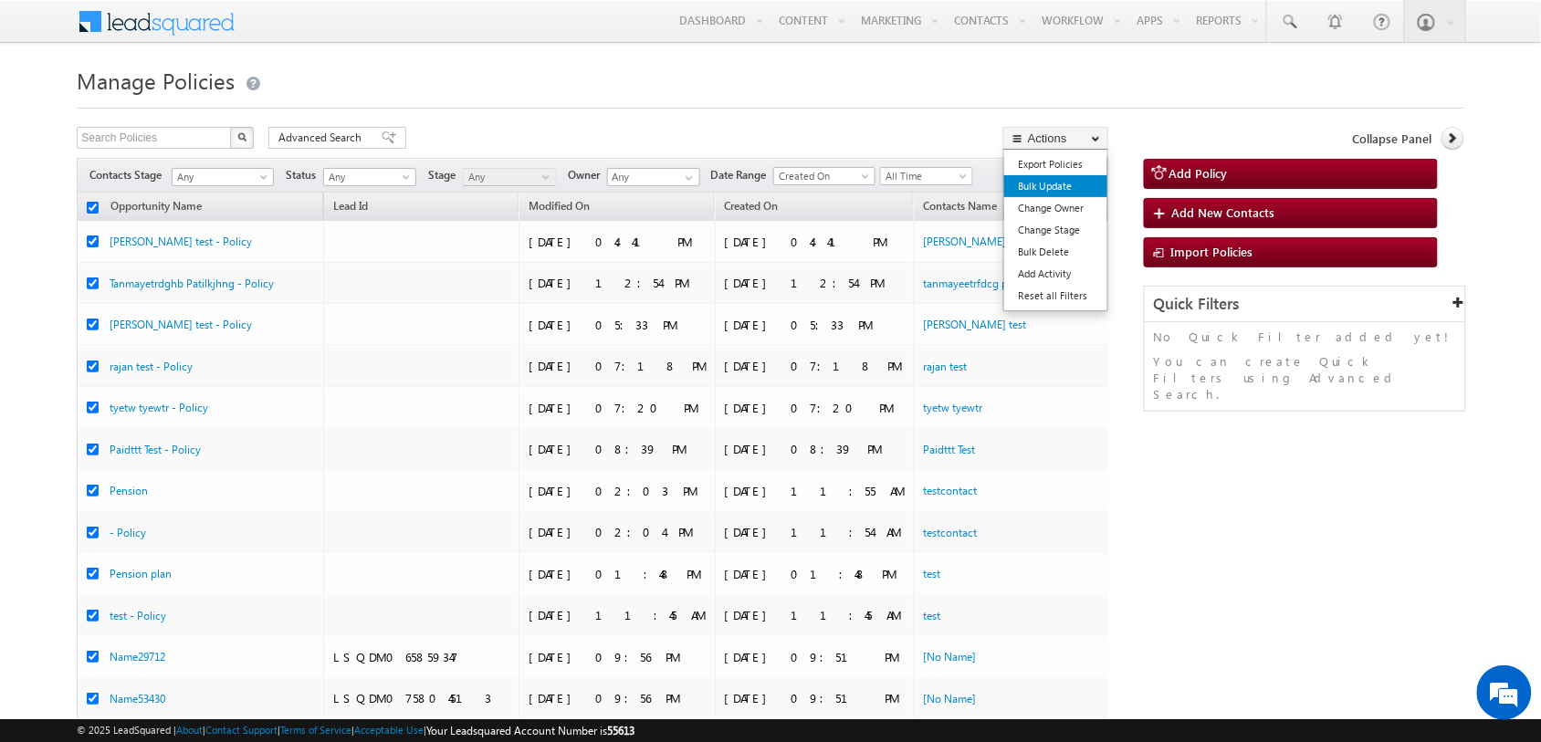
click at [1061, 185] on link "Bulk Update" at bounding box center [1055, 186] width 103 height 22
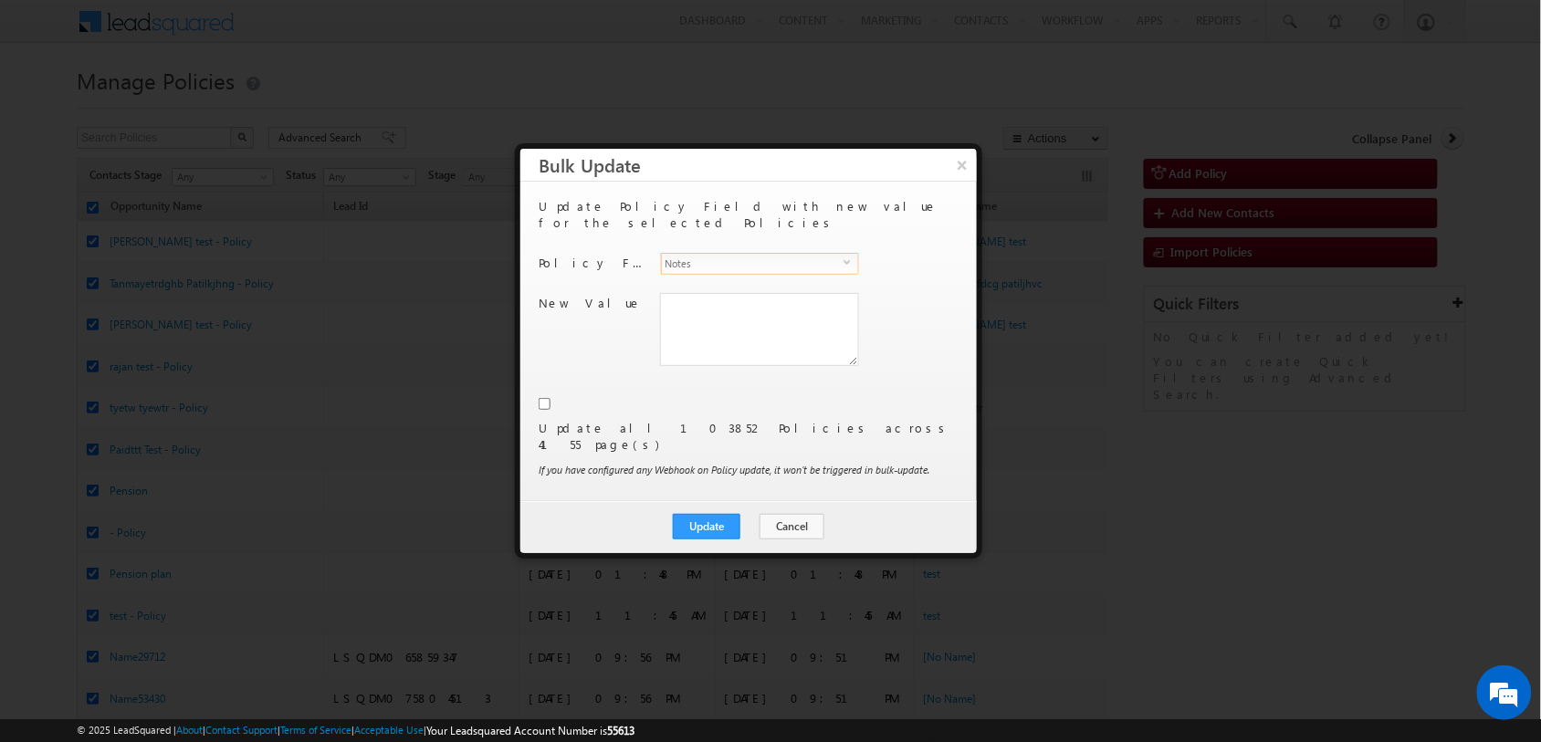
click at [844, 254] on span "select" at bounding box center [850, 269] width 15 height 31
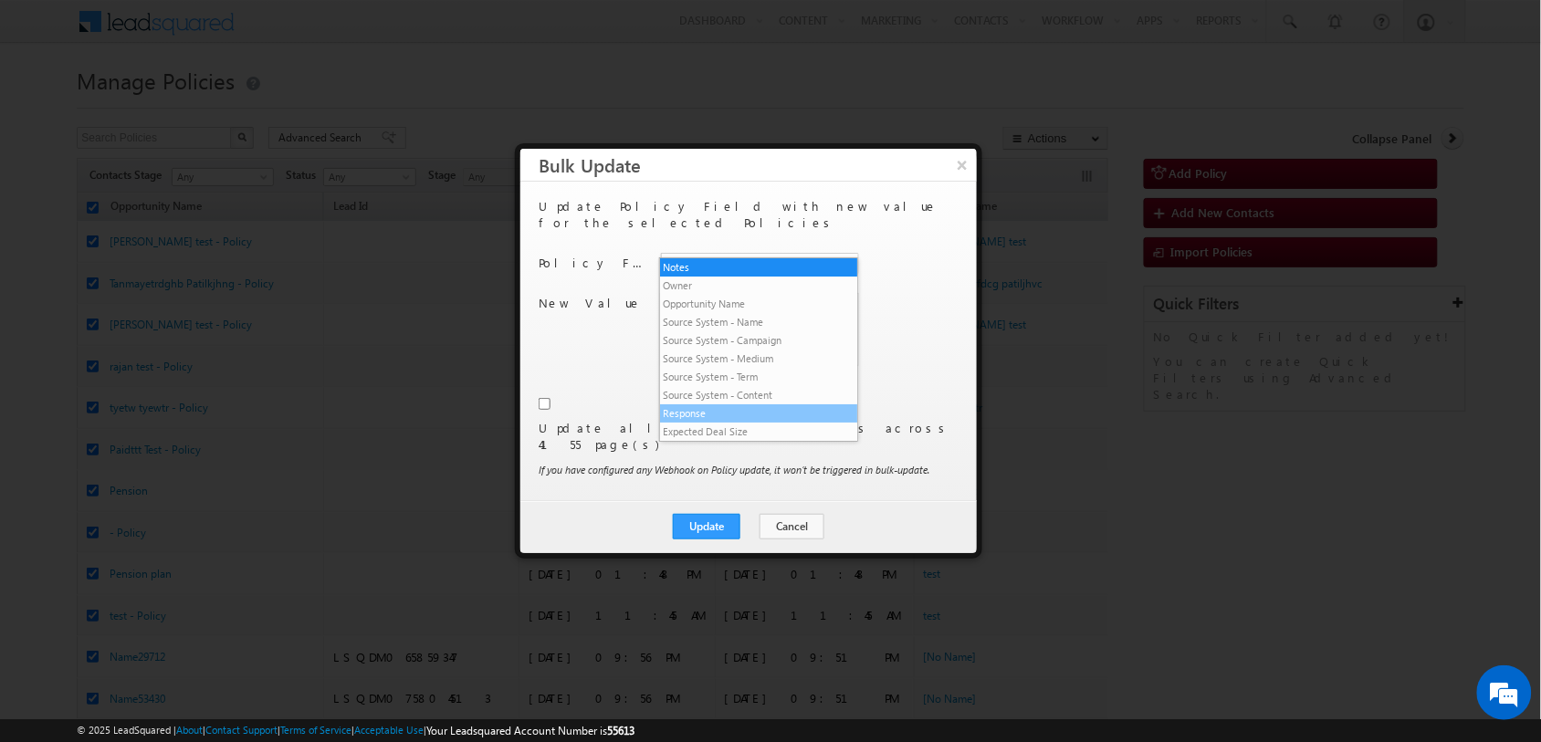
click at [746, 408] on li "Response" at bounding box center [758, 413] width 197 height 18
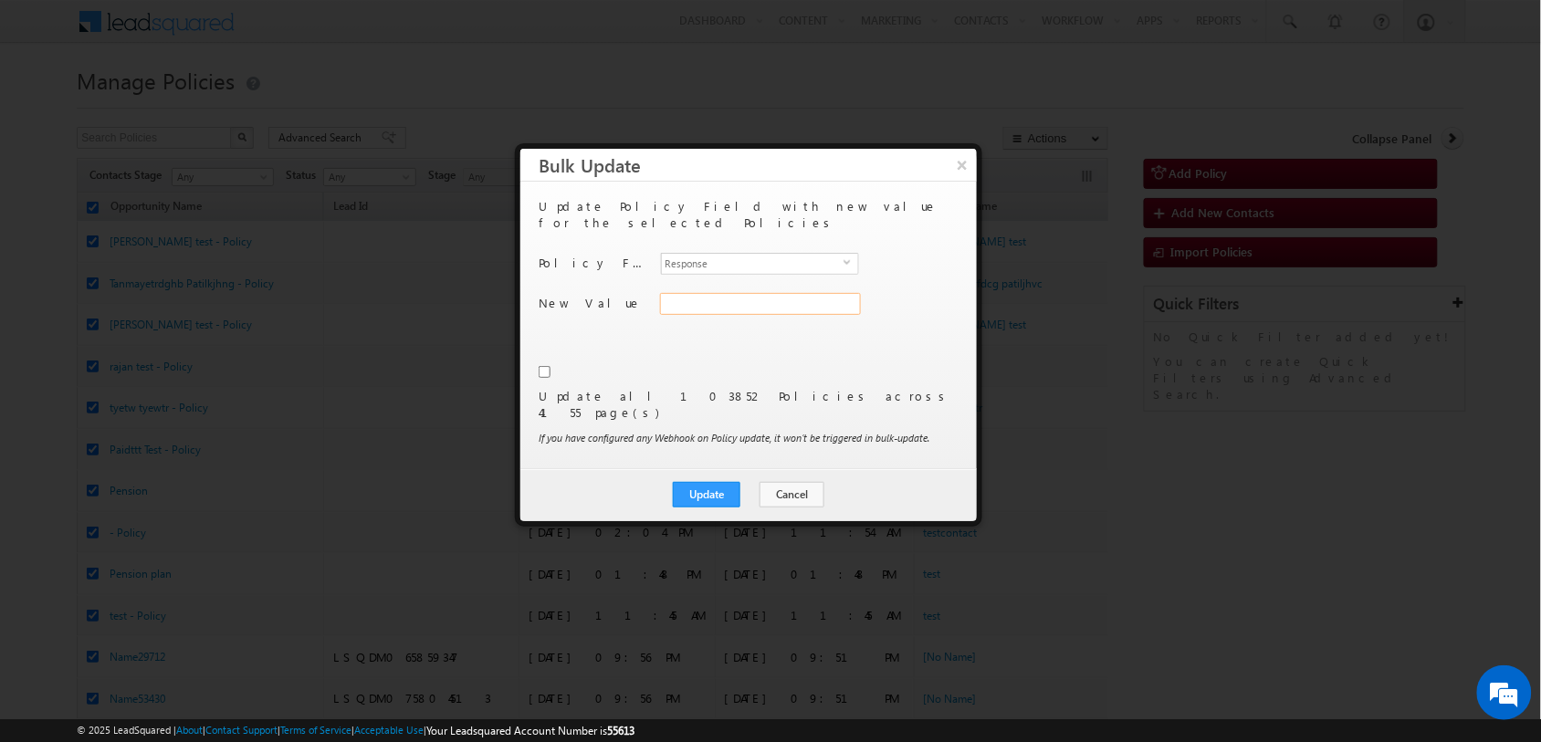
click at [726, 293] on input "Response" at bounding box center [760, 304] width 201 height 22
type input "y"
click at [546, 366] on input "checkbox" at bounding box center [544, 372] width 12 height 12
checkbox input "true"
click at [739, 482] on button "Update" at bounding box center [707, 495] width 68 height 26
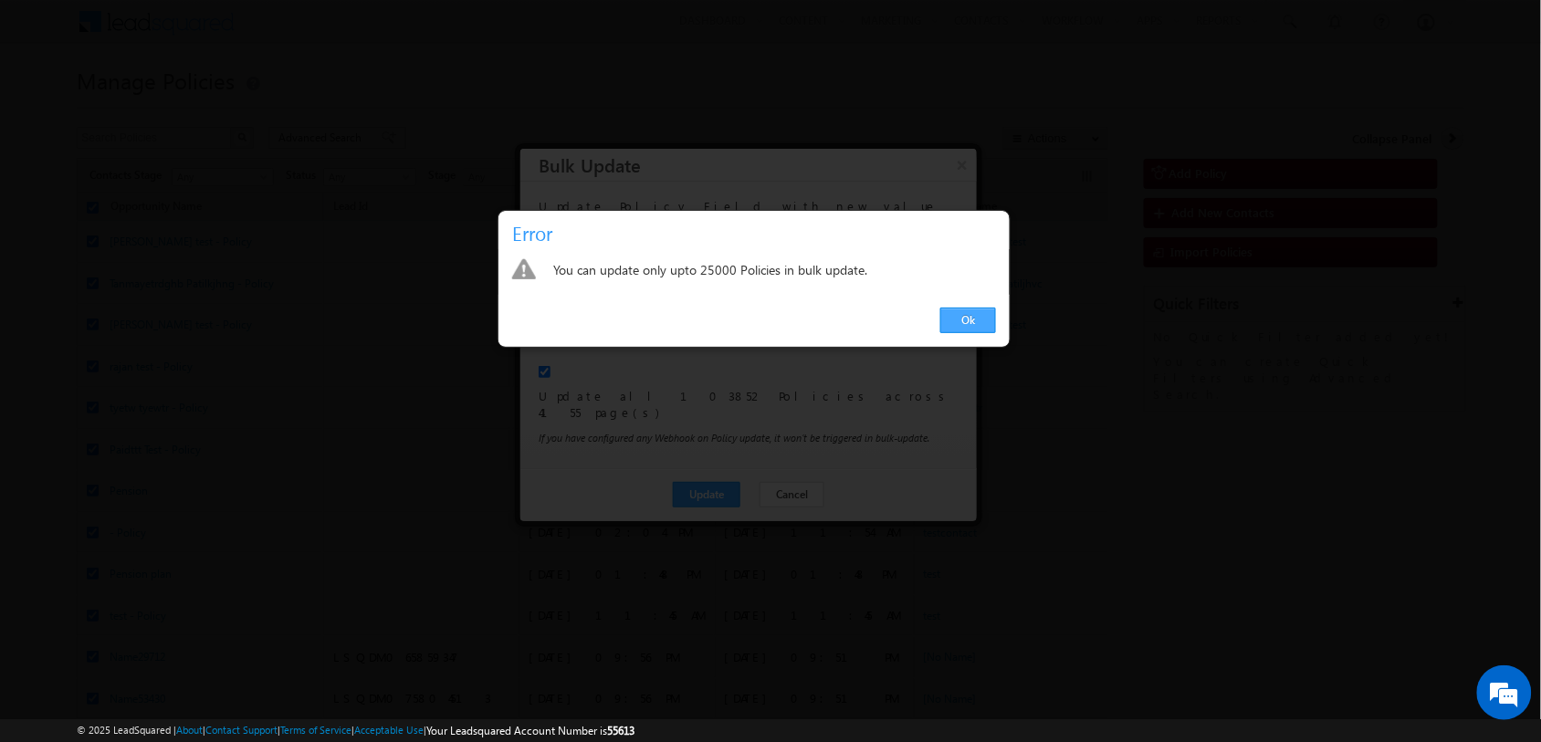
click at [979, 318] on link "Ok" at bounding box center [968, 321] width 56 height 26
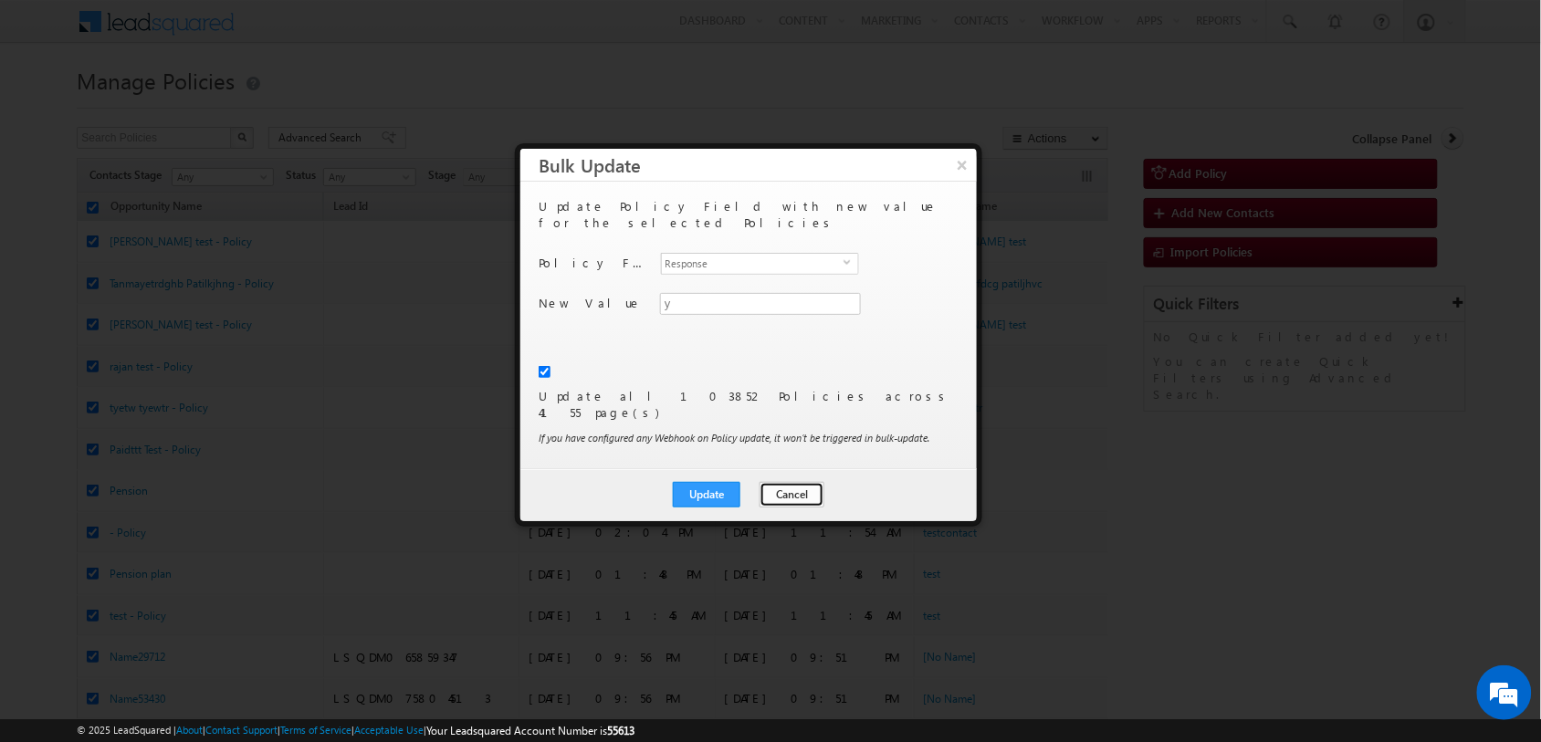
click at [803, 482] on button "Cancel" at bounding box center [791, 495] width 65 height 26
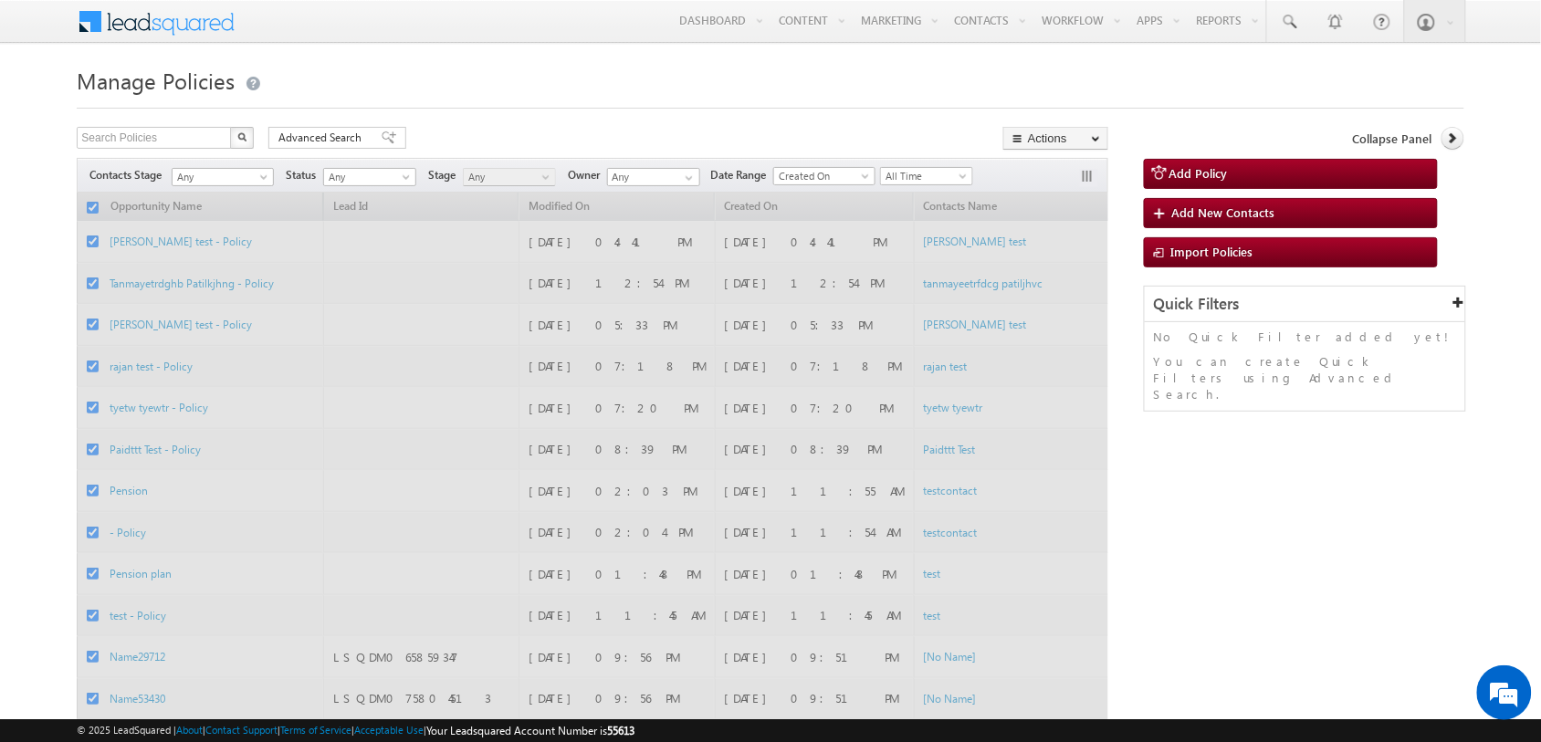
checkbox input "false"
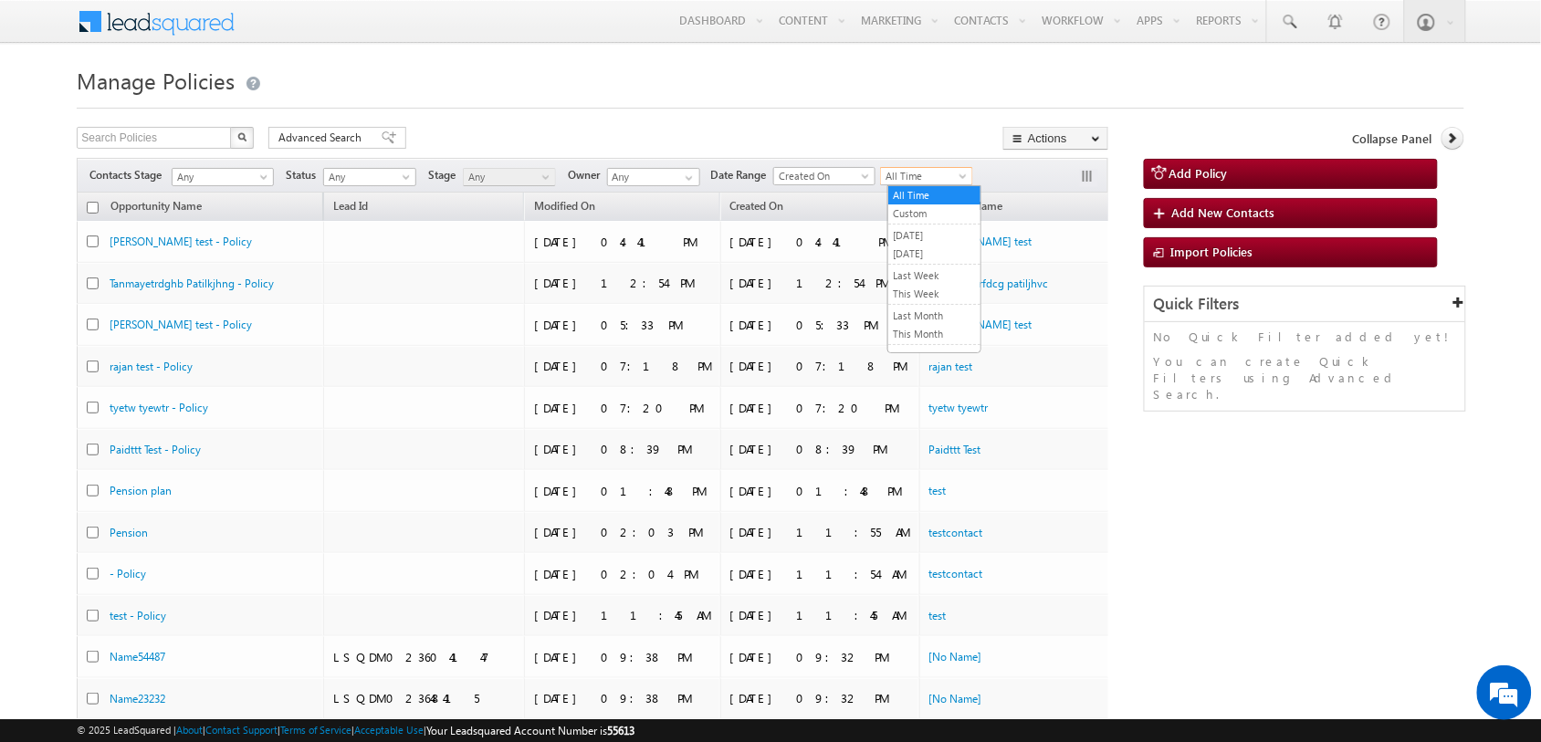
click at [956, 179] on span "All Time" at bounding box center [924, 176] width 87 height 16
click at [928, 336] on link "Last 30 Days" at bounding box center [934, 343] width 92 height 16
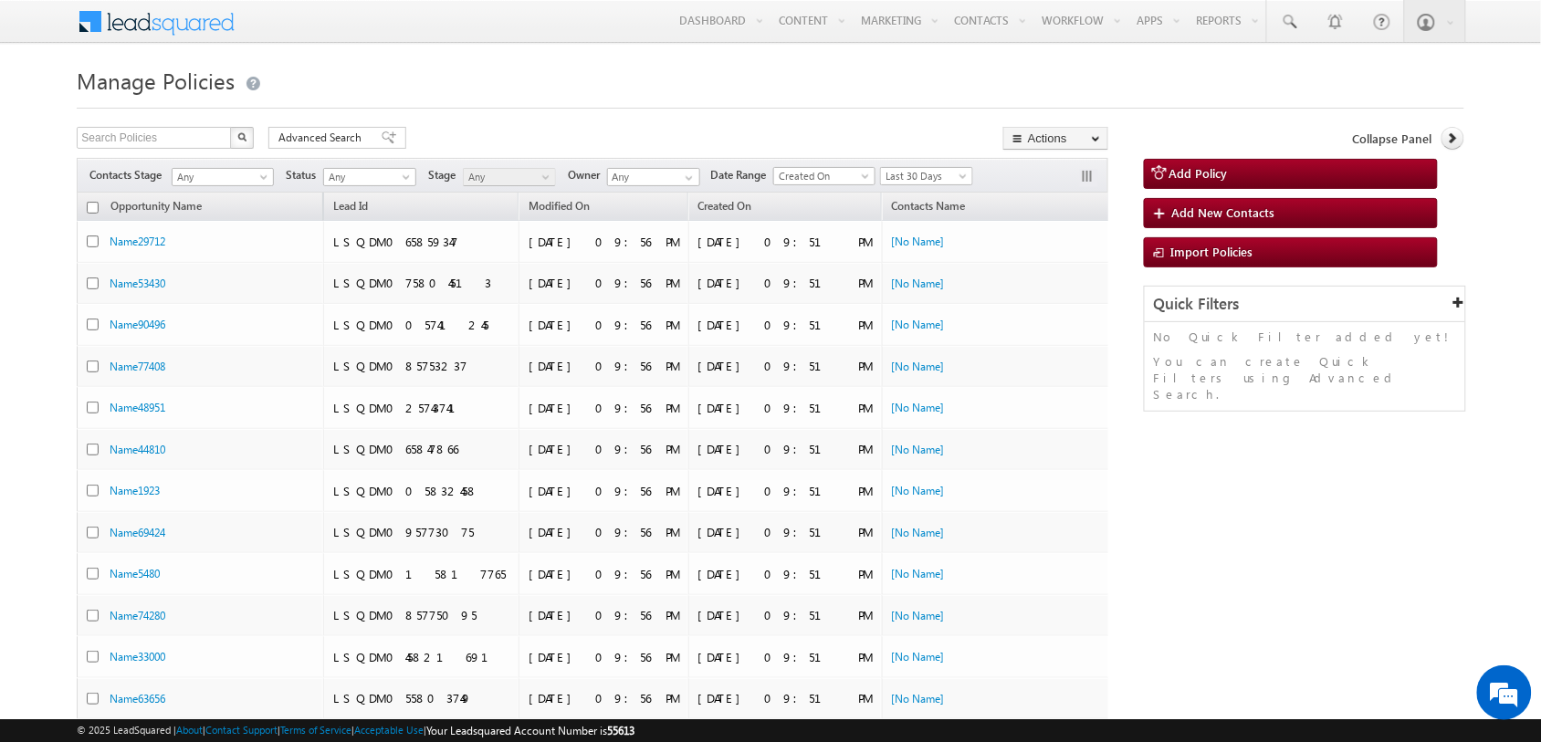
scroll to position [1, 0]
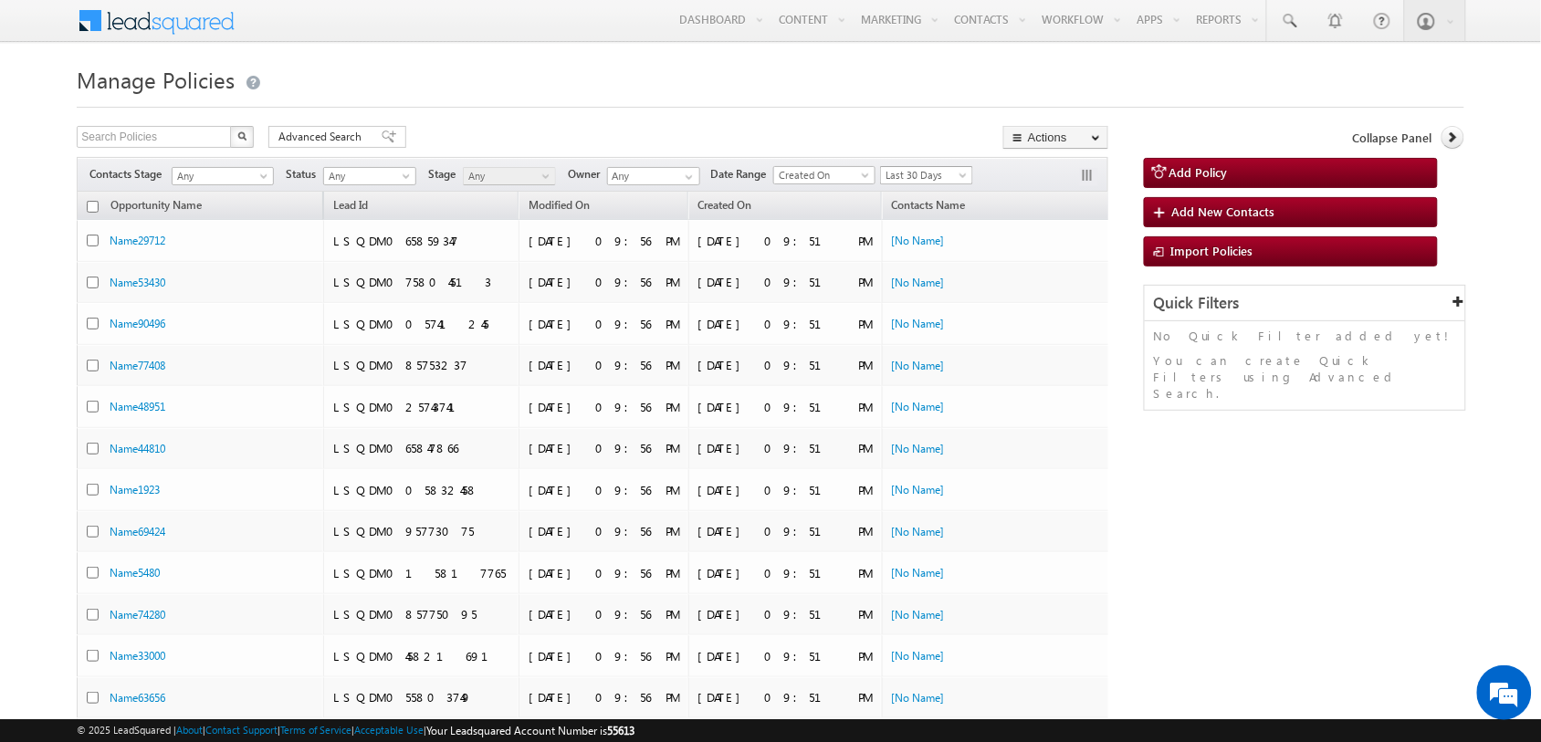
click at [954, 167] on span "Last 30 Days" at bounding box center [924, 175] width 87 height 16
click at [928, 325] on link "Last 7 Days" at bounding box center [934, 324] width 92 height 16
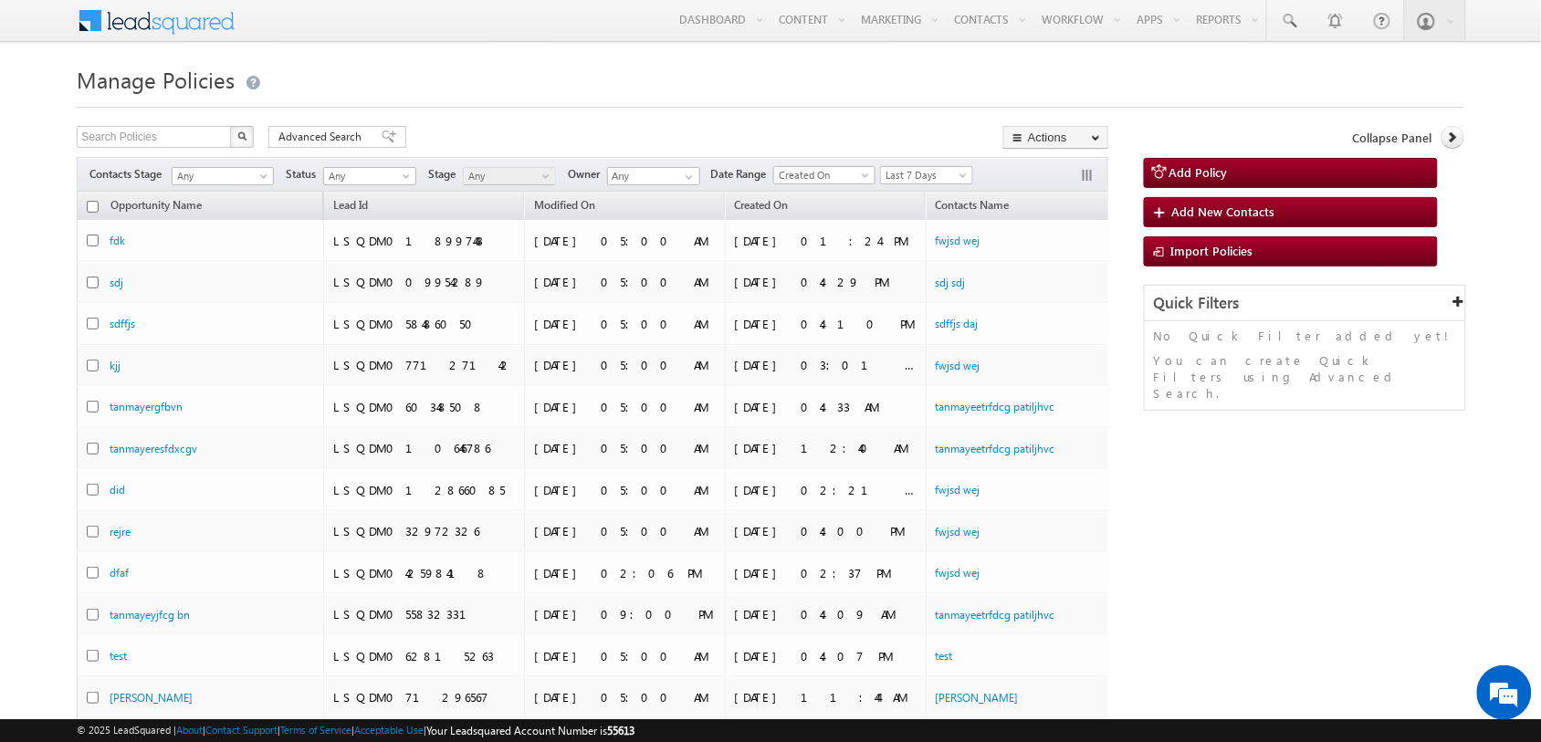
click at [886, 135] on div "Search Policies X 55 results found Advanced Search Advanced search results Acti…" at bounding box center [592, 139] width 1031 height 26
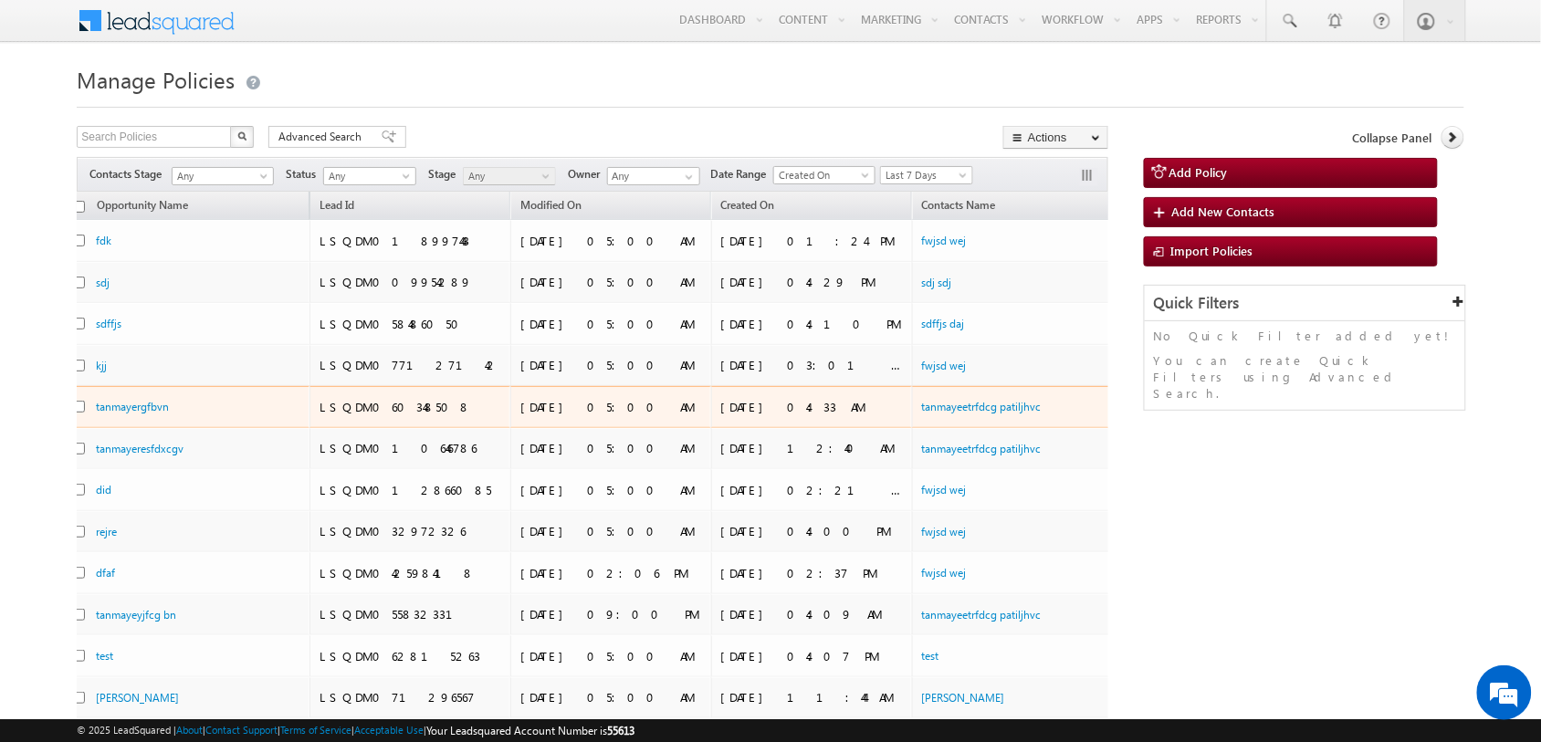
scroll to position [0, 0]
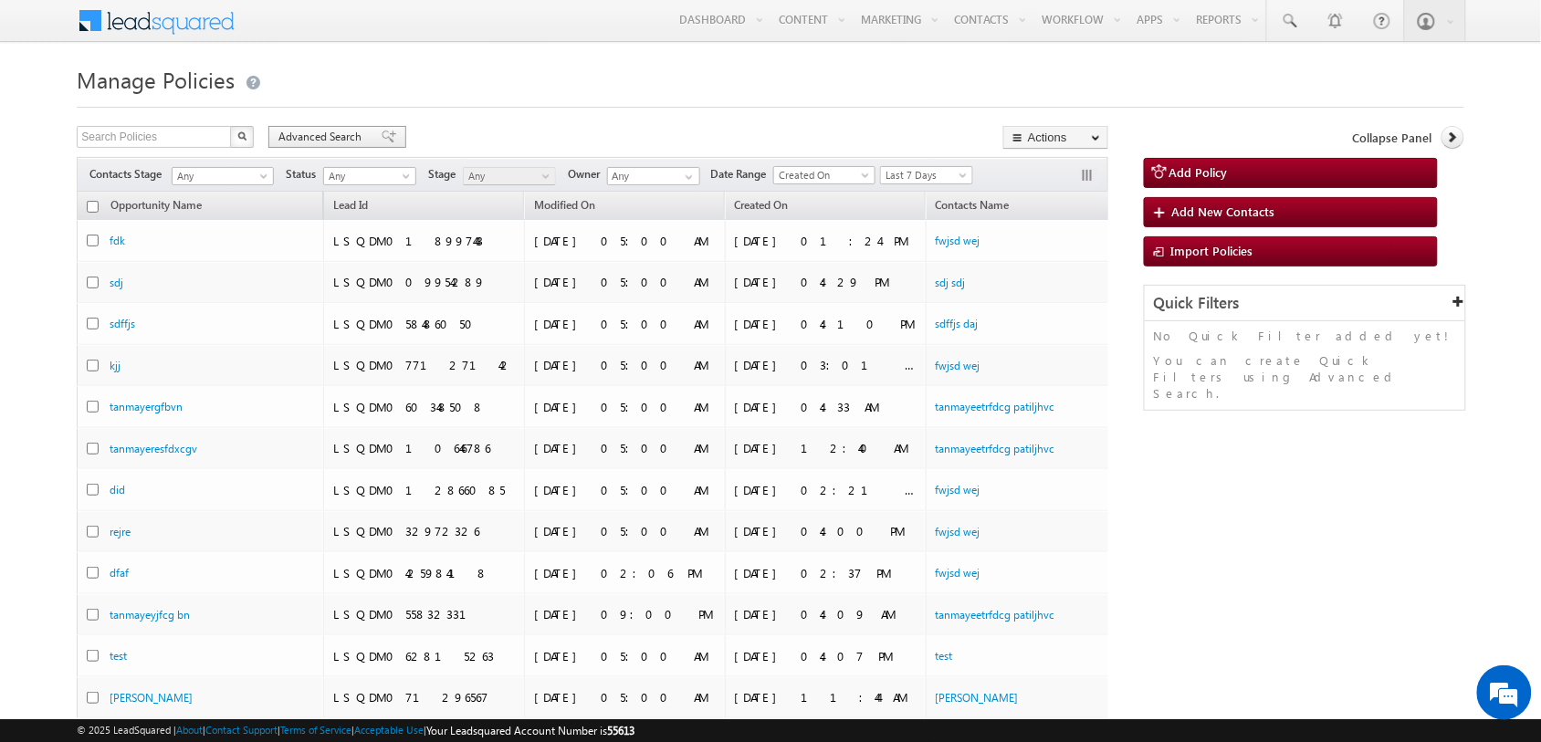
click at [336, 134] on span "Advanced Search" at bounding box center [322, 137] width 89 height 16
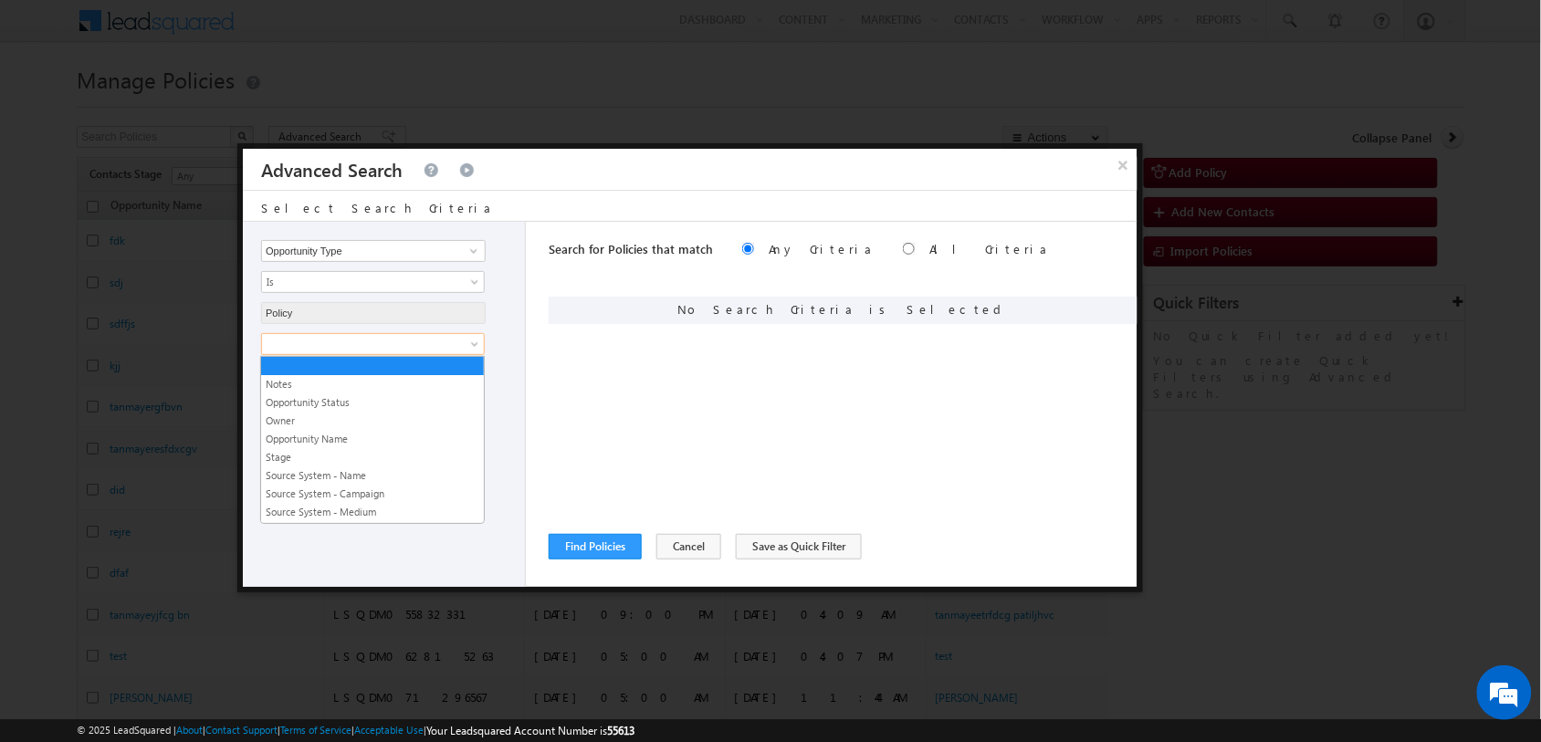
click at [469, 343] on span at bounding box center [476, 347] width 15 height 15
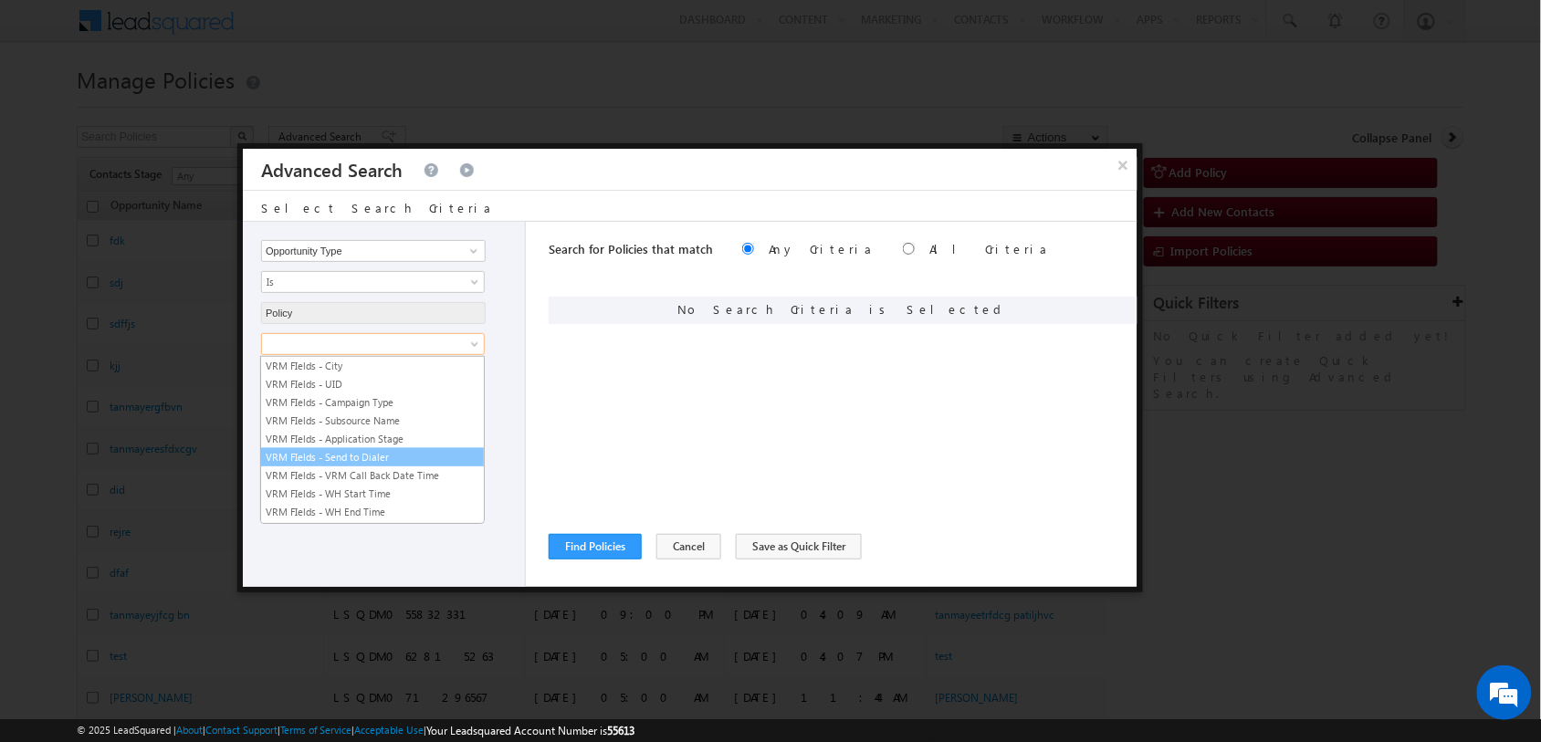
scroll to position [2809, 0]
click at [348, 376] on link "VRM FIelds - City" at bounding box center [372, 368] width 223 height 16
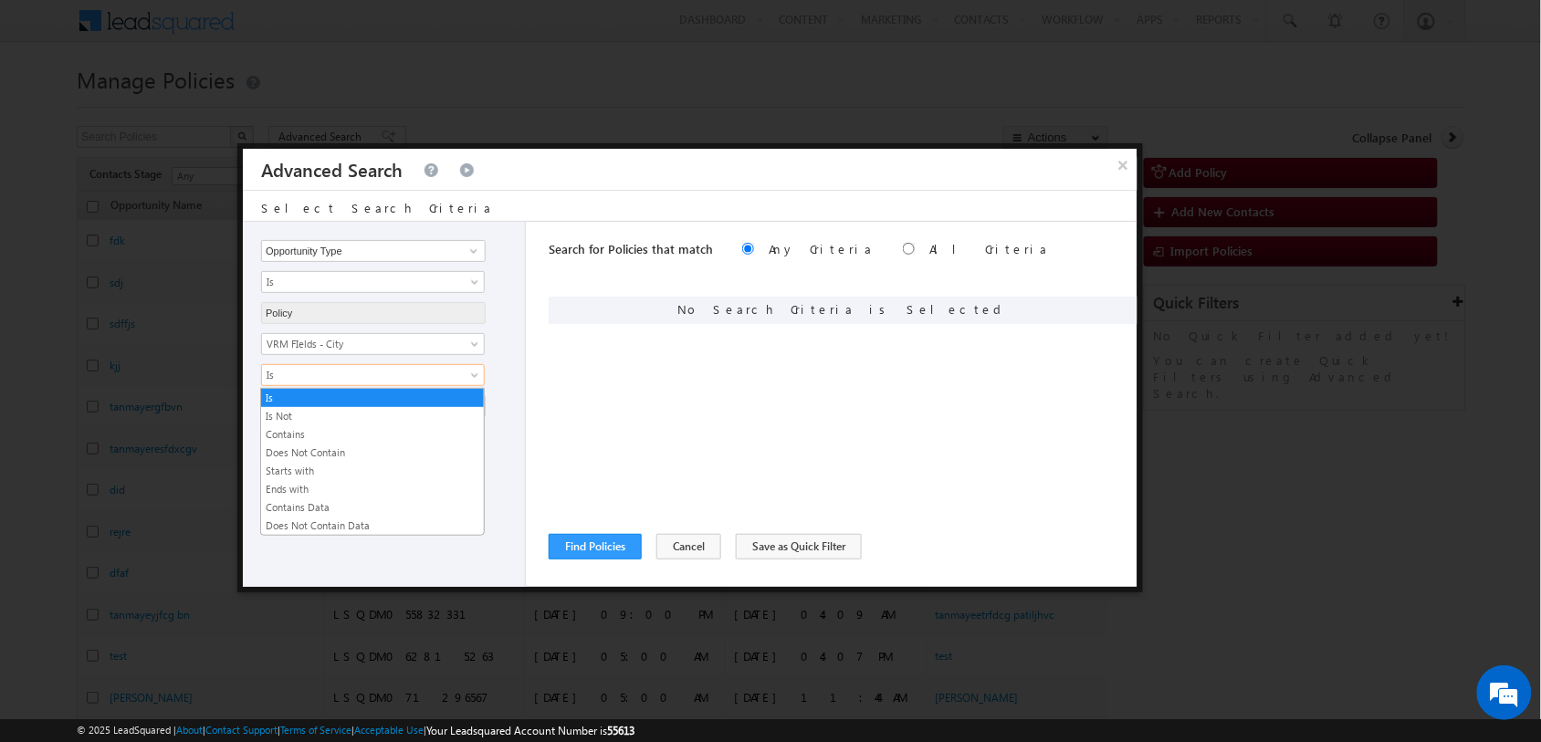
click at [477, 386] on body "Menu Tarun Kant tarun .kant +UAT@ adity abirl acapi tal.c" at bounding box center [770, 679] width 1541 height 1360
click at [409, 390] on link "Is" at bounding box center [372, 398] width 223 height 16
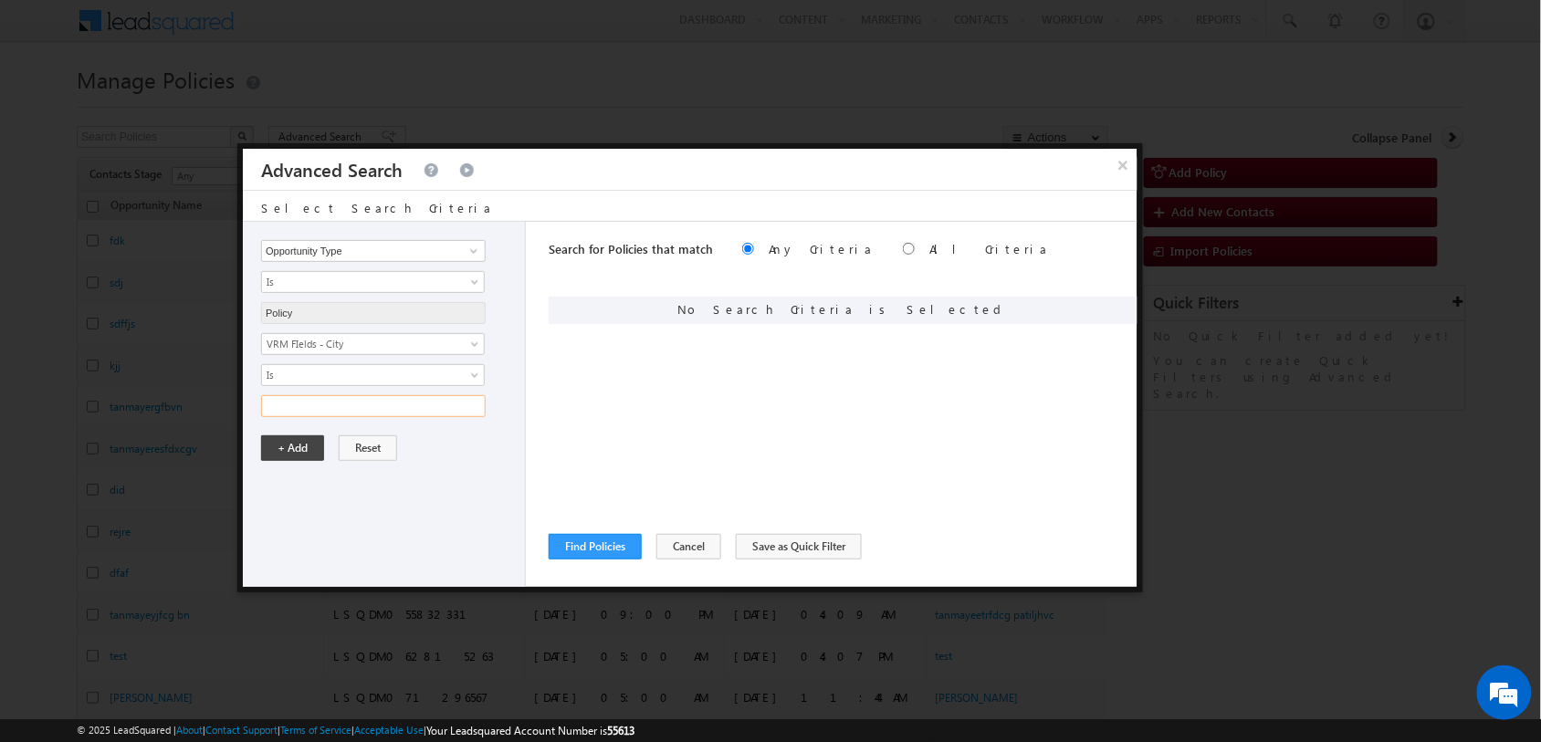
click at [434, 403] on input "text" at bounding box center [373, 406] width 225 height 22
click at [434, 403] on input "M" at bounding box center [373, 406] width 225 height 22
type input "Mumbai"
click at [290, 452] on button "+ Add" at bounding box center [292, 448] width 63 height 26
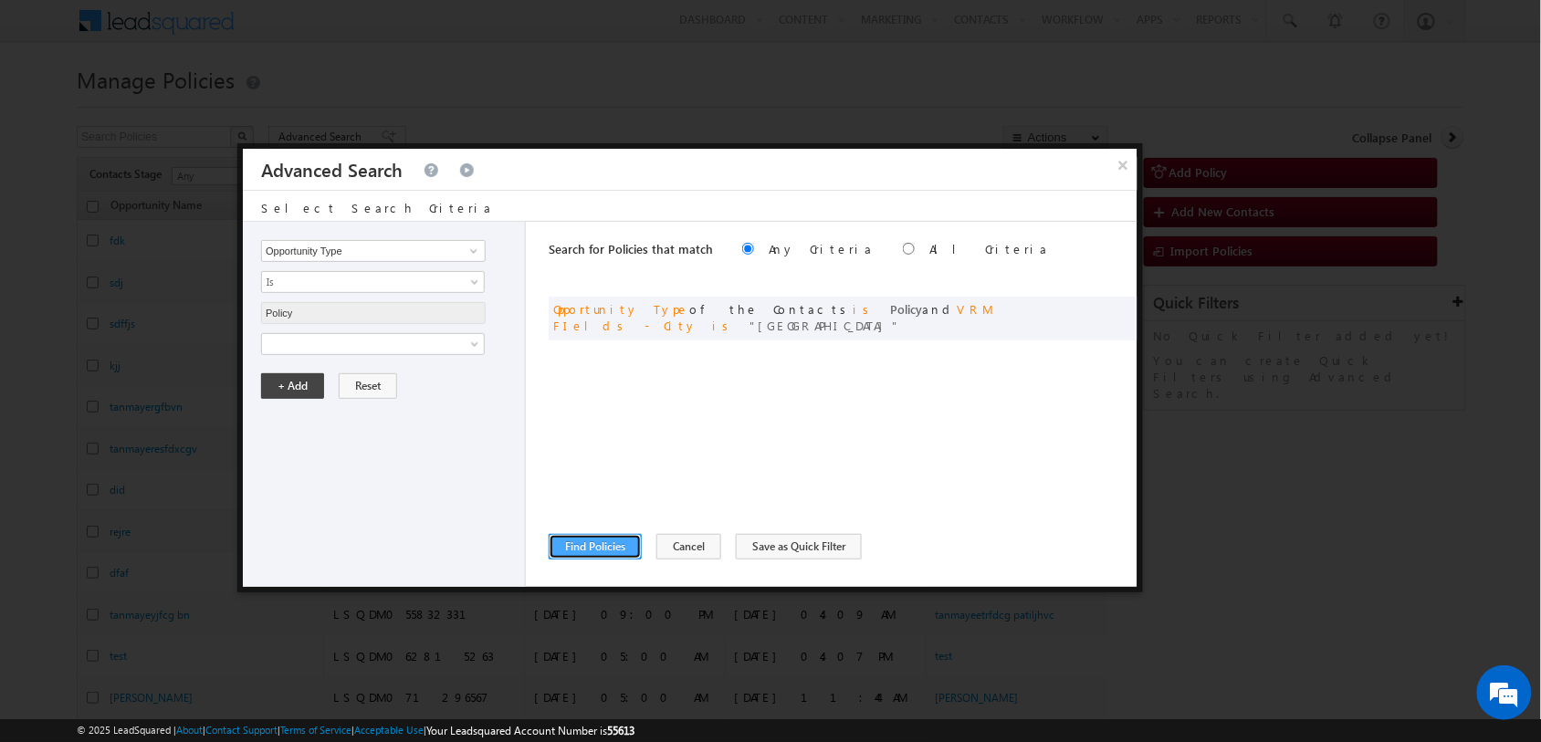
click at [612, 544] on button "Find Policies" at bounding box center [595, 547] width 93 height 26
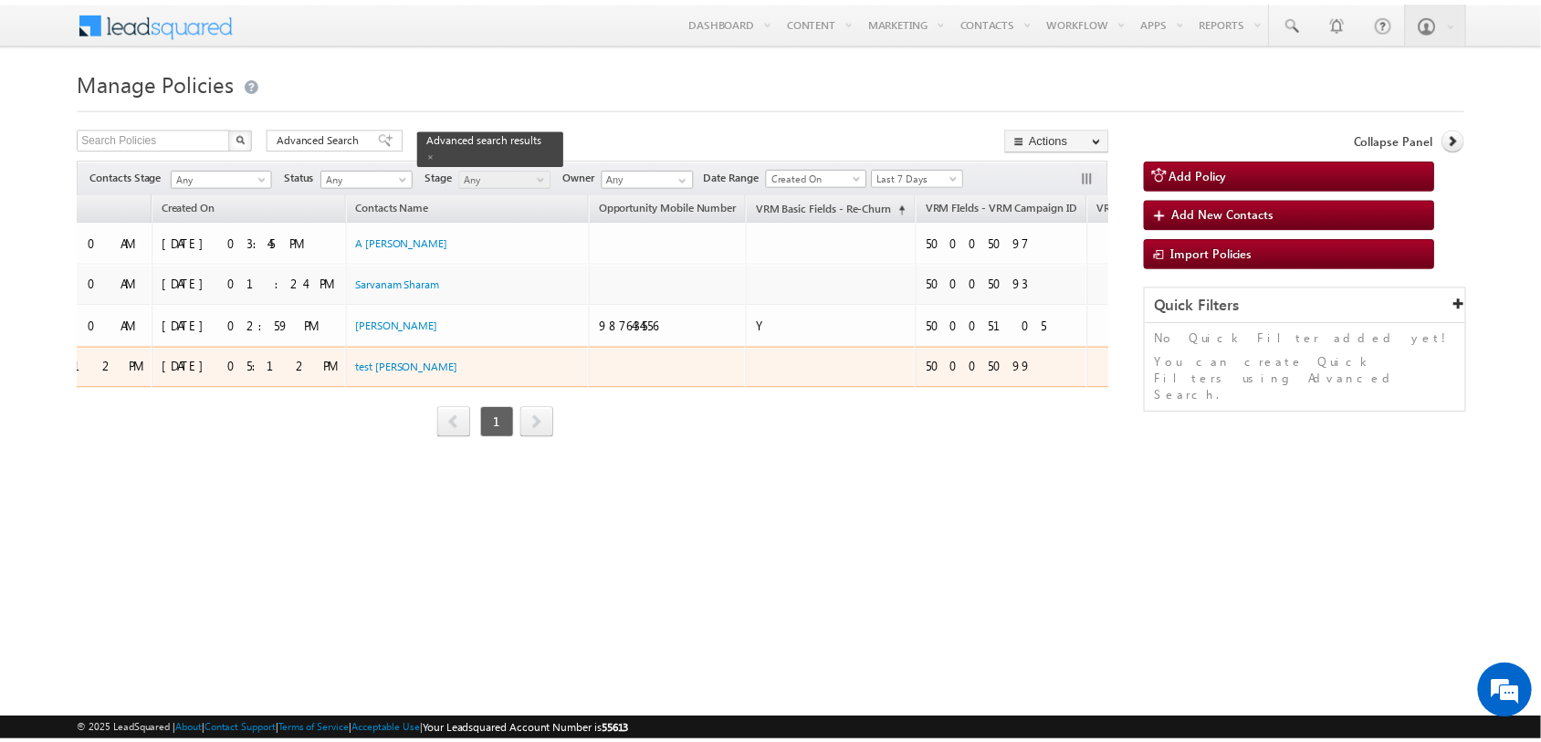
scroll to position [0, 0]
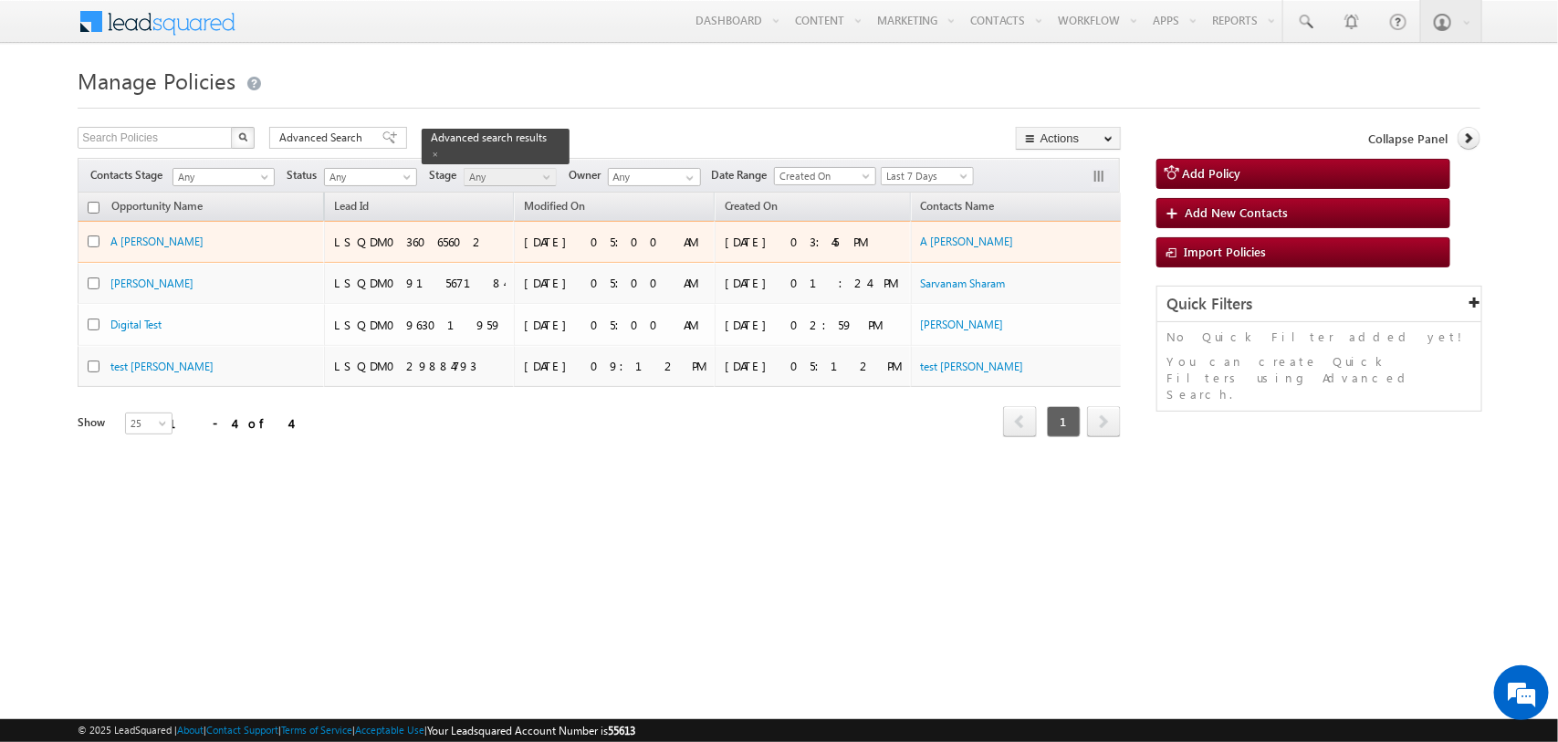
click at [94, 249] on div at bounding box center [99, 241] width 23 height 17
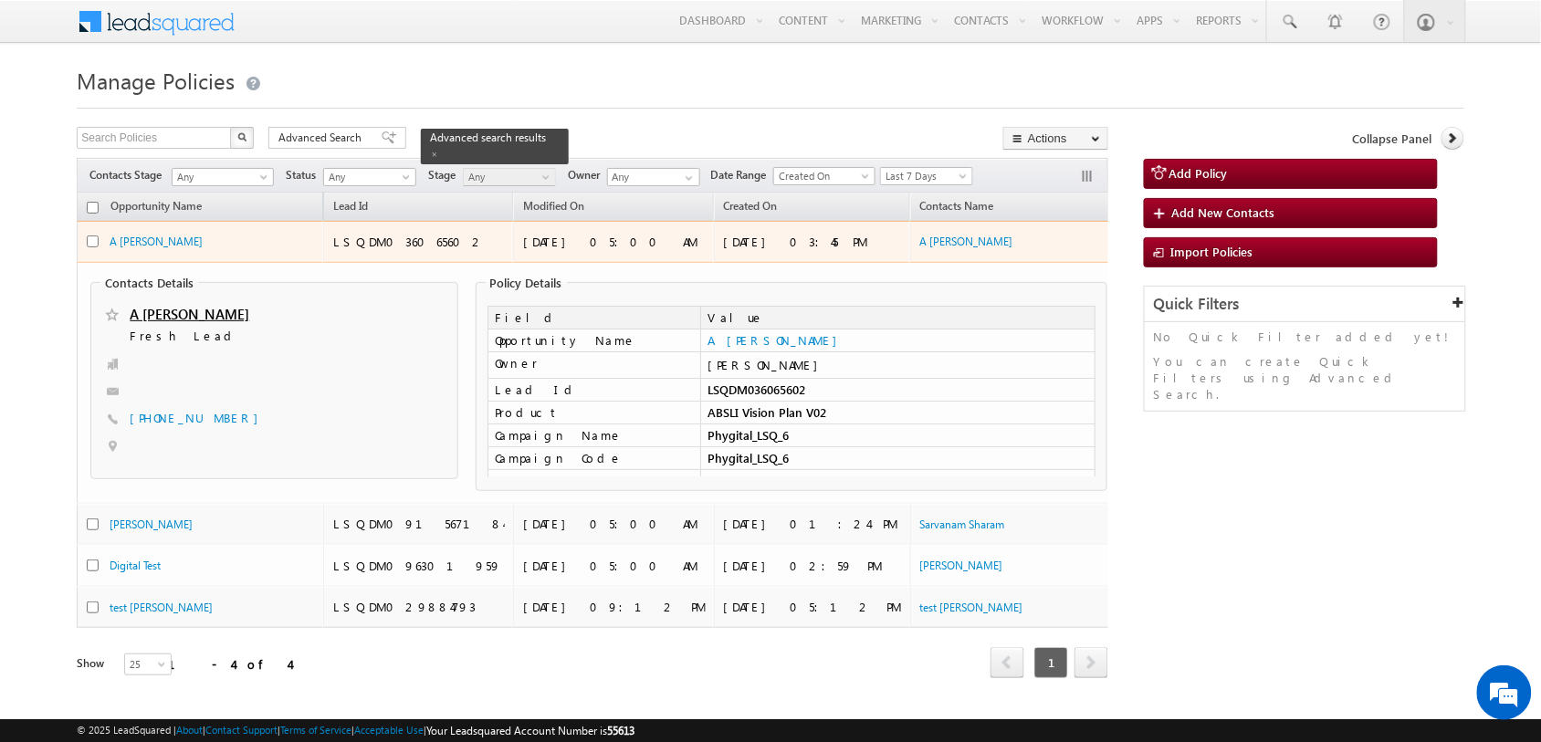
click at [98, 239] on input "checkbox" at bounding box center [93, 241] width 12 height 12
checkbox input "true"
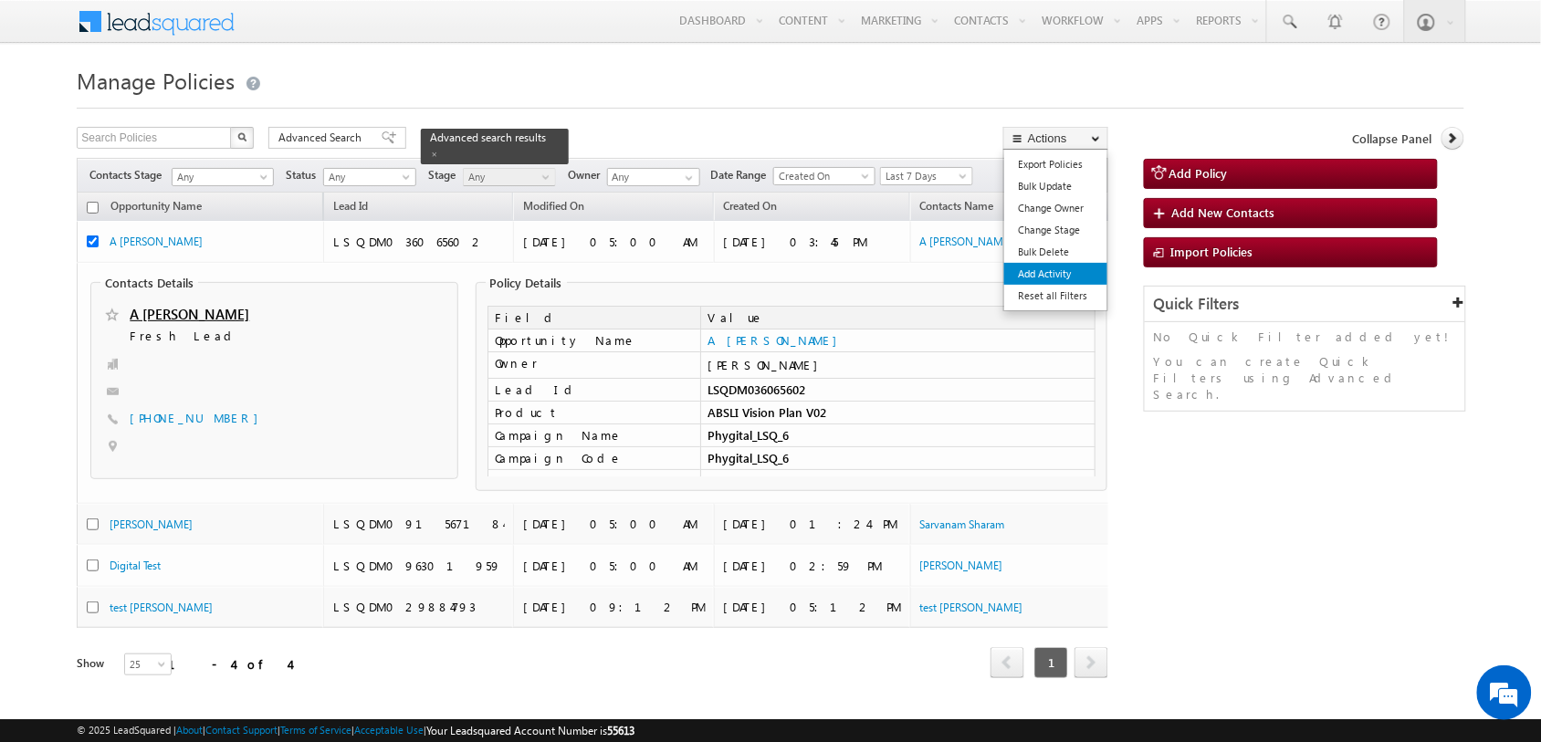
click at [1057, 269] on link "Add Activity" at bounding box center [1055, 274] width 103 height 22
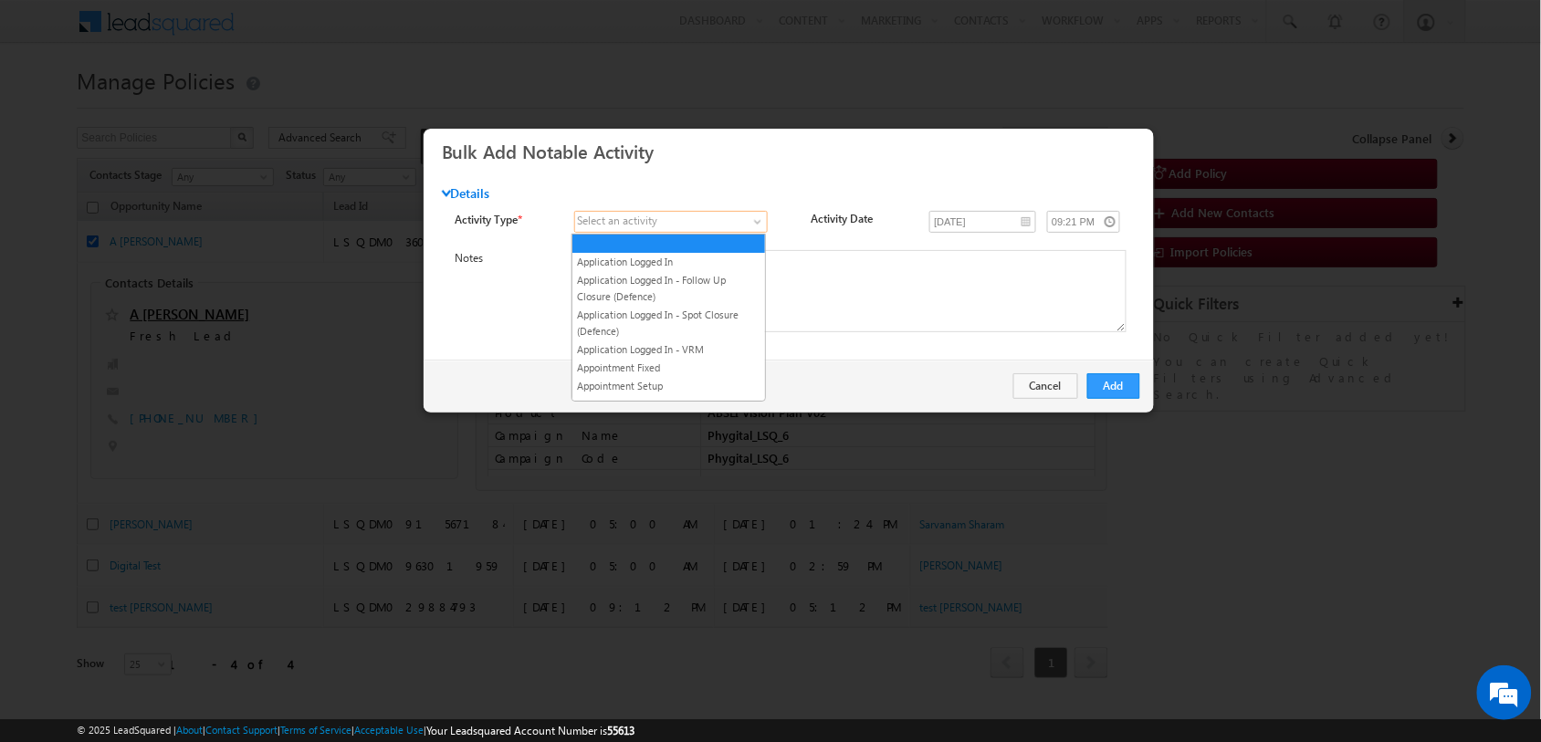
click at [744, 219] on span at bounding box center [661, 222] width 172 height 16
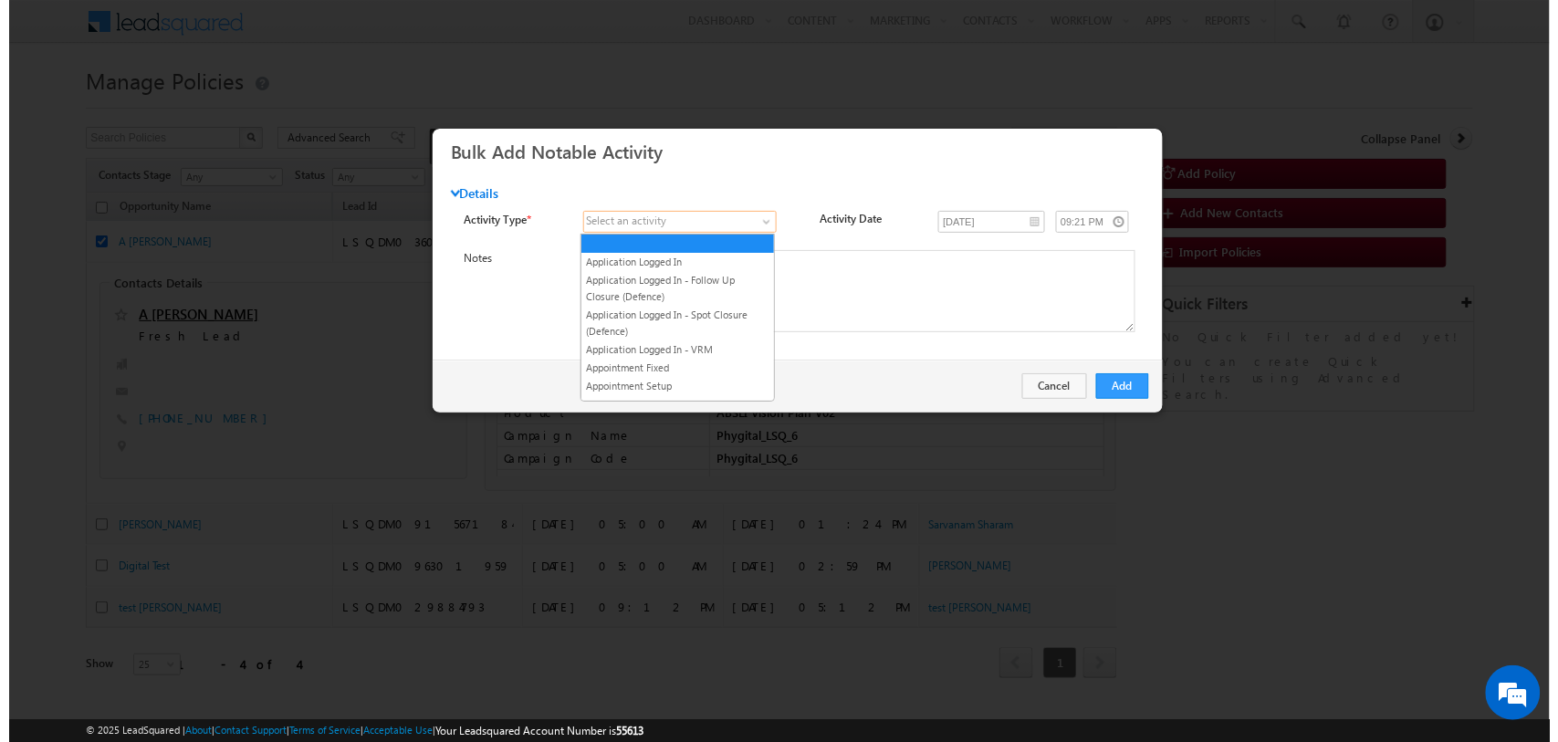
scroll to position [946, 0]
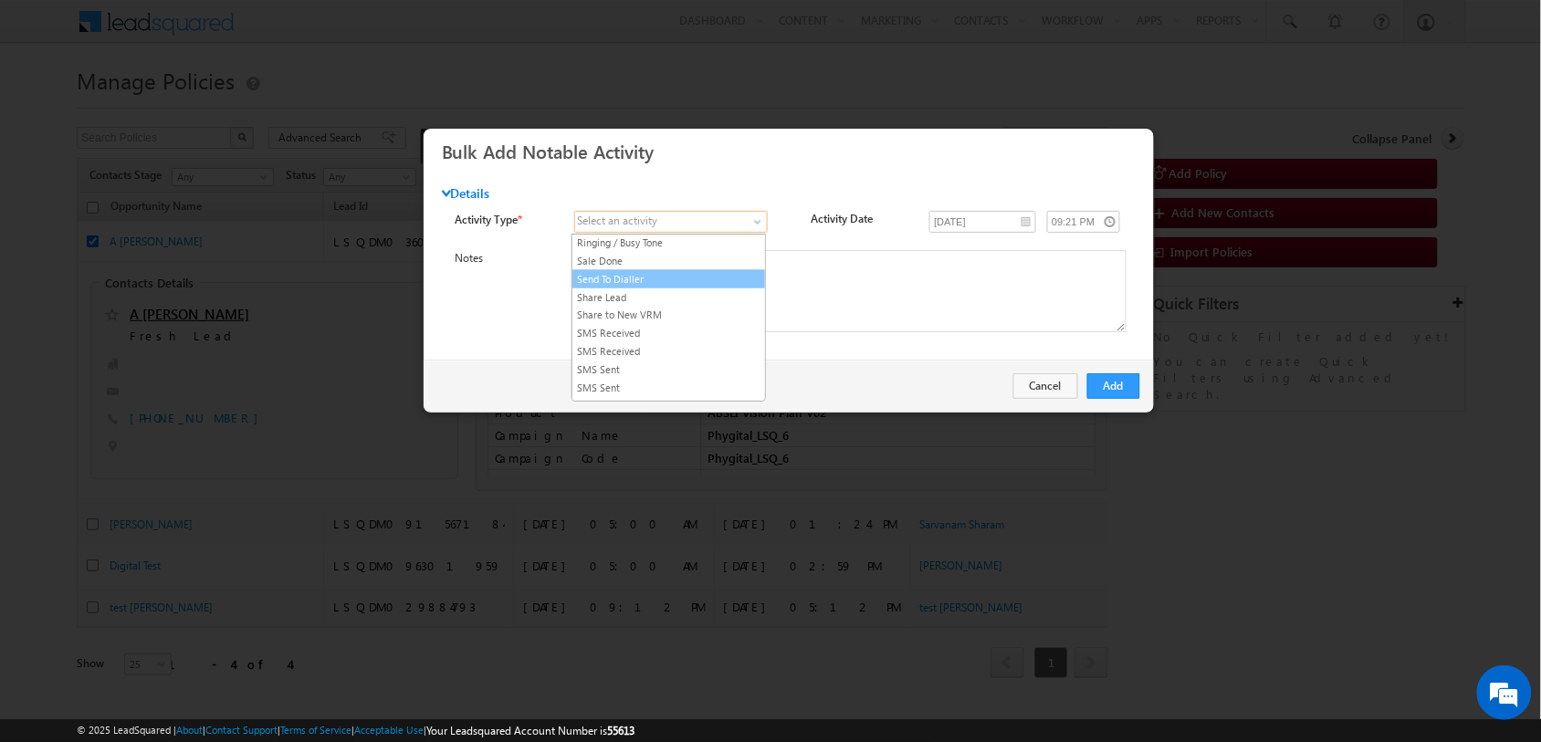
click at [666, 287] on link "Send To Dialler" at bounding box center [668, 279] width 193 height 16
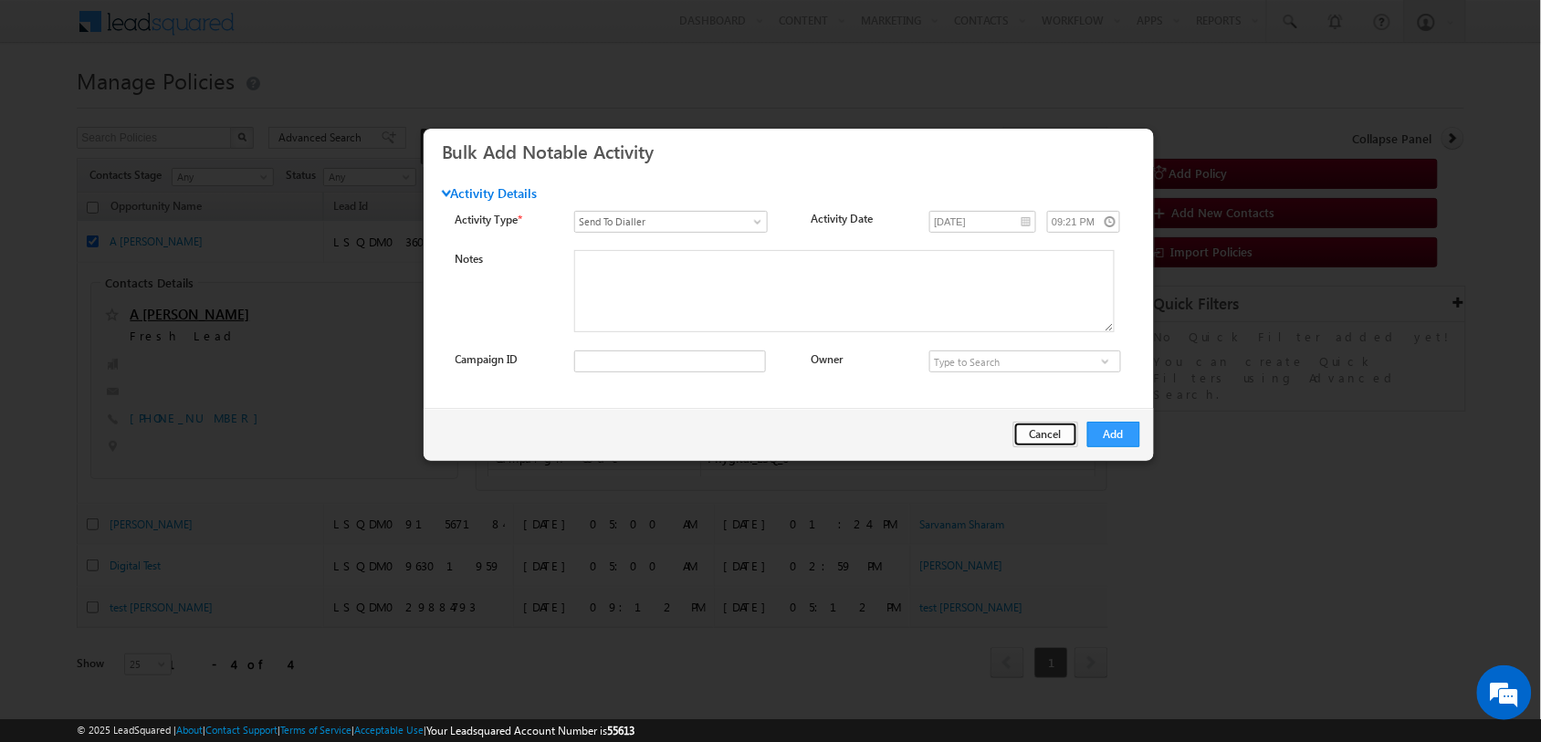
click at [1033, 432] on button "Cancel" at bounding box center [1045, 435] width 65 height 26
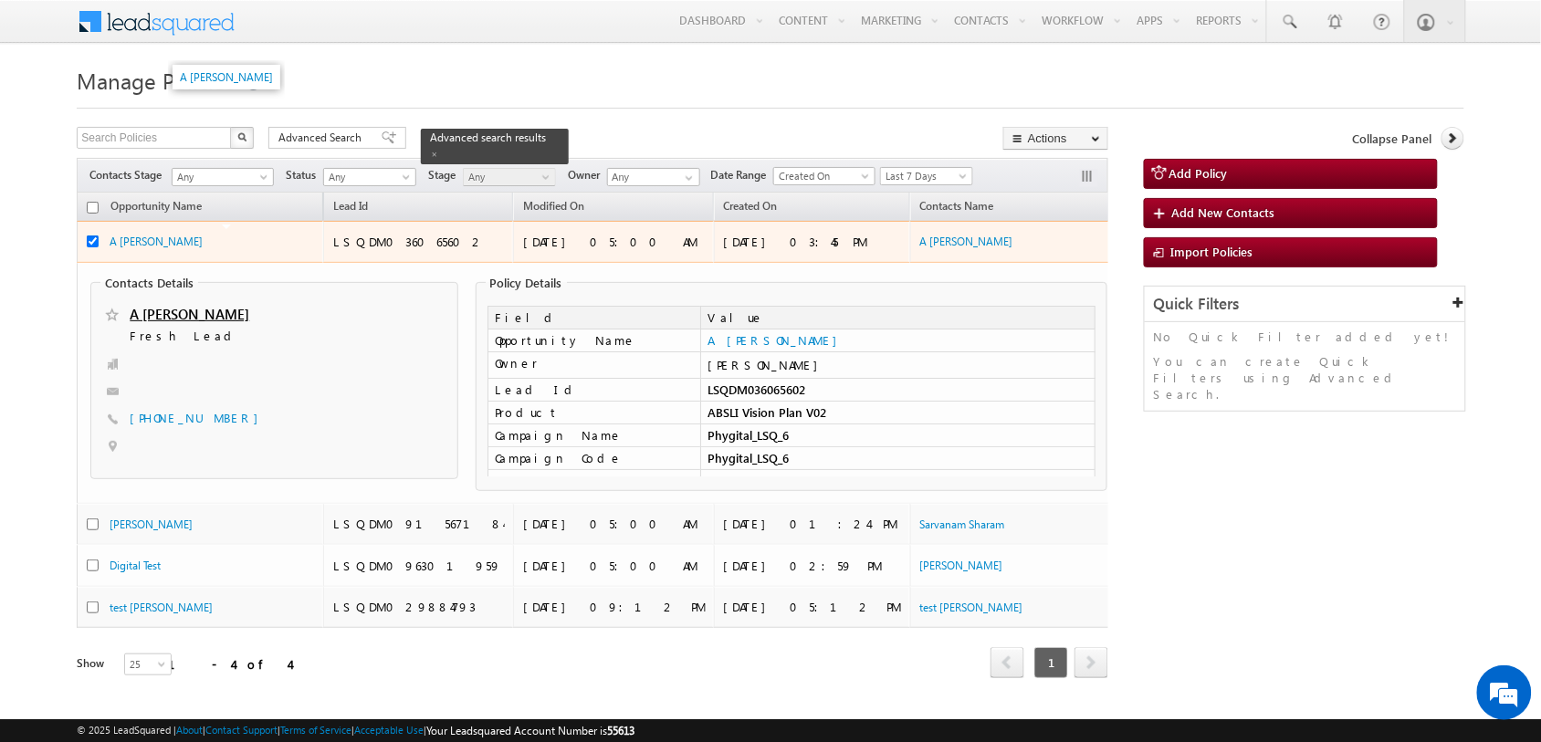
click at [207, 239] on div "A Nerkar" at bounding box center [201, 241] width 183 height 17
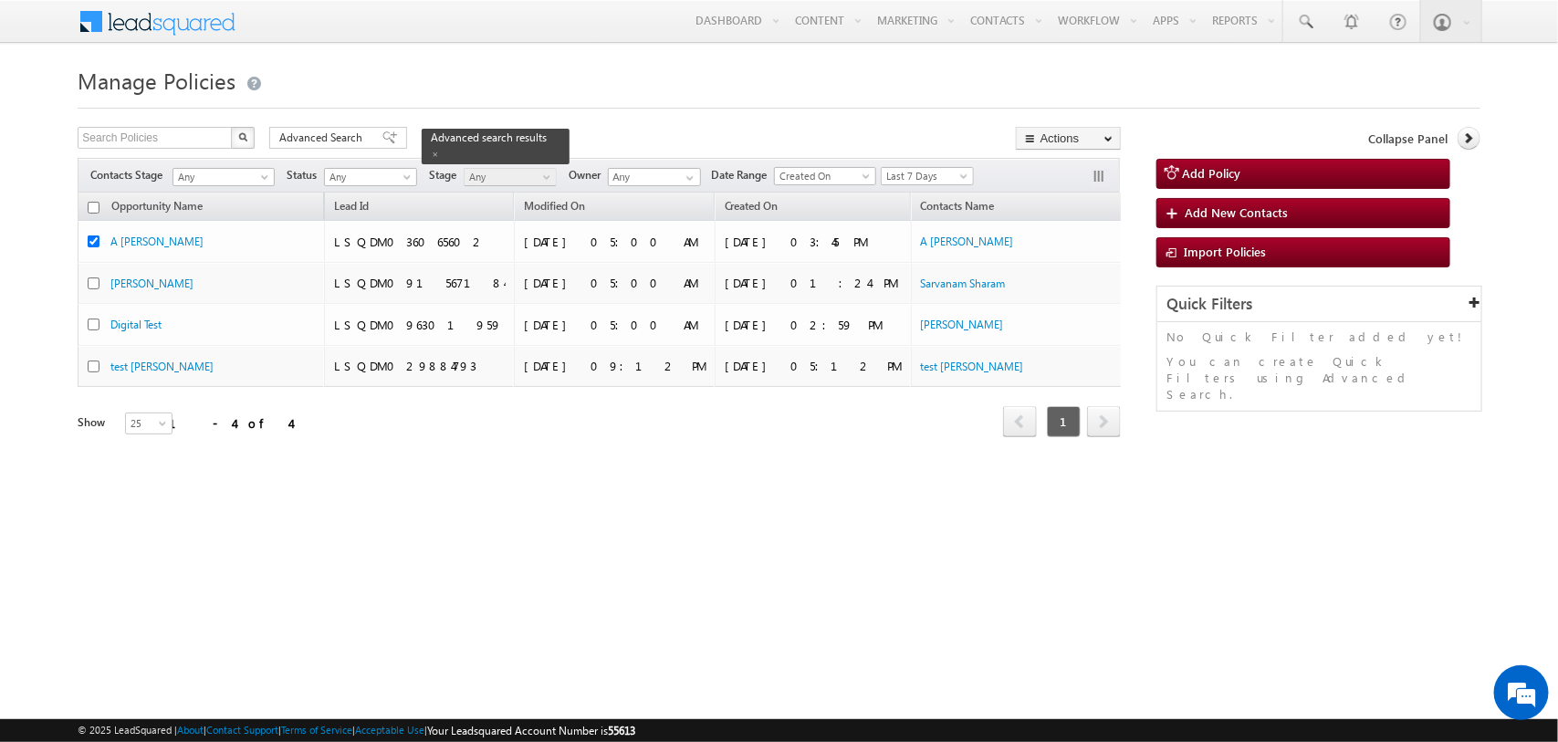
click at [91, 206] on input "checkbox" at bounding box center [94, 208] width 12 height 12
checkbox input "true"
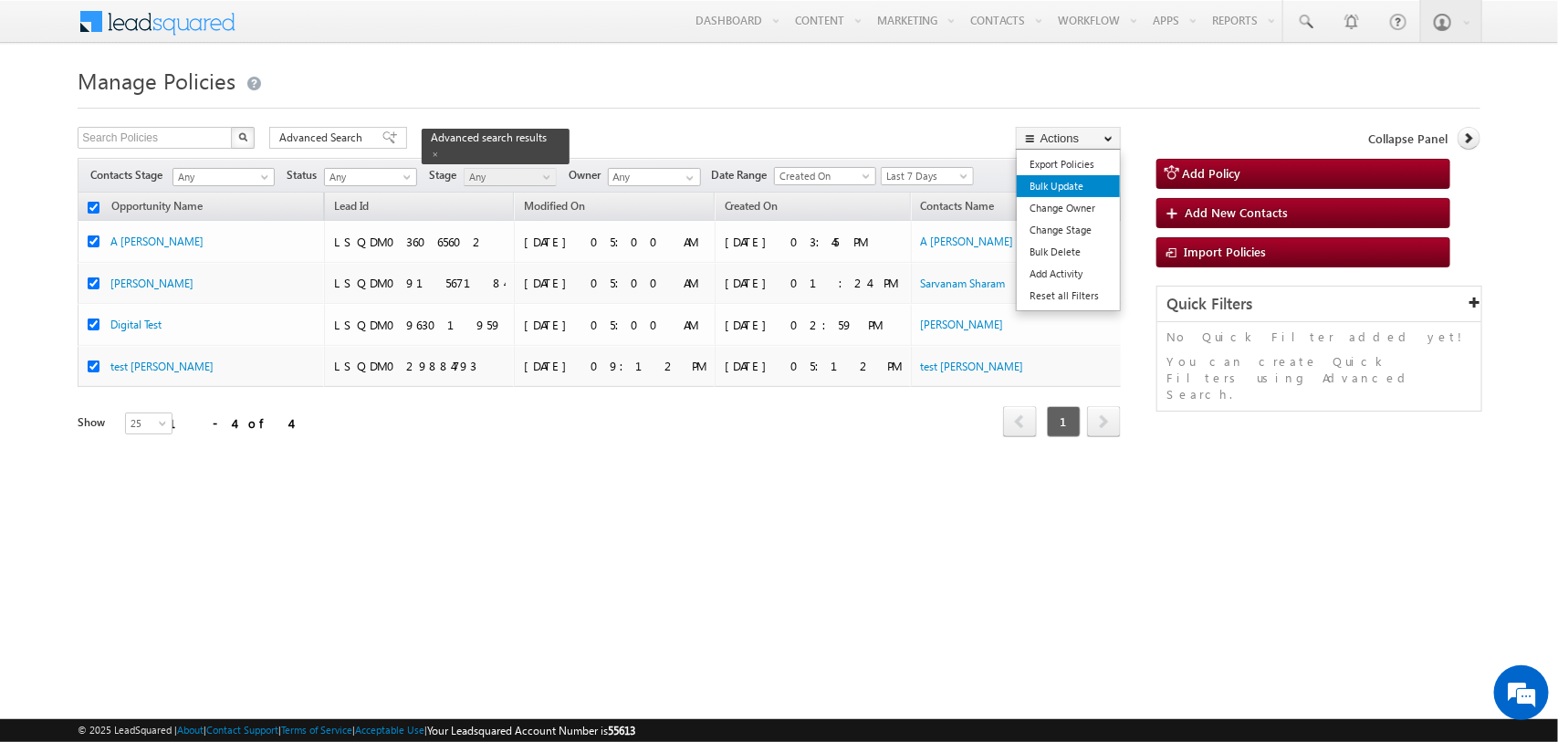
click at [1104, 187] on link "Bulk Update" at bounding box center [1068, 186] width 103 height 22
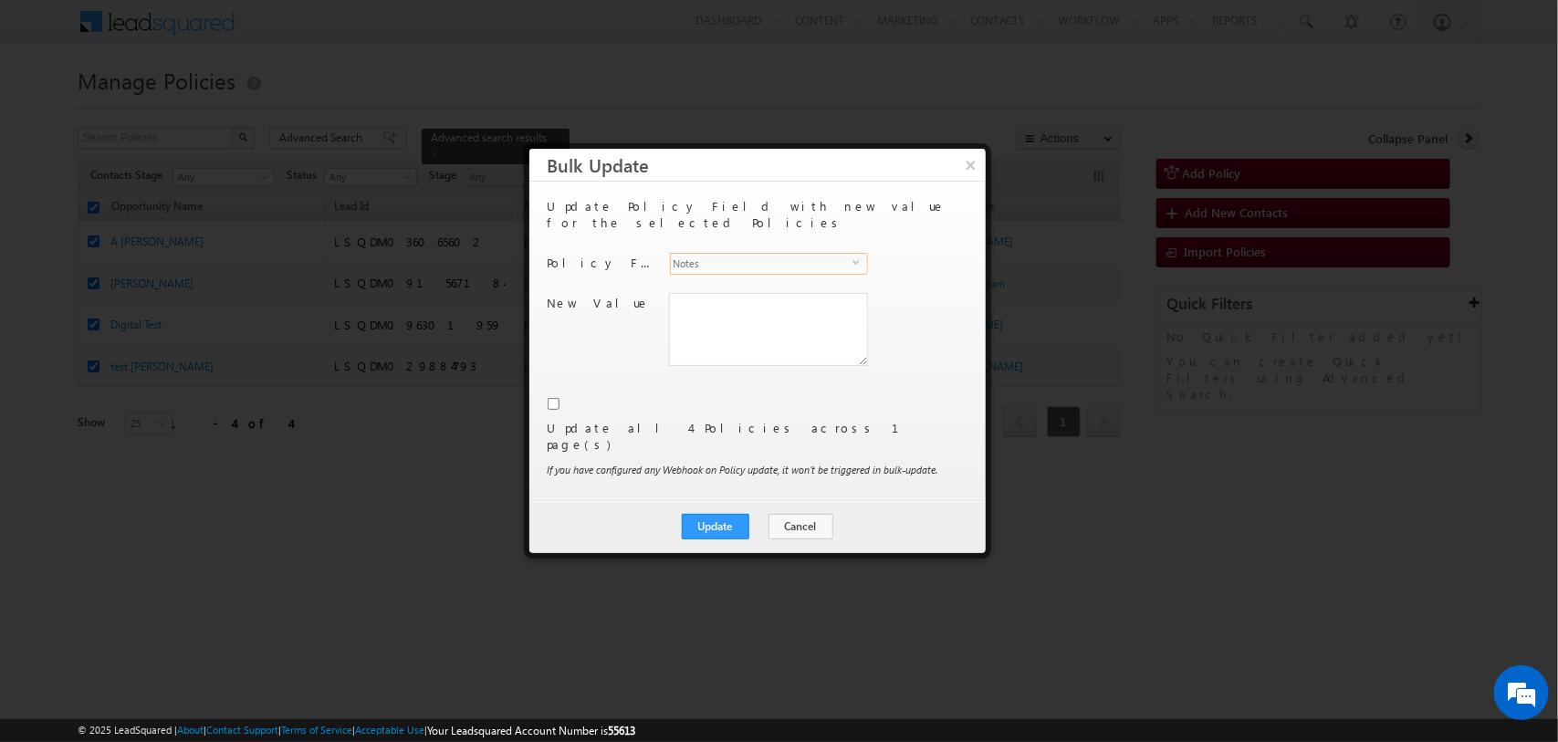
click at [861, 258] on span "select" at bounding box center [859, 262] width 15 height 8
click at [804, 110] on li "VRM Basic Fields - Re-Churn" at bounding box center [767, 100] width 197 height 18
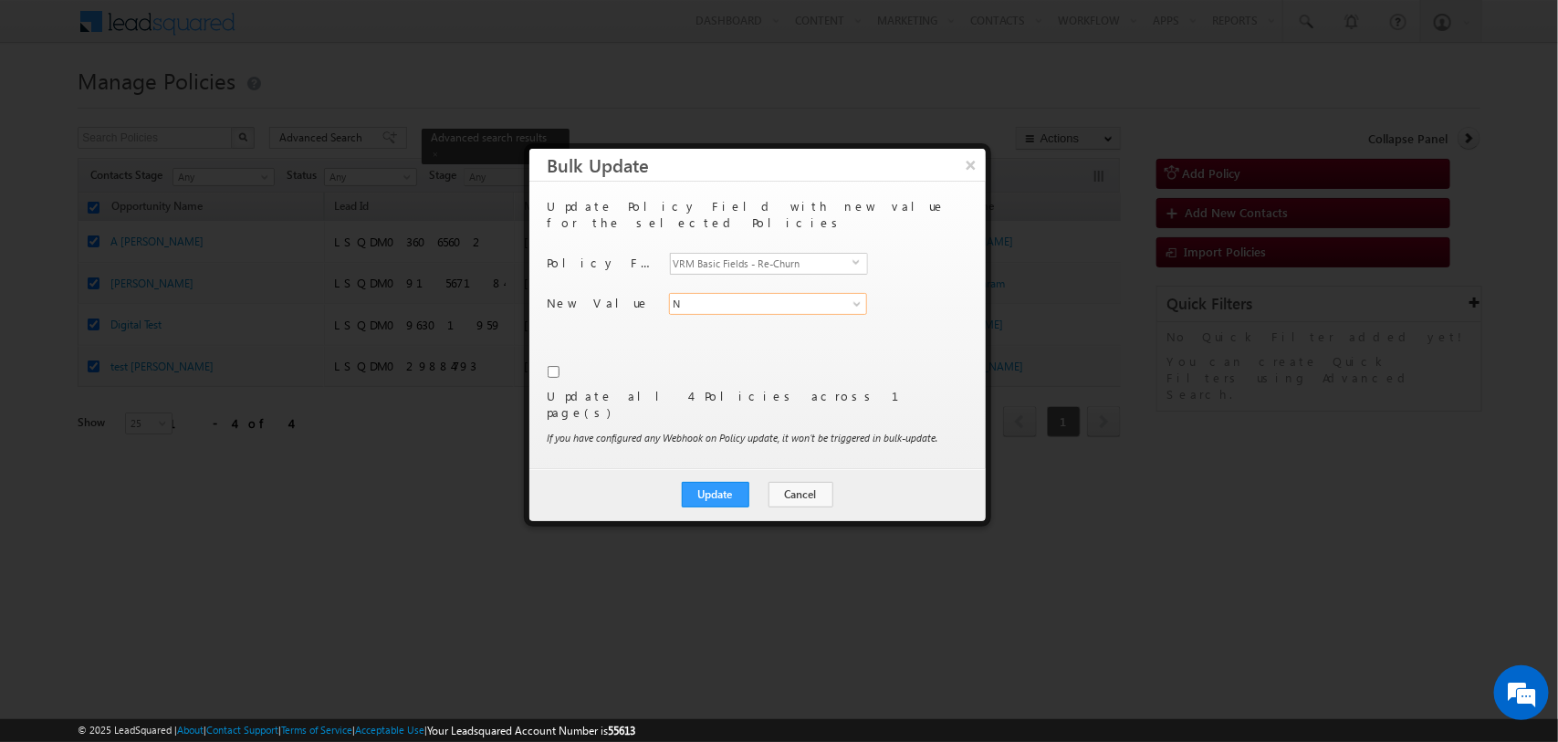
click at [751, 293] on input "N" at bounding box center [768, 304] width 199 height 22
click at [854, 297] on span at bounding box center [857, 304] width 15 height 15
click at [741, 333] on link "Y" at bounding box center [768, 343] width 199 height 21
type input "Y"
click at [549, 366] on input "checkbox" at bounding box center [554, 372] width 12 height 12
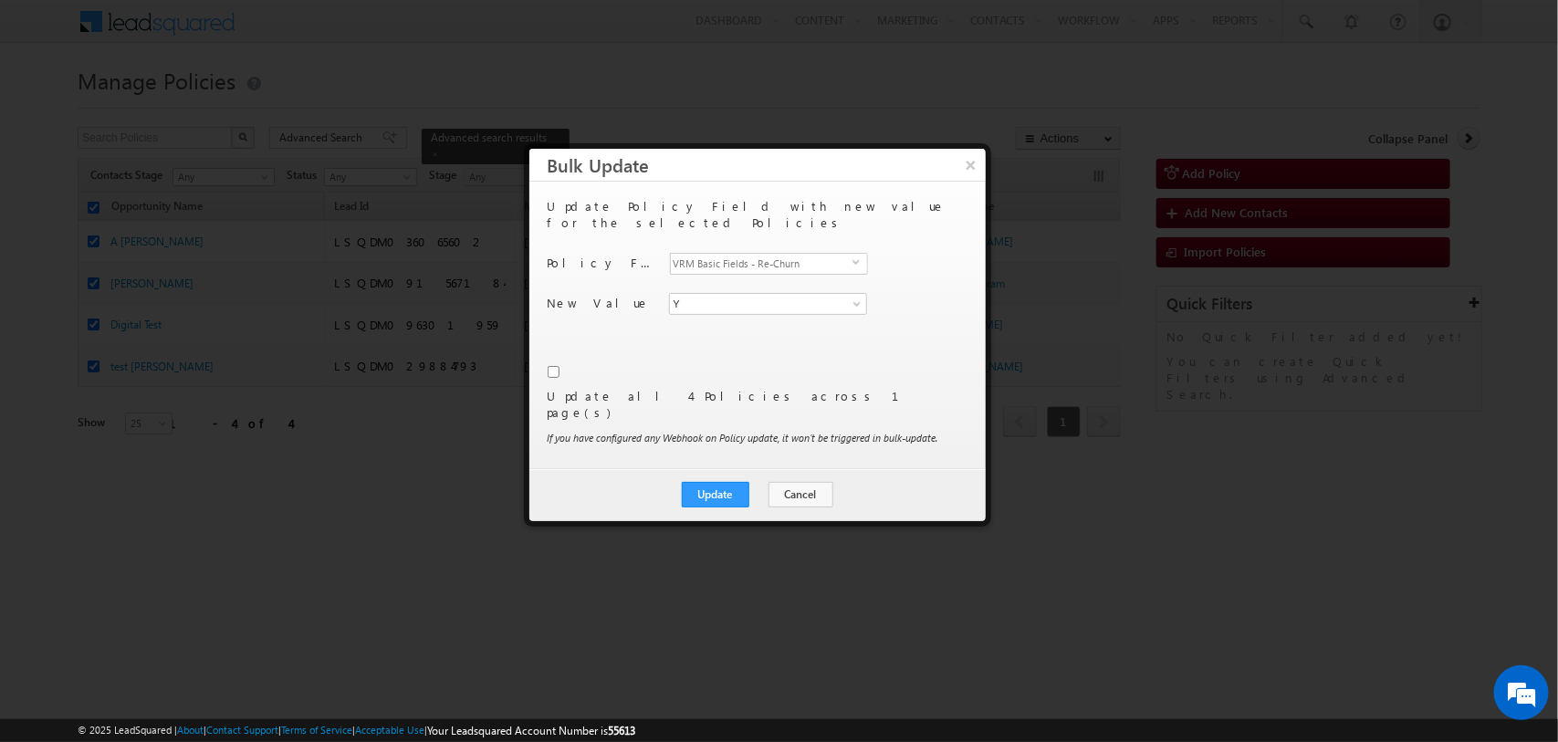
checkbox input "true"
click at [712, 482] on button "Update" at bounding box center [716, 495] width 68 height 26
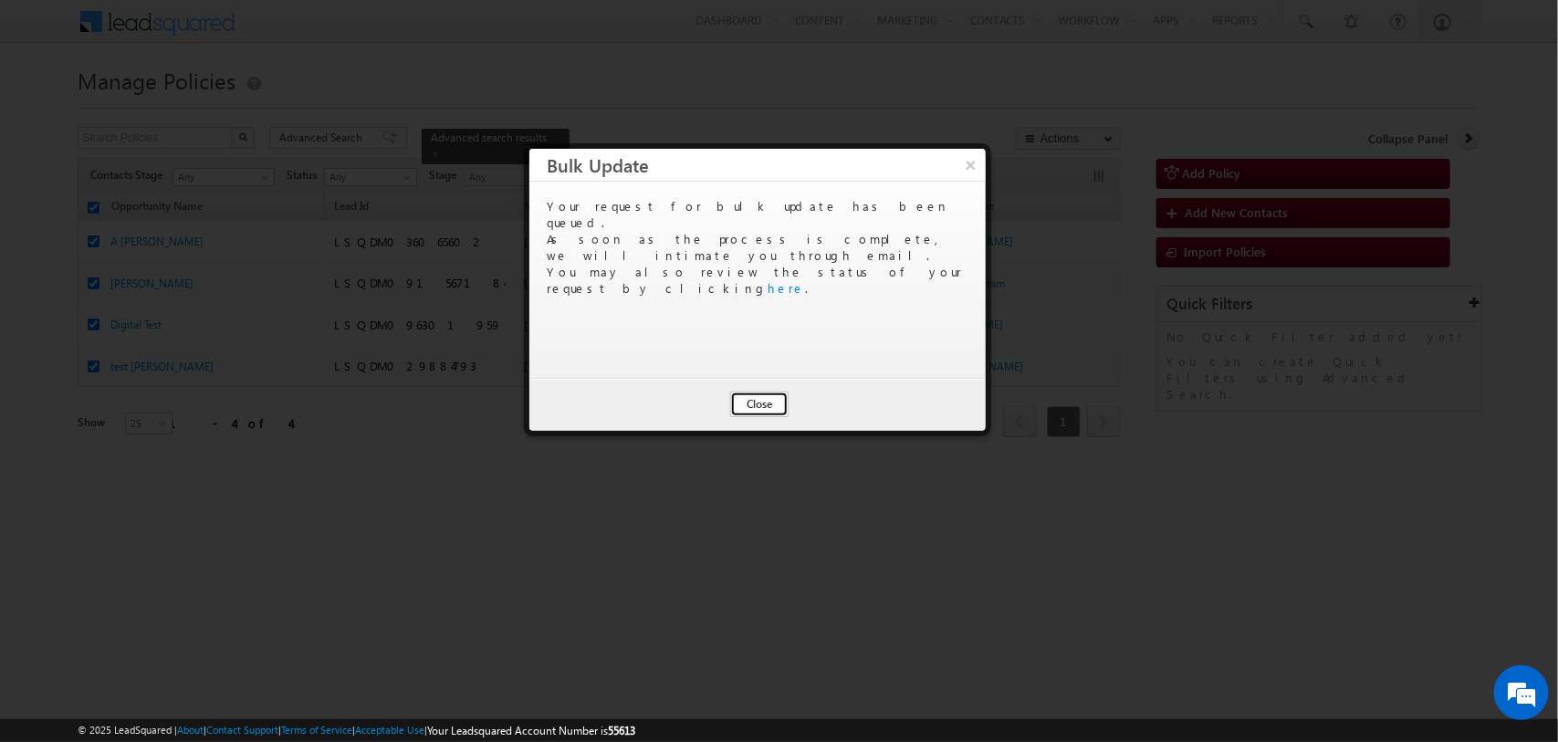
click at [773, 400] on button "Close" at bounding box center [759, 405] width 58 height 26
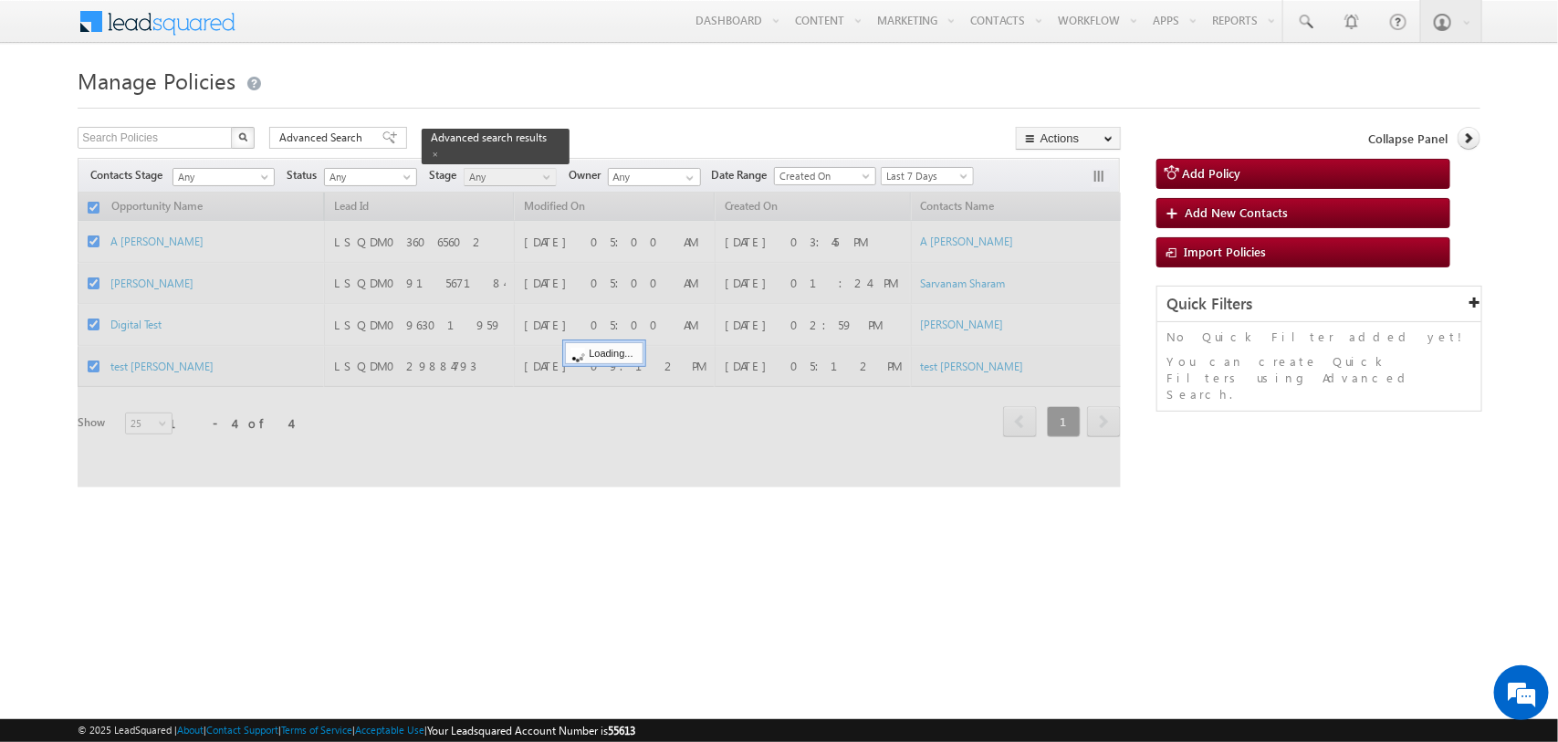
checkbox input "false"
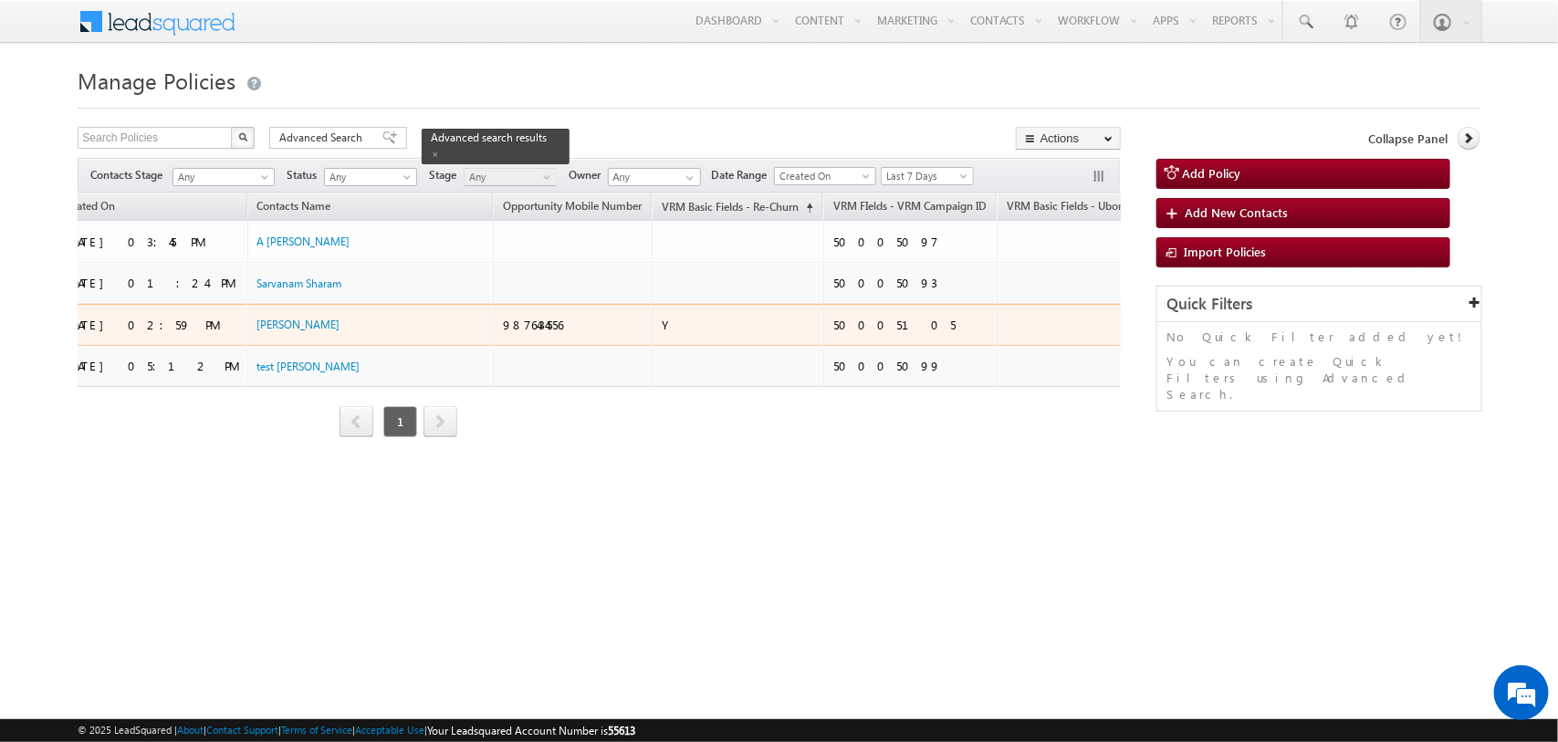
scroll to position [0, 0]
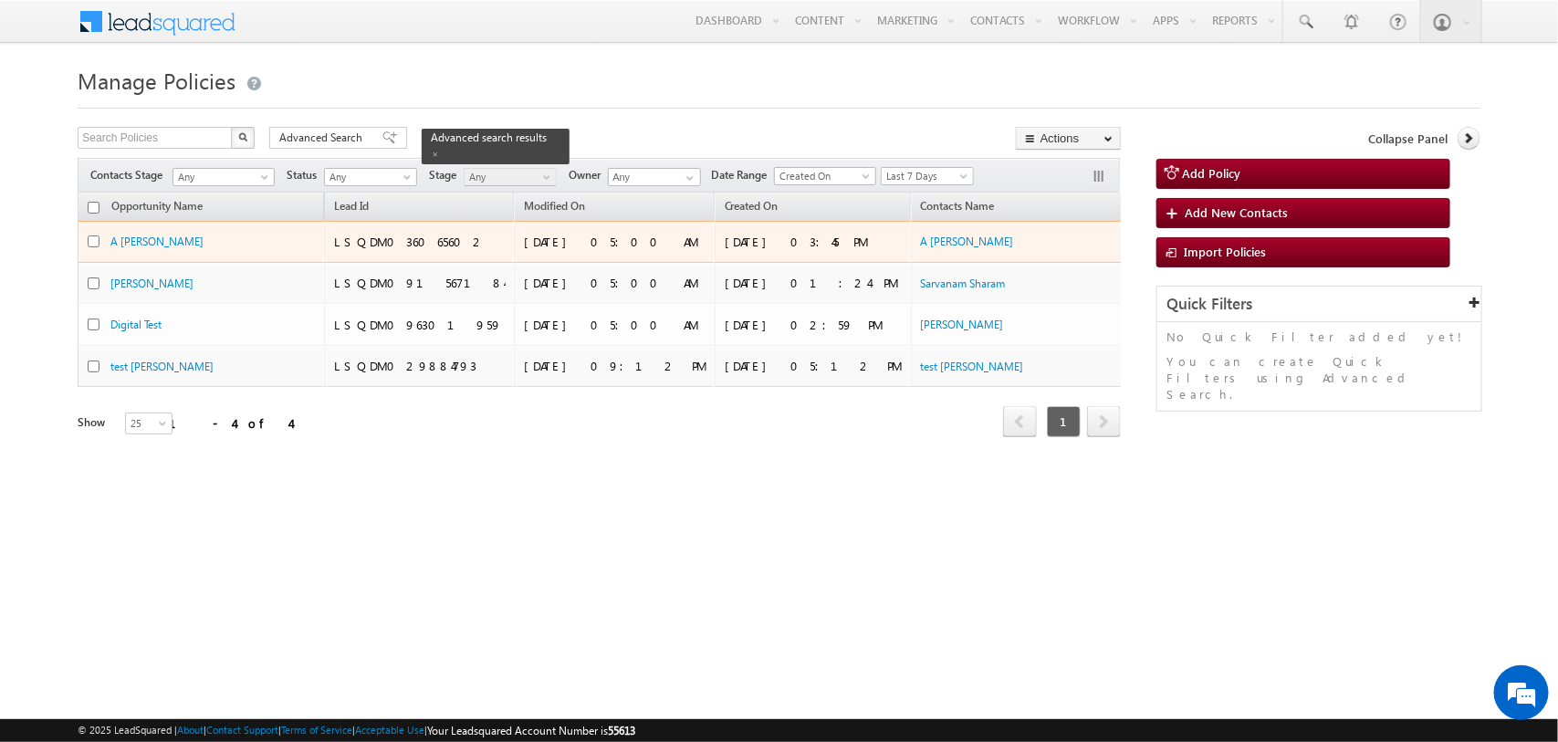
click at [93, 243] on input "checkbox" at bounding box center [94, 241] width 12 height 12
checkbox input "true"
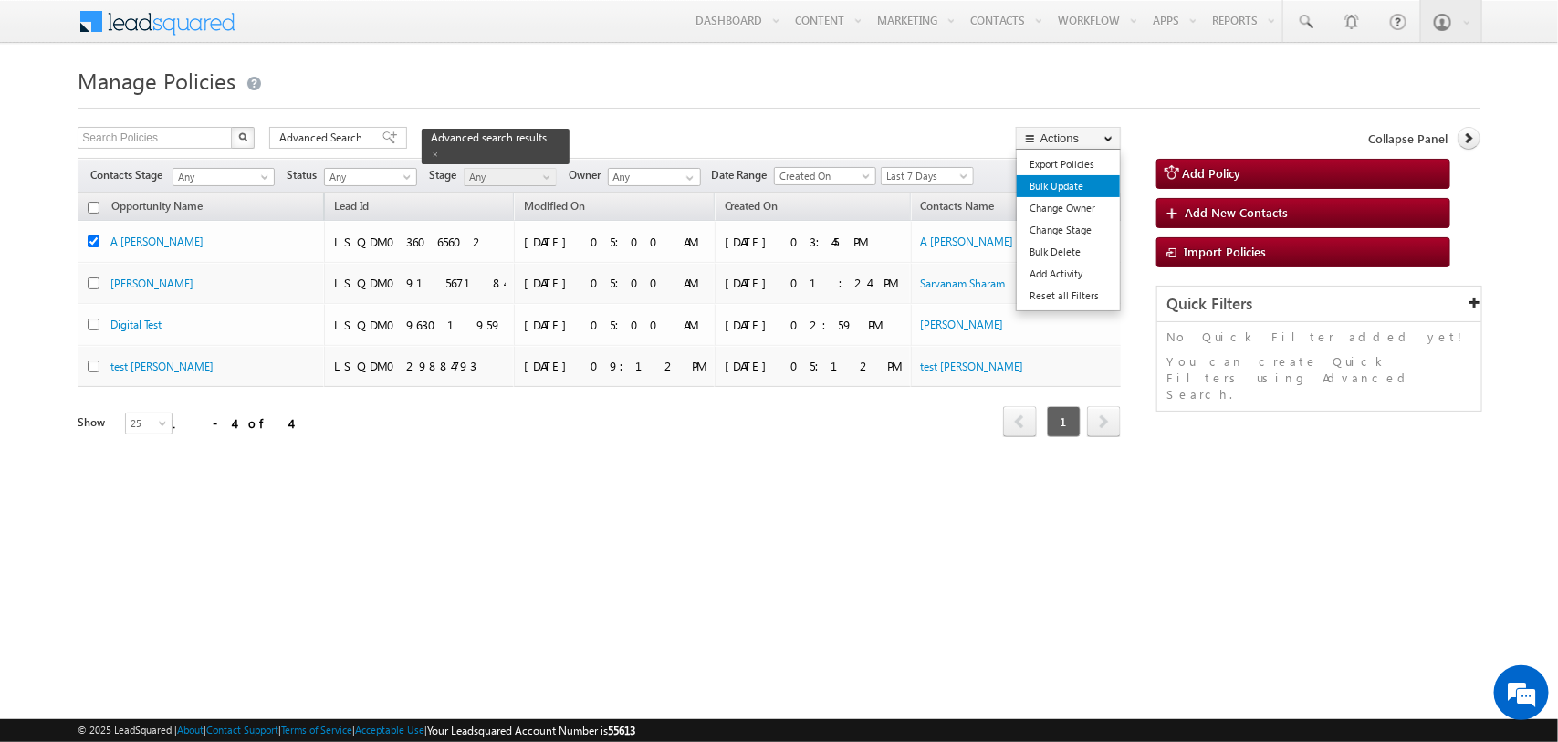
click at [1077, 185] on link "Bulk Update" at bounding box center [1068, 186] width 103 height 22
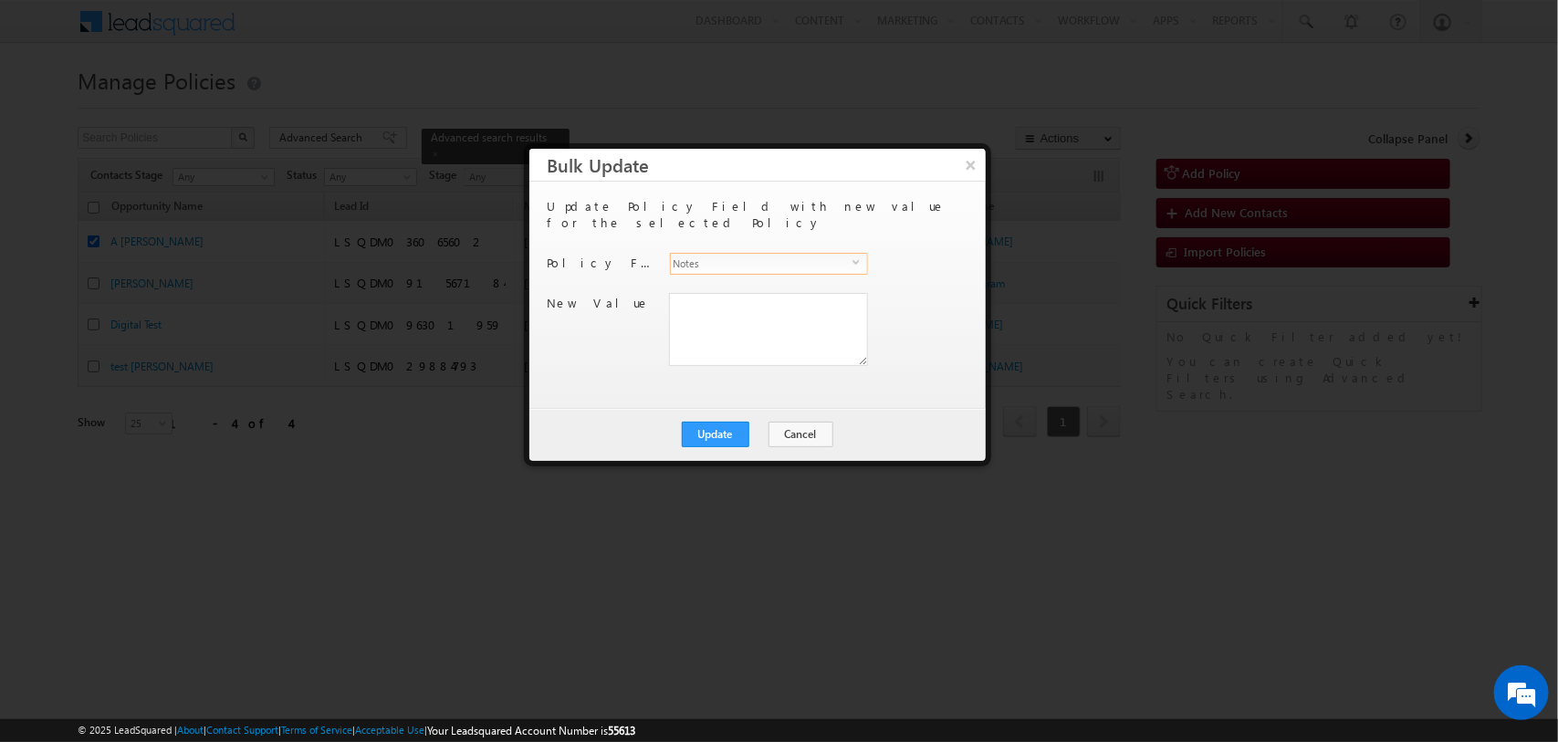
click at [833, 254] on span "Notes" at bounding box center [762, 264] width 182 height 20
click at [973, 164] on button "×" at bounding box center [971, 165] width 30 height 32
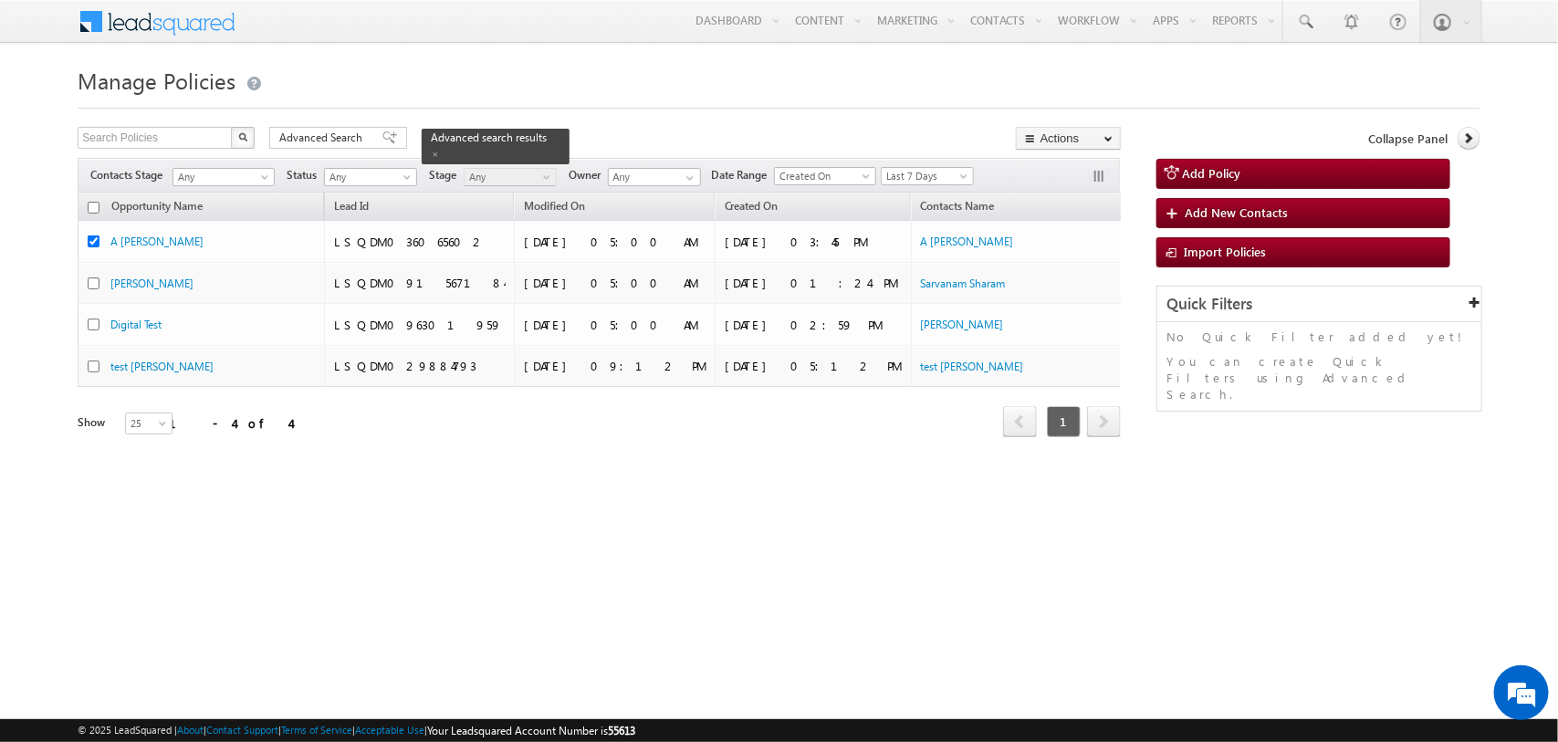
click at [93, 206] on input "checkbox" at bounding box center [94, 208] width 12 height 12
checkbox input "true"
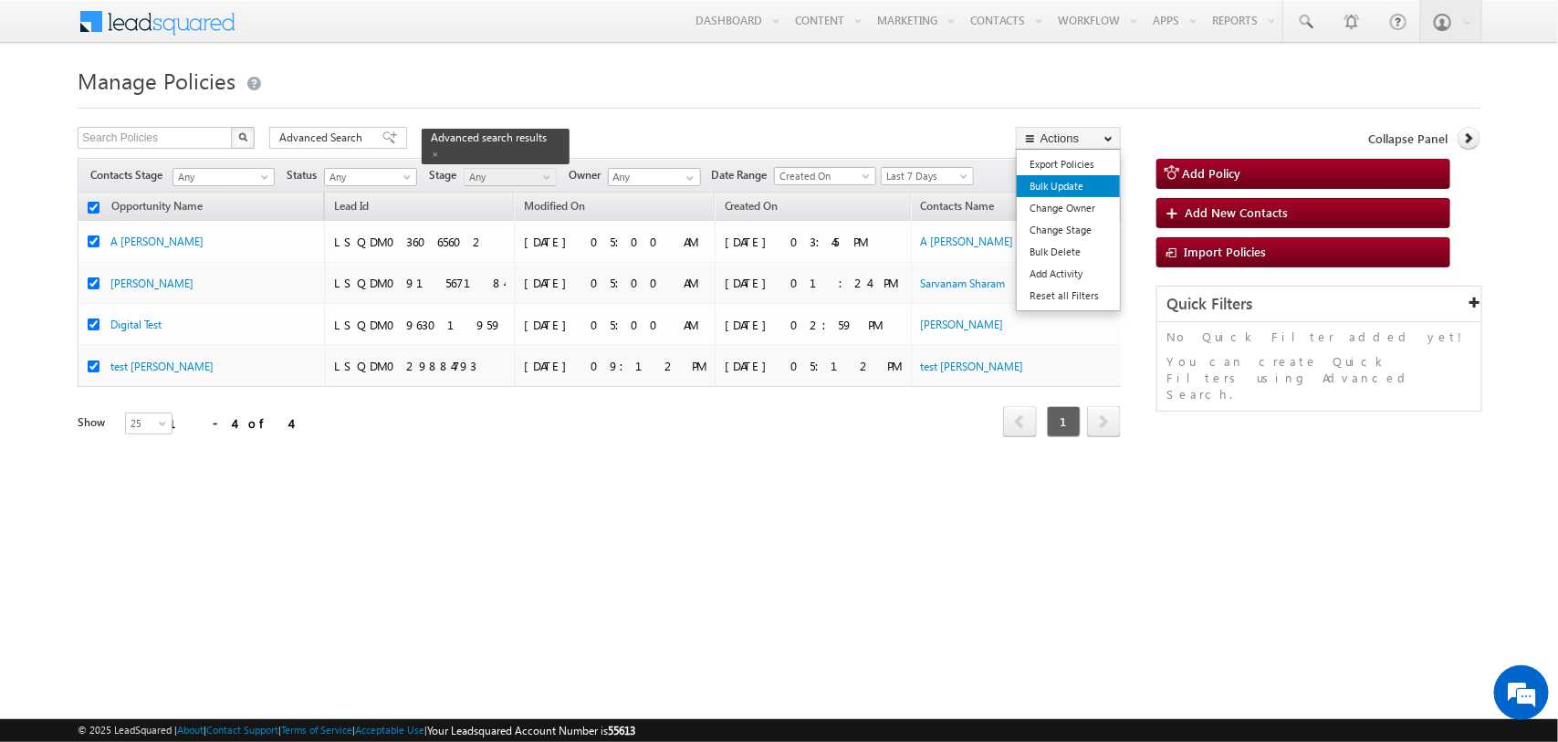
click at [1104, 178] on link "Bulk Update" at bounding box center [1068, 186] width 103 height 22
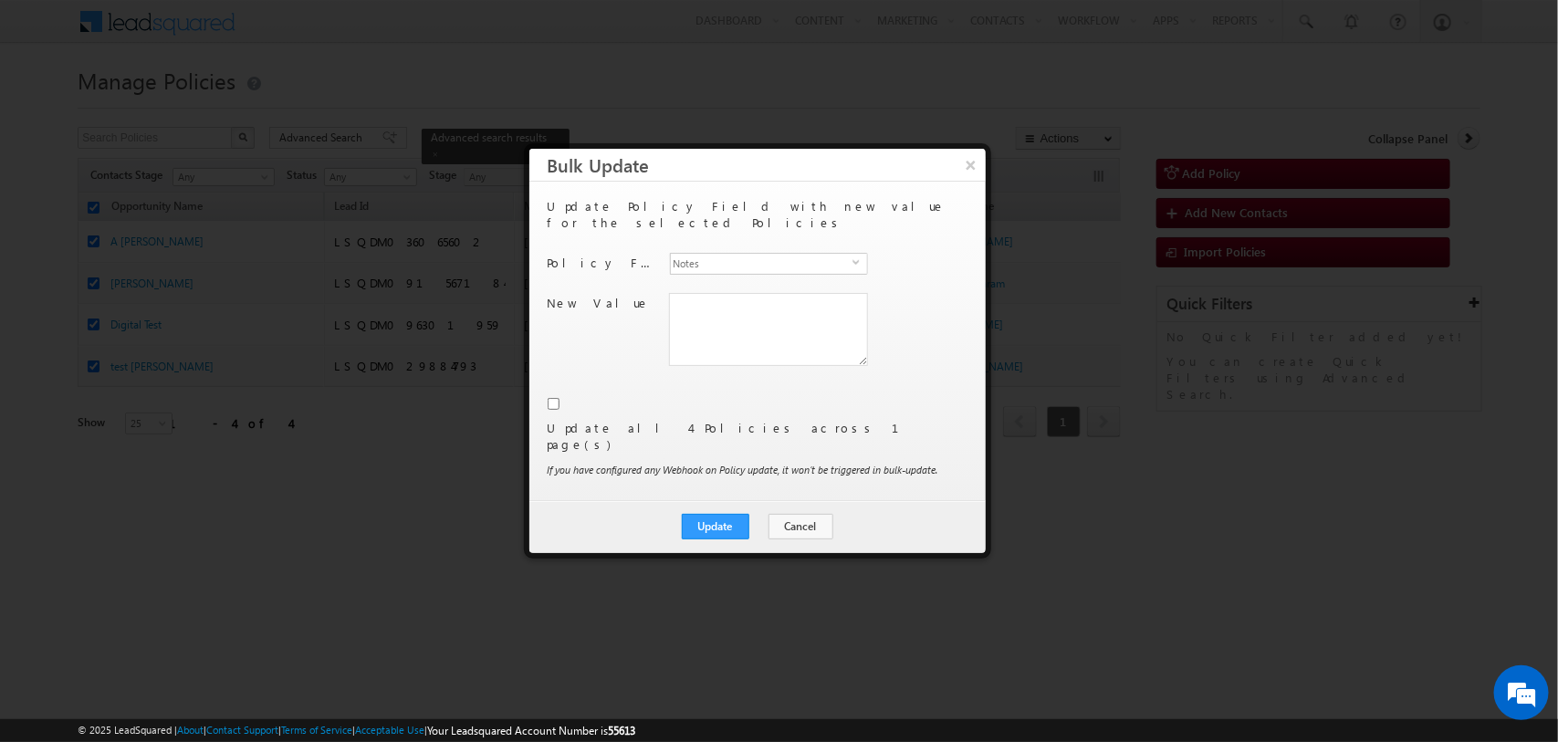
drag, startPoint x: 541, startPoint y: 413, endPoint x: 966, endPoint y: 420, distance: 424.5
click at [966, 420] on div "Update Policy Field with new value for the selected Policies Policy Field Notes…" at bounding box center [757, 341] width 456 height 319
click at [847, 254] on span "Notes" at bounding box center [762, 264] width 182 height 20
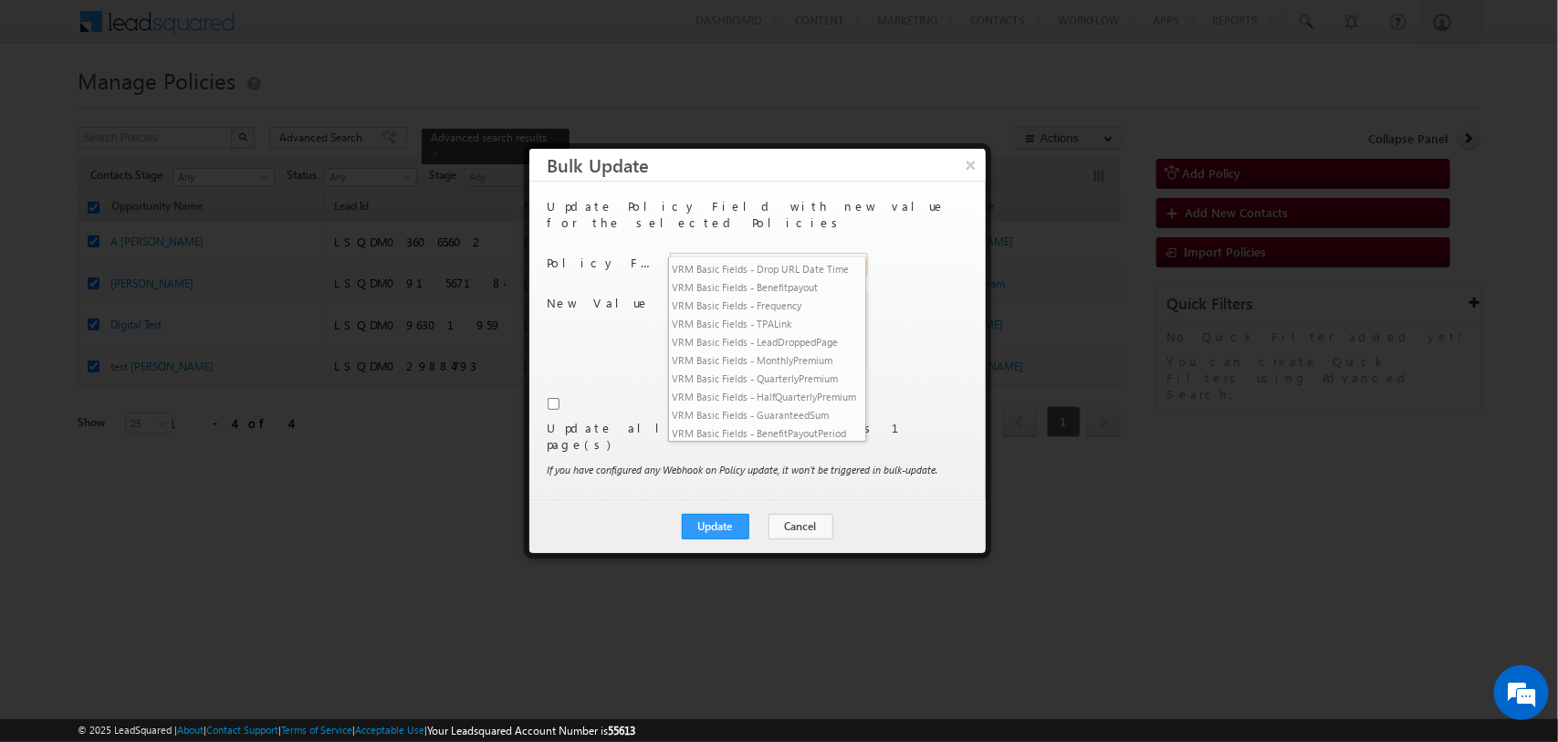
scroll to position [3377, 0]
click at [956, 302] on div "New Value Notes" at bounding box center [756, 332] width 416 height 78
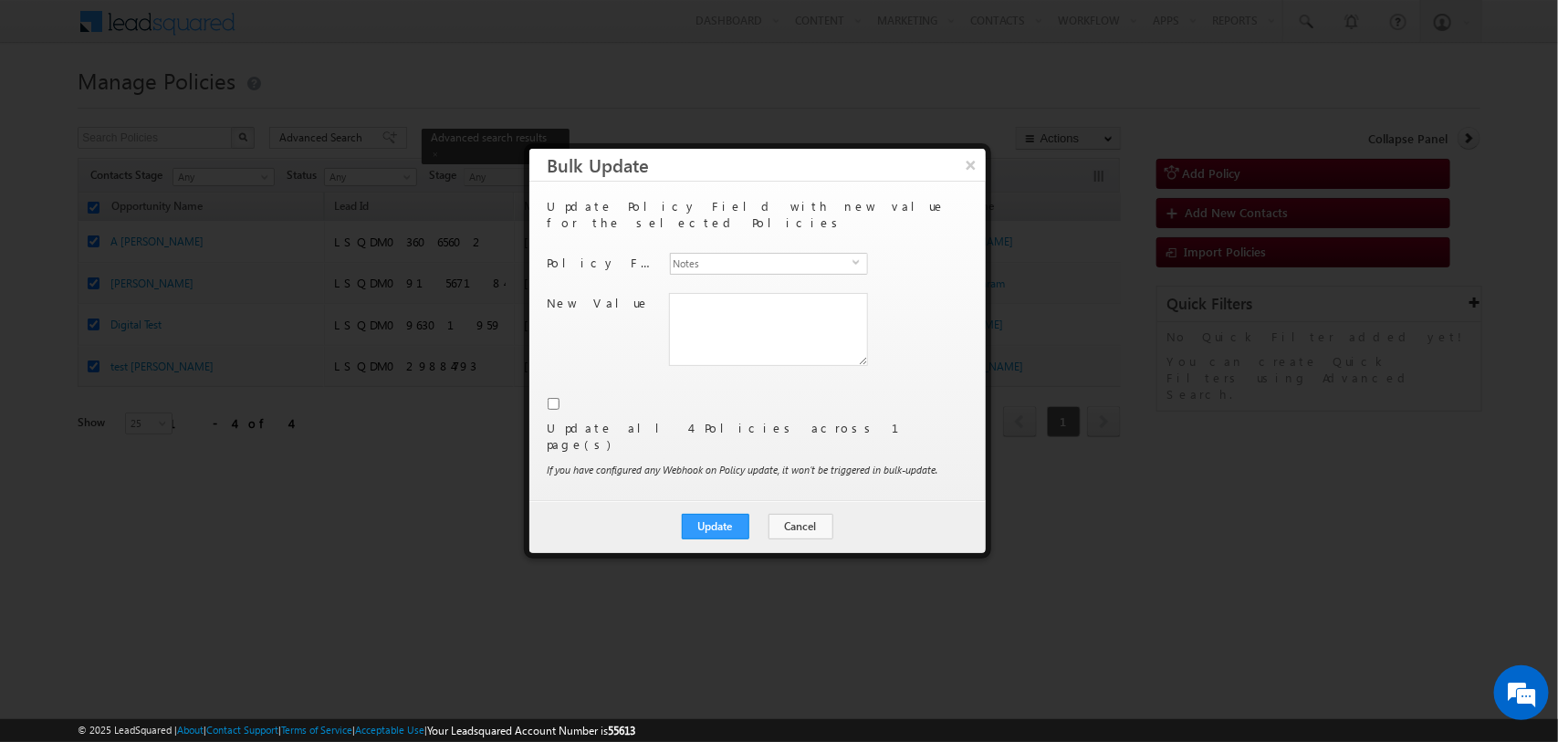
drag, startPoint x: 545, startPoint y: 412, endPoint x: 942, endPoint y: 408, distance: 397.0
click at [942, 408] on div "Update Policy Field with new value for the selected Policies Policy Field Notes…" at bounding box center [757, 341] width 456 height 319
click at [942, 408] on div "Update all 4 Policies across 1 page(s) If you have configured any Webhook on Po…" at bounding box center [756, 440] width 416 height 92
click at [967, 155] on button "×" at bounding box center [971, 165] width 30 height 32
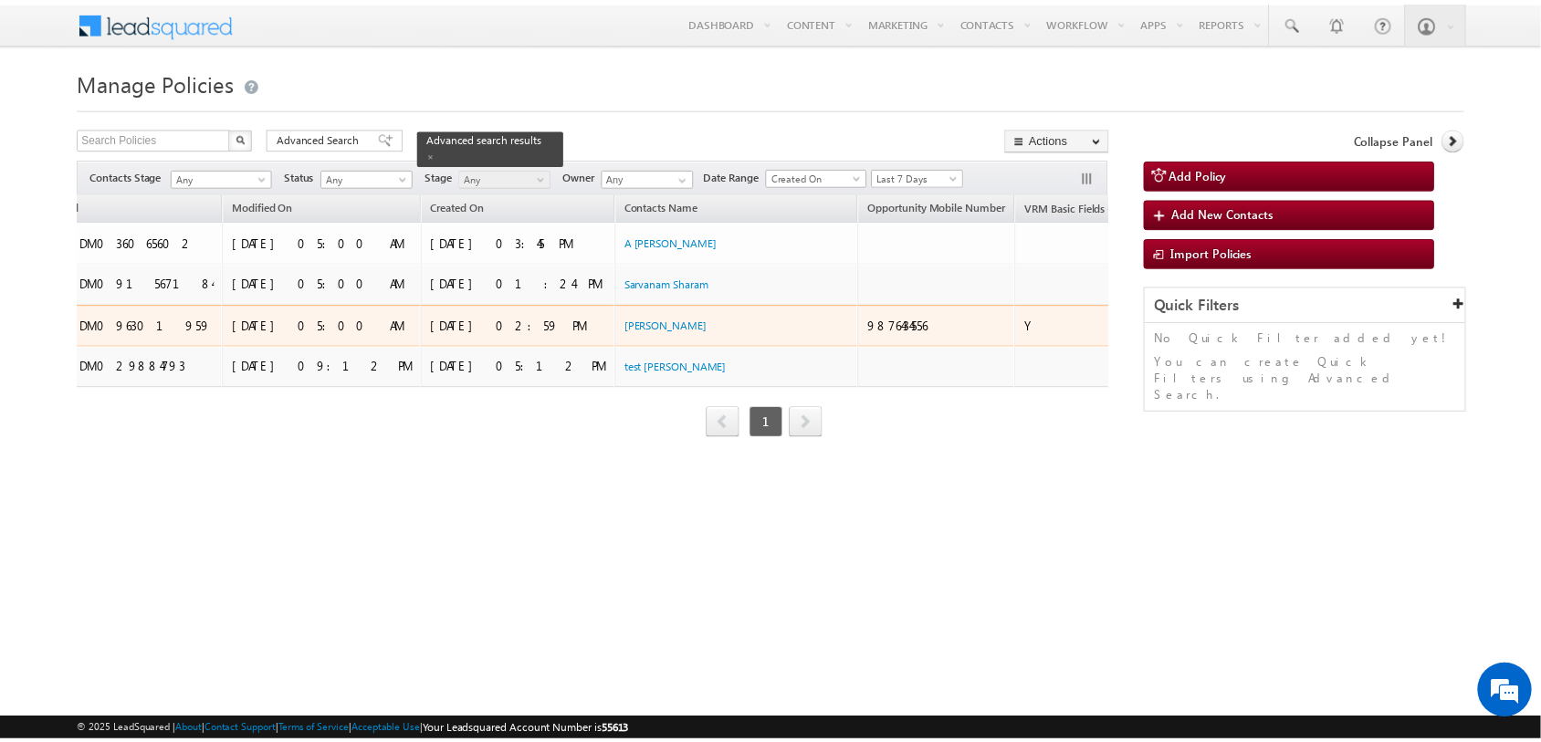
scroll to position [0, 302]
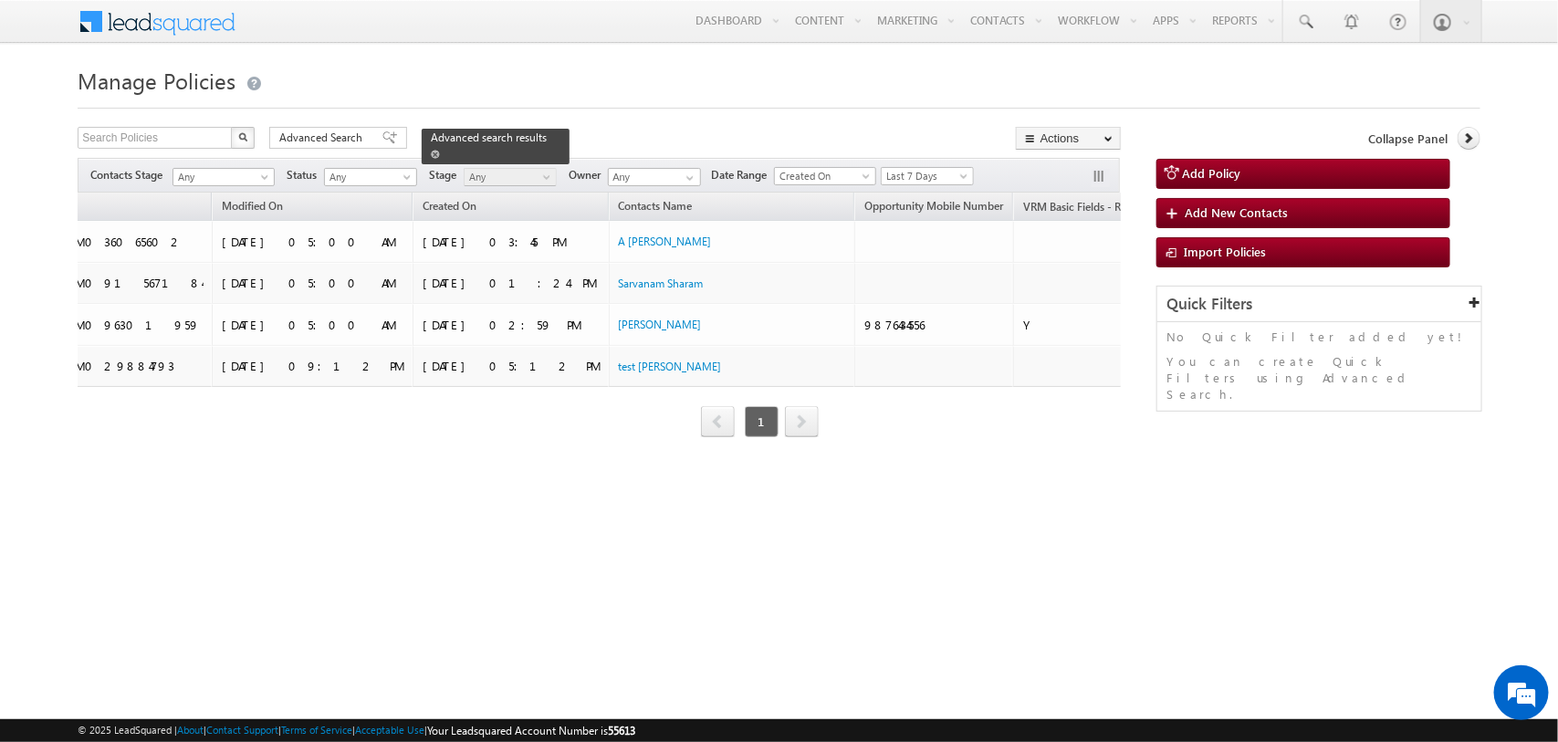
click at [440, 150] on span at bounding box center [435, 154] width 9 height 9
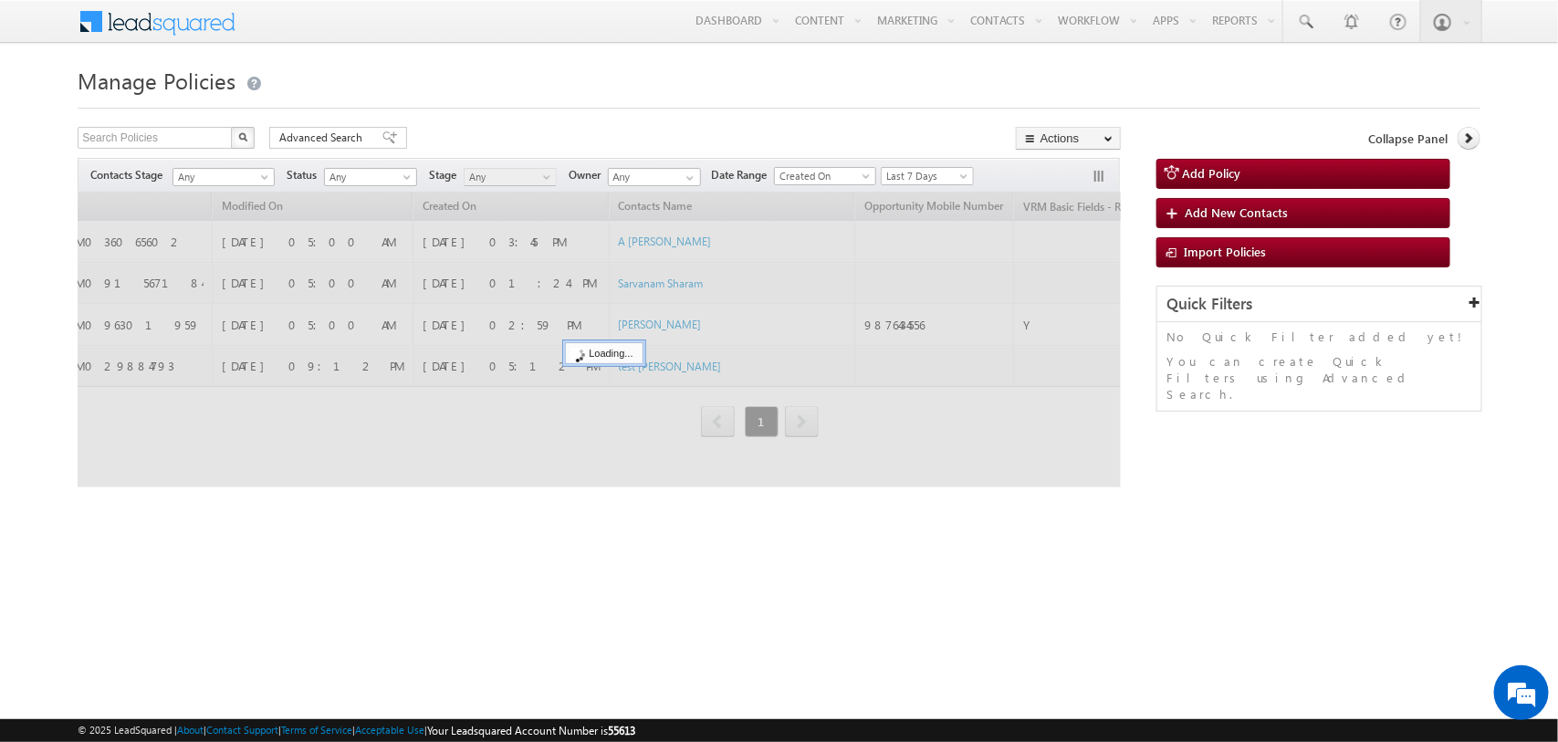
checkbox input "false"
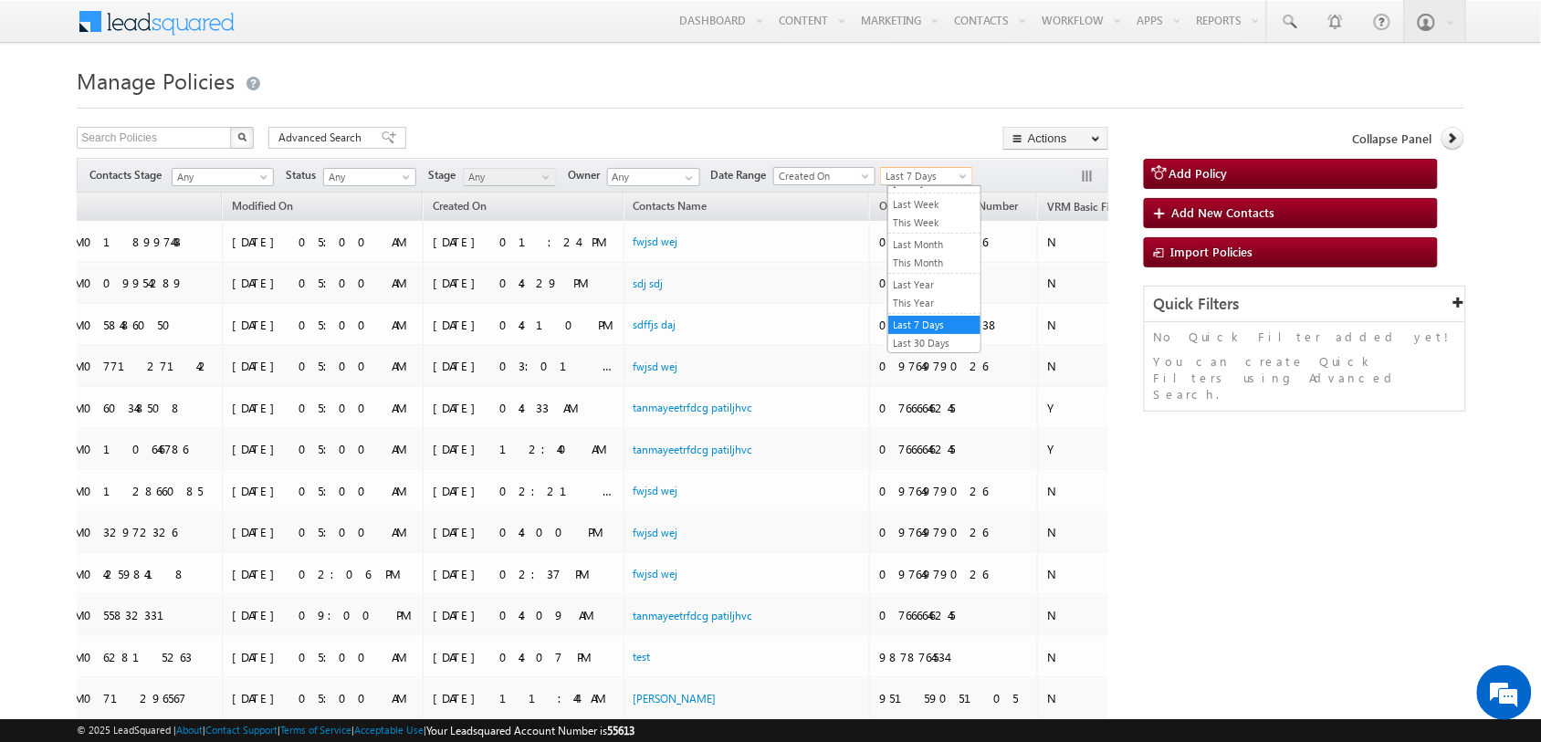
click at [937, 169] on span "Last 7 Days" at bounding box center [924, 176] width 87 height 16
click at [927, 242] on link "Last Month" at bounding box center [934, 244] width 92 height 16
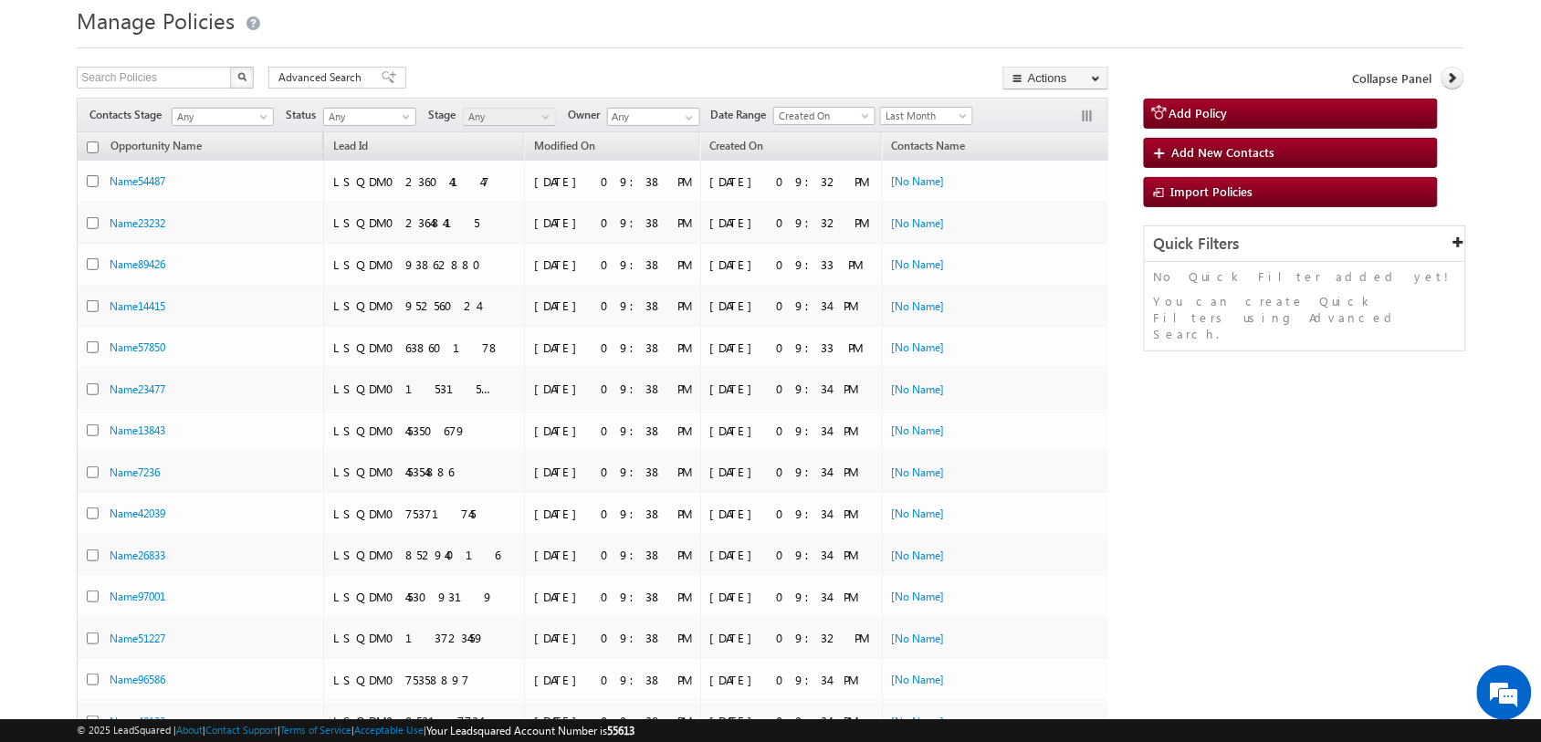
scroll to position [0, 0]
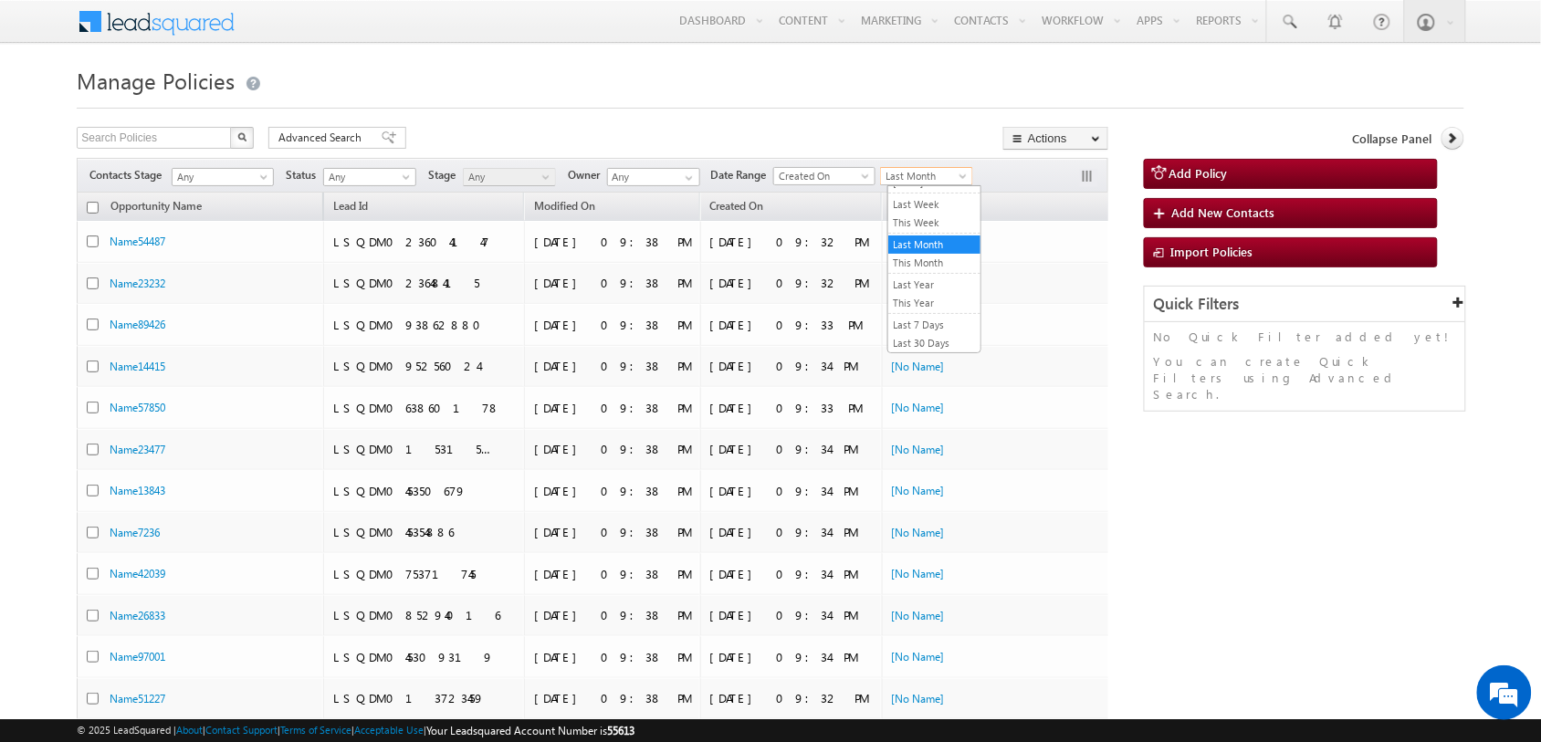
click at [937, 181] on span "Last Month" at bounding box center [924, 176] width 87 height 16
click at [931, 319] on link "Last 7 Days" at bounding box center [934, 325] width 92 height 16
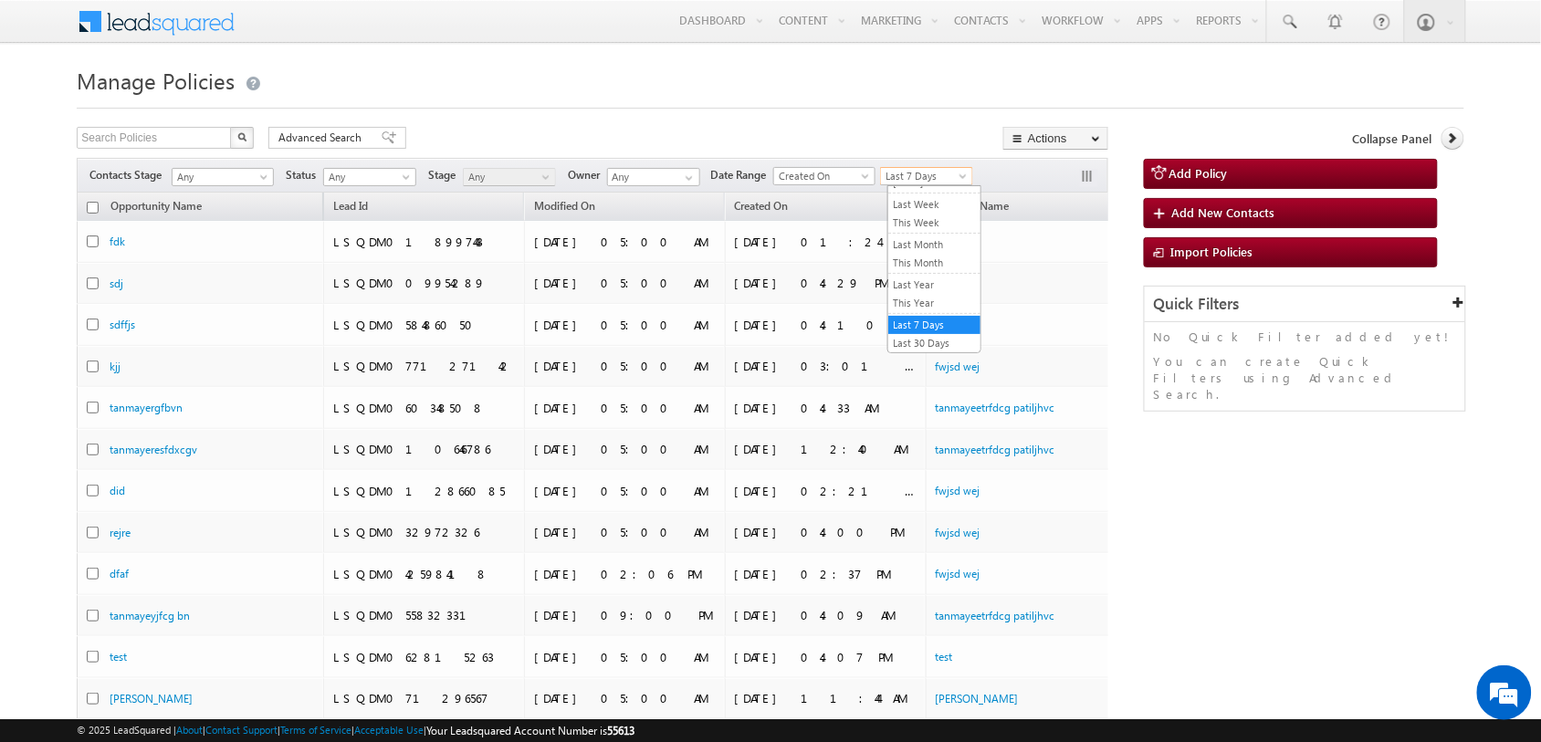
click at [951, 171] on span "Last 7 Days" at bounding box center [924, 176] width 87 height 16
click at [941, 210] on link "Custom" at bounding box center [934, 213] width 92 height 16
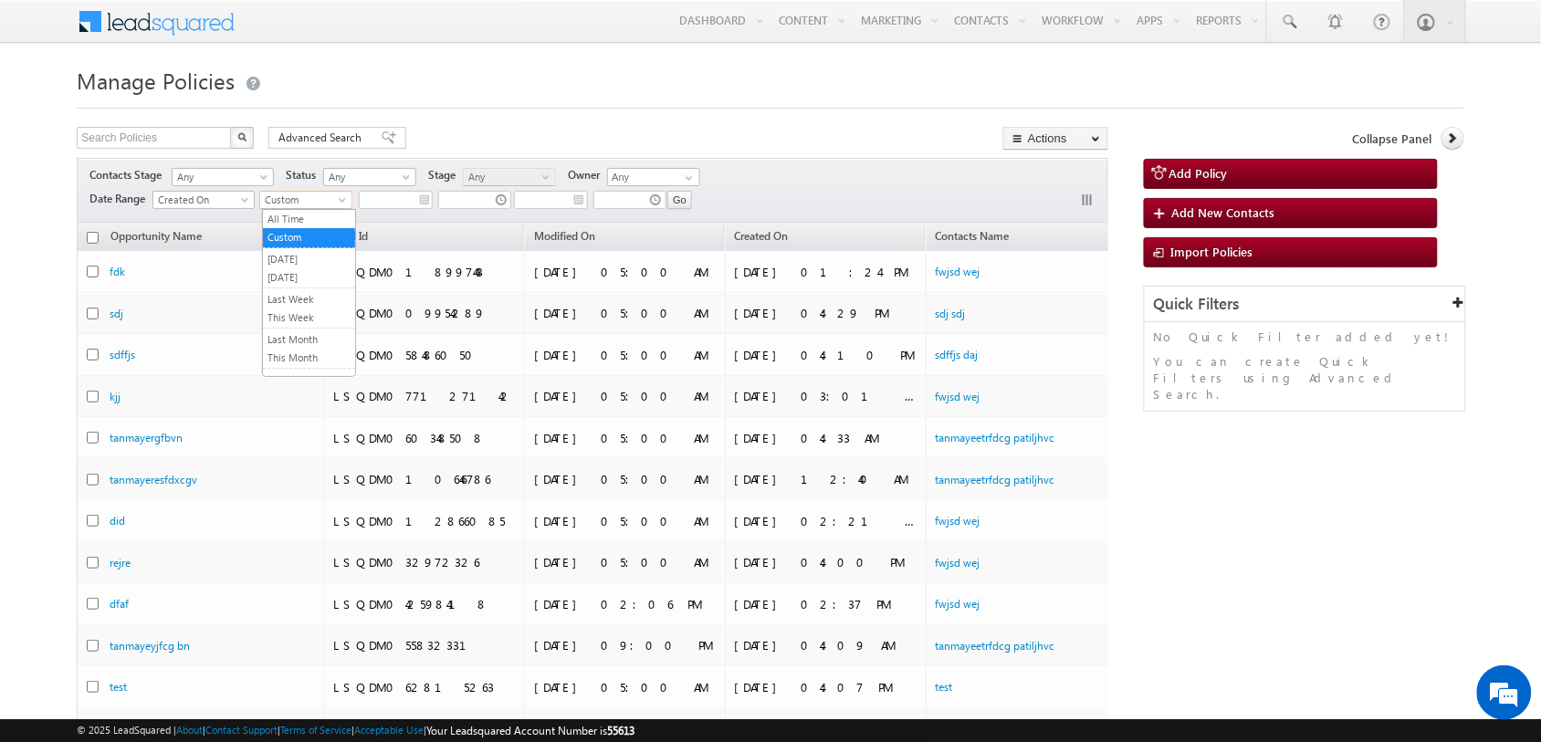
click at [322, 198] on span "Custom" at bounding box center [303, 200] width 87 height 16
click at [295, 351] on link "Last 7 Days" at bounding box center [309, 348] width 92 height 16
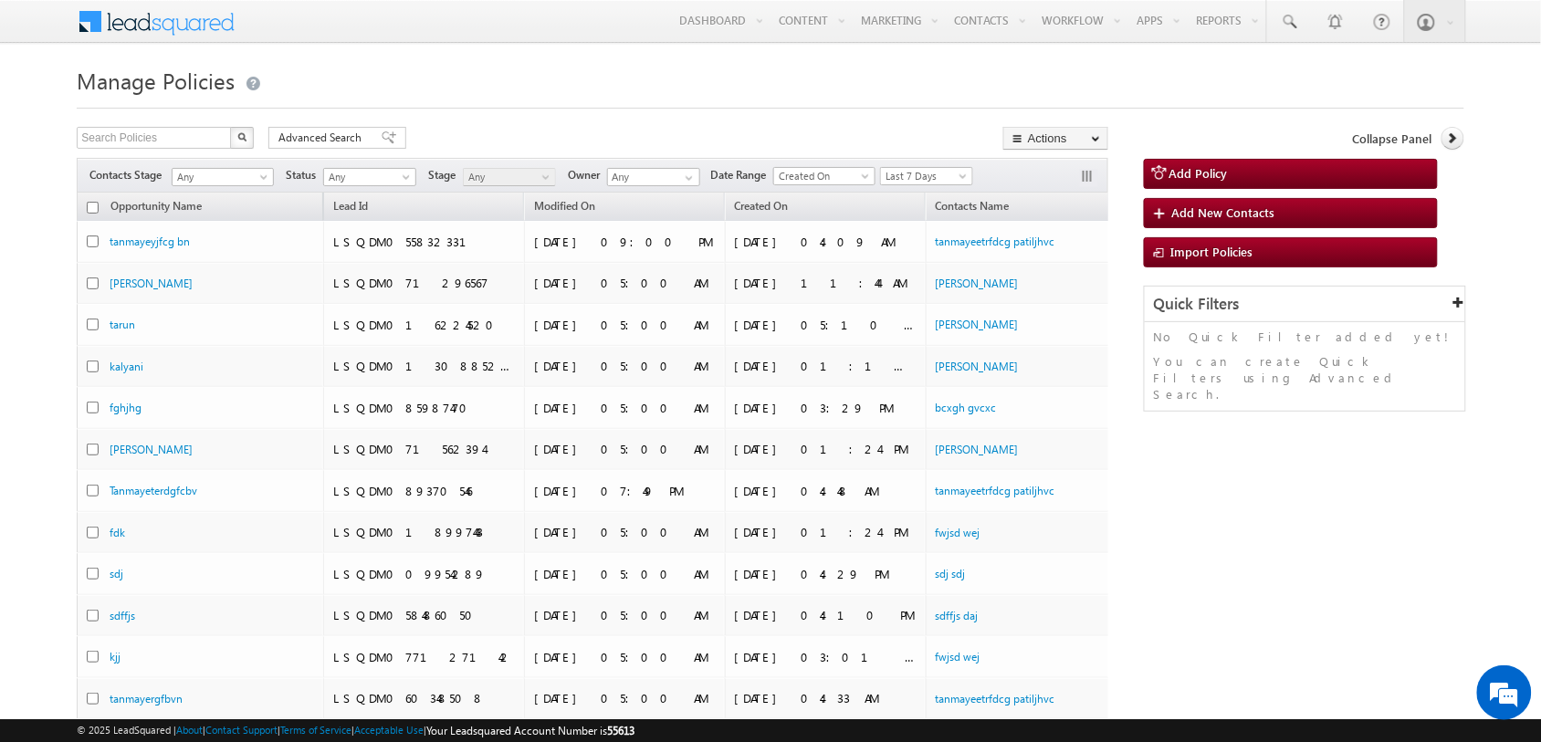
click at [97, 202] on input "checkbox" at bounding box center [93, 208] width 12 height 12
checkbox input "true"
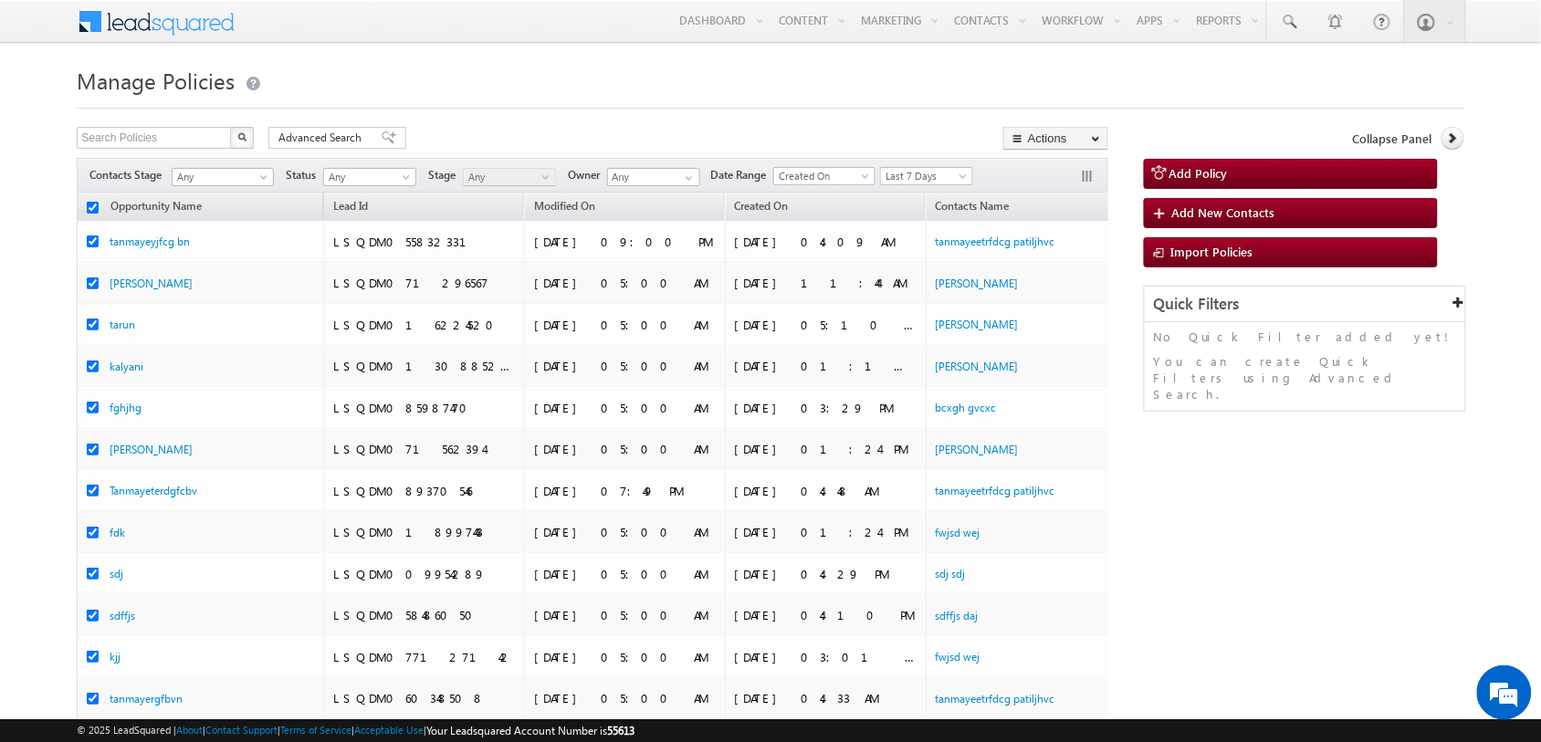
checkbox input "true"
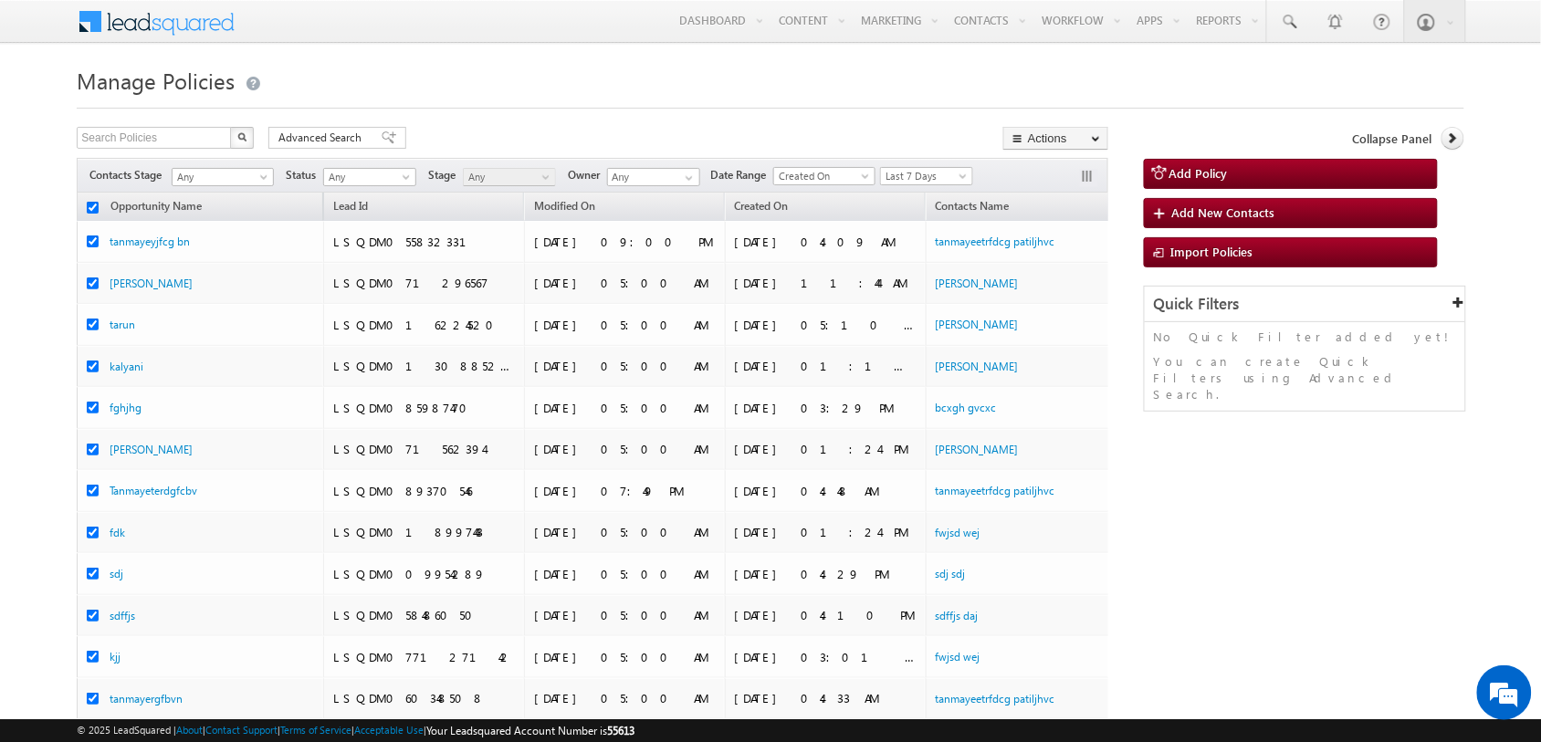
checkbox input "true"
click at [1092, 181] on link "Bulk Update" at bounding box center [1055, 186] width 103 height 22
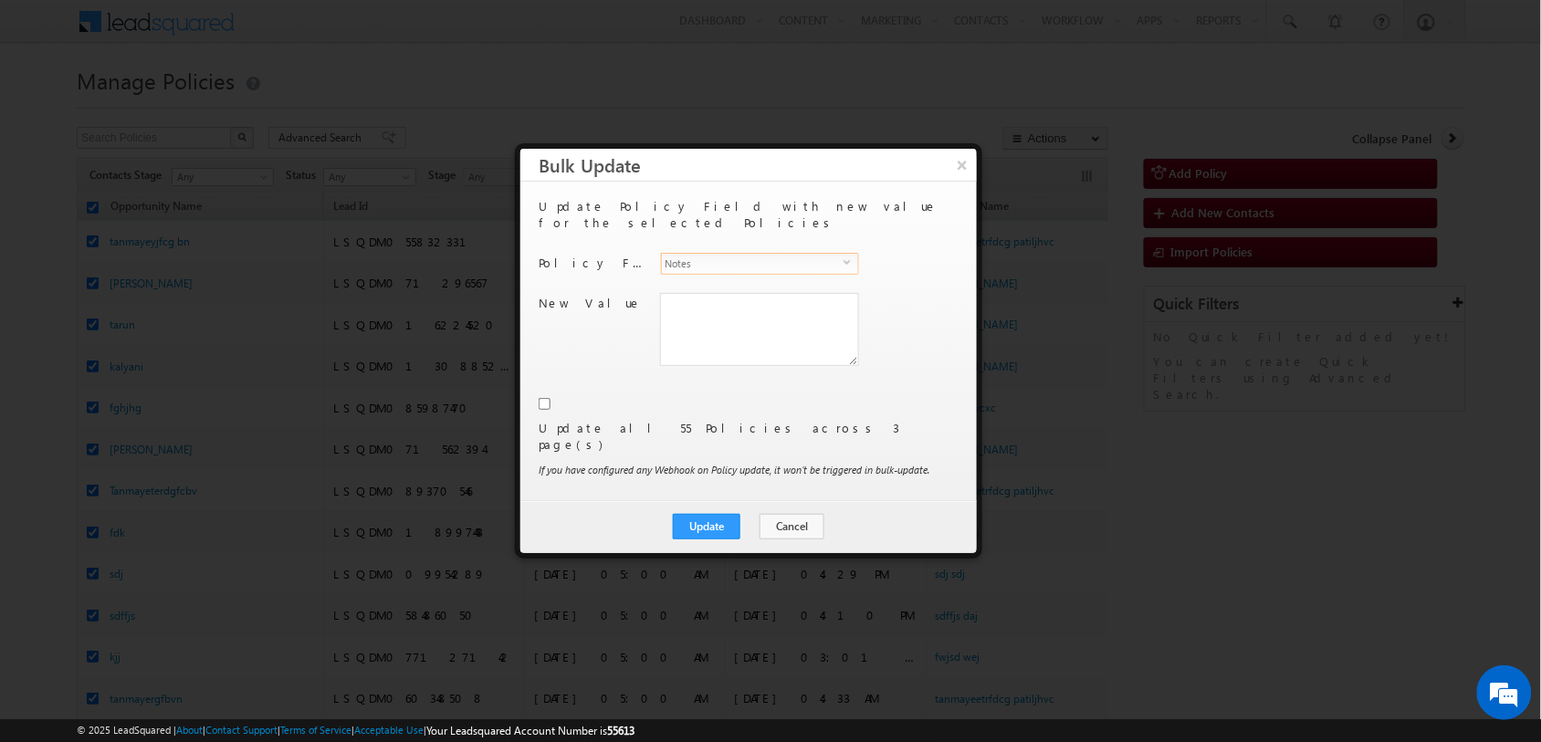
click at [741, 254] on span "Notes" at bounding box center [753, 264] width 182 height 20
click at [768, 82] on li "VRM Basic Fields - Re-Enquiry" at bounding box center [758, 73] width 197 height 18
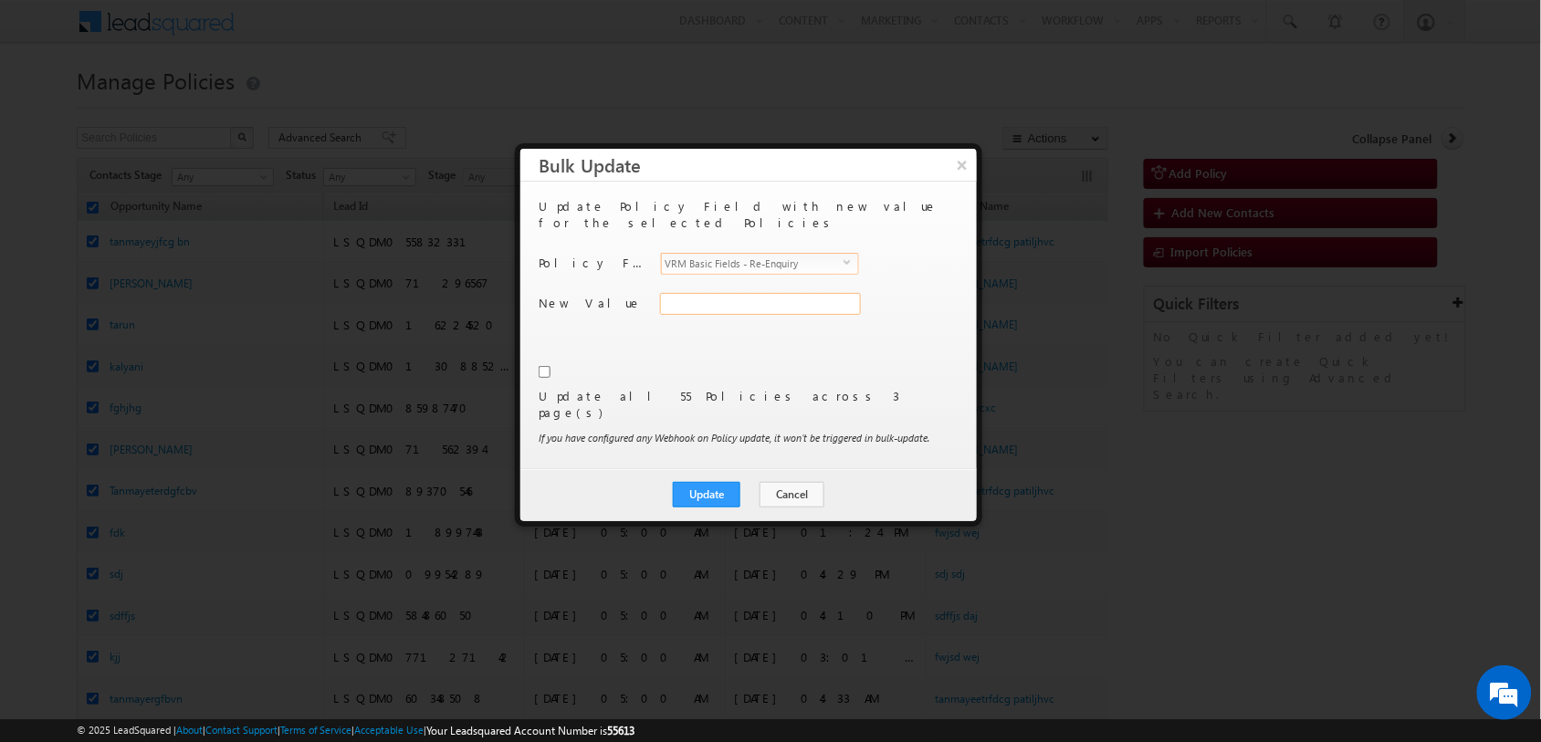
click at [724, 293] on input "VRM Basic Fields - Re-Enquiry" at bounding box center [760, 304] width 201 height 22
click at [546, 366] on input "checkbox" at bounding box center [544, 372] width 12 height 12
click at [709, 482] on button "Update" at bounding box center [707, 495] width 68 height 26
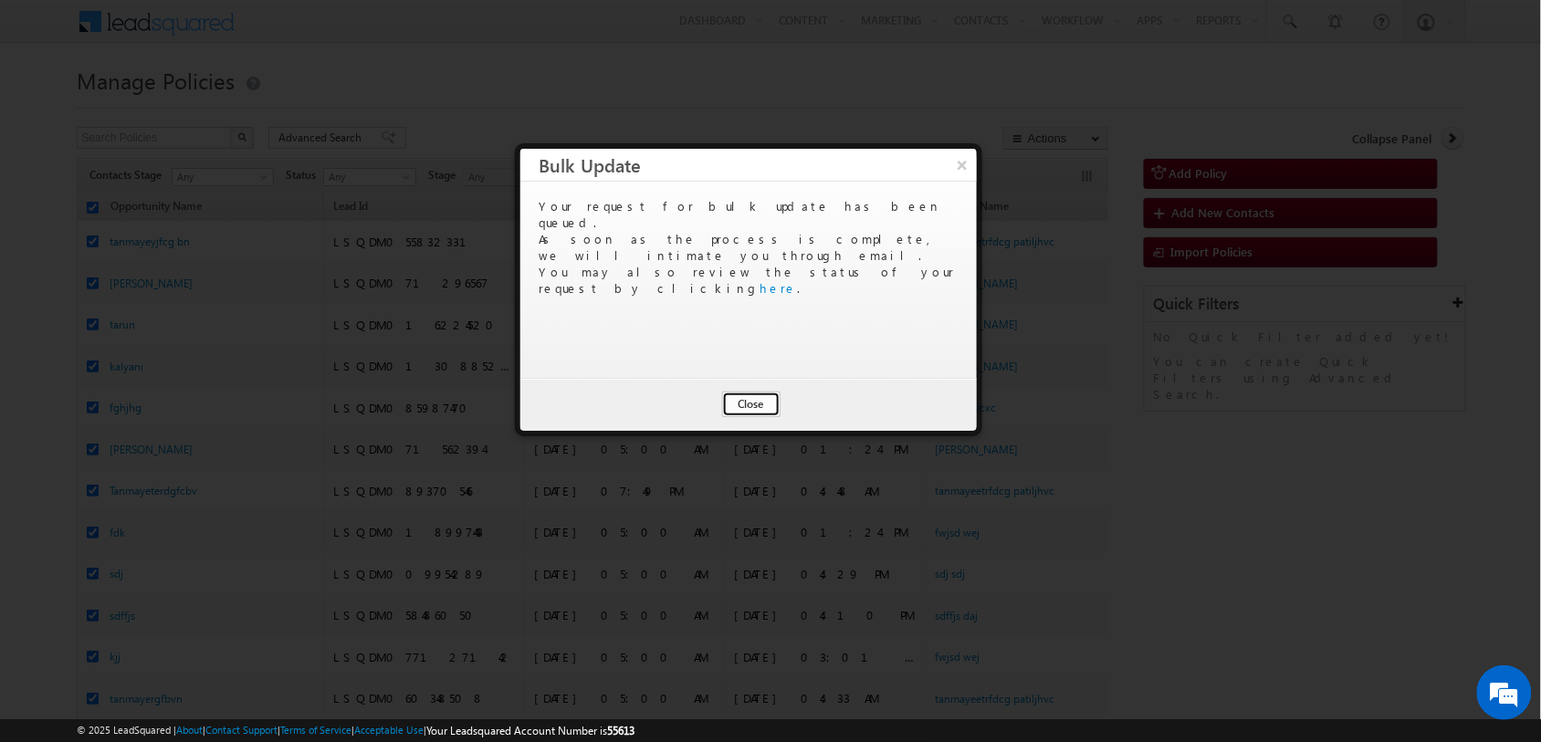
click at [753, 399] on button "Close" at bounding box center [751, 405] width 58 height 26
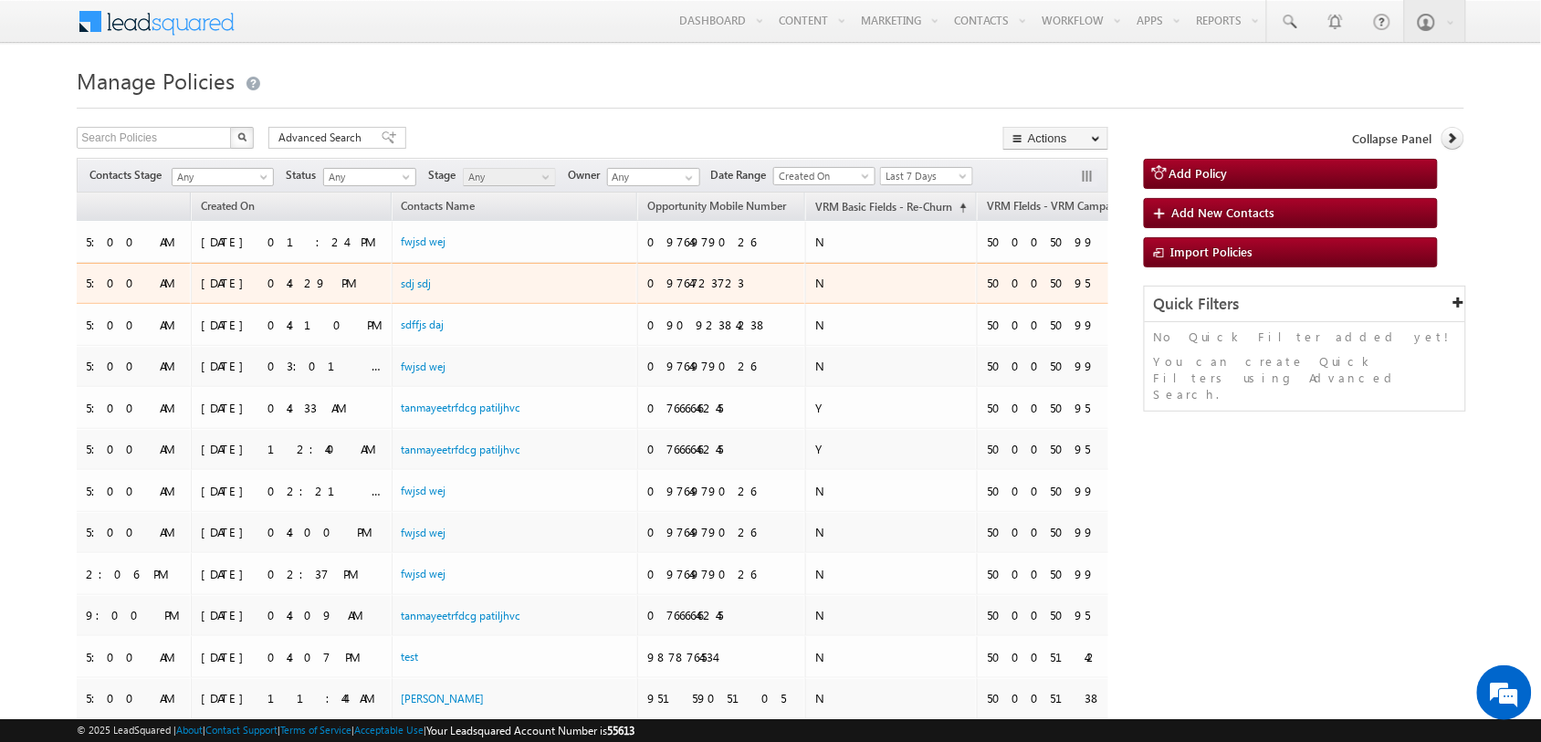
scroll to position [0, 675]
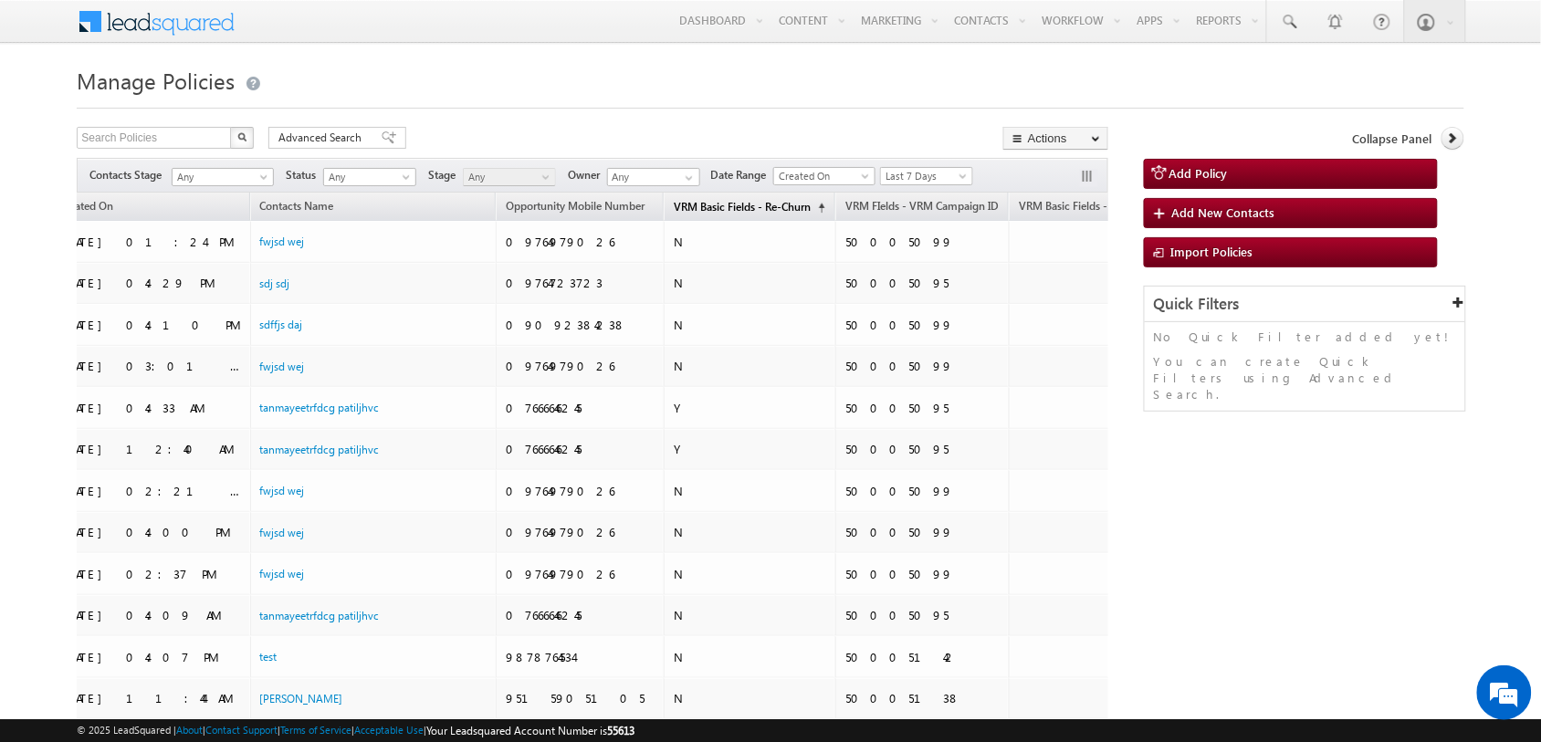
click at [674, 211] on span "VRM Basic Fields - Re-Churn" at bounding box center [742, 207] width 137 height 14
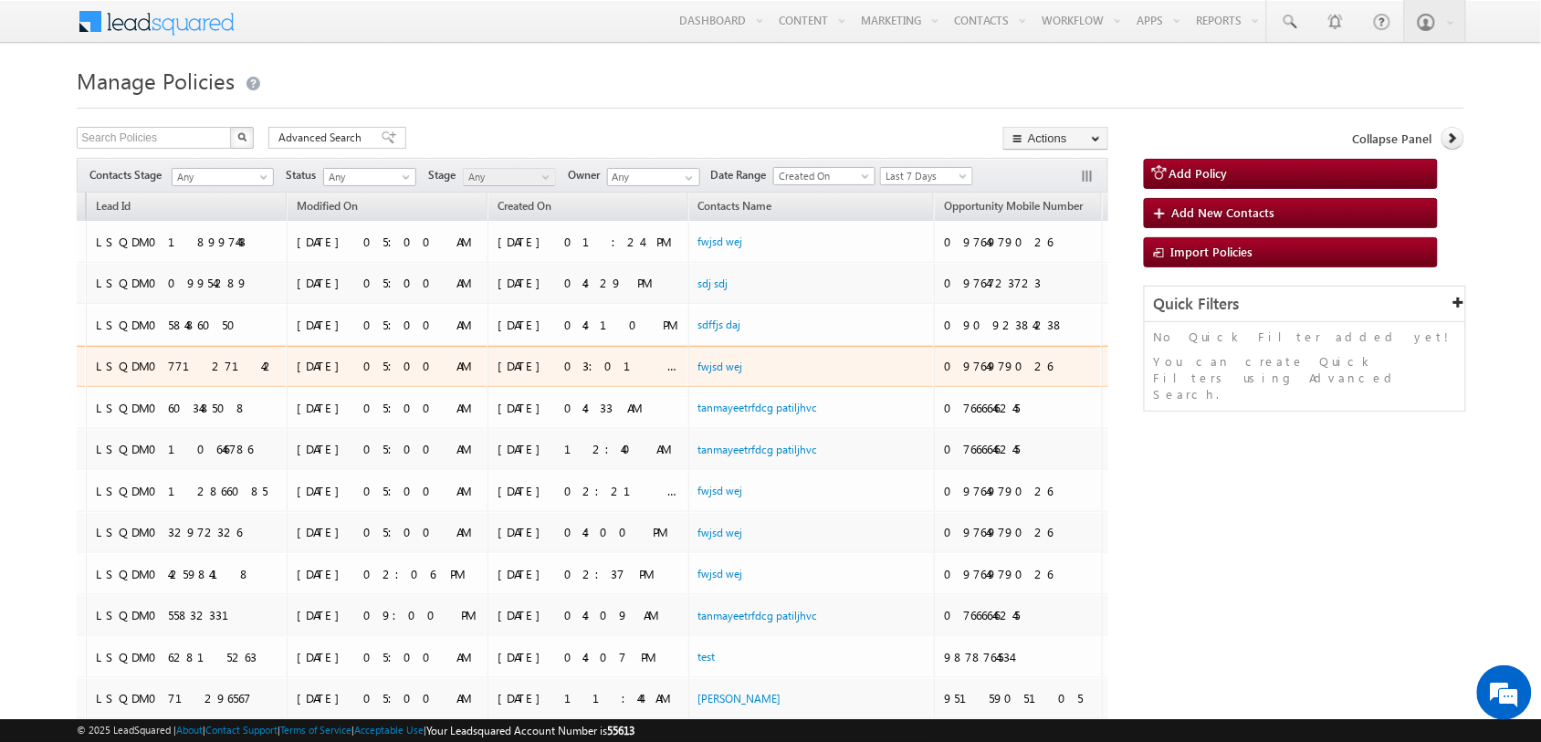
scroll to position [0, 238]
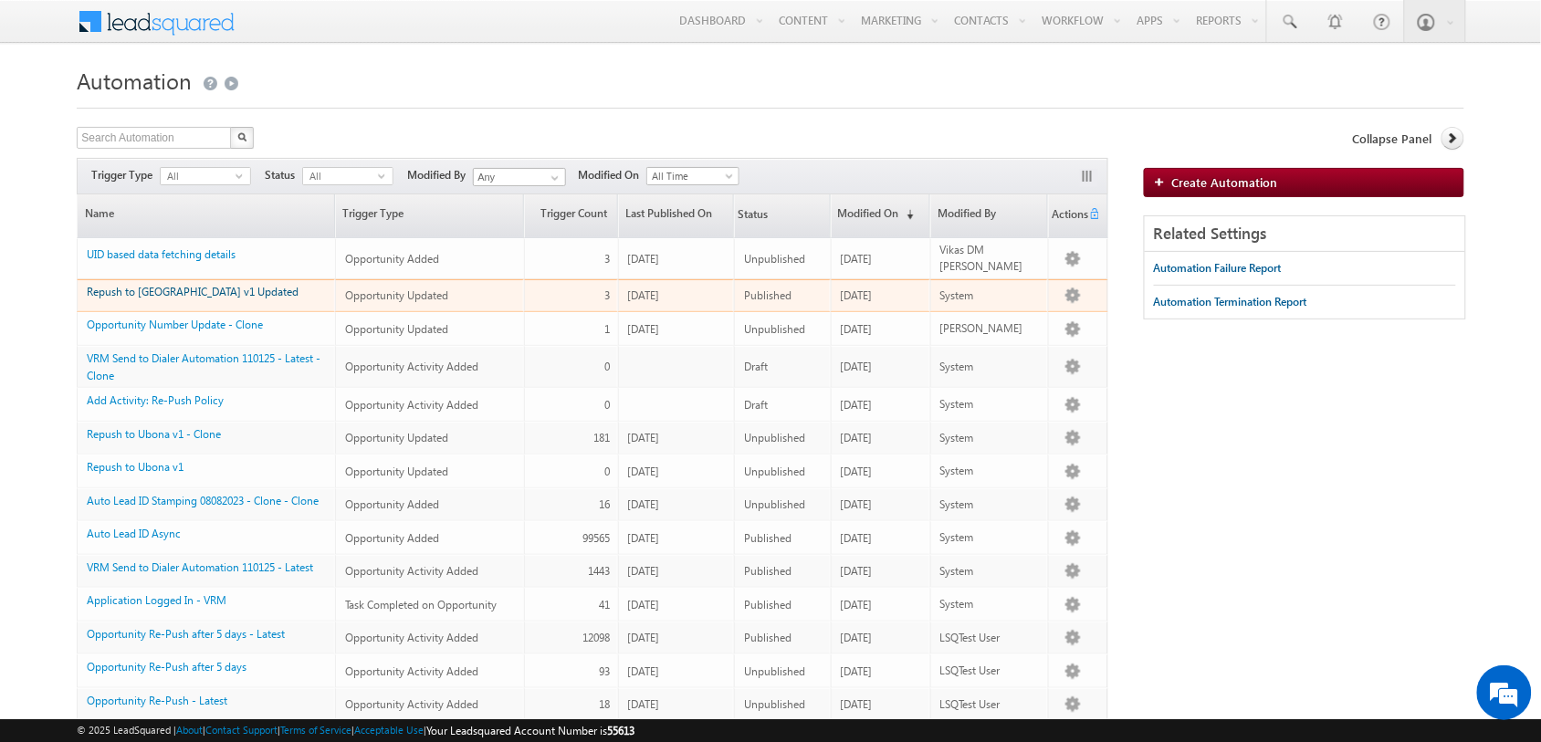
click at [146, 297] on link "Repush to [GEOGRAPHIC_DATA] v1 Updated" at bounding box center [193, 292] width 212 height 14
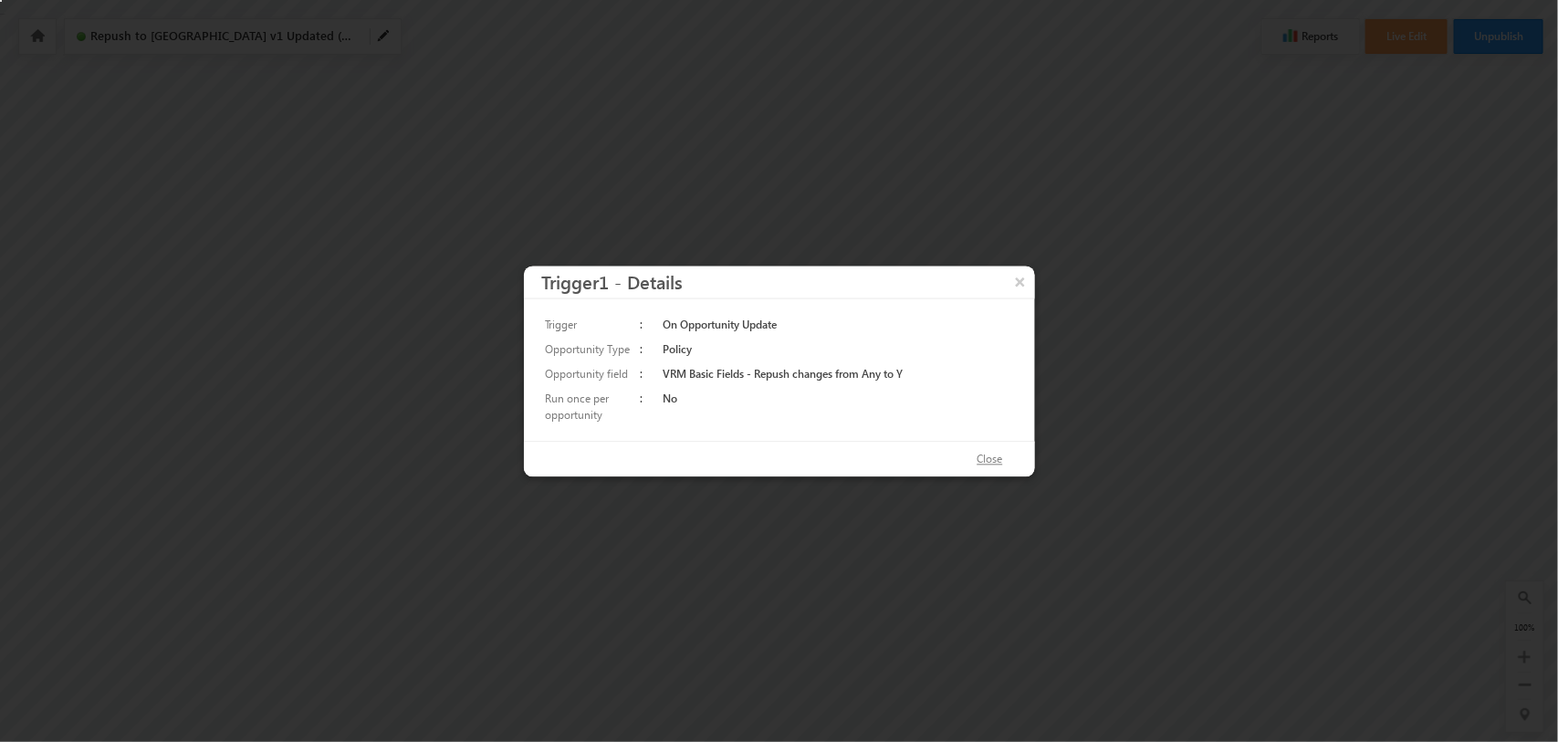
click at [1015, 456] on button "Close" at bounding box center [990, 459] width 62 height 26
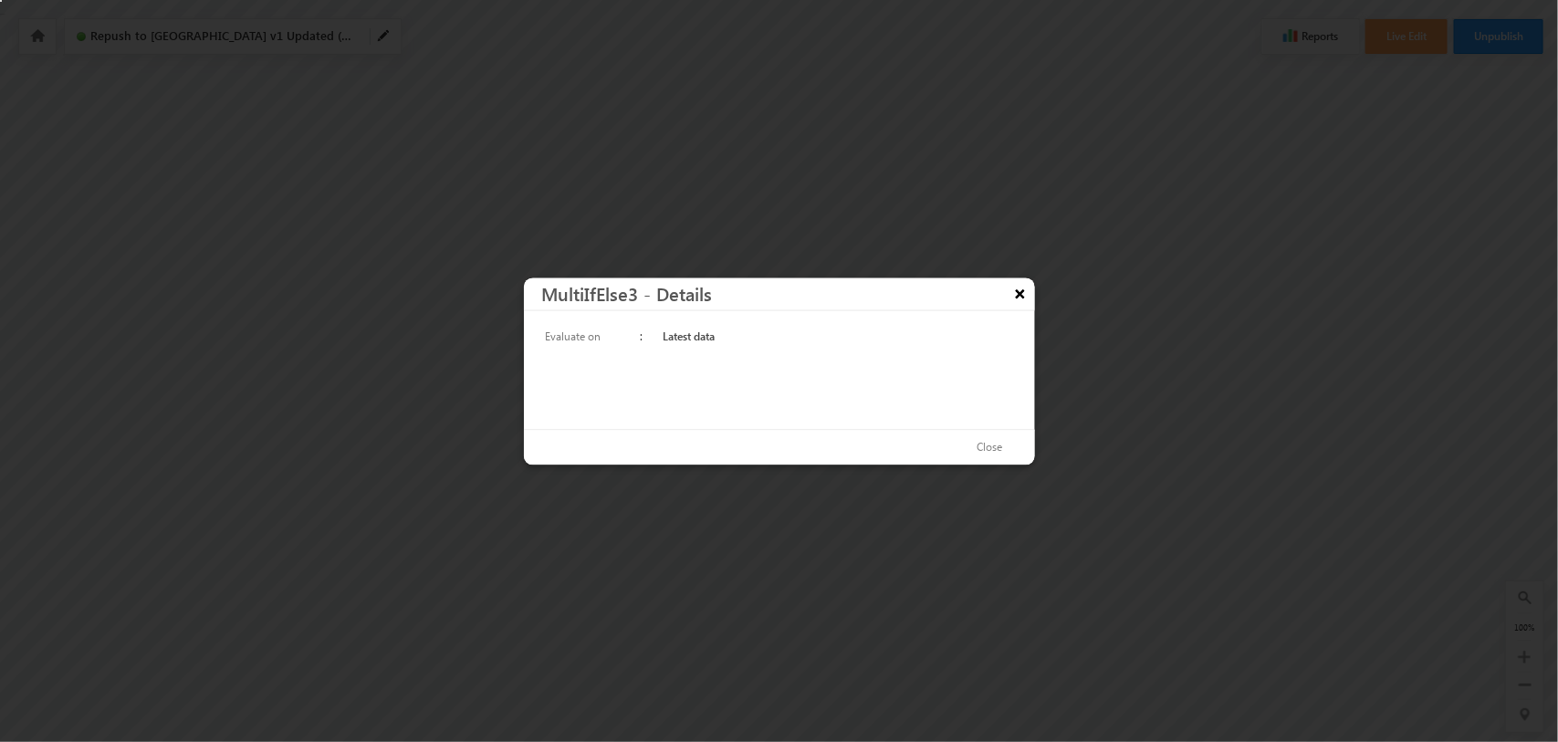
click at [1024, 299] on button "×" at bounding box center [1020, 293] width 29 height 32
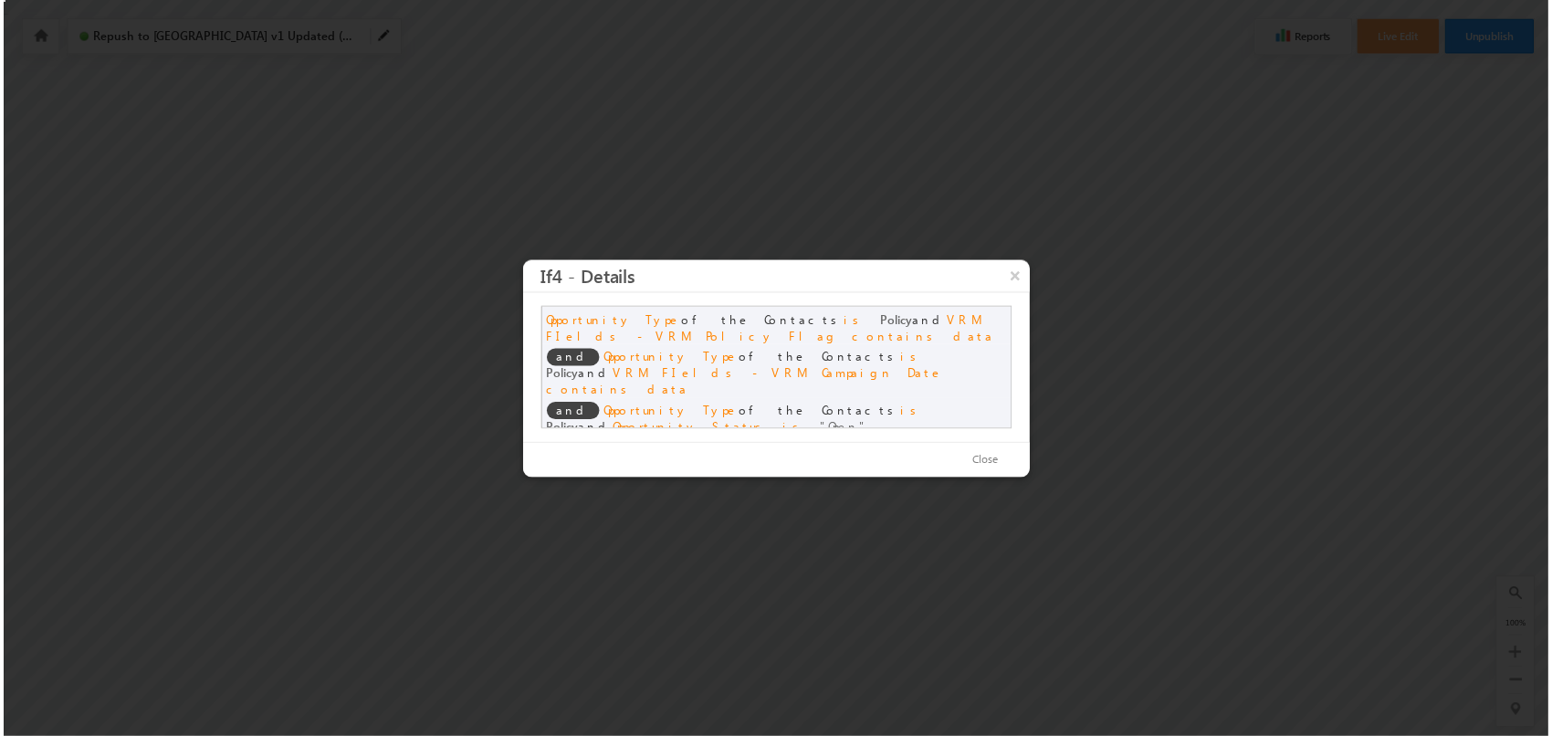
scroll to position [1, 0]
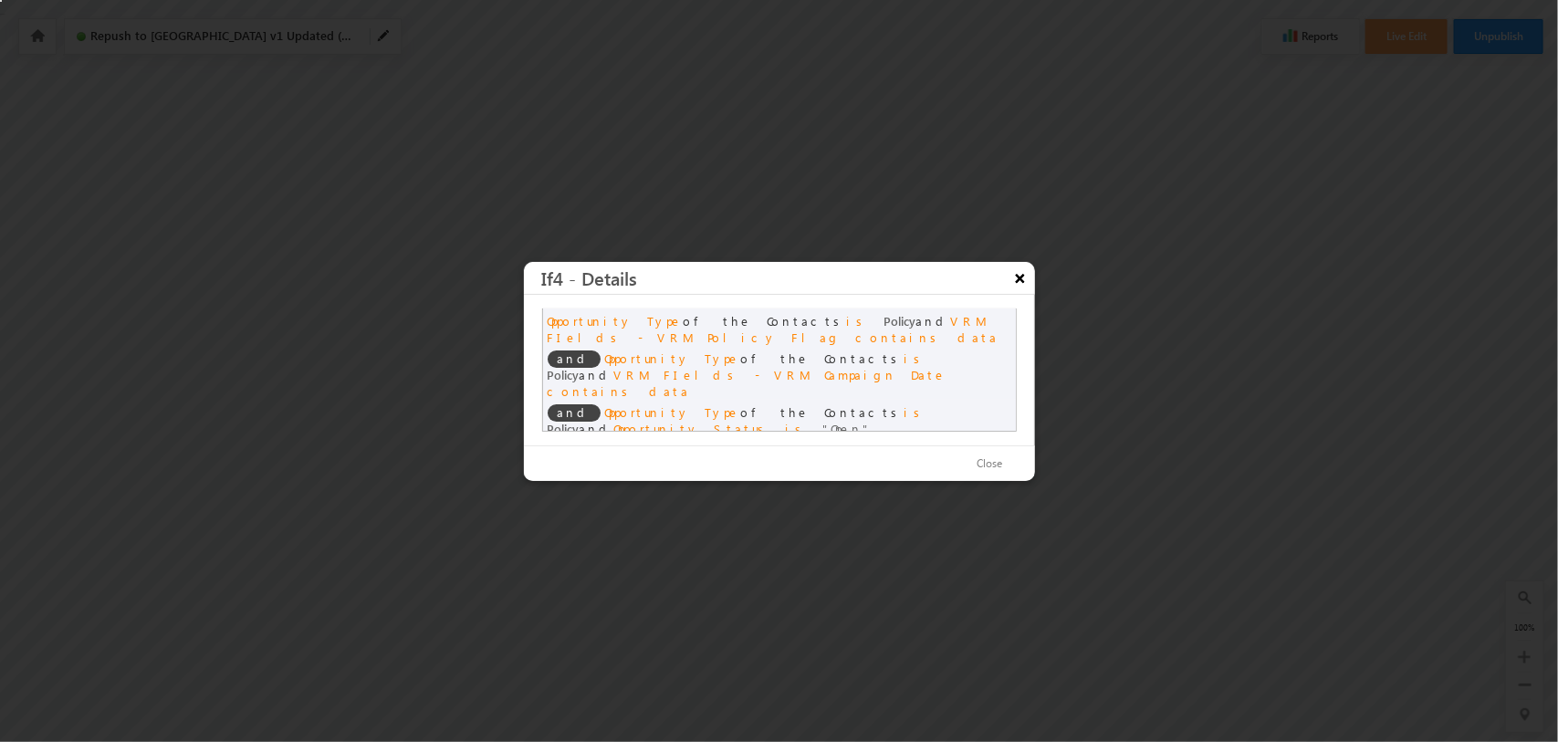
click at [1020, 287] on button "×" at bounding box center [1020, 278] width 29 height 32
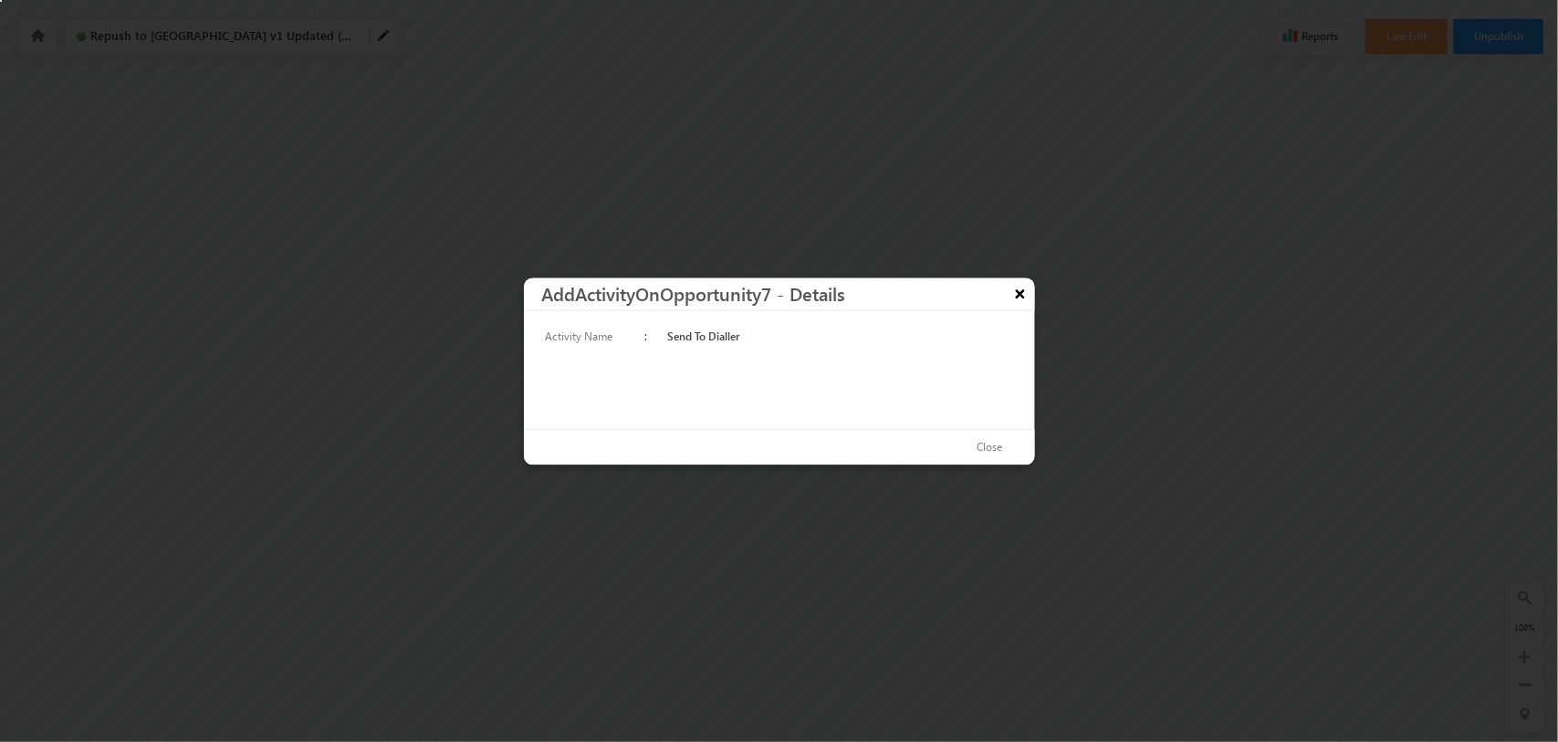
click at [1019, 292] on button "×" at bounding box center [1020, 293] width 29 height 32
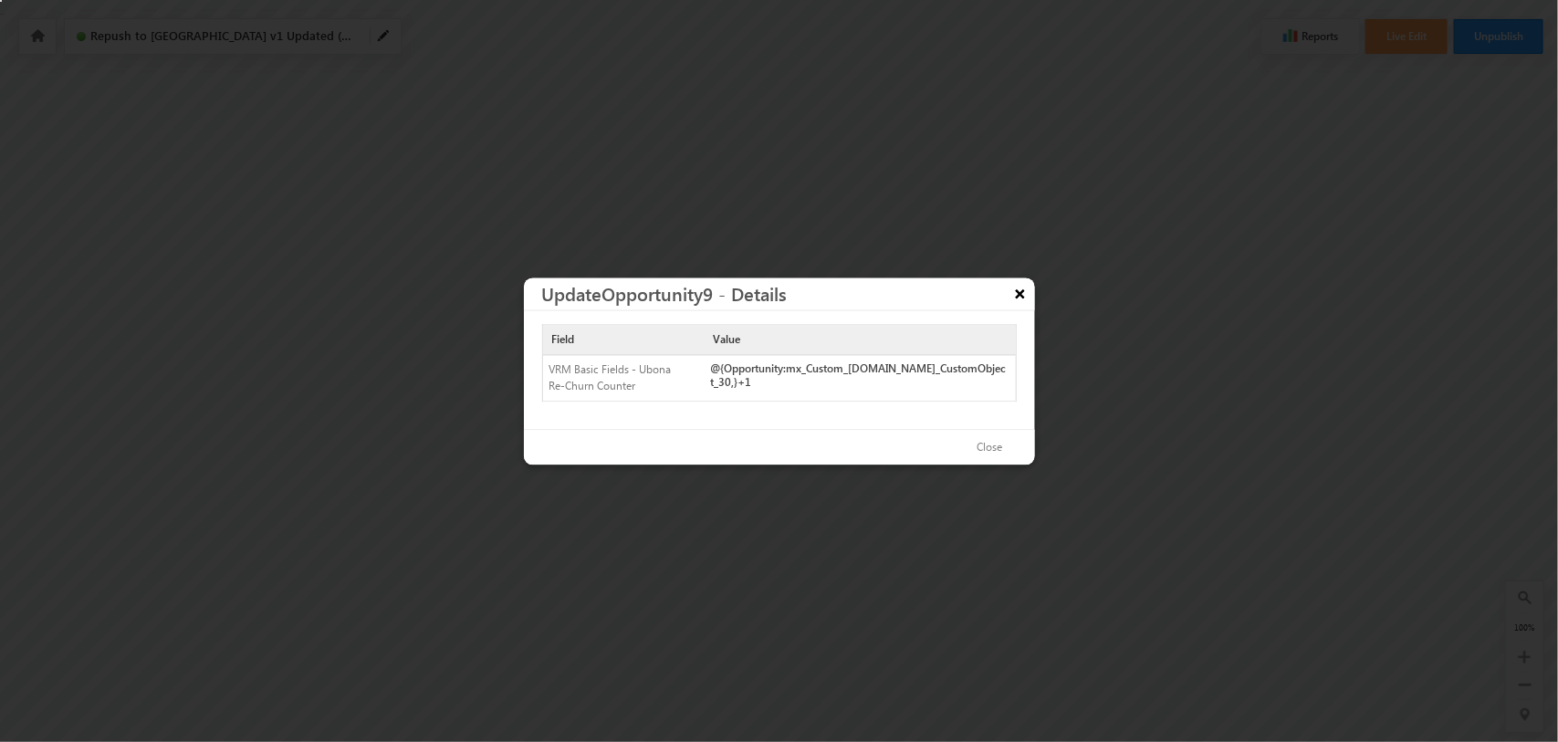
click at [1027, 284] on button "×" at bounding box center [1020, 293] width 29 height 32
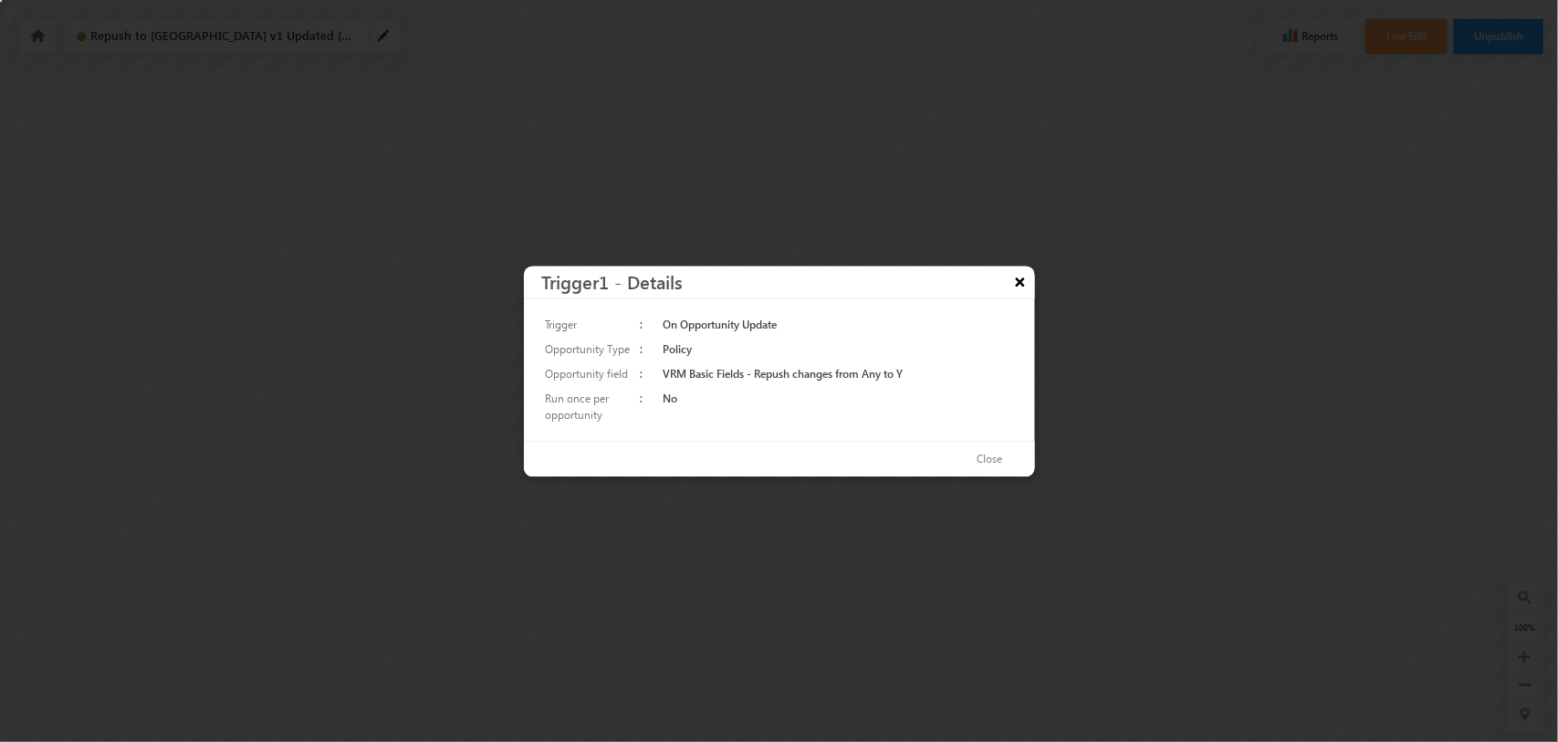
click at [1025, 280] on button "×" at bounding box center [1020, 282] width 29 height 32
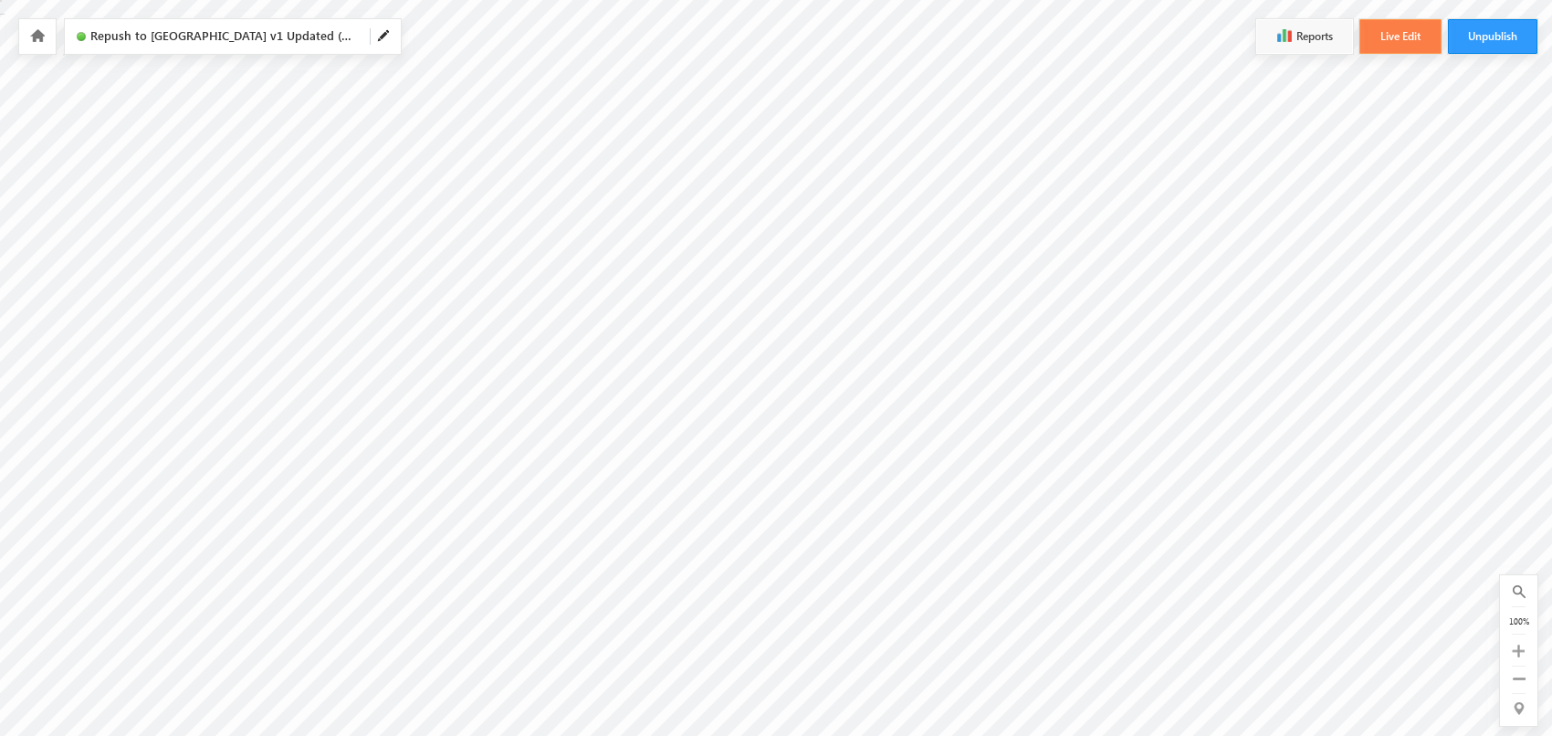
click at [1397, 37] on button "Live Edit" at bounding box center [1400, 36] width 82 height 35
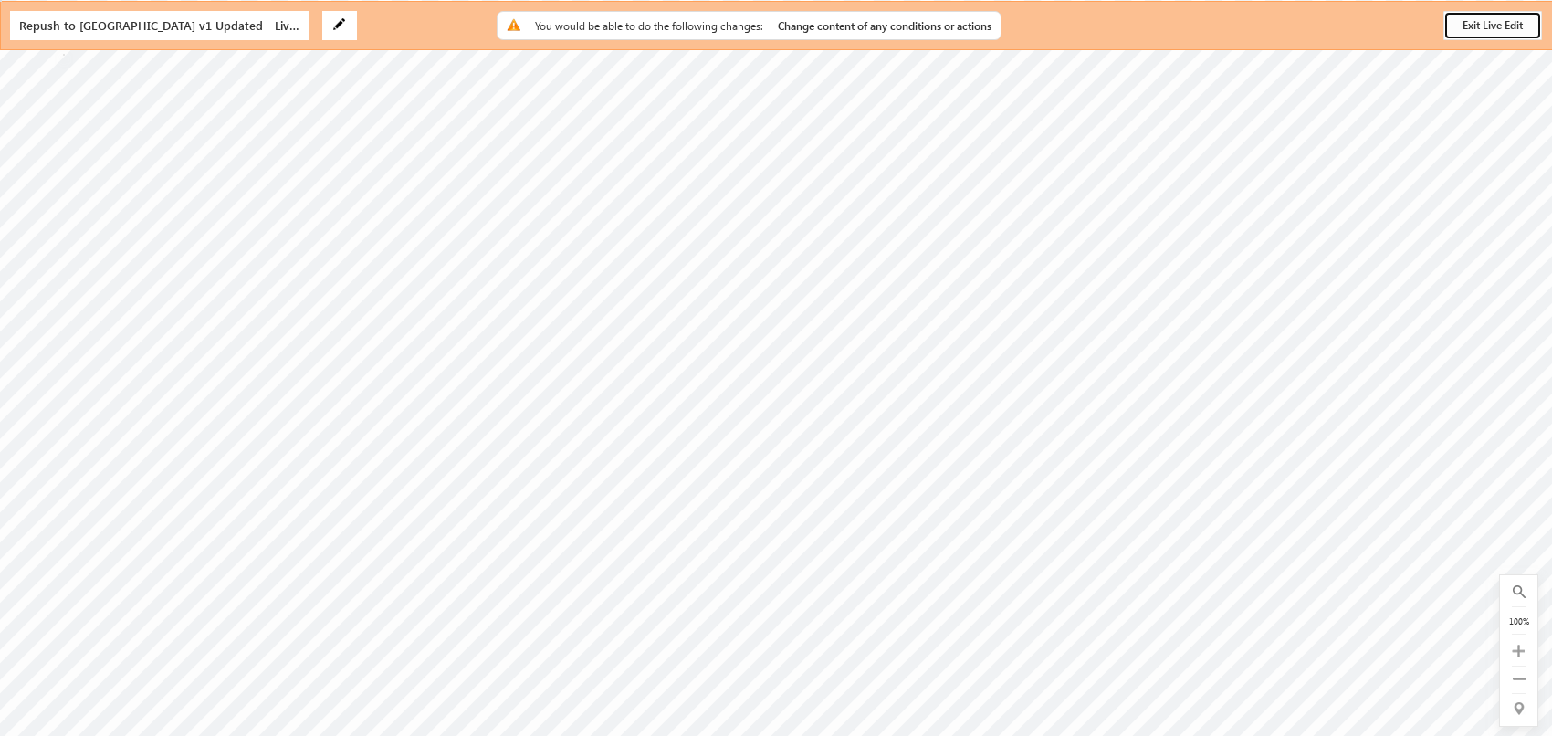
click at [1484, 29] on button "Exit Live Edit" at bounding box center [1492, 25] width 99 height 29
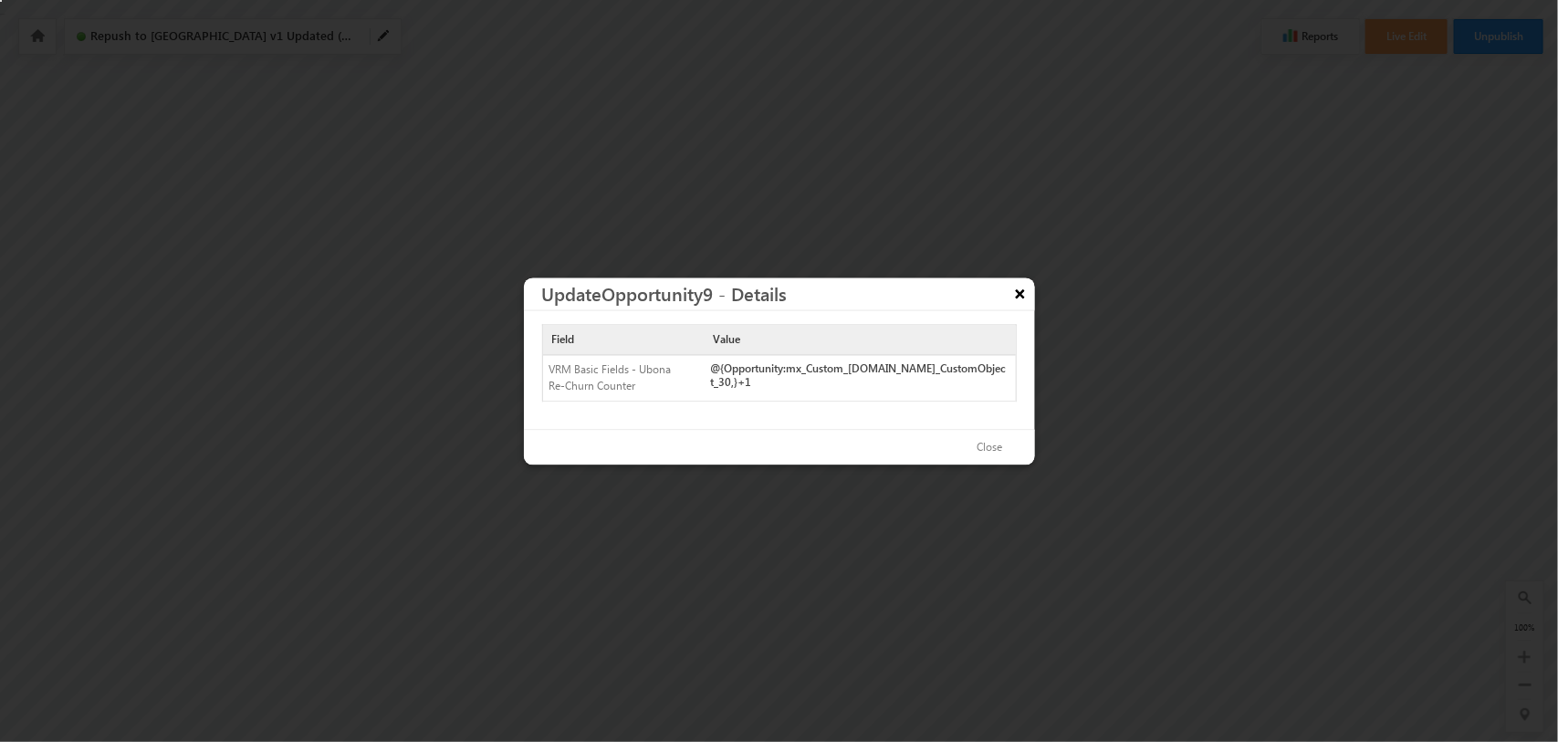
click at [1020, 297] on button "×" at bounding box center [1020, 293] width 29 height 32
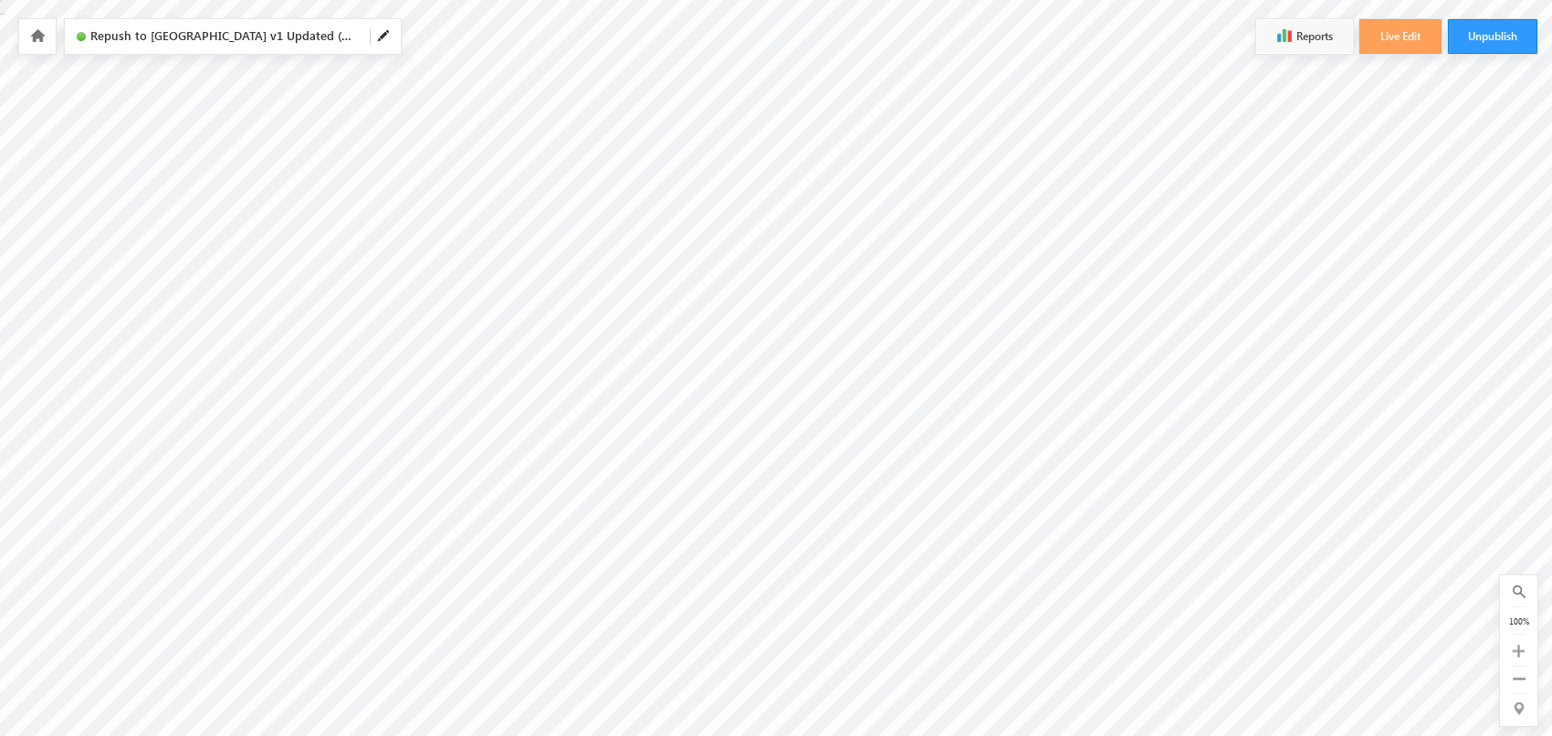
click at [37, 43] on link at bounding box center [36, 36] width 16 height 16
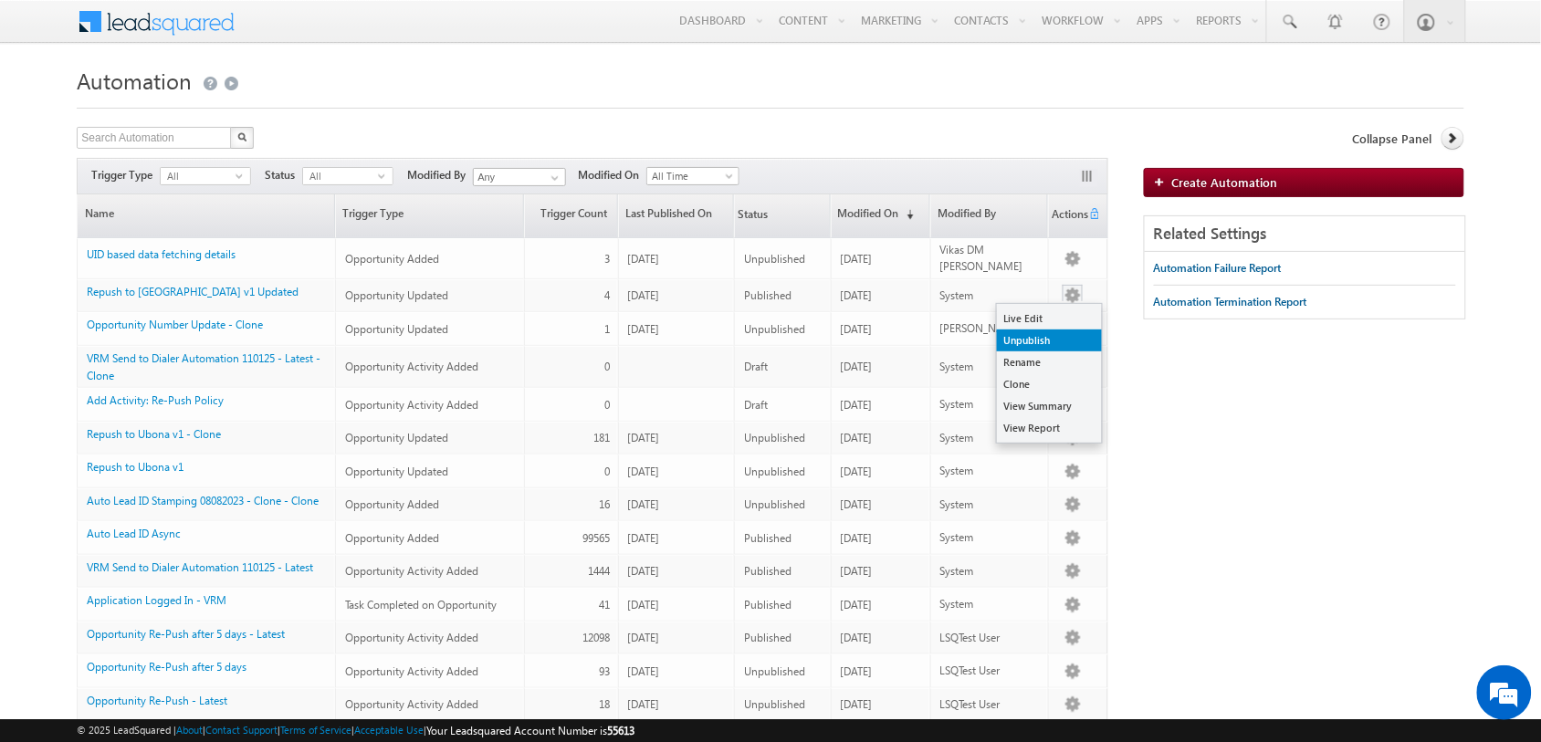
click at [1048, 330] on link "Unpublish" at bounding box center [1049, 340] width 105 height 22
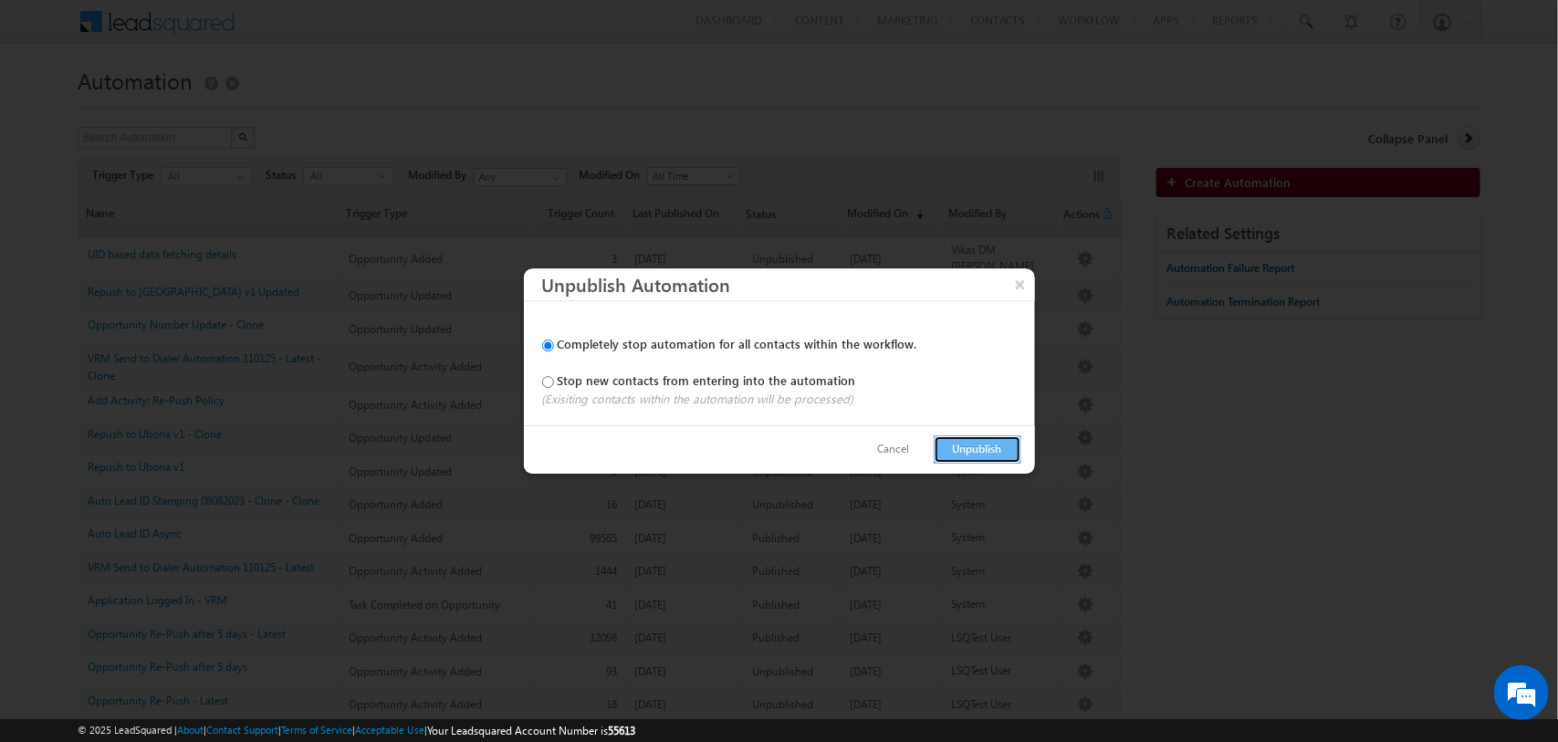
click at [952, 454] on button "Unpublish" at bounding box center [978, 449] width 88 height 28
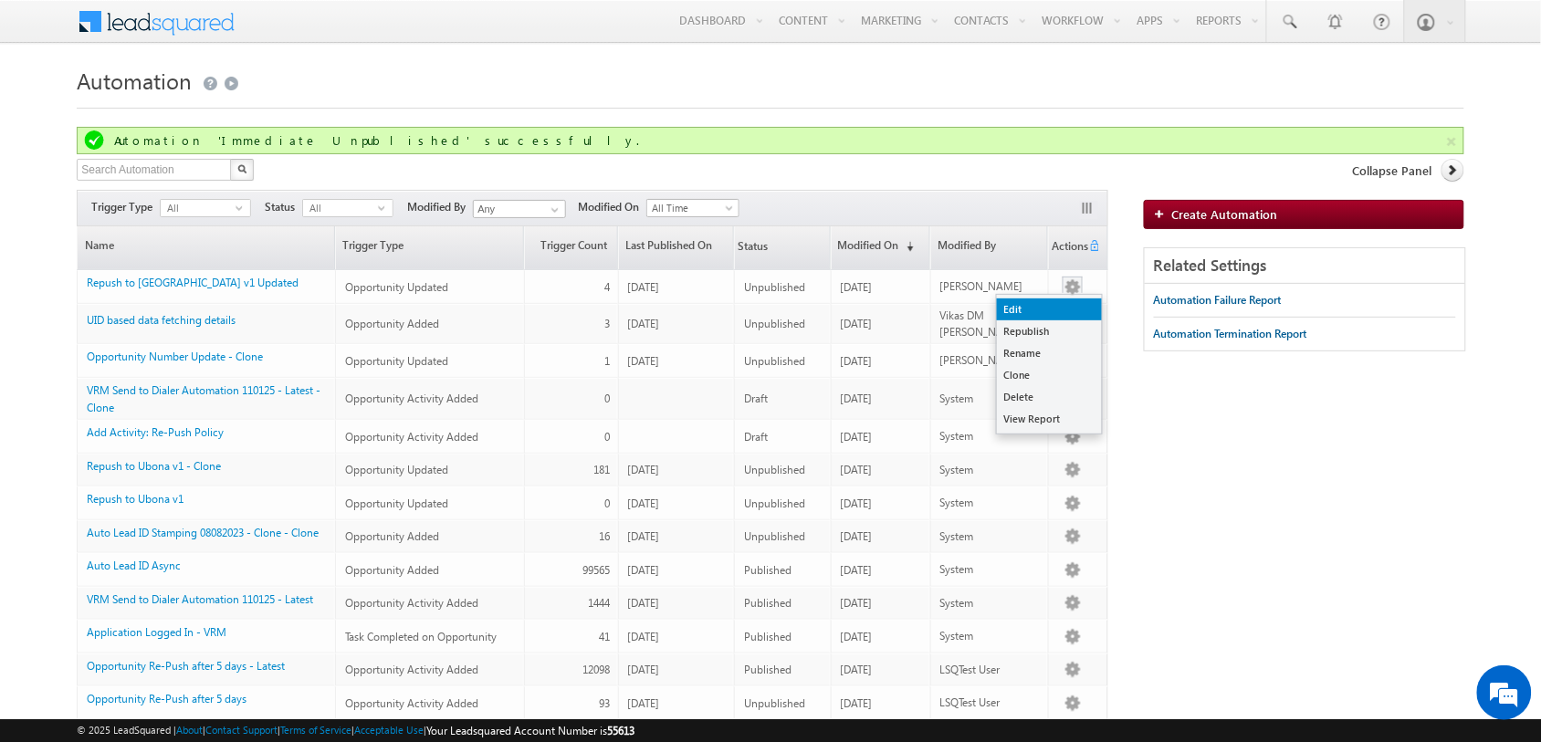
click at [1052, 311] on link "Edit" at bounding box center [1049, 309] width 105 height 22
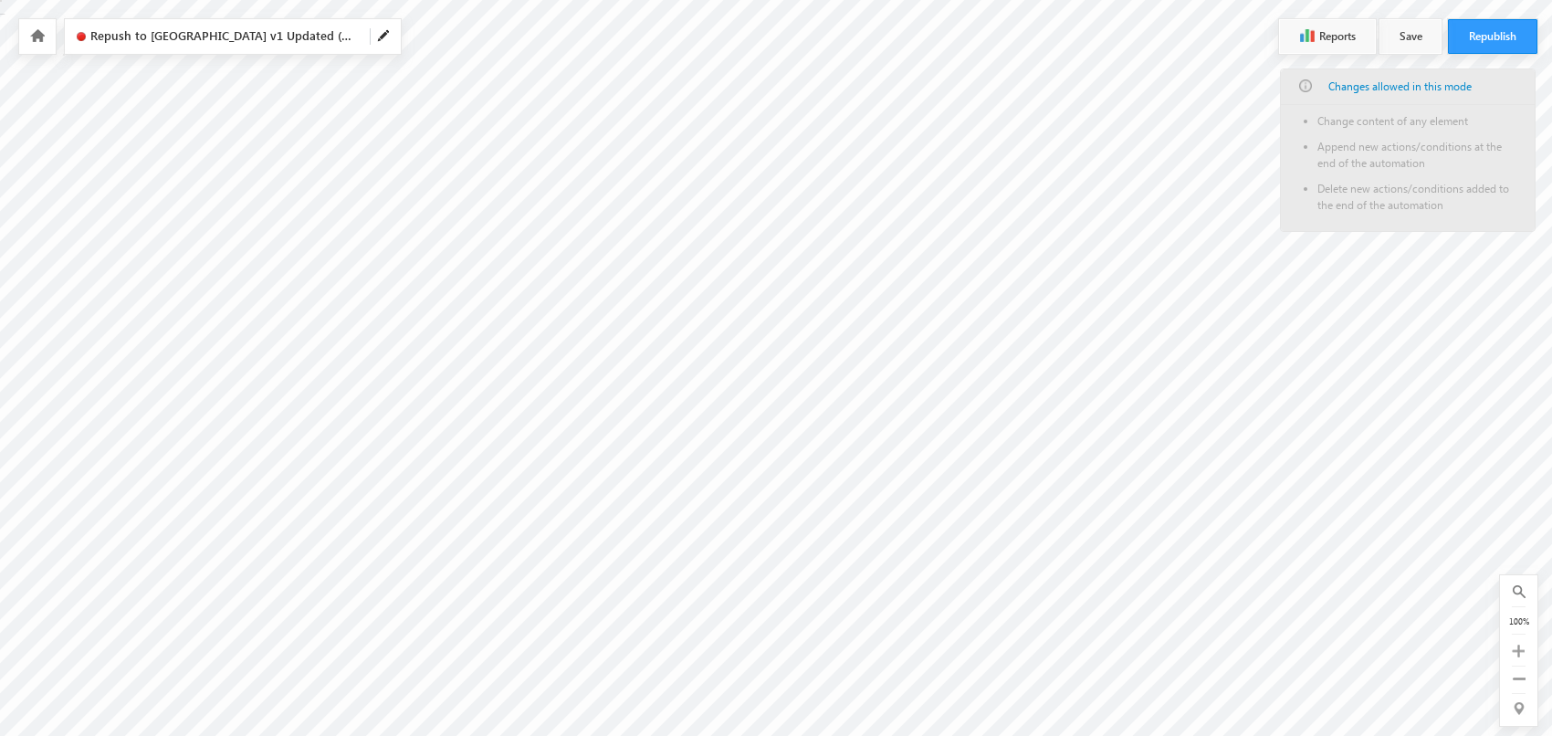
checkbox input "false"
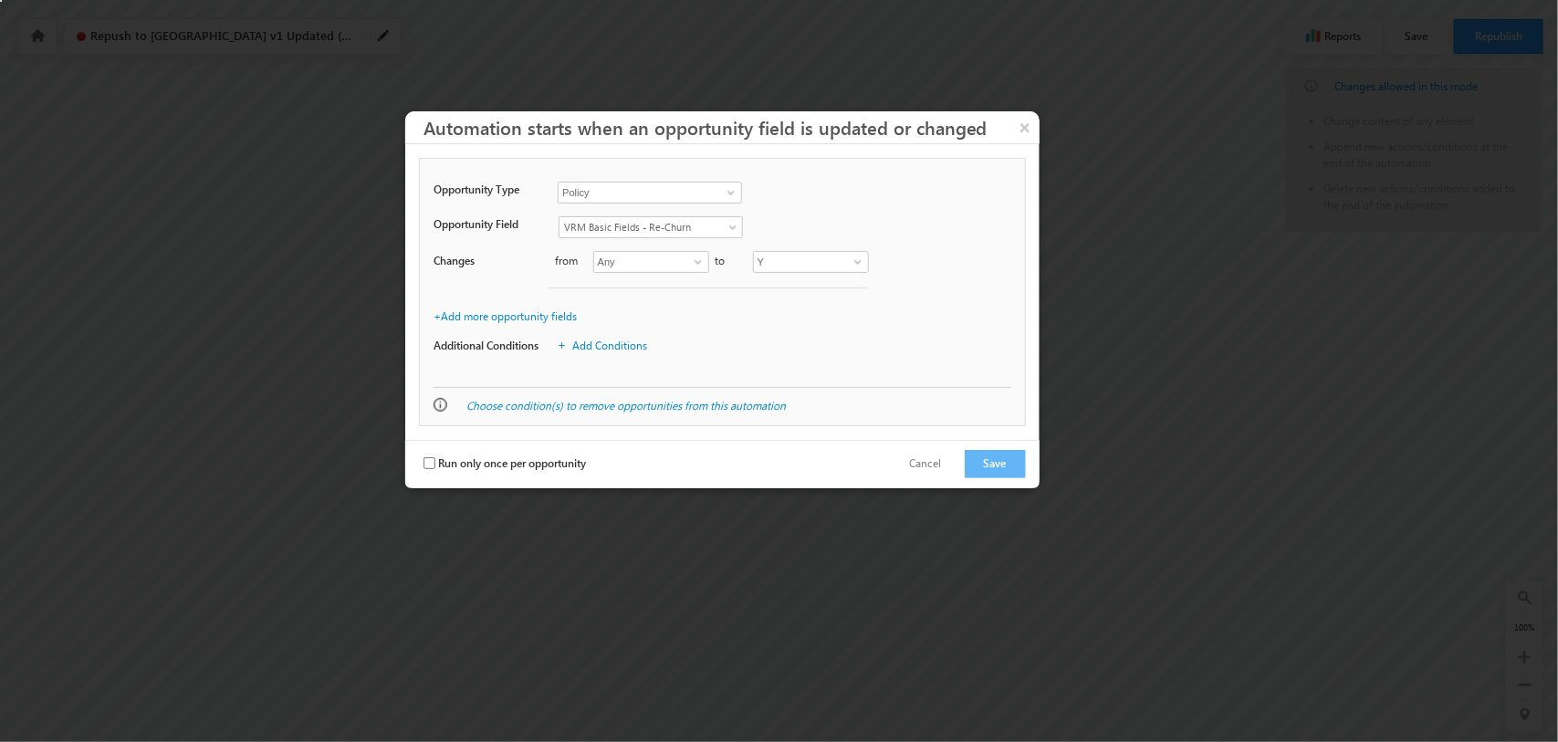
click at [852, 207] on div "Opportunity Field Aadhar Number ABCD - Source System Lead ID ABCD - SP Code ABC…" at bounding box center [723, 247] width 578 height 81
click at [616, 351] on link "Add Conditions" at bounding box center [609, 346] width 75 height 14
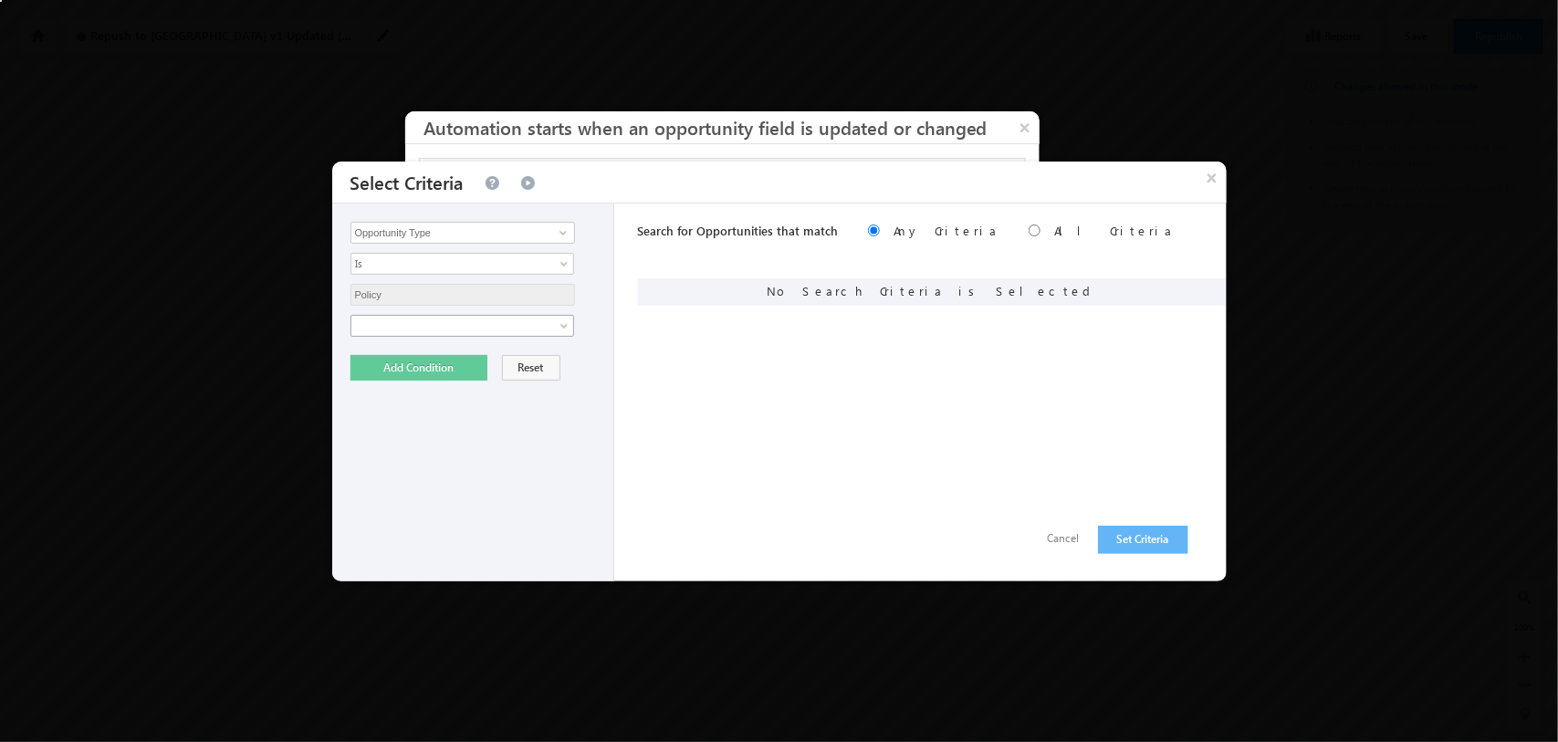
click at [559, 329] on span at bounding box center [566, 329] width 15 height 15
click at [556, 228] on span at bounding box center [563, 232] width 15 height 15
click at [1065, 541] on button "Cancel" at bounding box center [1064, 539] width 68 height 26
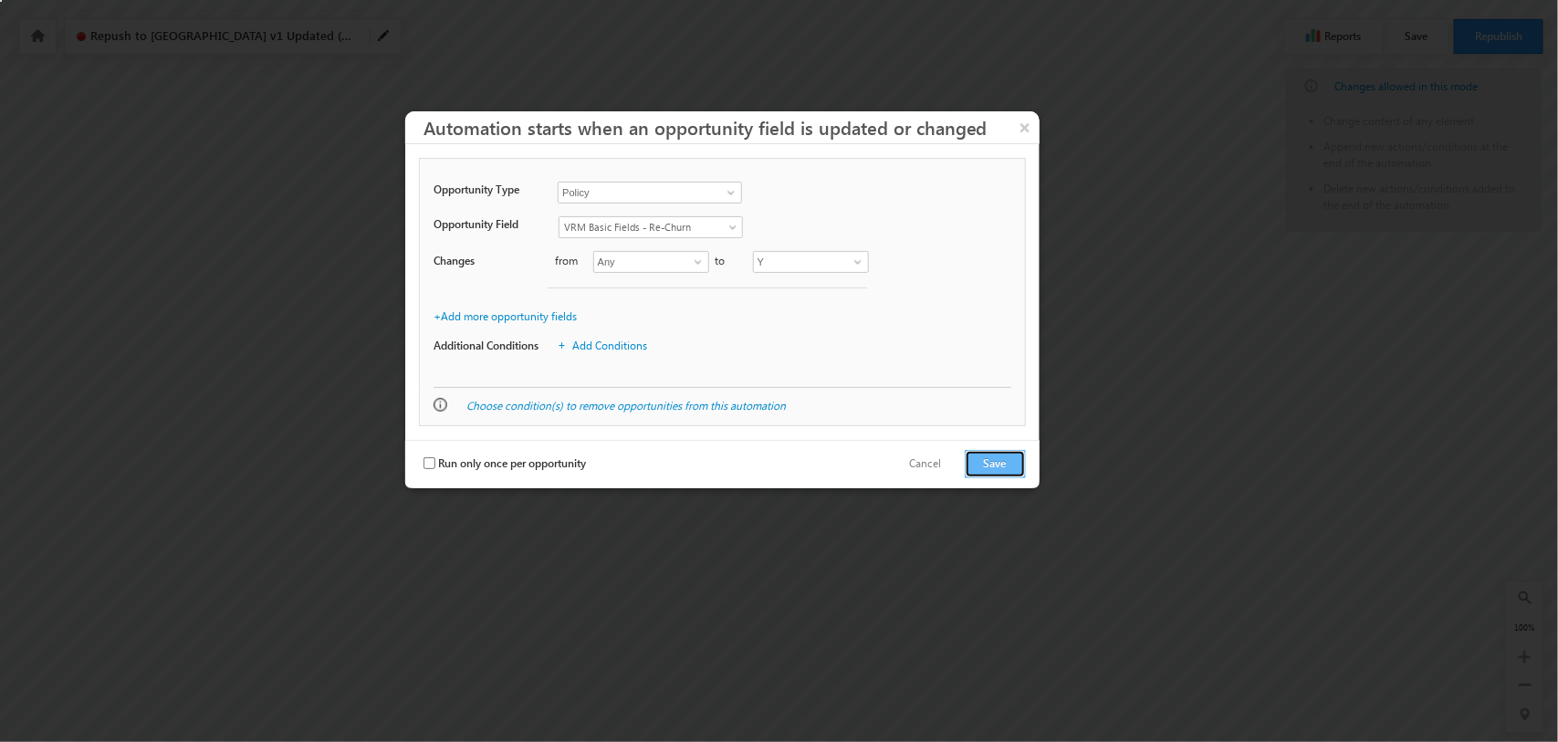
click at [1001, 455] on button "Save" at bounding box center [995, 464] width 61 height 28
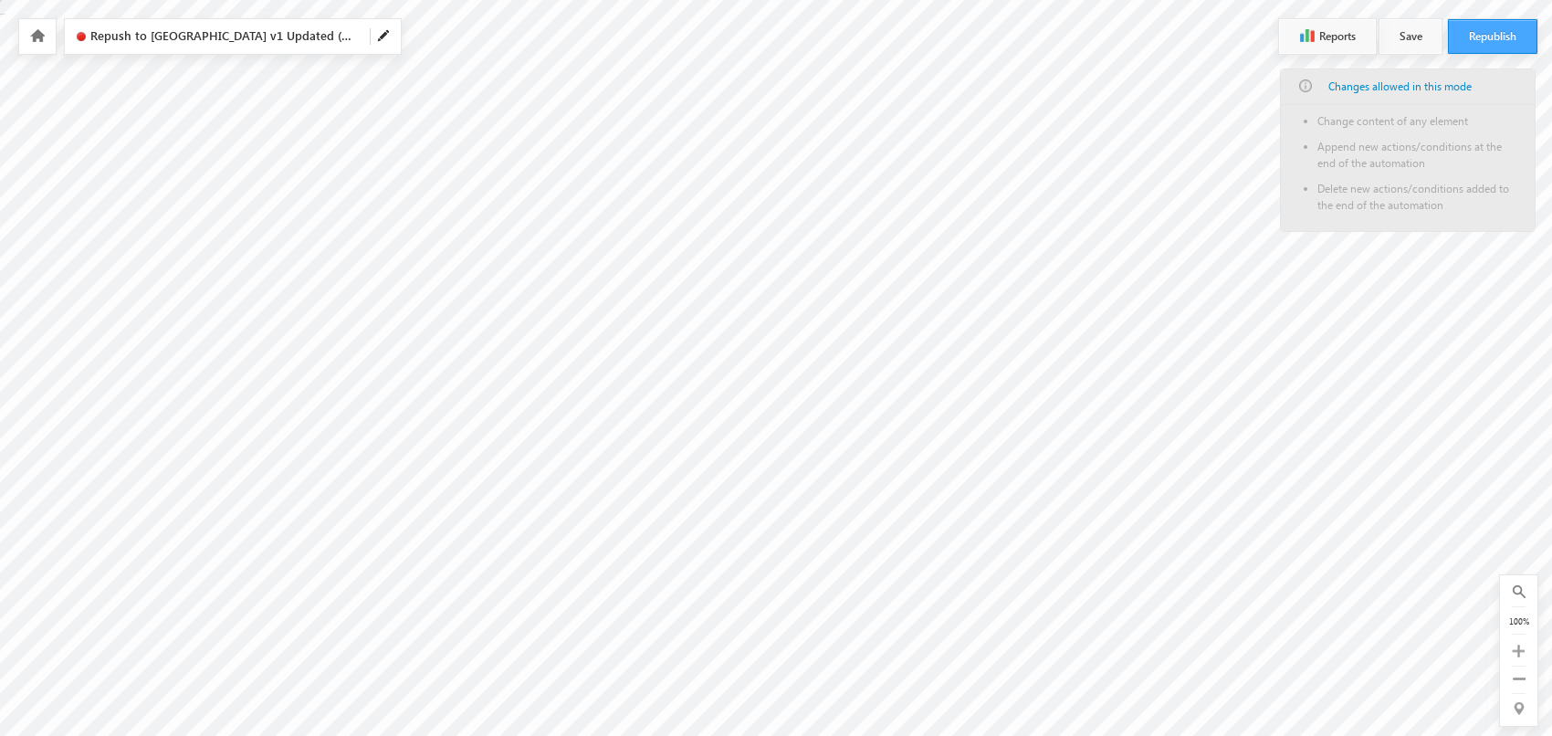
click at [1471, 34] on button "Republish" at bounding box center [1492, 36] width 89 height 35
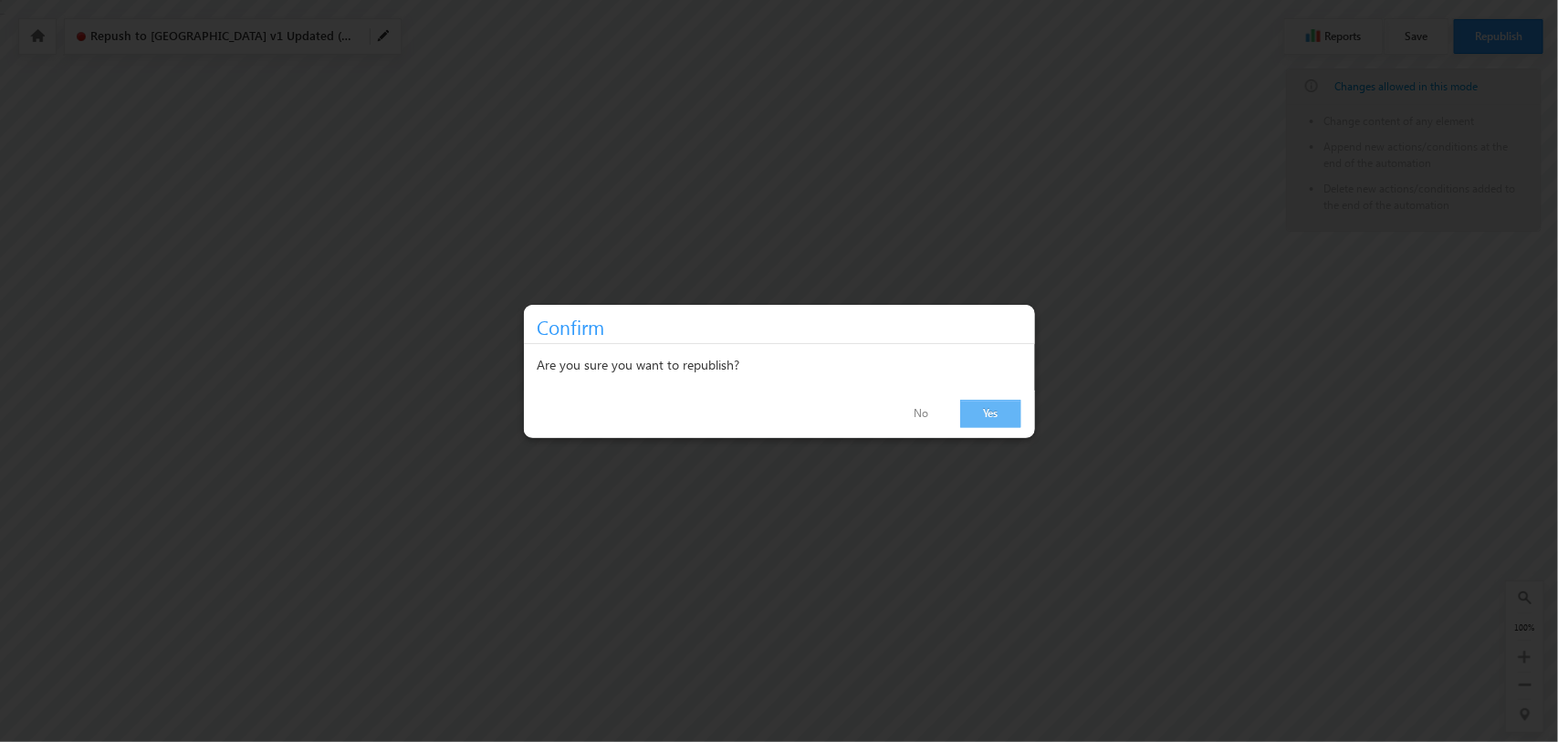
click at [1005, 408] on link "Yes" at bounding box center [990, 414] width 61 height 28
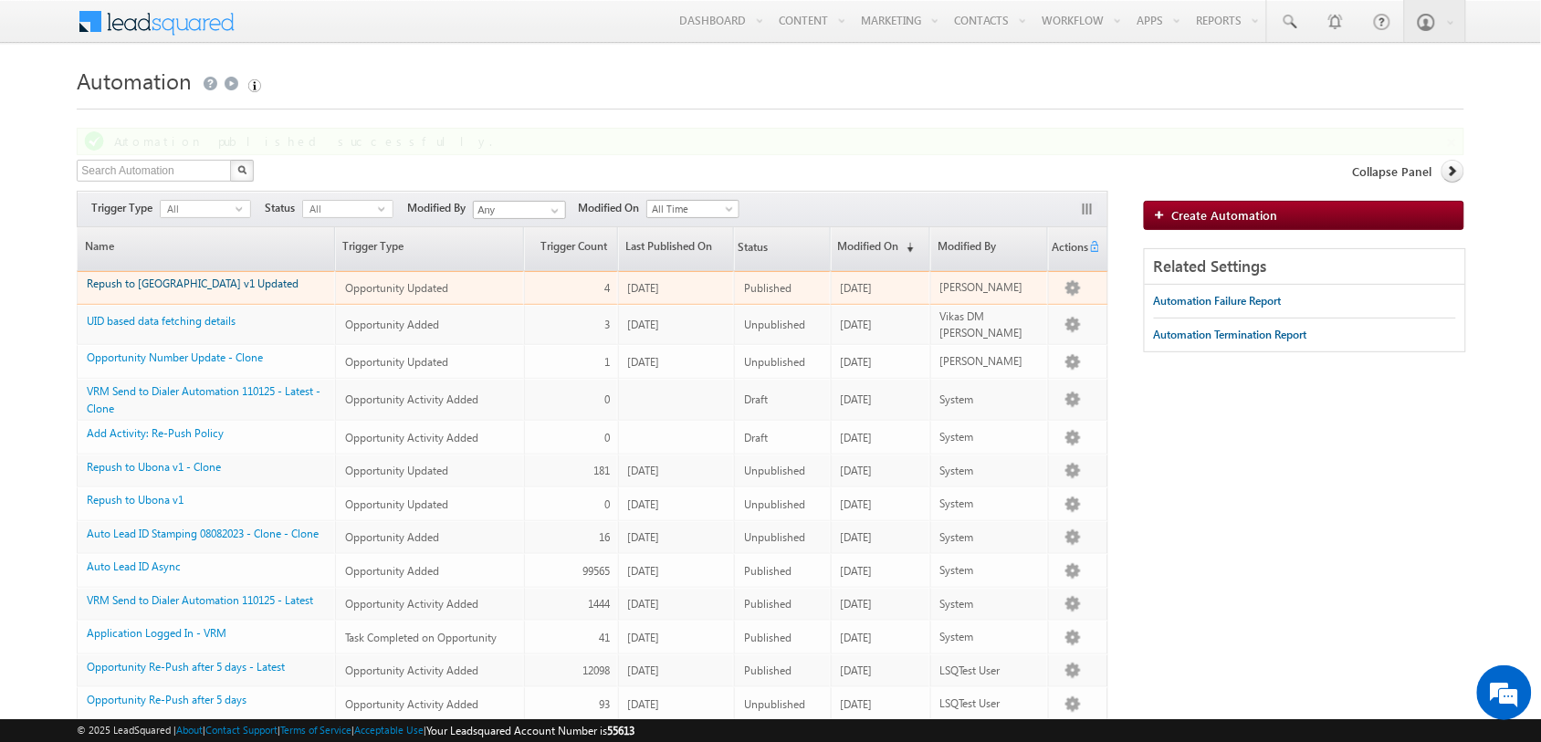
click at [164, 280] on link "Repush to [GEOGRAPHIC_DATA] v1 Updated" at bounding box center [193, 284] width 212 height 14
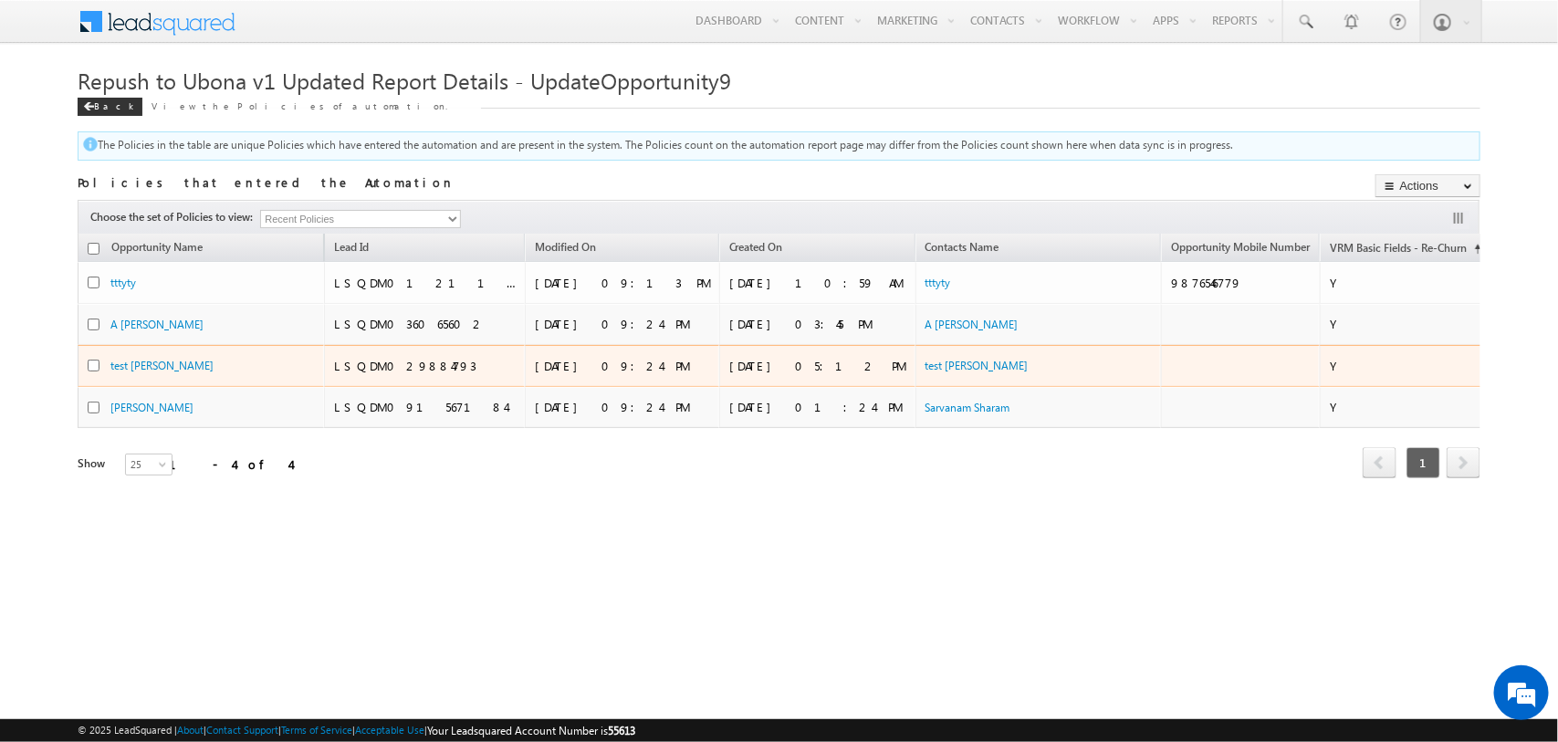
scroll to position [0, 284]
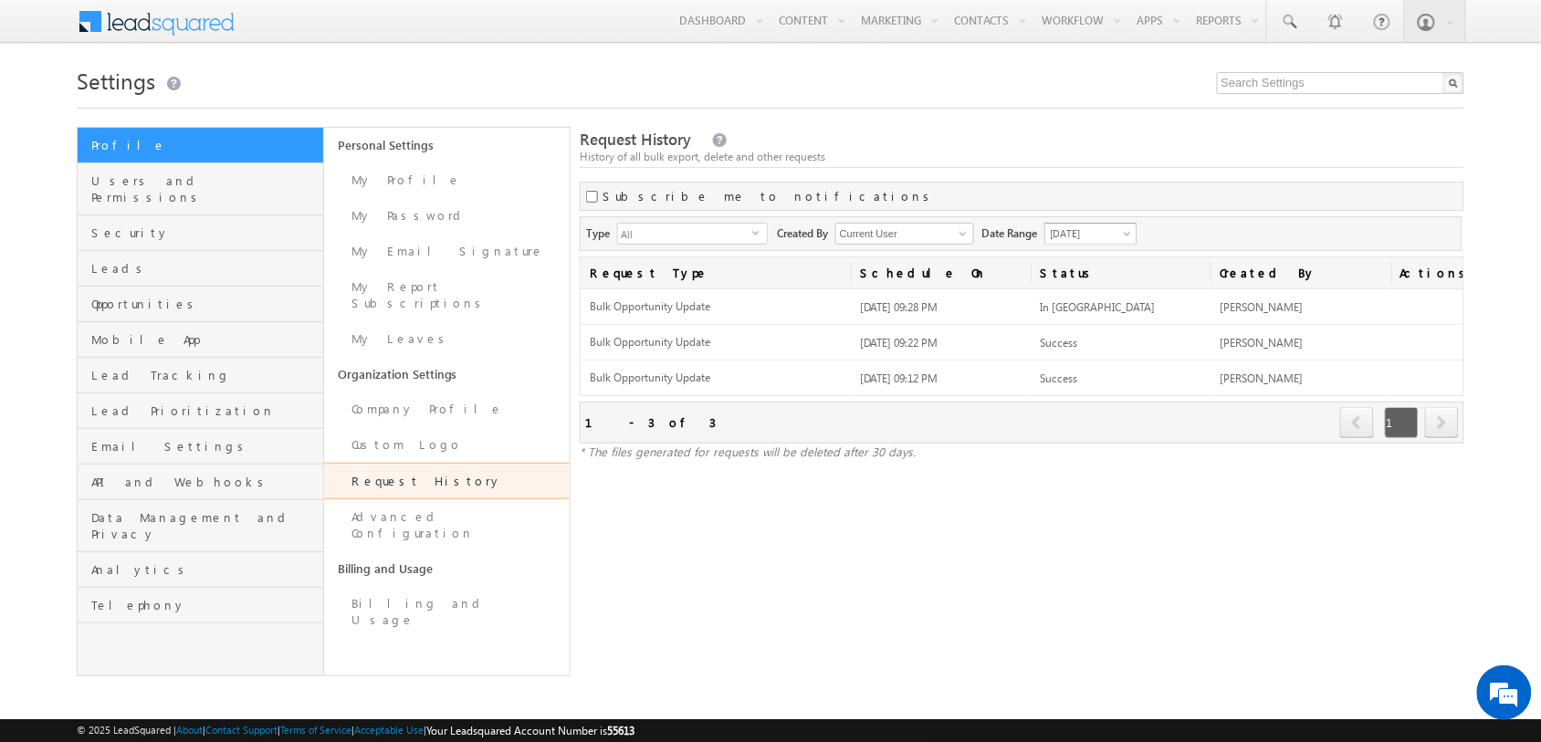
click at [1107, 225] on span "[DATE]" at bounding box center [1088, 233] width 87 height 16
click at [744, 225] on span "All" at bounding box center [685, 234] width 134 height 20
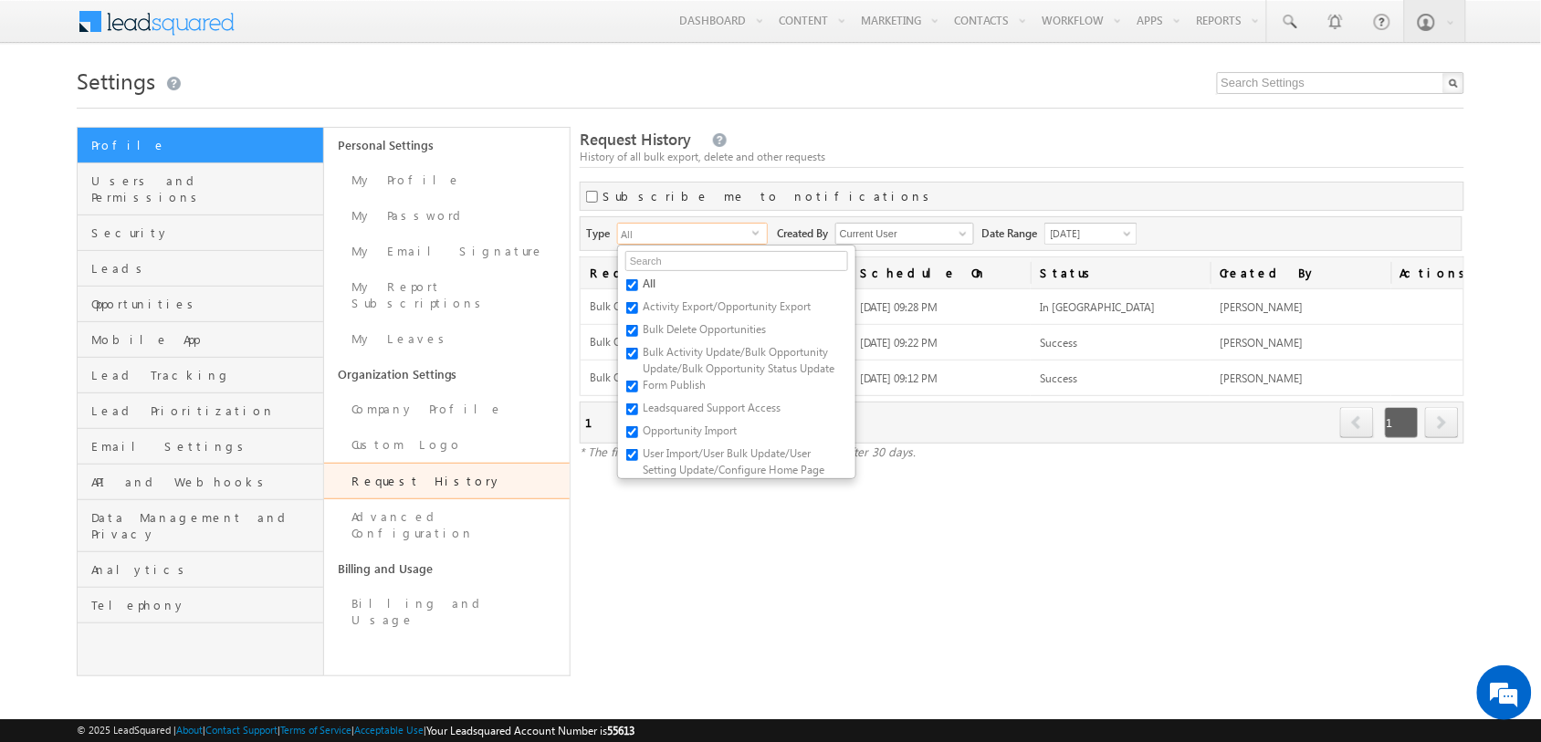
click at [752, 234] on span "select" at bounding box center [759, 232] width 15 height 8
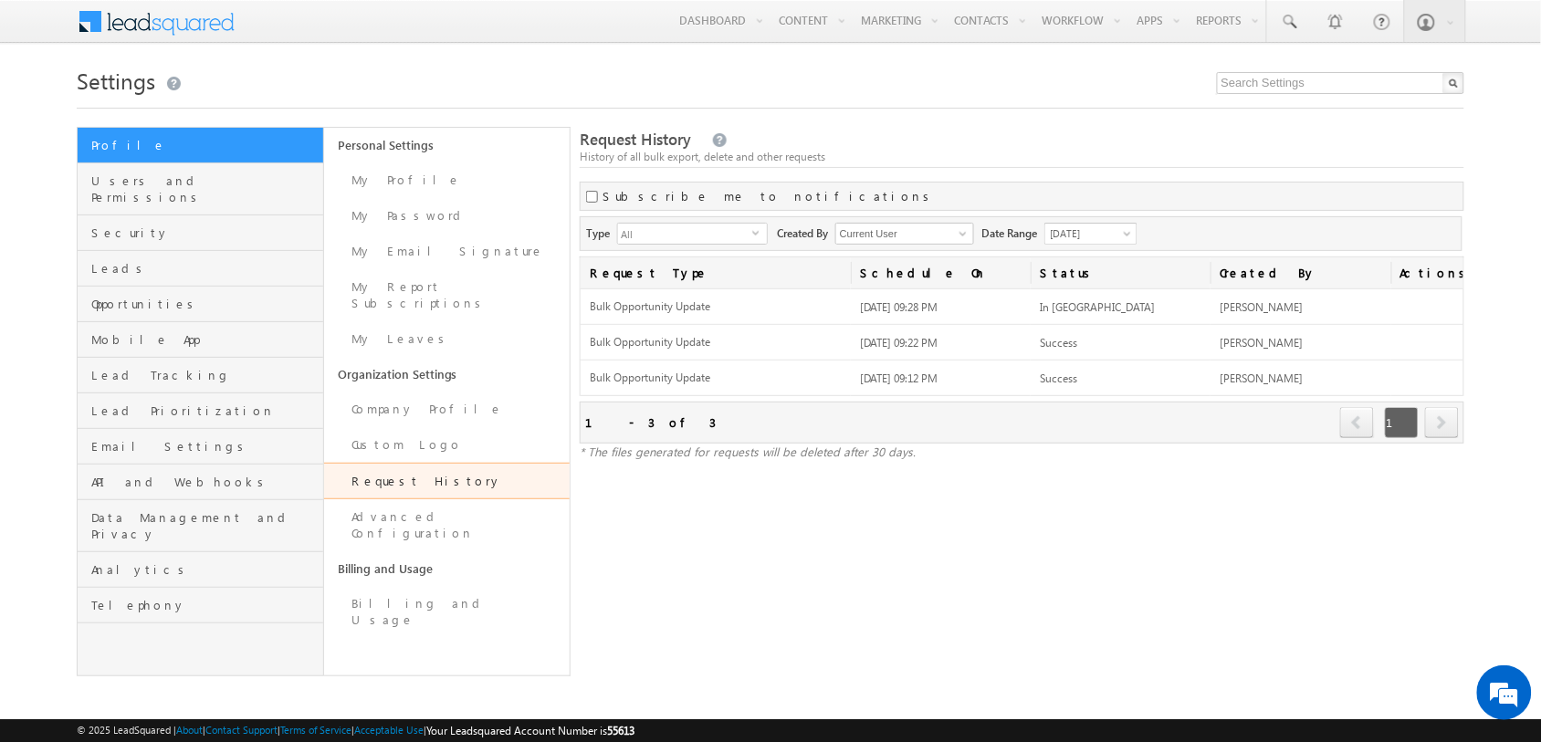
click at [915, 114] on div "Settings Profile Users and Permissions Security Leads Opportunities Mobile App …" at bounding box center [770, 368] width 1386 height 615
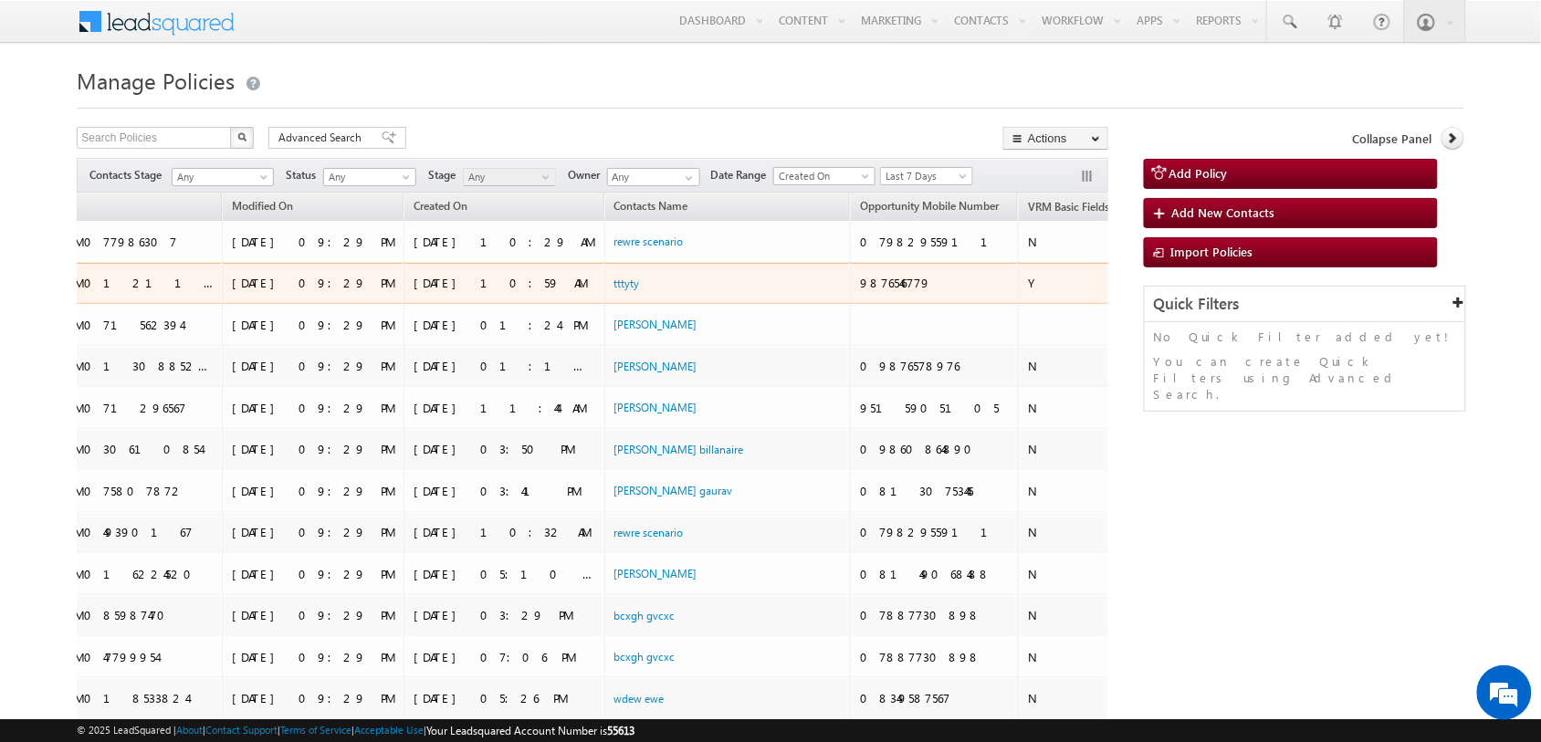
scroll to position [0, 301]
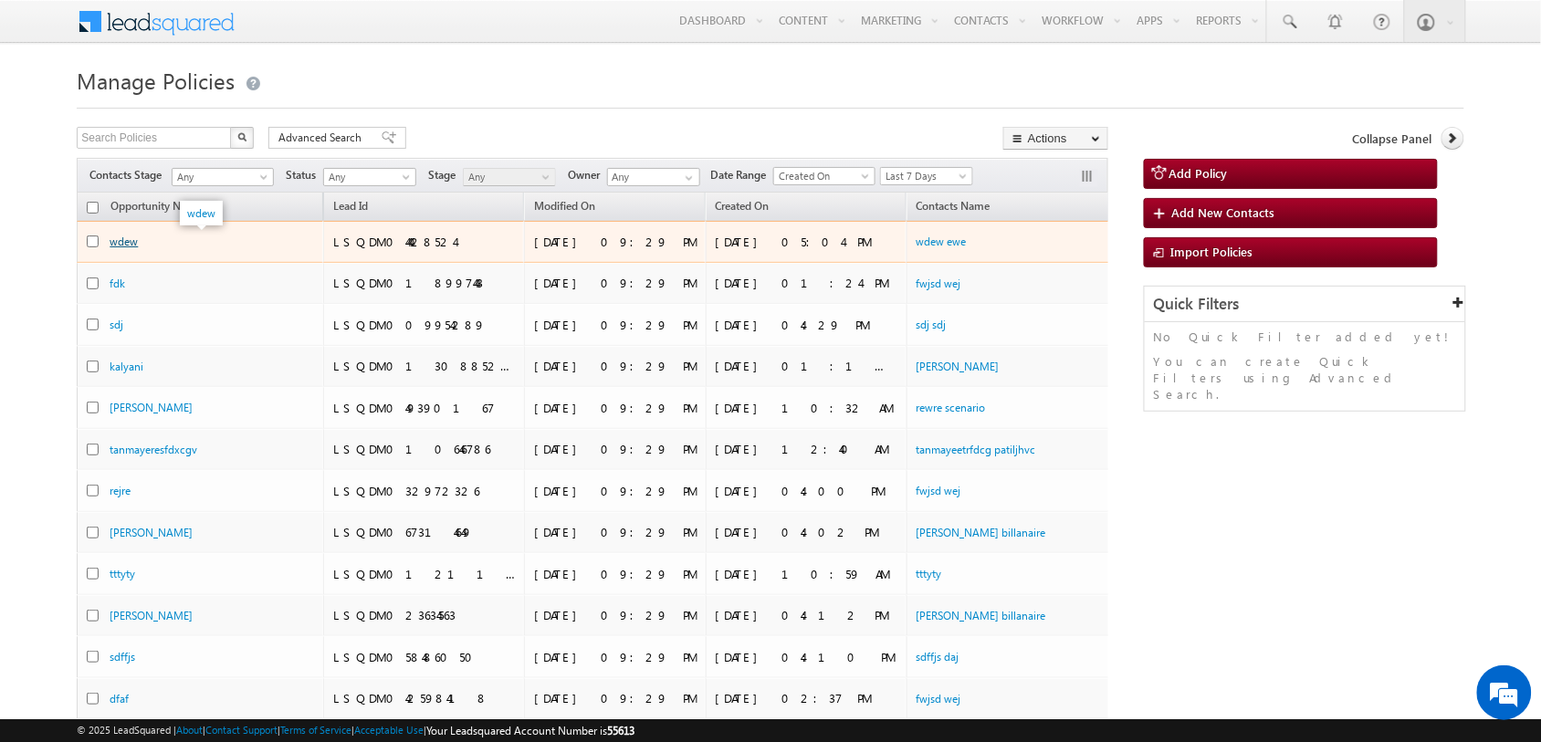
click at [132, 246] on link "wdew" at bounding box center [124, 242] width 28 height 14
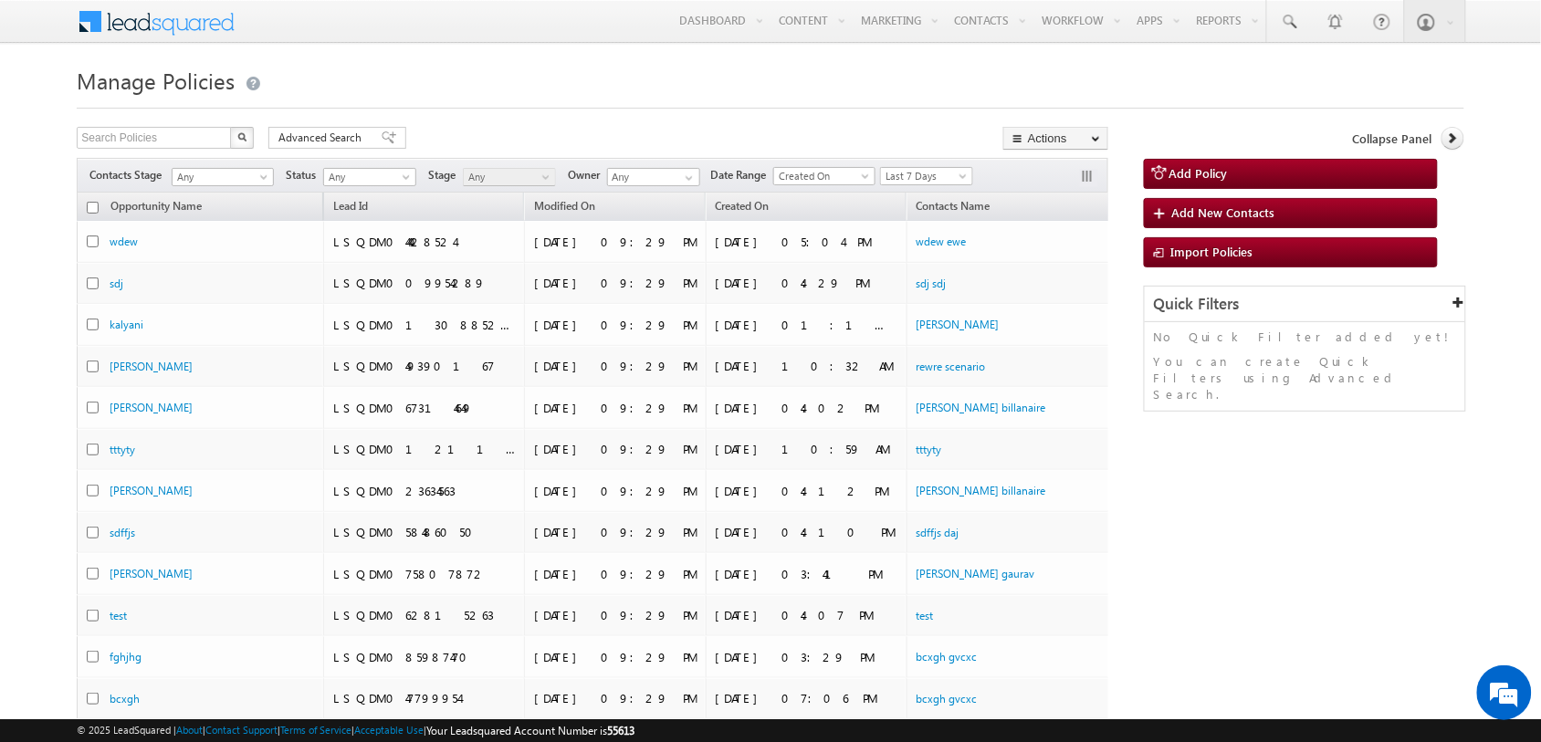
click at [94, 203] on input "checkbox" at bounding box center [93, 208] width 12 height 12
checkbox input "true"
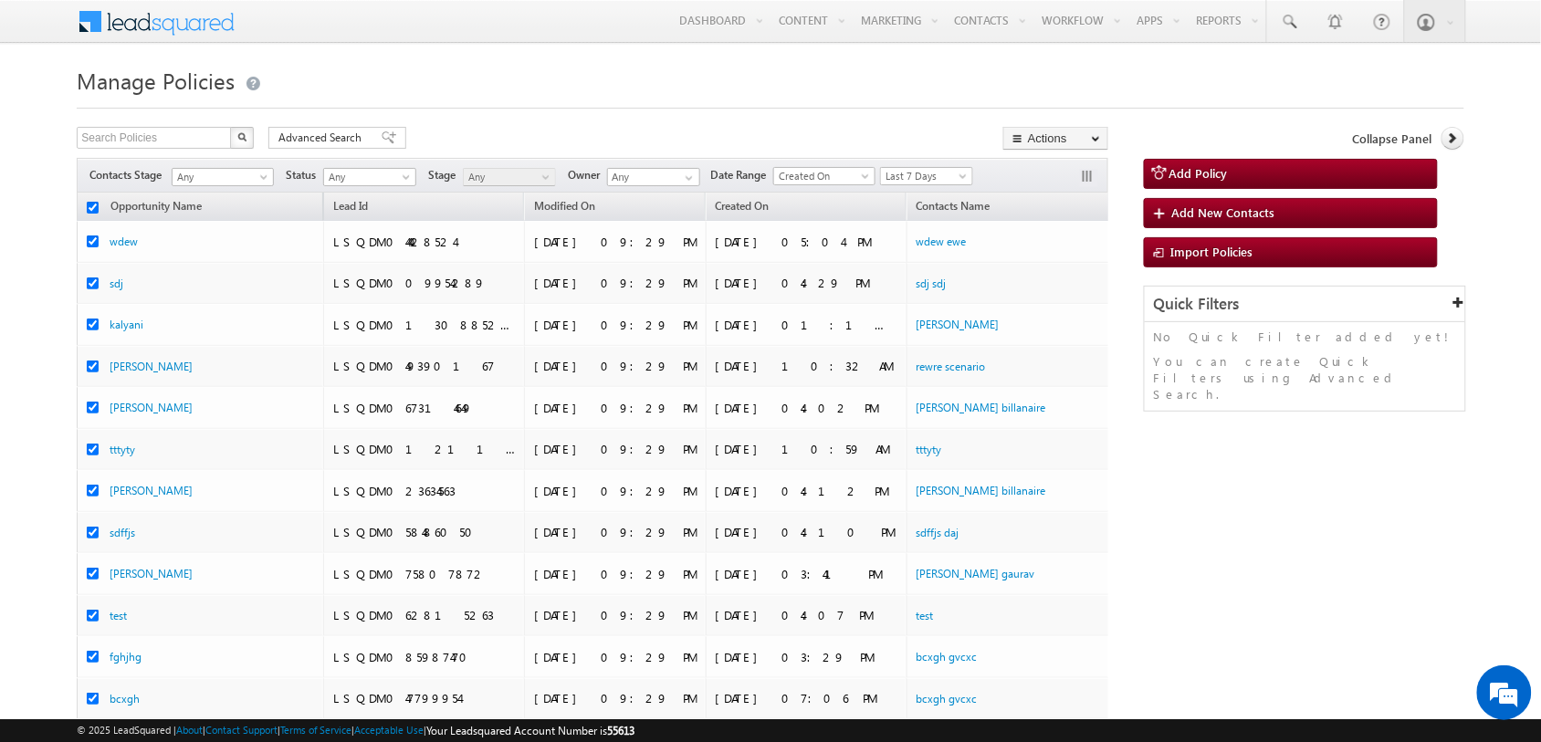
checkbox input "true"
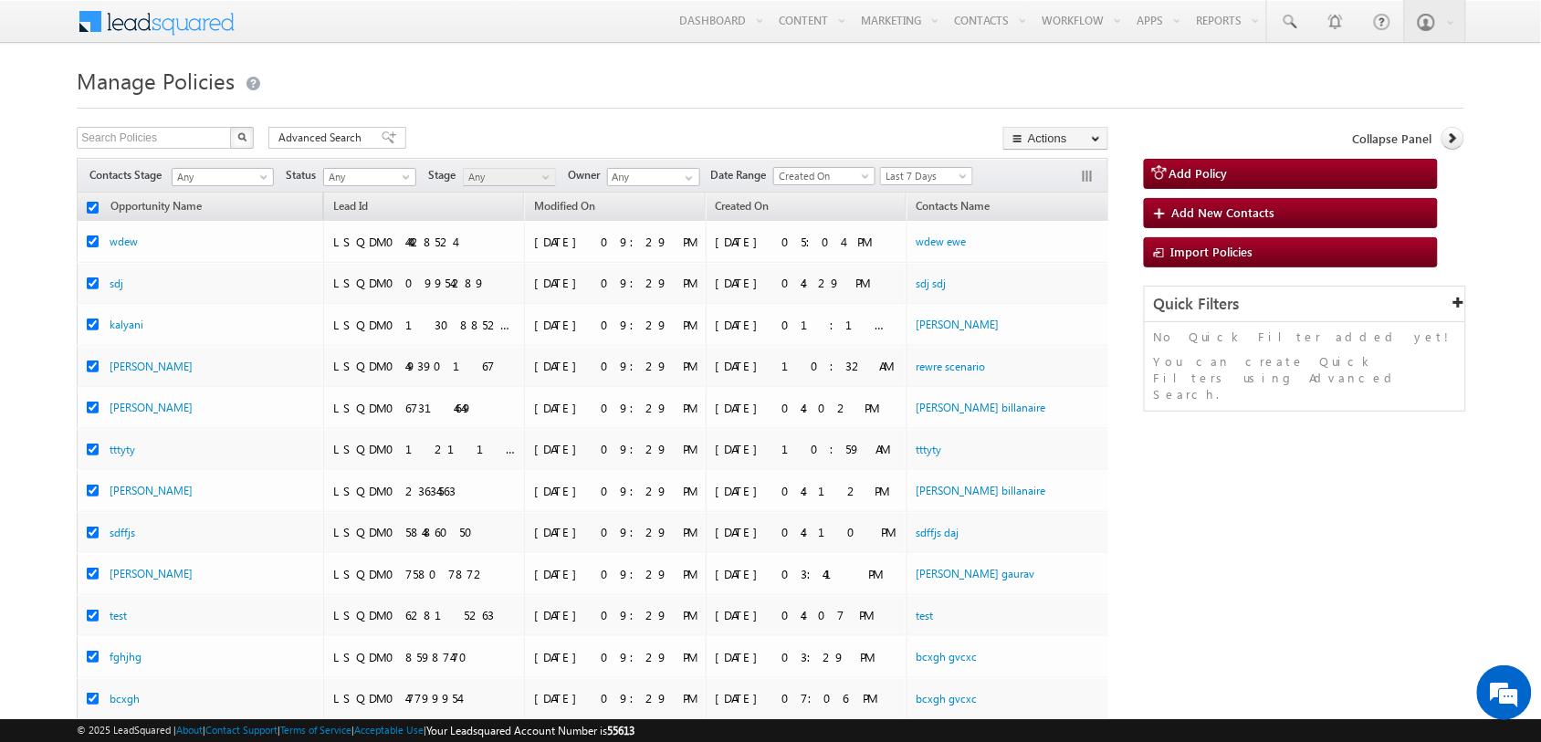
checkbox input "true"
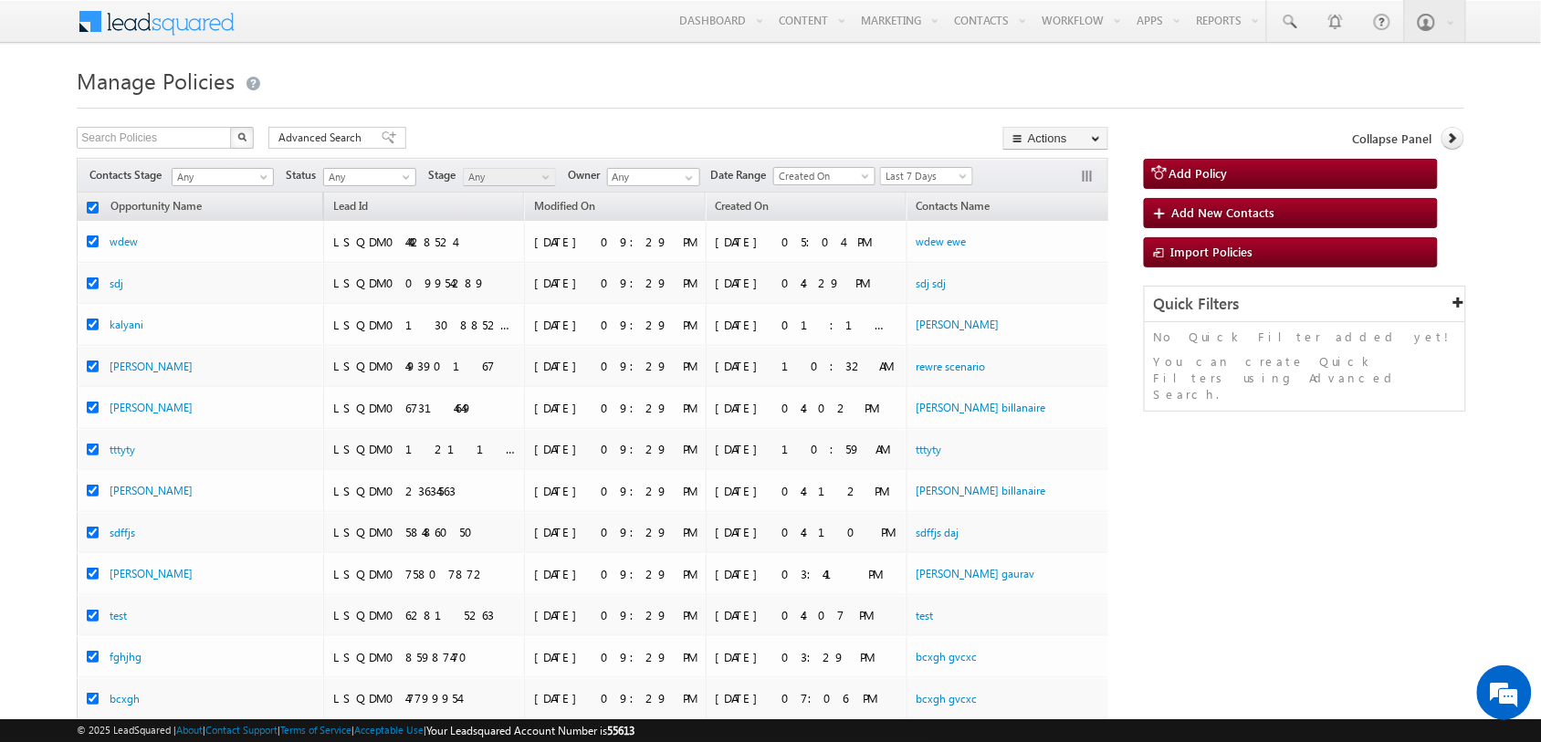
checkbox input "true"
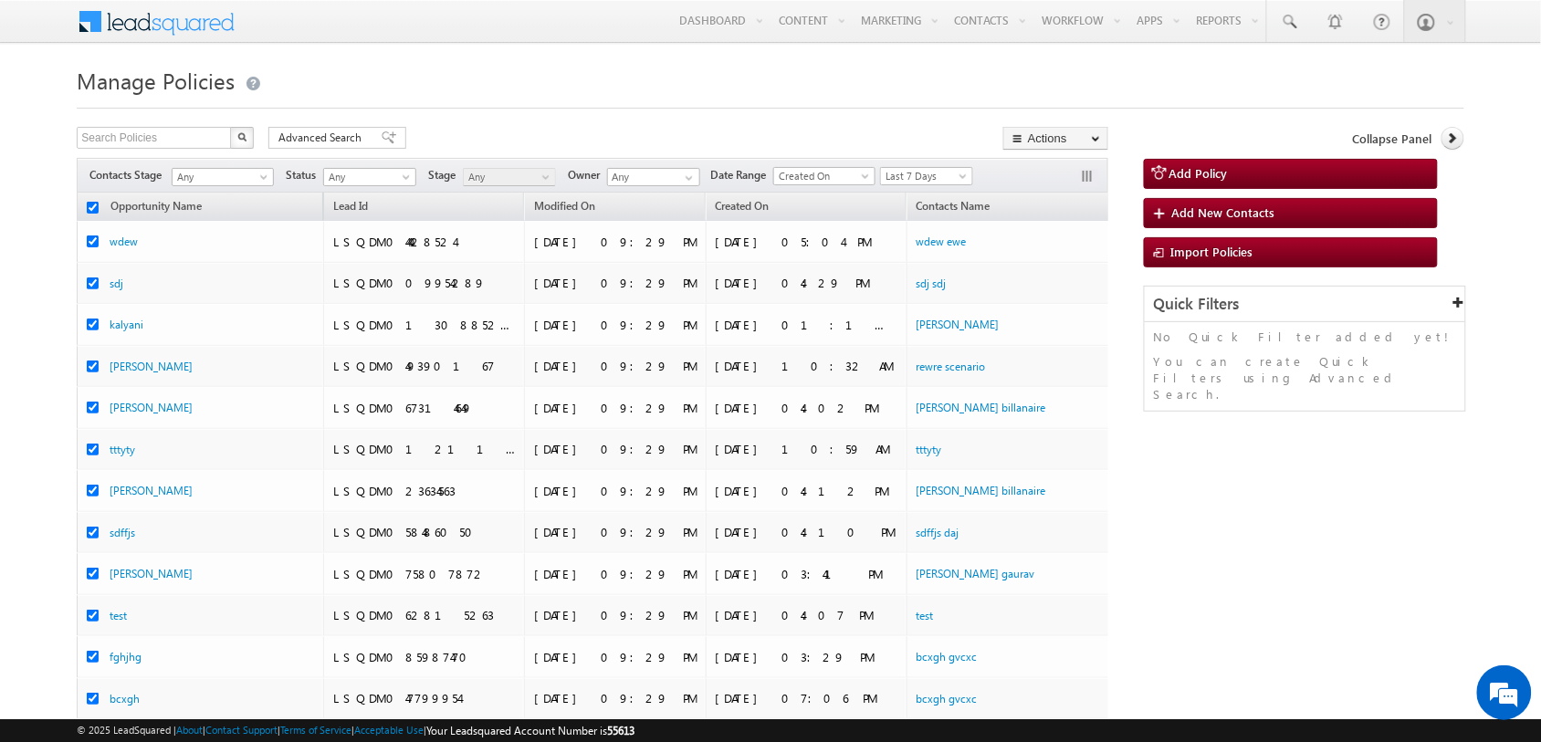
checkbox input "true"
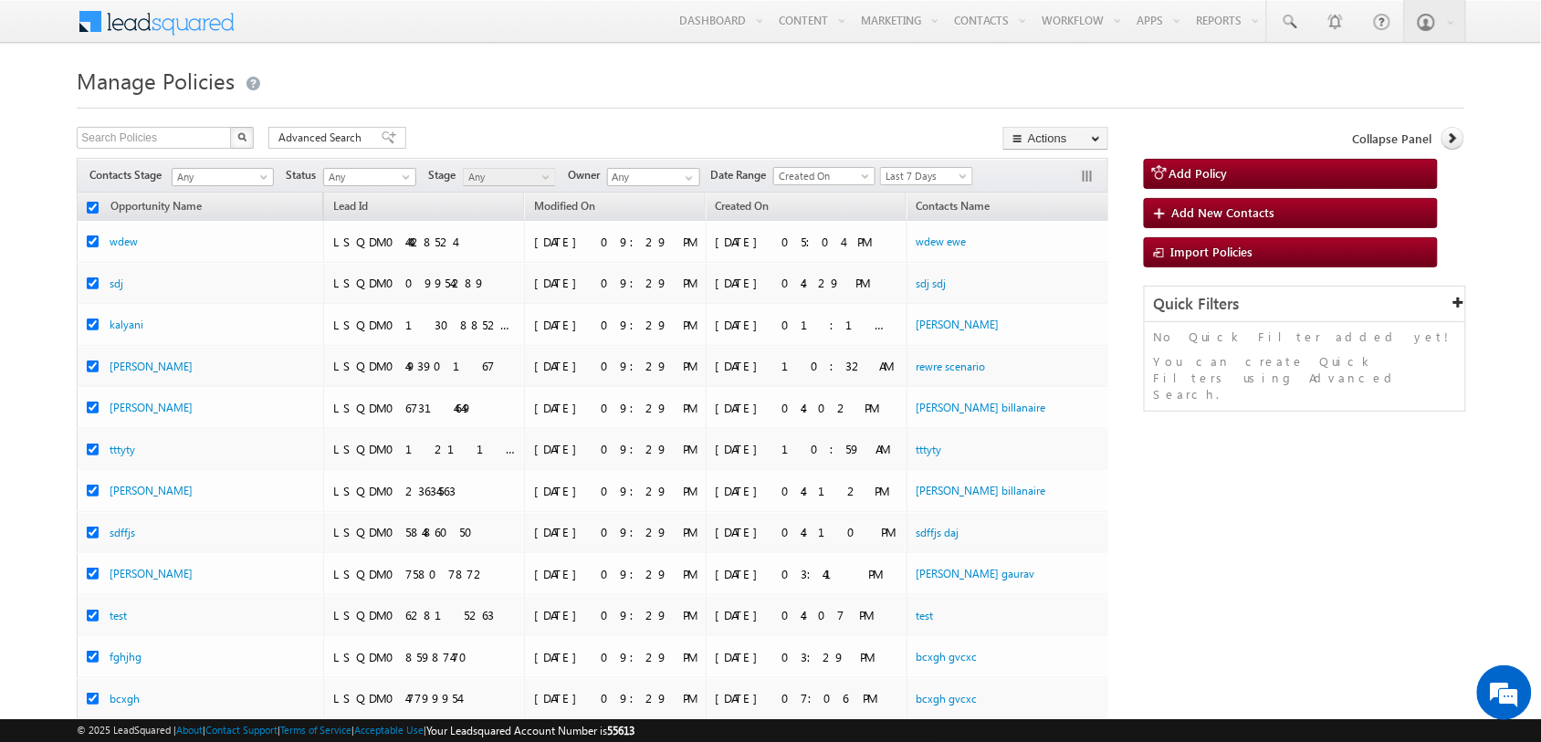
checkbox input "true"
click at [1069, 193] on link "Bulk Update" at bounding box center [1055, 186] width 103 height 22
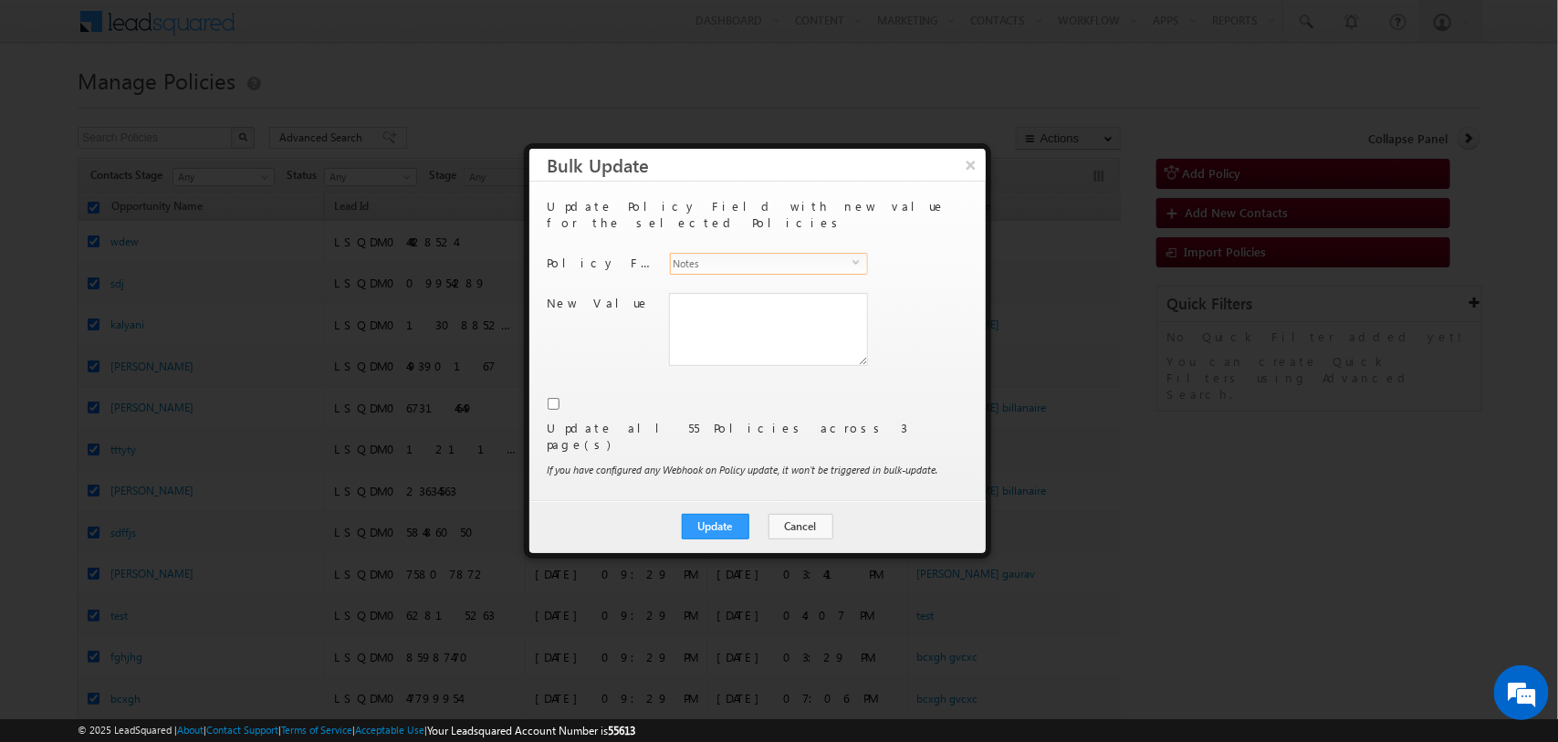
click at [767, 254] on span "Notes" at bounding box center [762, 264] width 182 height 20
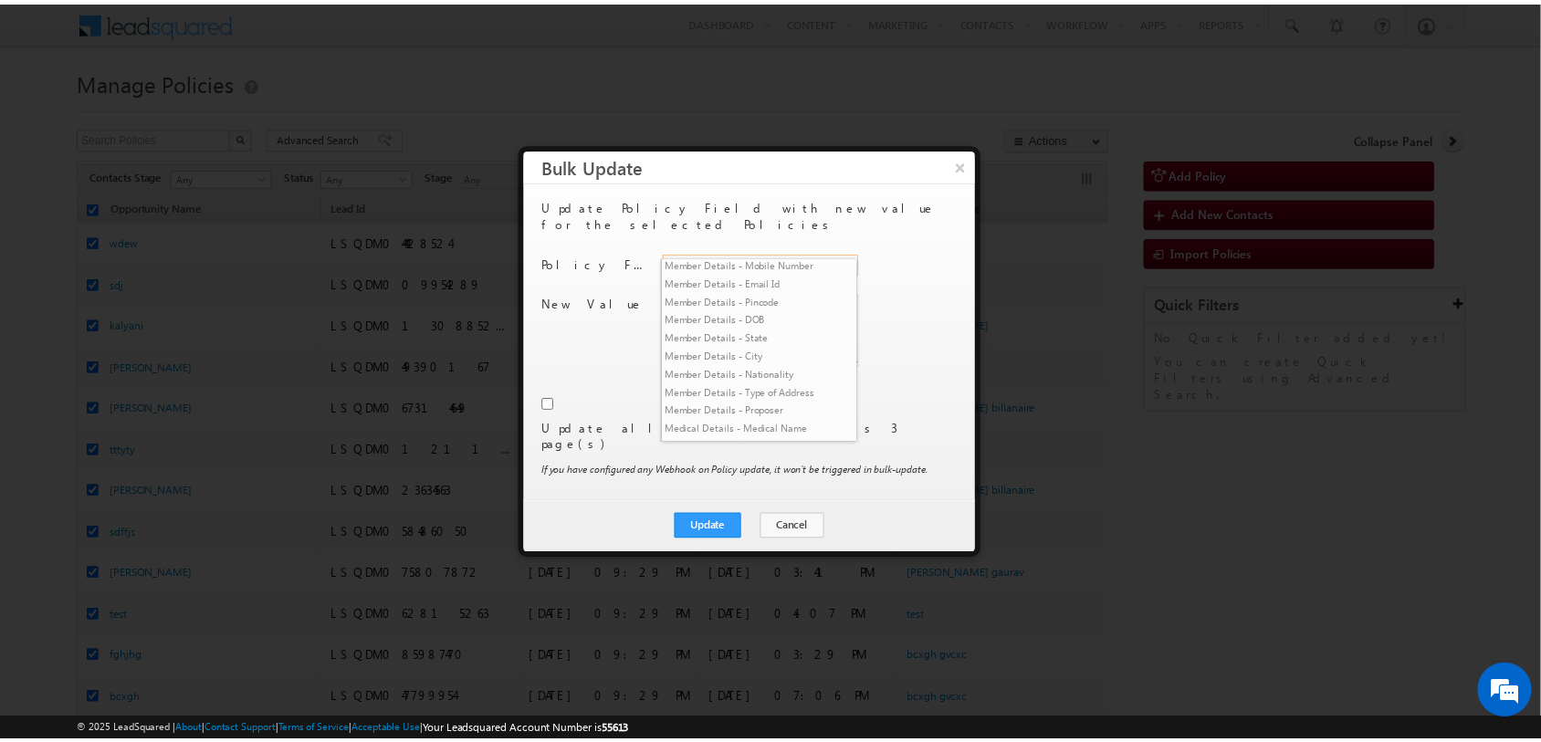
scroll to position [4067, 0]
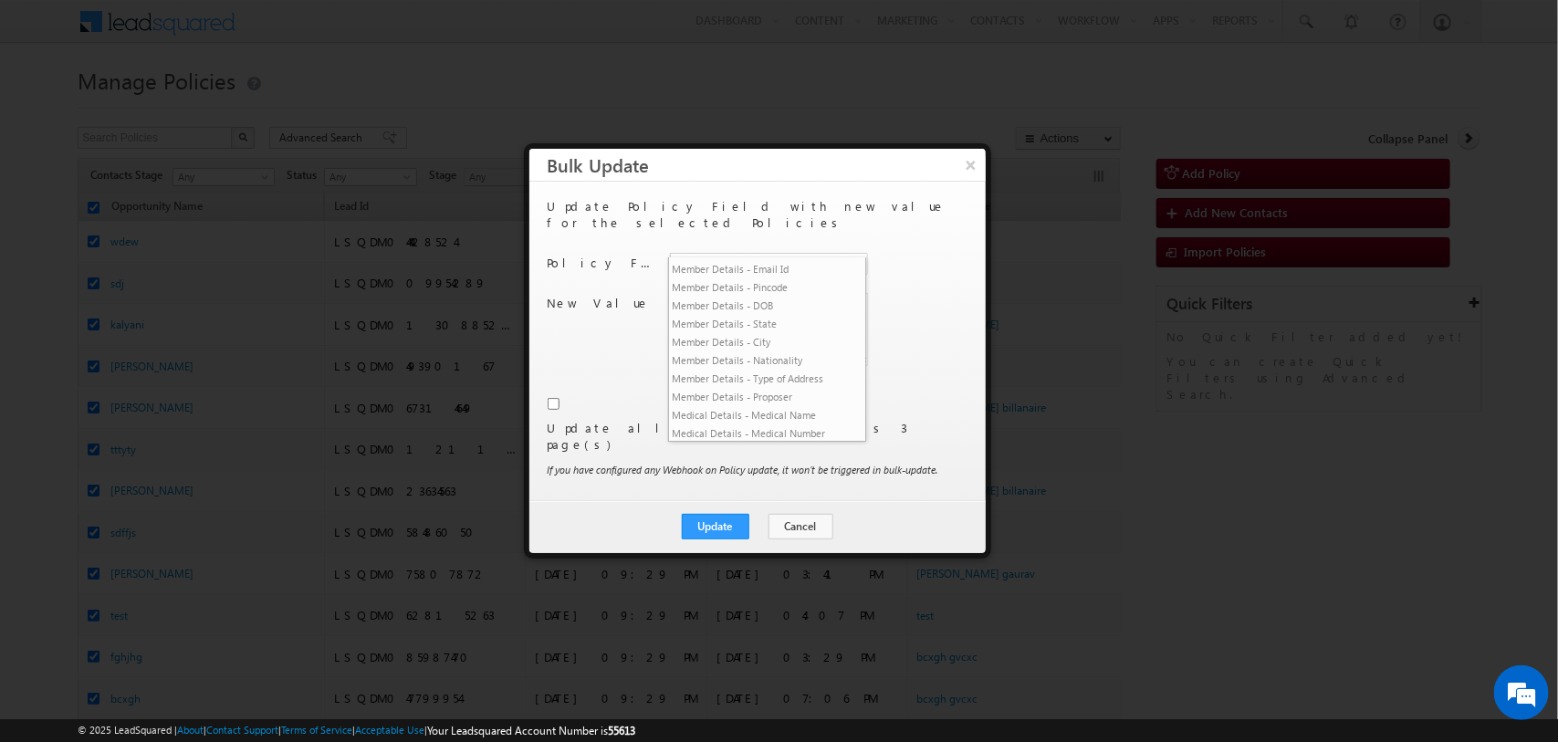
click at [792, 98] on li "VRM Basic Fields - Re-Churn" at bounding box center [767, 88] width 197 height 18
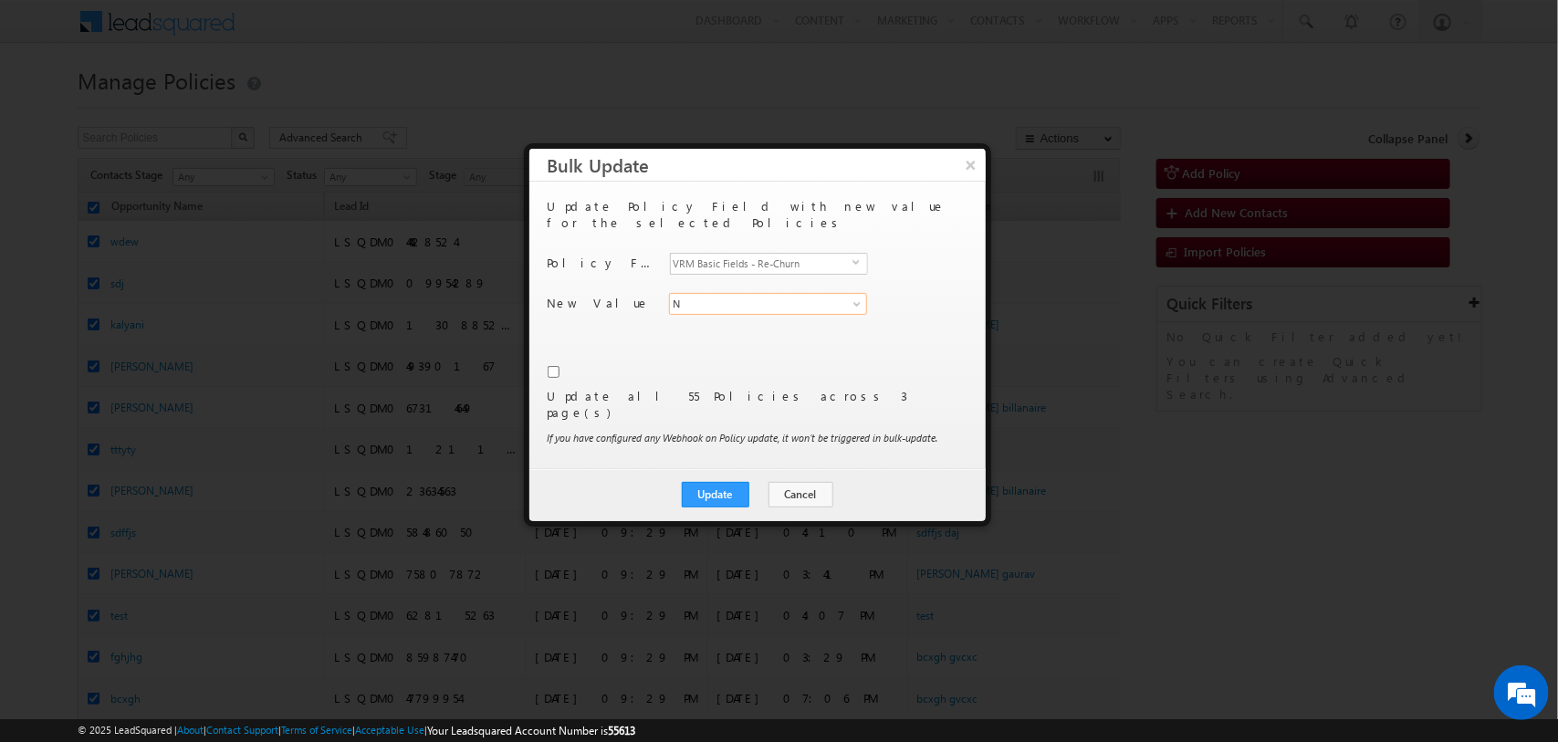
click at [745, 293] on input "N" at bounding box center [768, 304] width 199 height 22
click at [723, 315] on link "Y" at bounding box center [768, 325] width 199 height 21
type input "Y"
click at [557, 366] on input "checkbox" at bounding box center [554, 372] width 12 height 12
checkbox input "true"
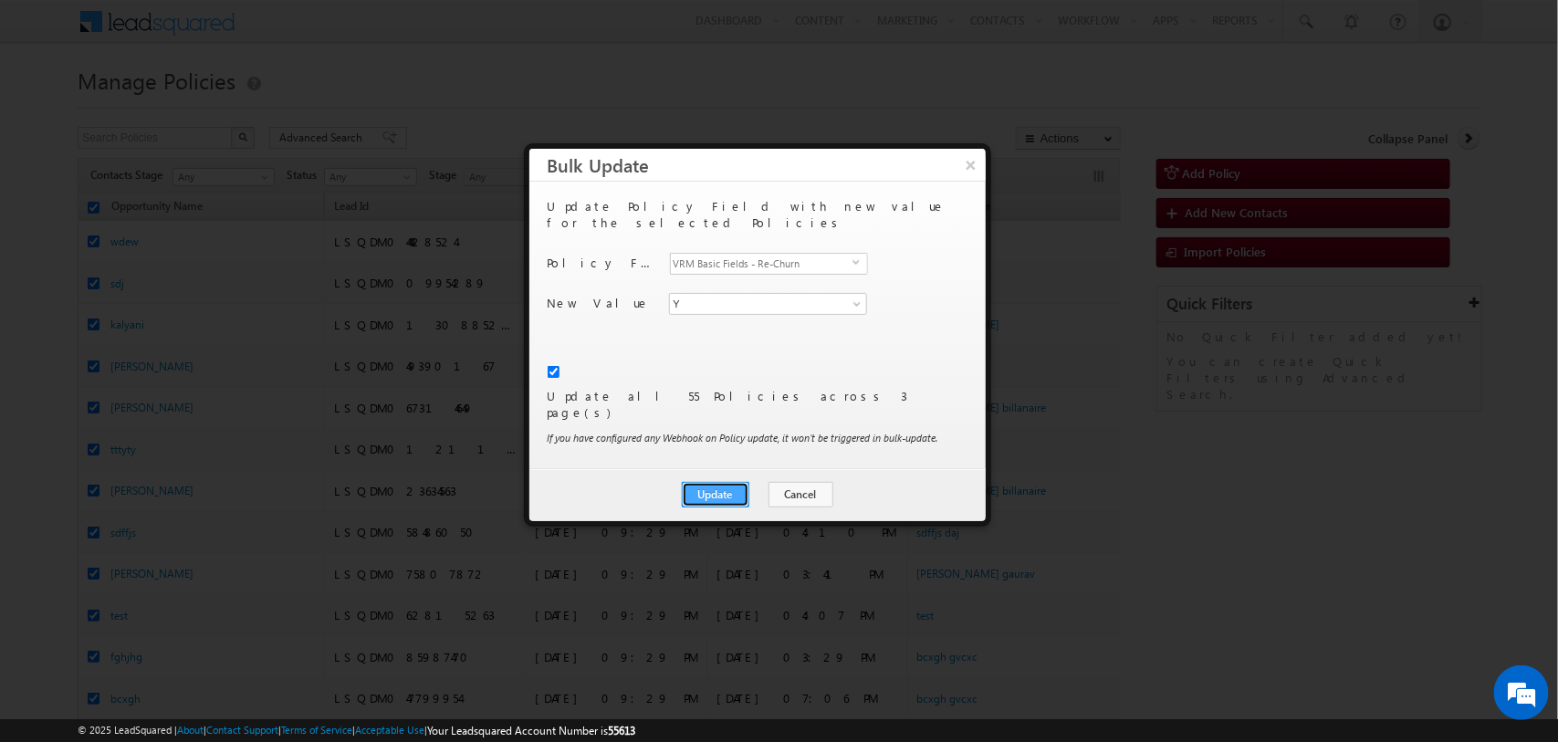
click at [731, 482] on button "Update" at bounding box center [716, 495] width 68 height 26
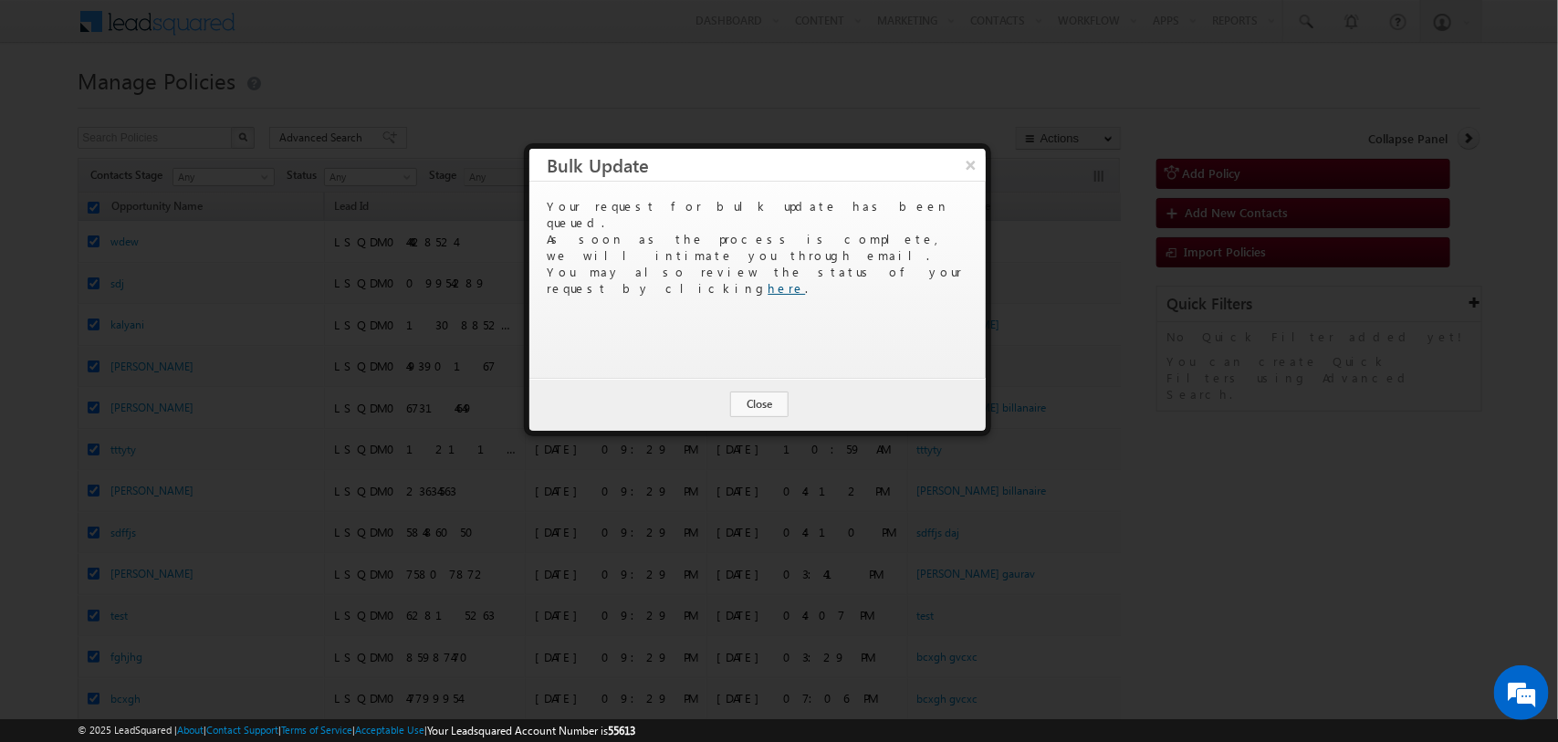
click at [806, 280] on link "here" at bounding box center [786, 288] width 37 height 16
click at [765, 397] on button "Close" at bounding box center [759, 405] width 58 height 26
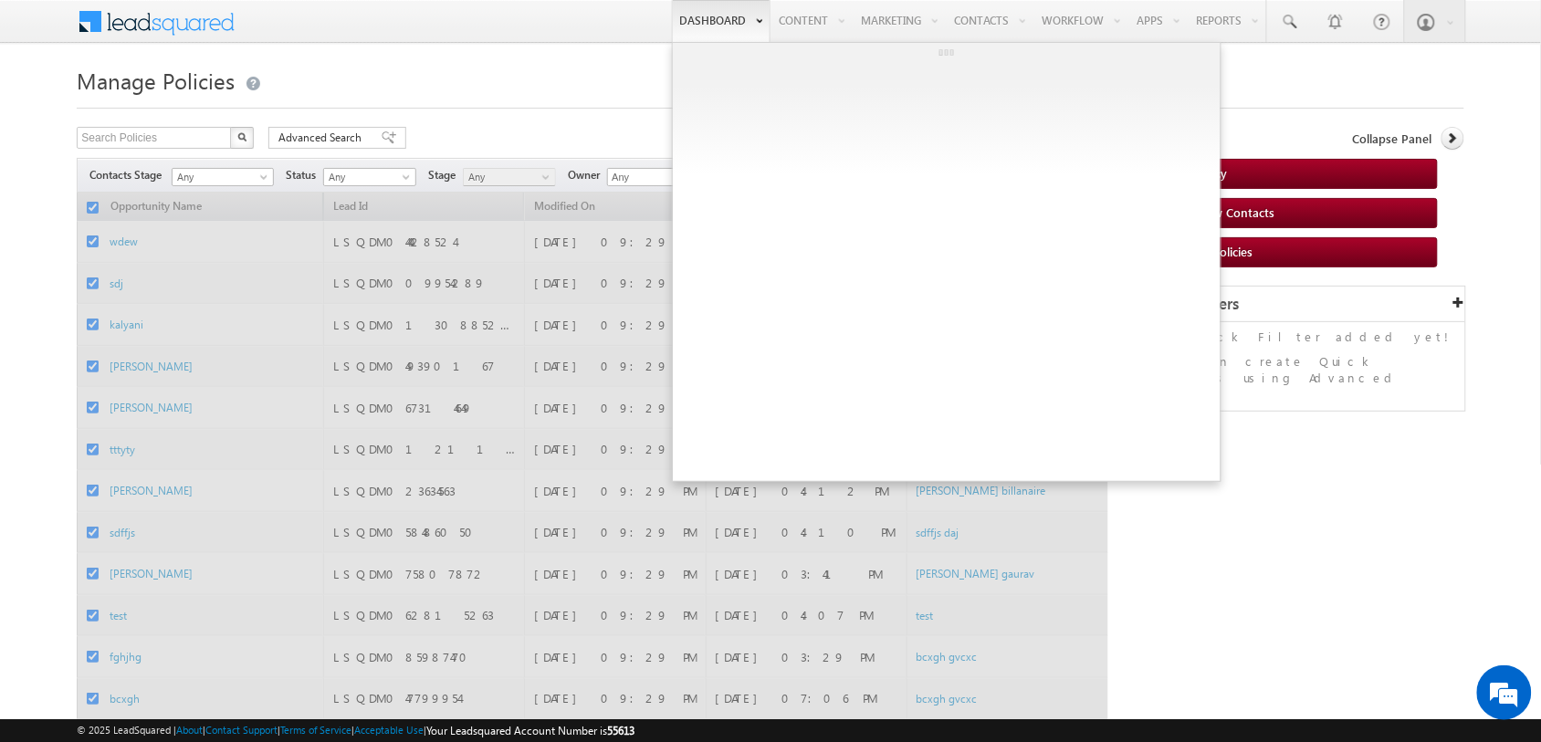
checkbox input "false"
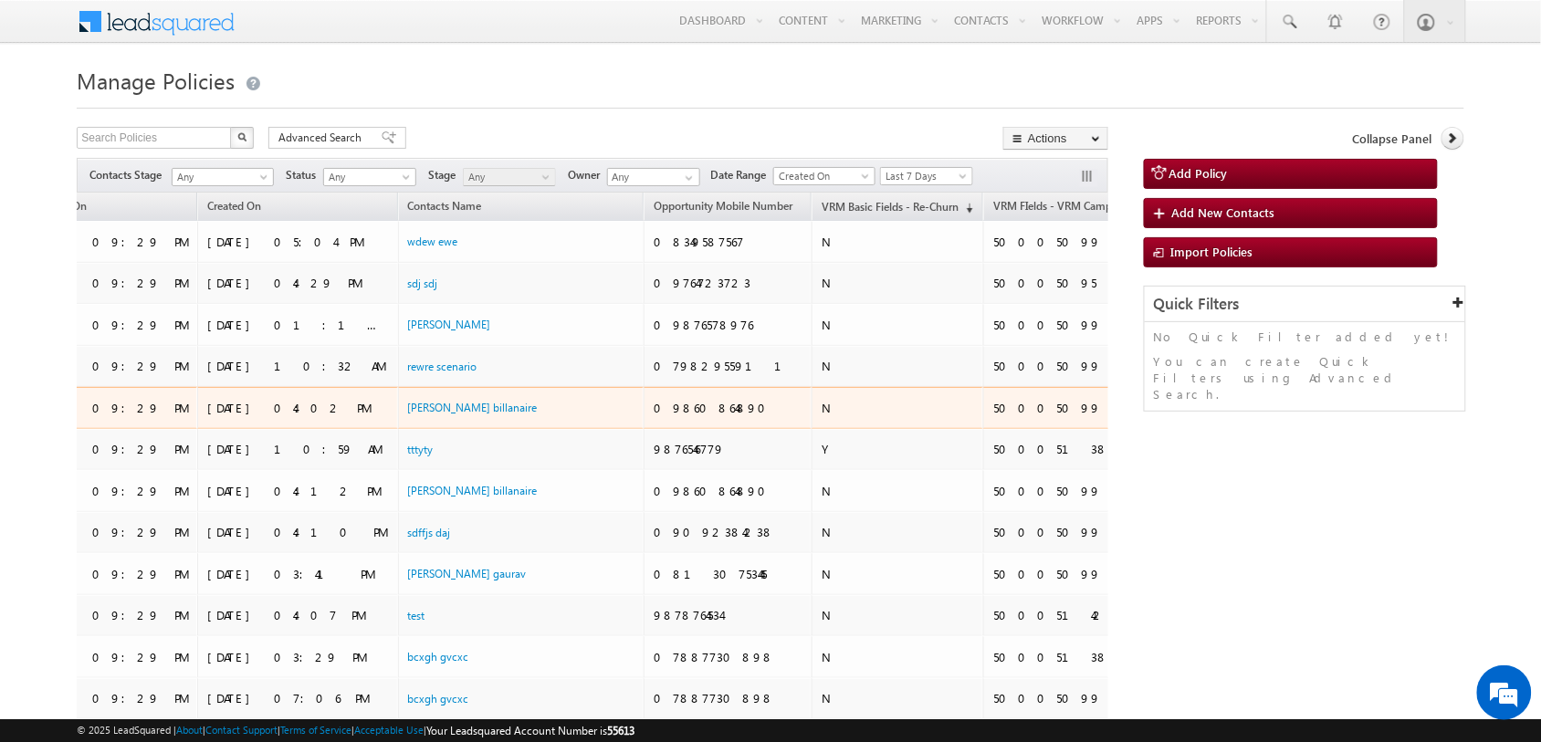
scroll to position [0, 513]
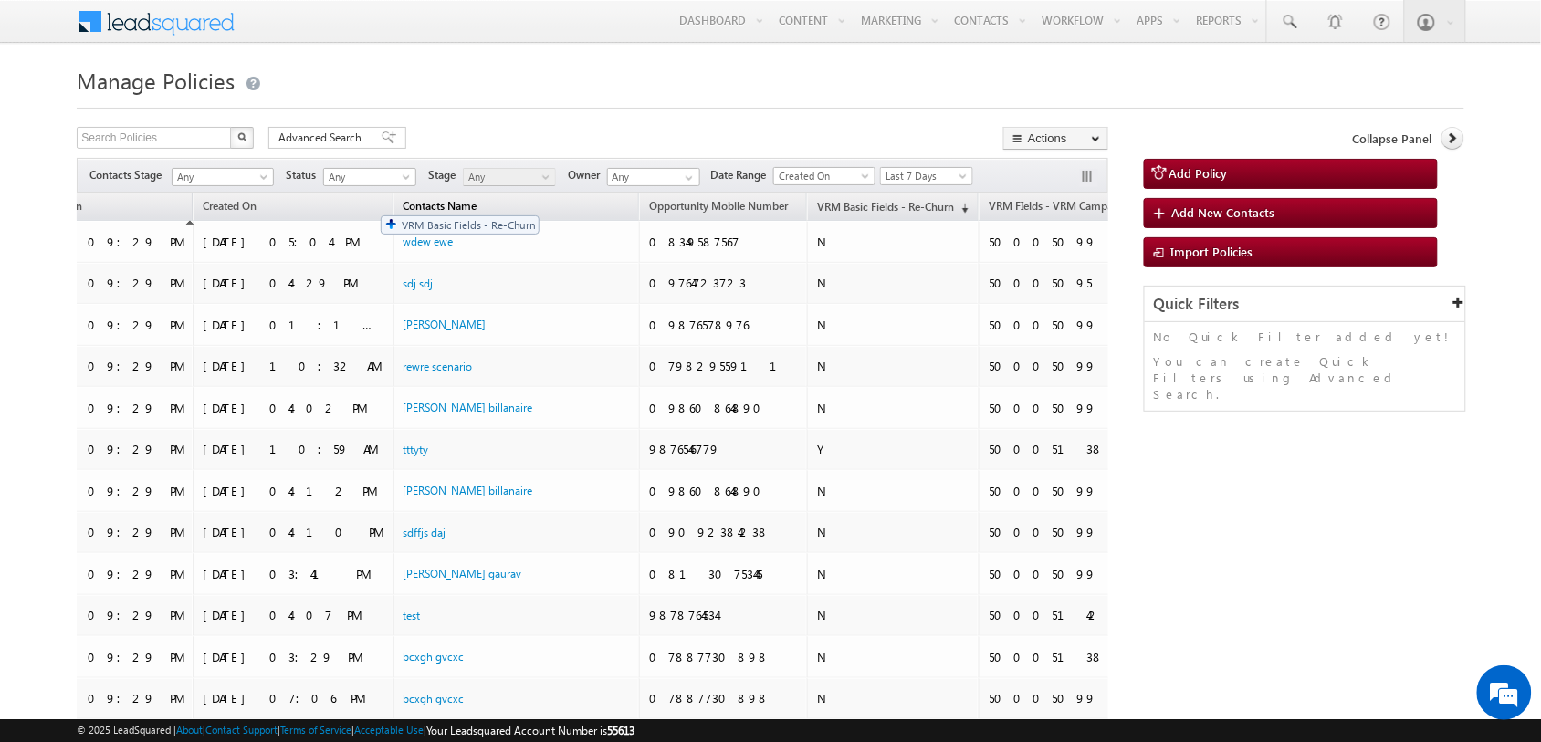
drag, startPoint x: 716, startPoint y: 208, endPoint x: 371, endPoint y: 205, distance: 345.0
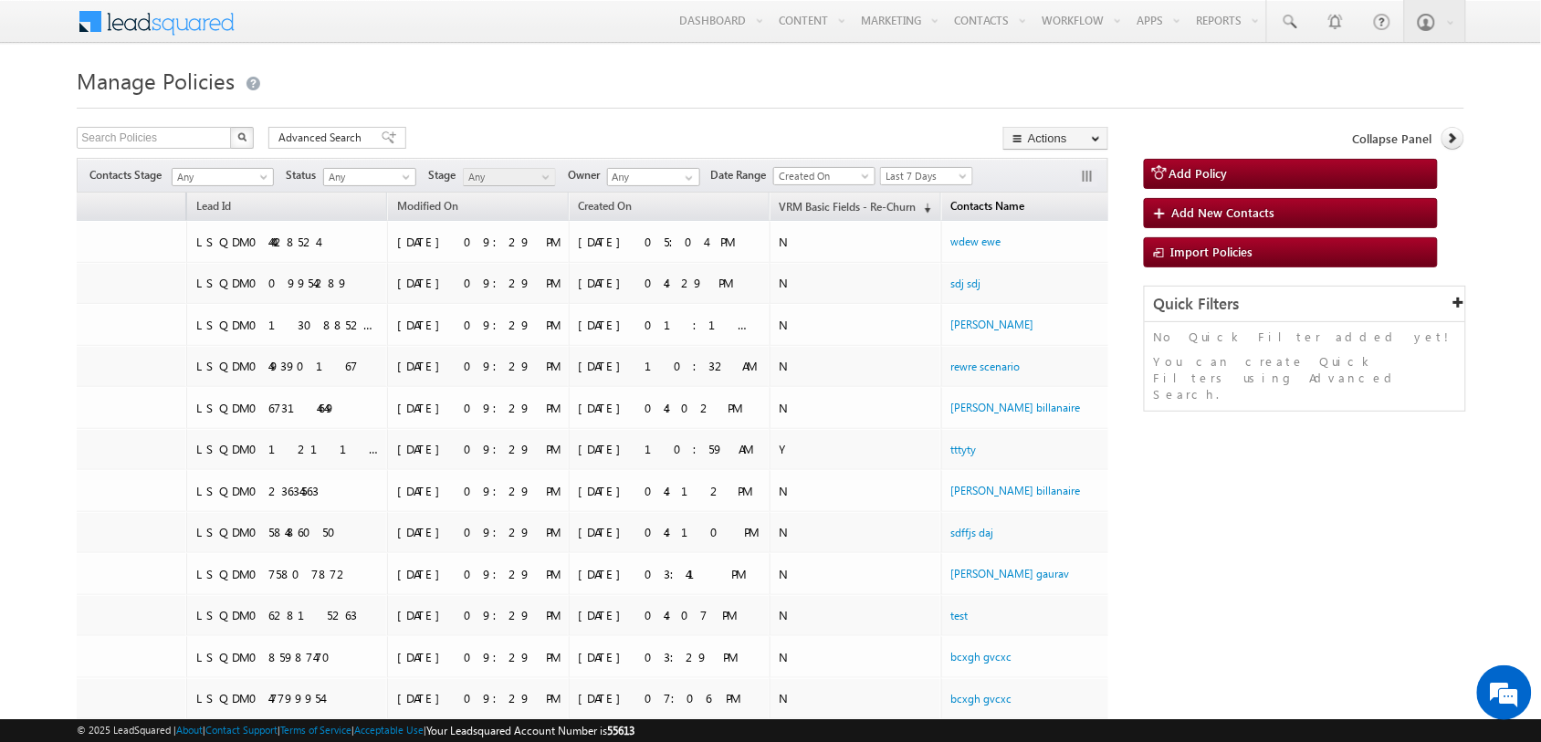
scroll to position [0, 0]
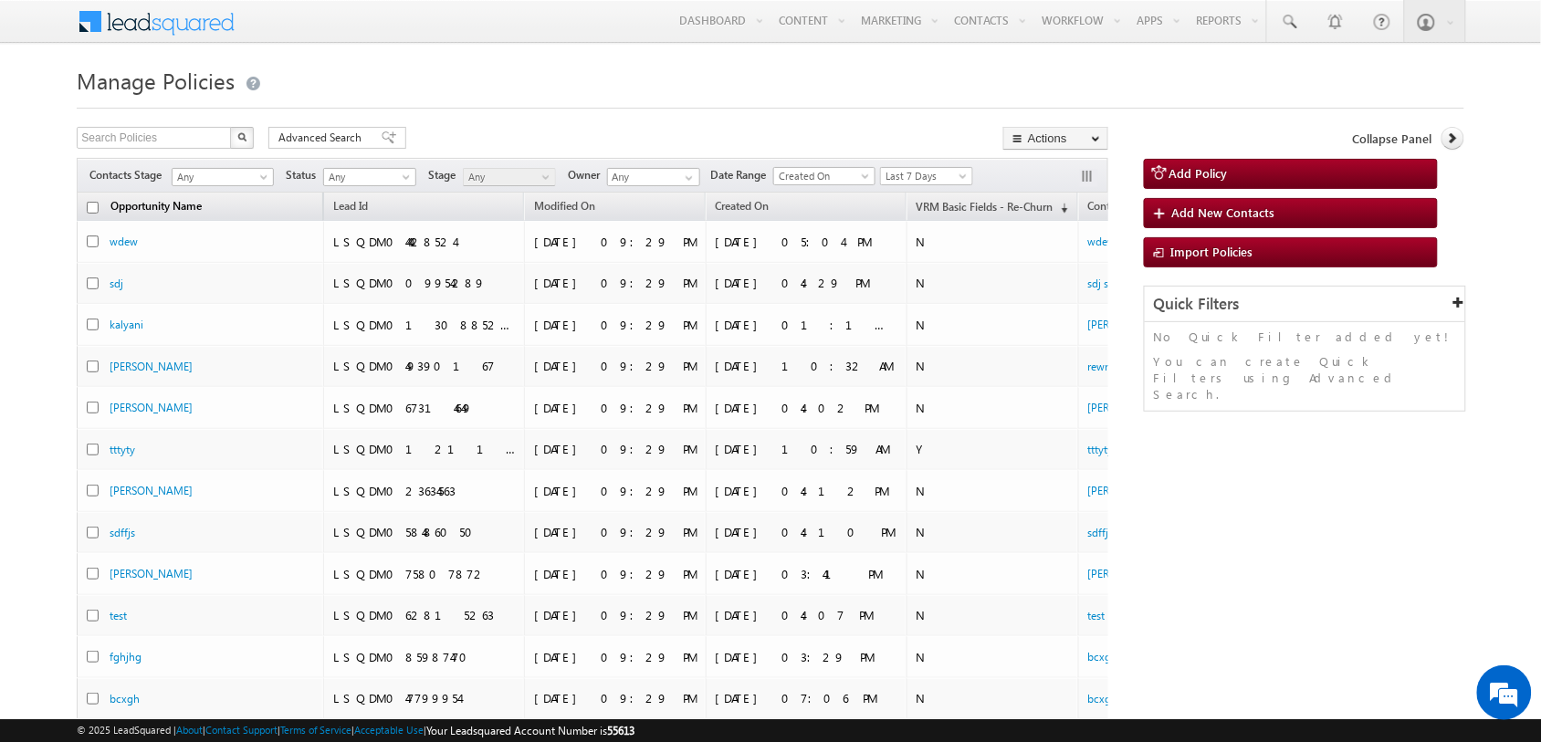
drag, startPoint x: 320, startPoint y: 204, endPoint x: 196, endPoint y: 206, distance: 124.2
click at [196, 206] on div "Opportunity Name Lead Id Modified On Created On VRM Basic Fields - Re-Churn (so…" at bounding box center [592, 752] width 1031 height 1119
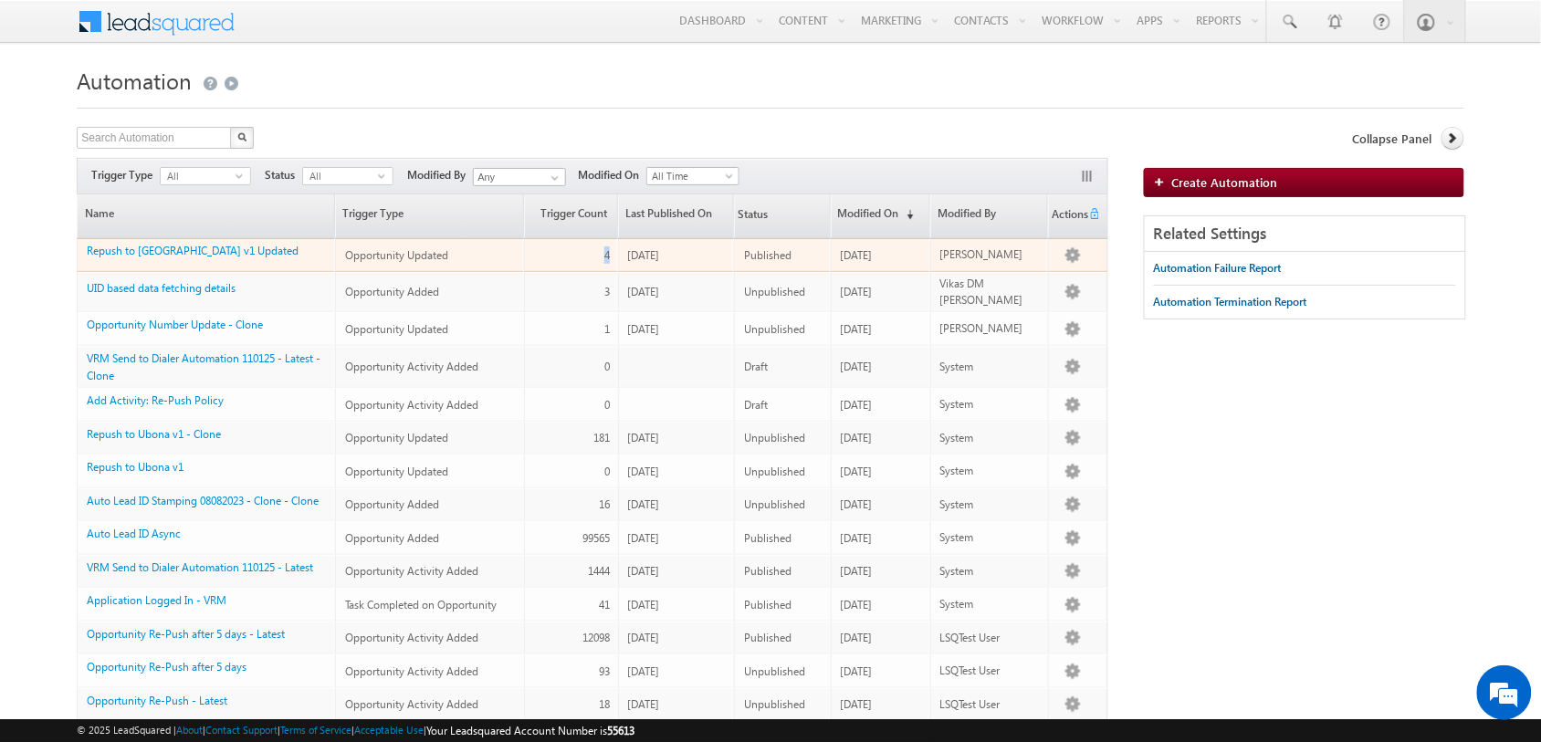
drag, startPoint x: 614, startPoint y: 267, endPoint x: 594, endPoint y: 266, distance: 20.1
click at [594, 266] on td "4" at bounding box center [571, 255] width 94 height 34
drag, startPoint x: 695, startPoint y: 262, endPoint x: 634, endPoint y: 257, distance: 60.4
click at [634, 257] on div "09/11/2025" at bounding box center [677, 254] width 99 height 17
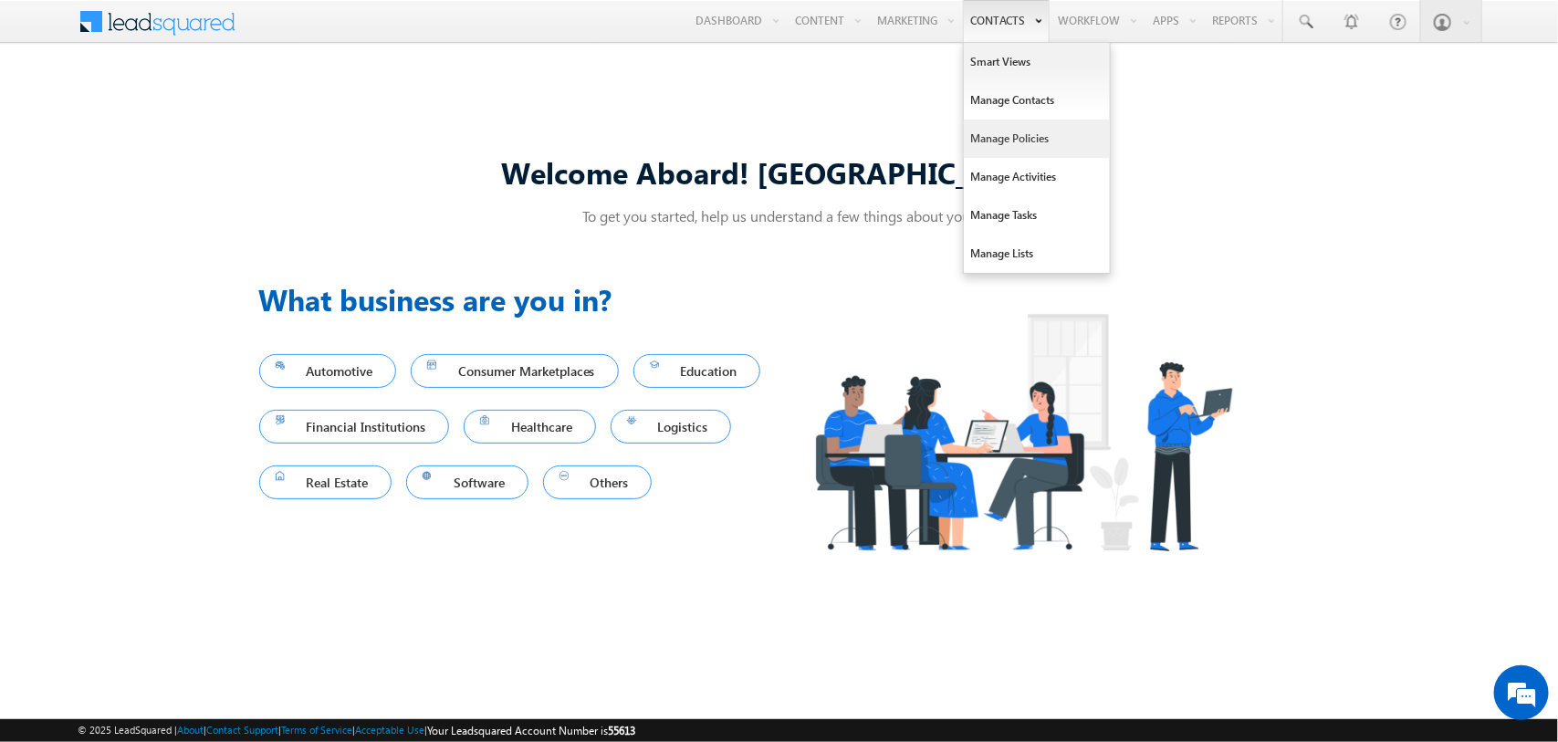
click at [1005, 123] on link "Manage Policies" at bounding box center [1037, 139] width 146 height 38
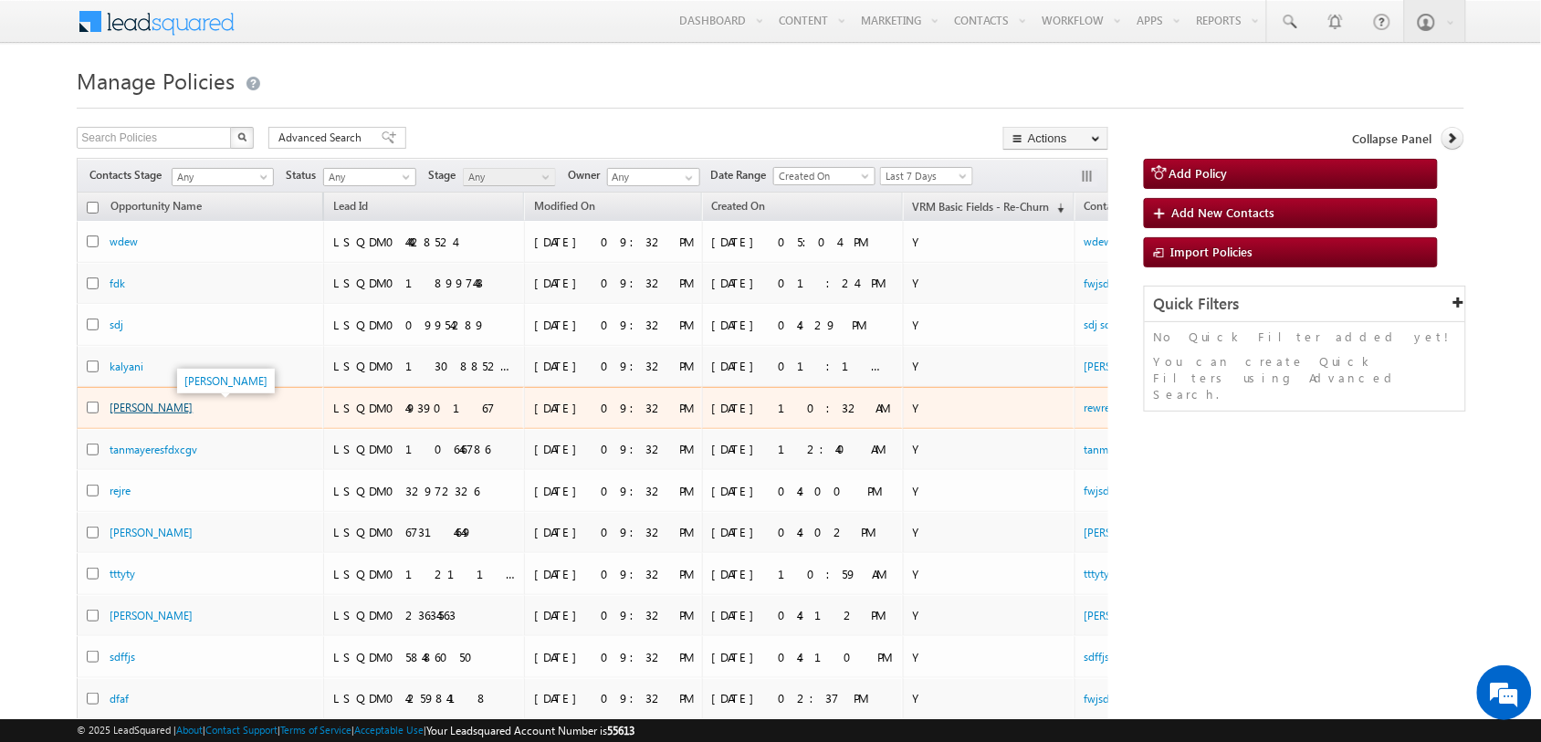
click at [130, 412] on link "[PERSON_NAME]" at bounding box center [151, 408] width 83 height 14
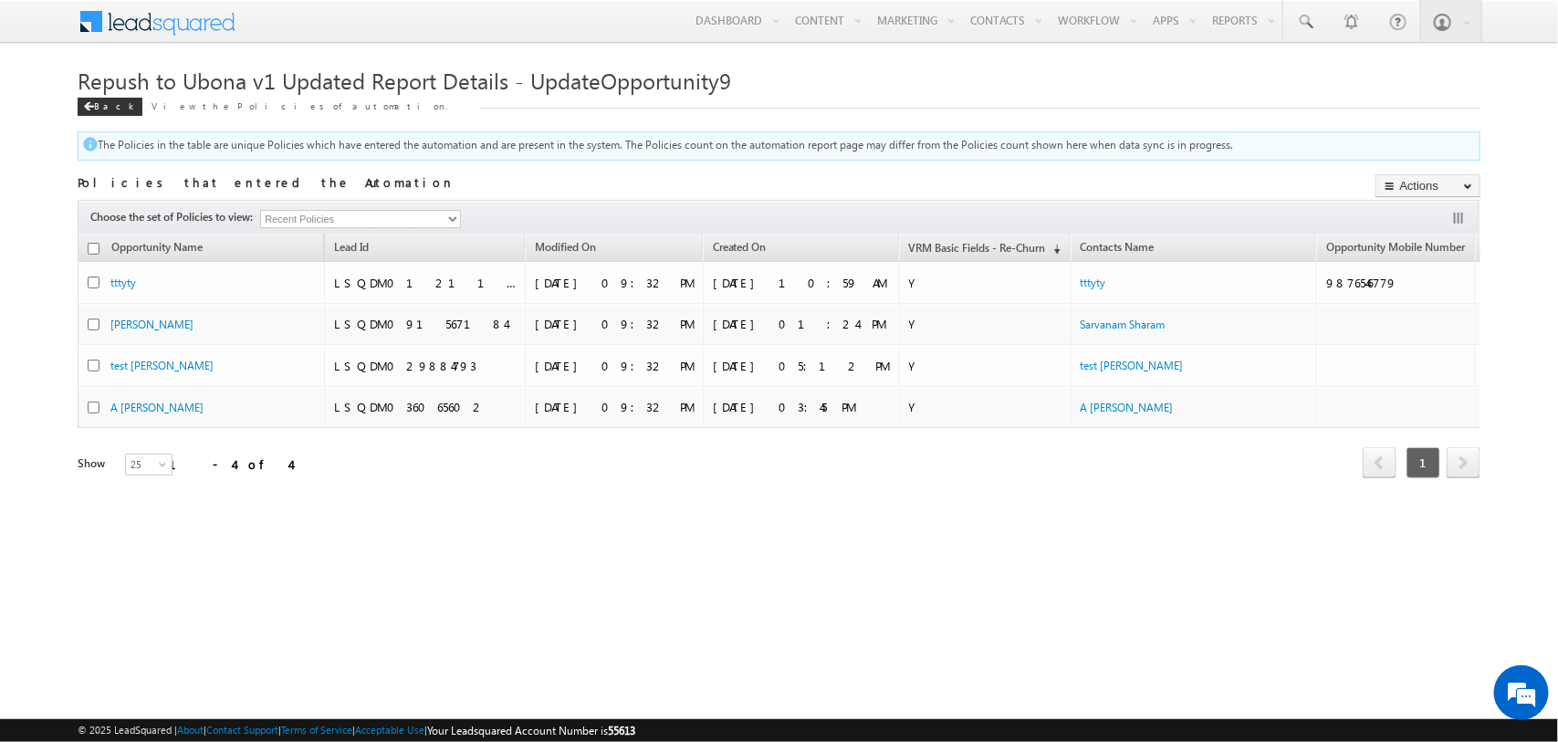
click at [777, 173] on div "Policies that entered the Automation Actions Export Policies Actions Bulk Updat…" at bounding box center [779, 180] width 1402 height 39
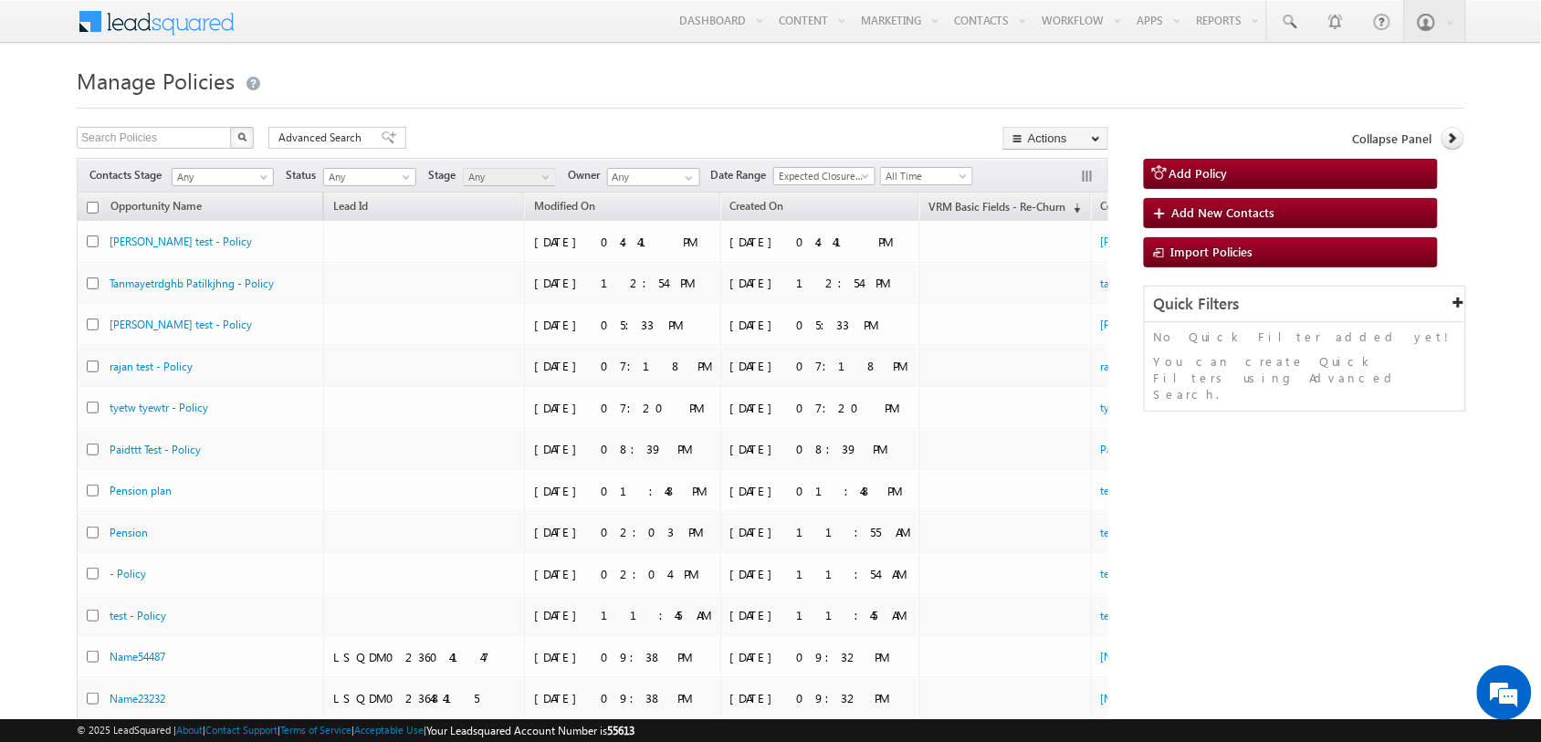
click at [954, 166] on span "All Time" at bounding box center [926, 175] width 93 height 19
click at [965, 173] on span at bounding box center [964, 179] width 15 height 15
click at [928, 317] on link "Last 7 Days" at bounding box center [934, 325] width 92 height 16
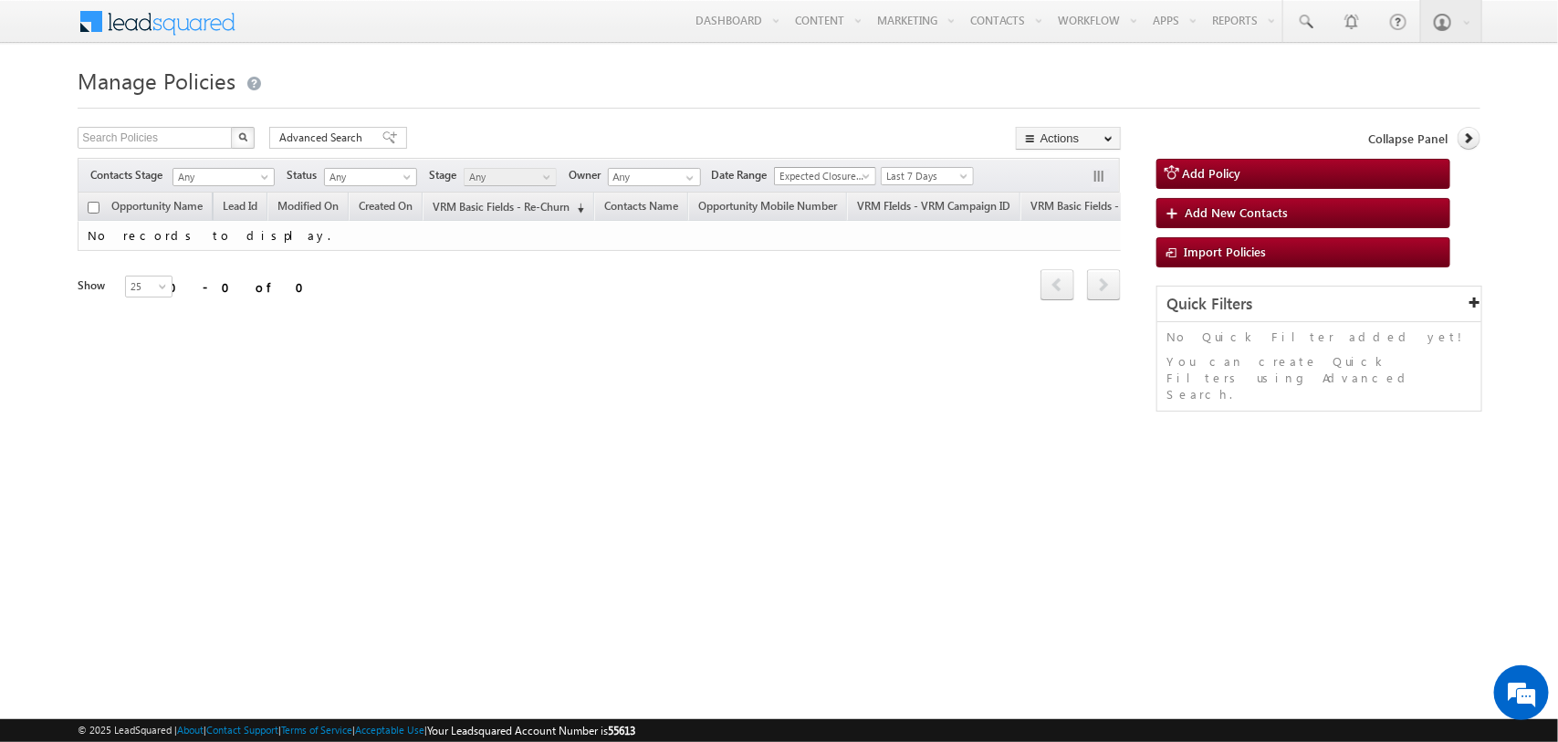
click at [847, 168] on span "Expected Closure Date" at bounding box center [822, 176] width 95 height 16
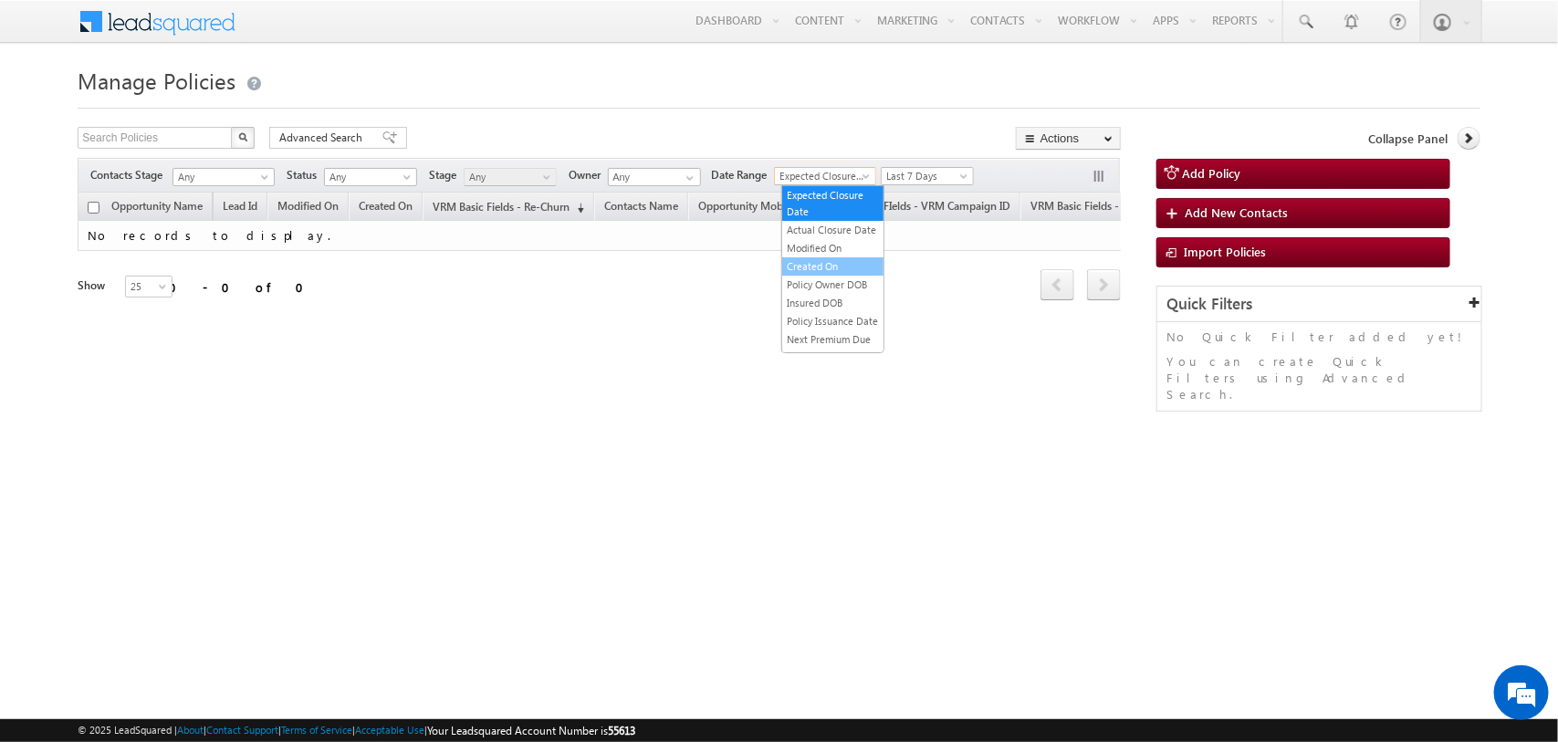
click at [831, 275] on link "Created On" at bounding box center [832, 266] width 101 height 16
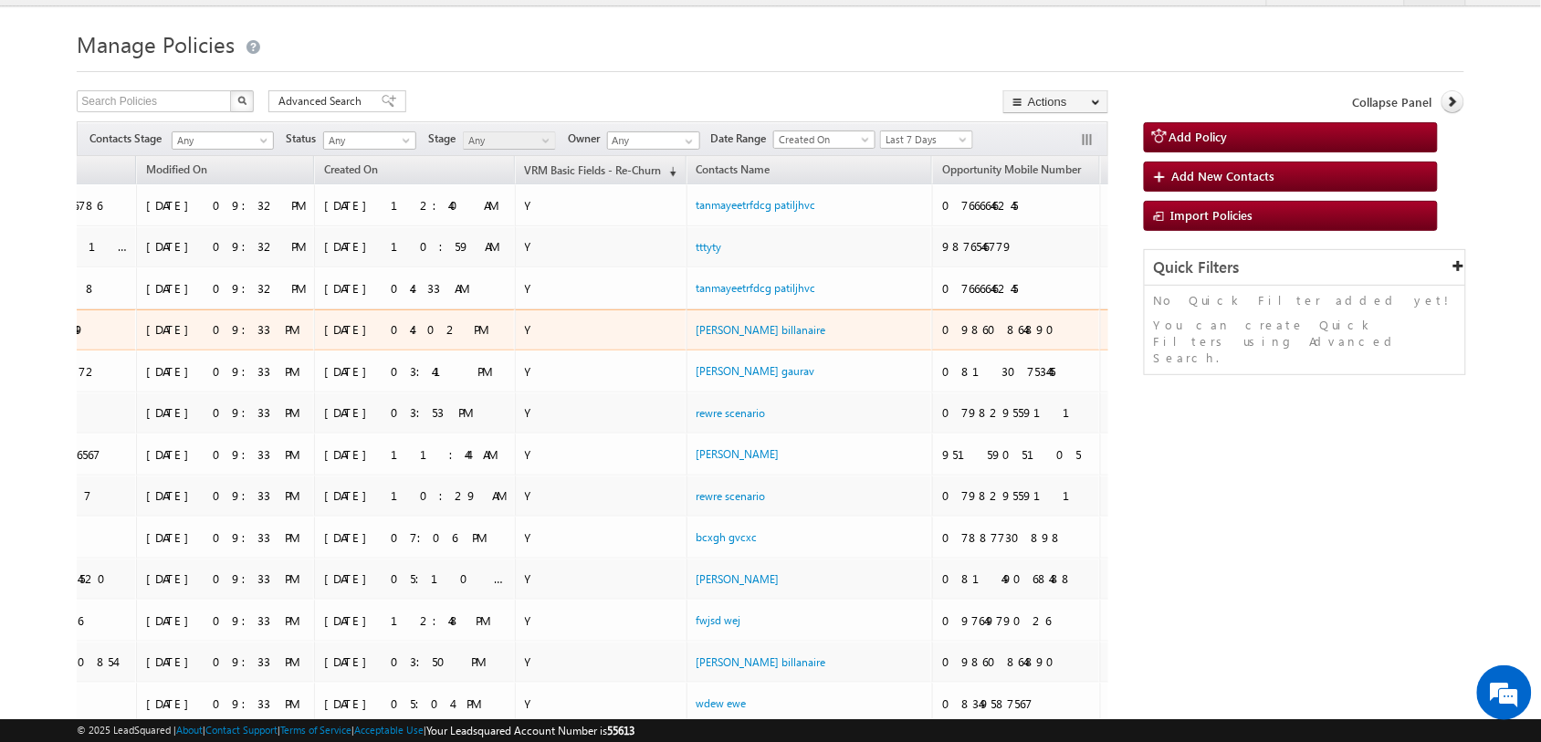
scroll to position [0, 674]
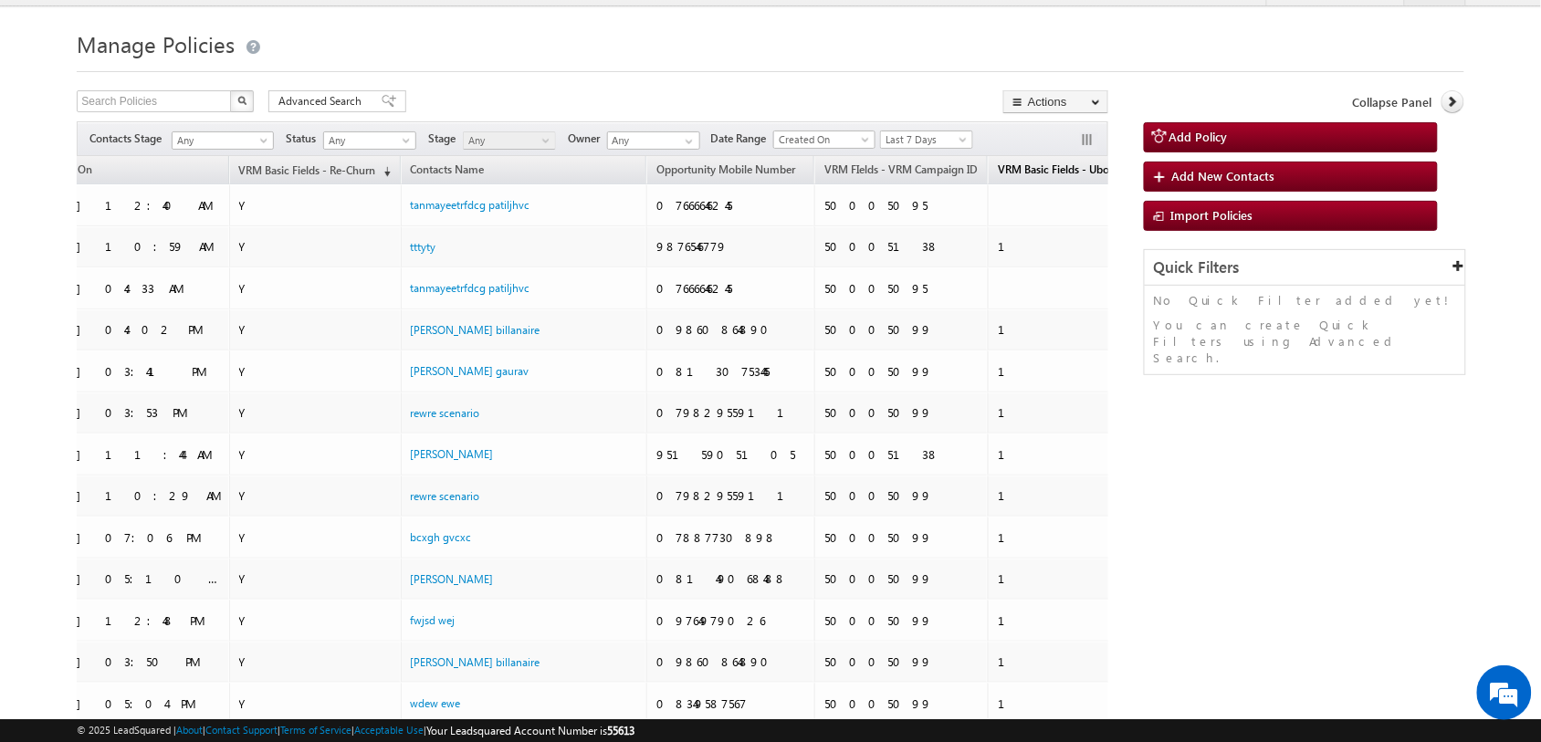
click at [988, 176] on link "VRM Basic Fields - Ubona Re-Churn Counter" at bounding box center [1103, 172] width 231 height 24
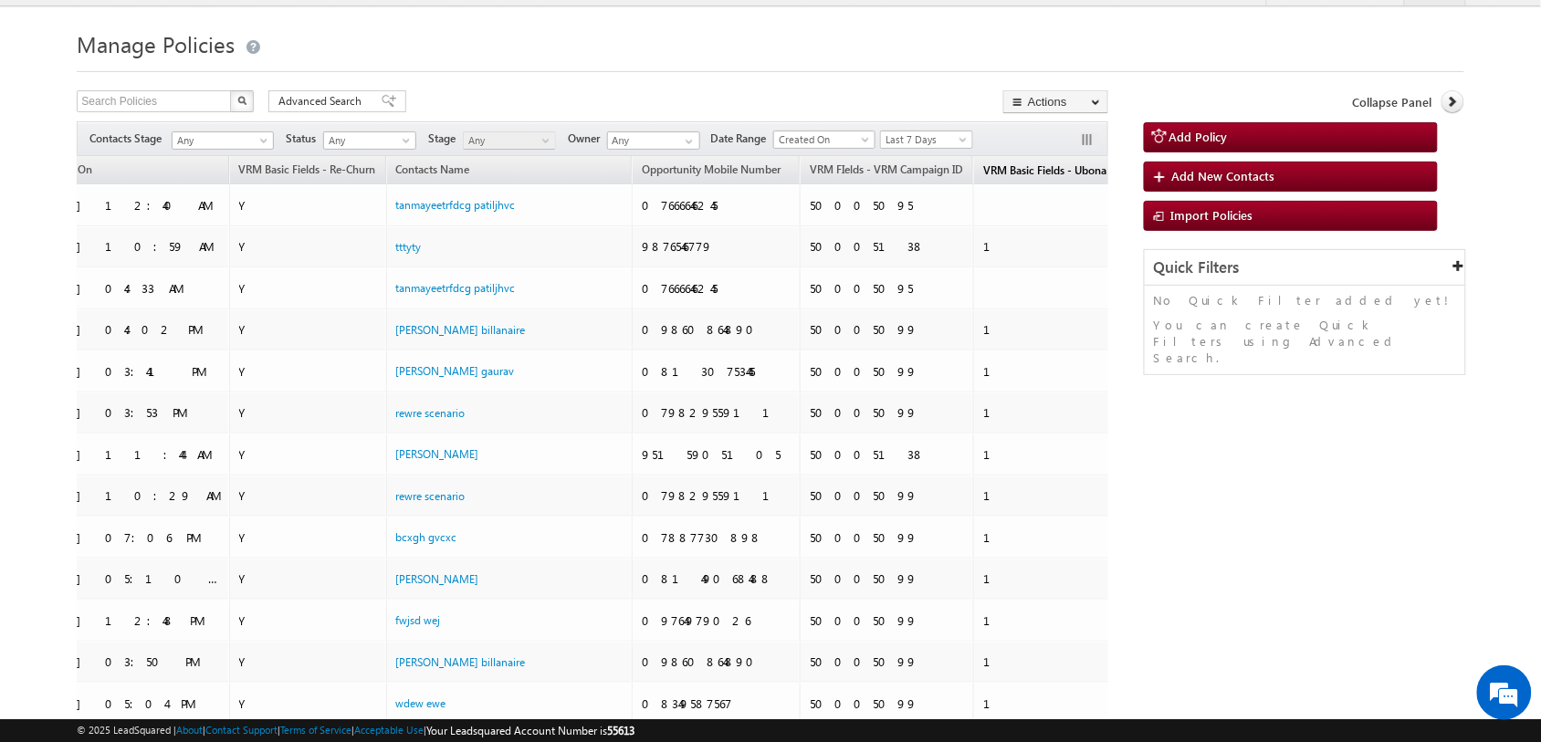
click at [983, 166] on span "VRM Basic Fields - Ubona Re-Churn Counter" at bounding box center [1089, 170] width 213 height 14
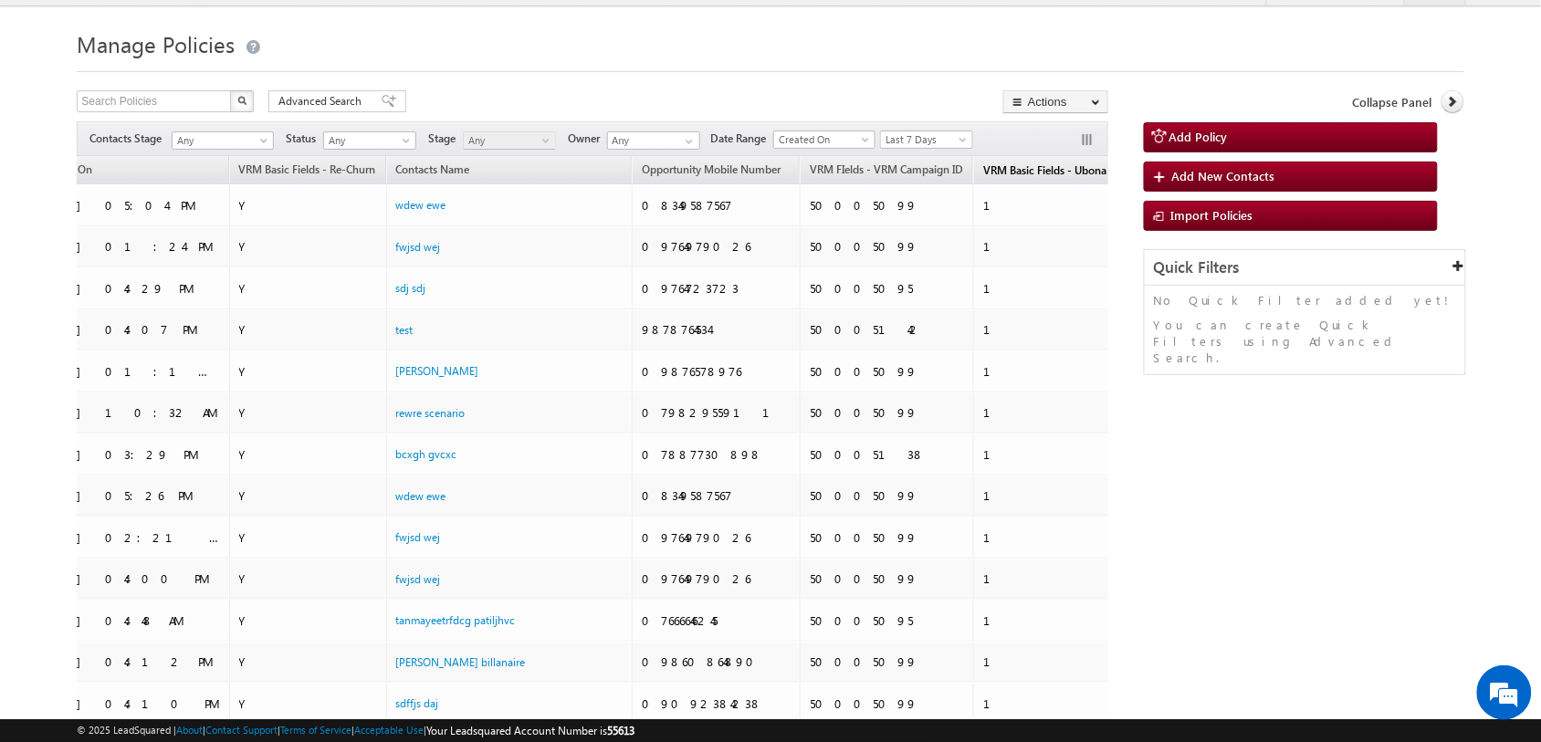
click at [983, 172] on span "VRM Basic Fields - Ubona Re-Churn Counter" at bounding box center [1089, 170] width 213 height 14
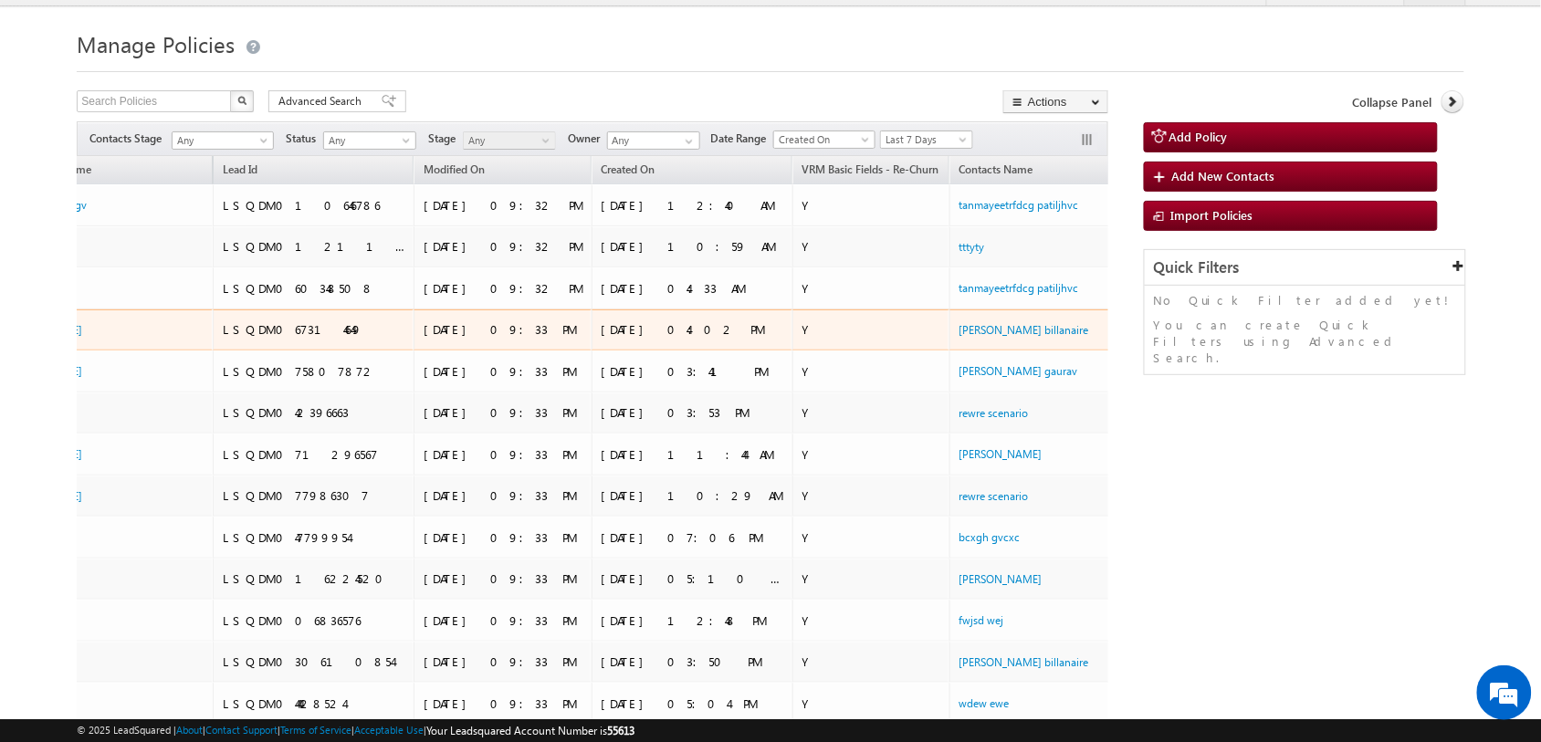
scroll to position [0, 0]
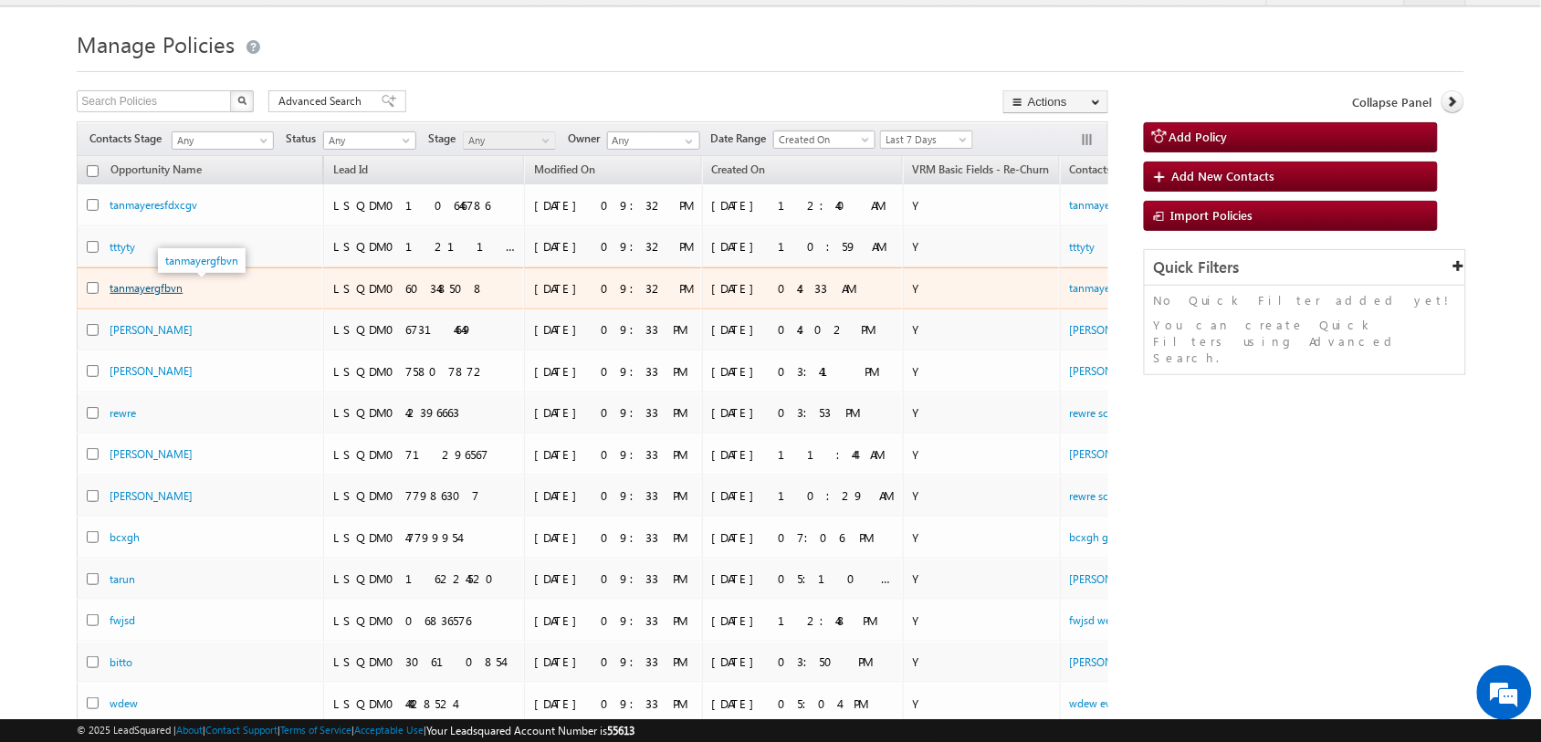
click at [141, 283] on link "tanmayergfbvn" at bounding box center [146, 288] width 73 height 14
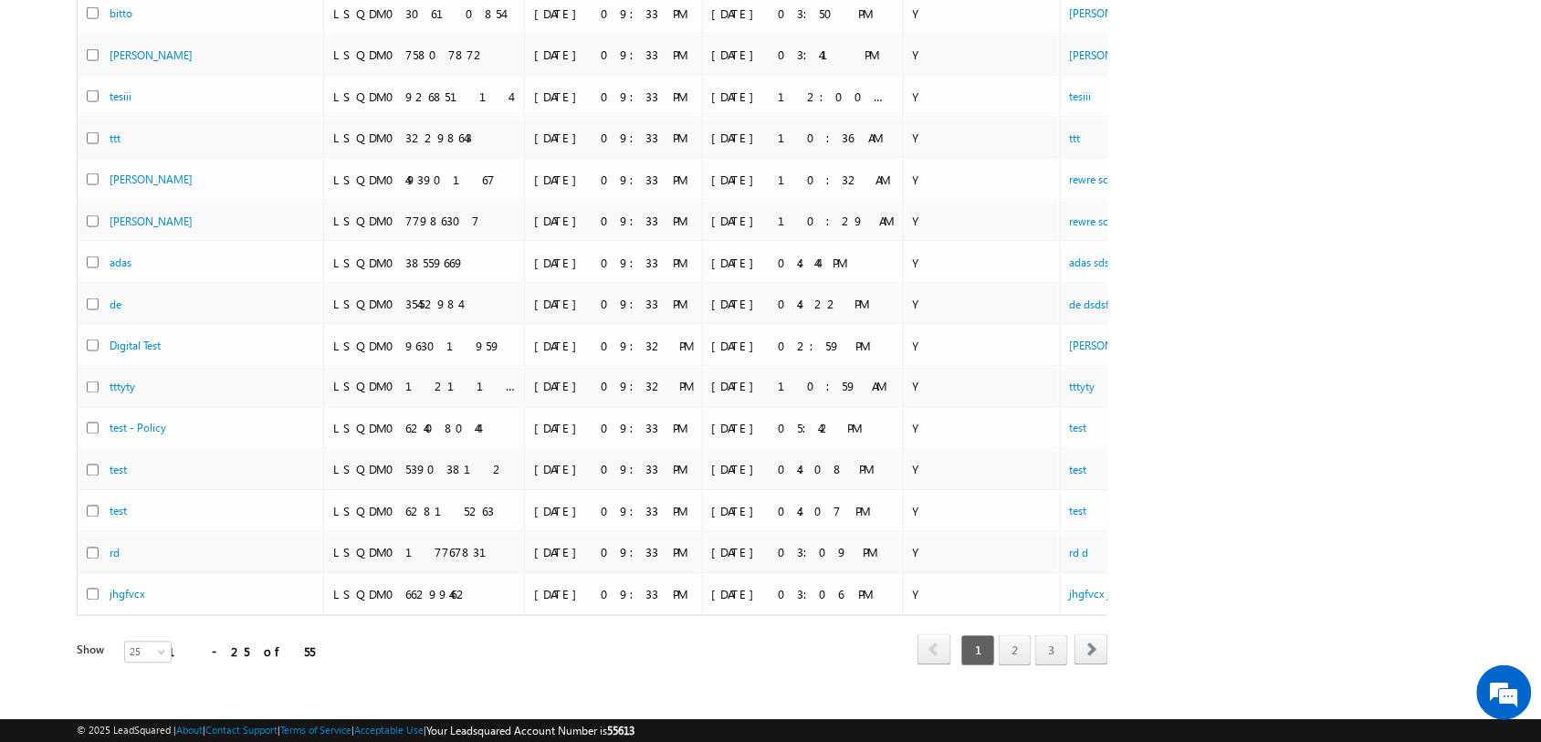
scroll to position [691, 0]
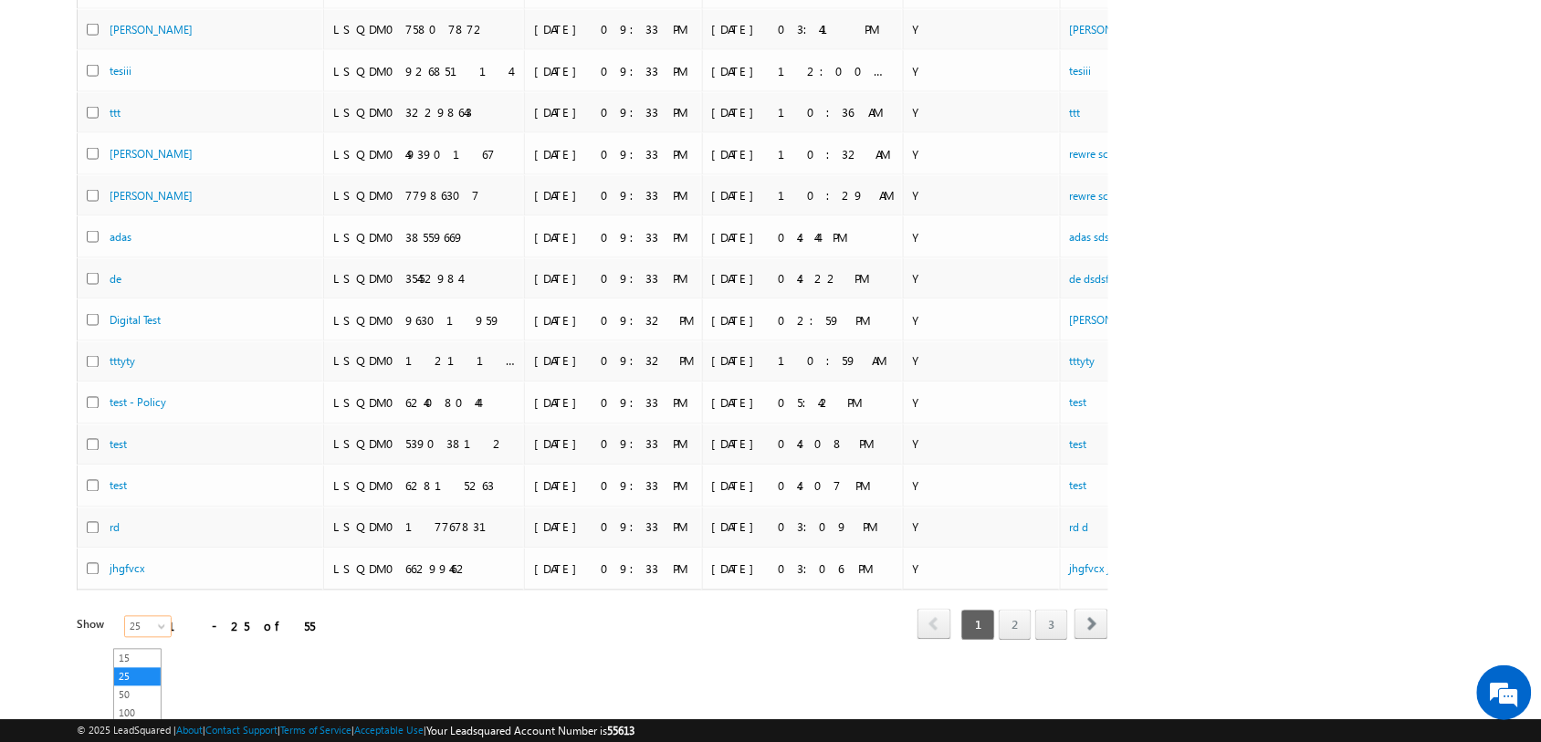
click at [137, 619] on span "25" at bounding box center [149, 627] width 48 height 16
click at [134, 706] on link "100" at bounding box center [137, 714] width 47 height 16
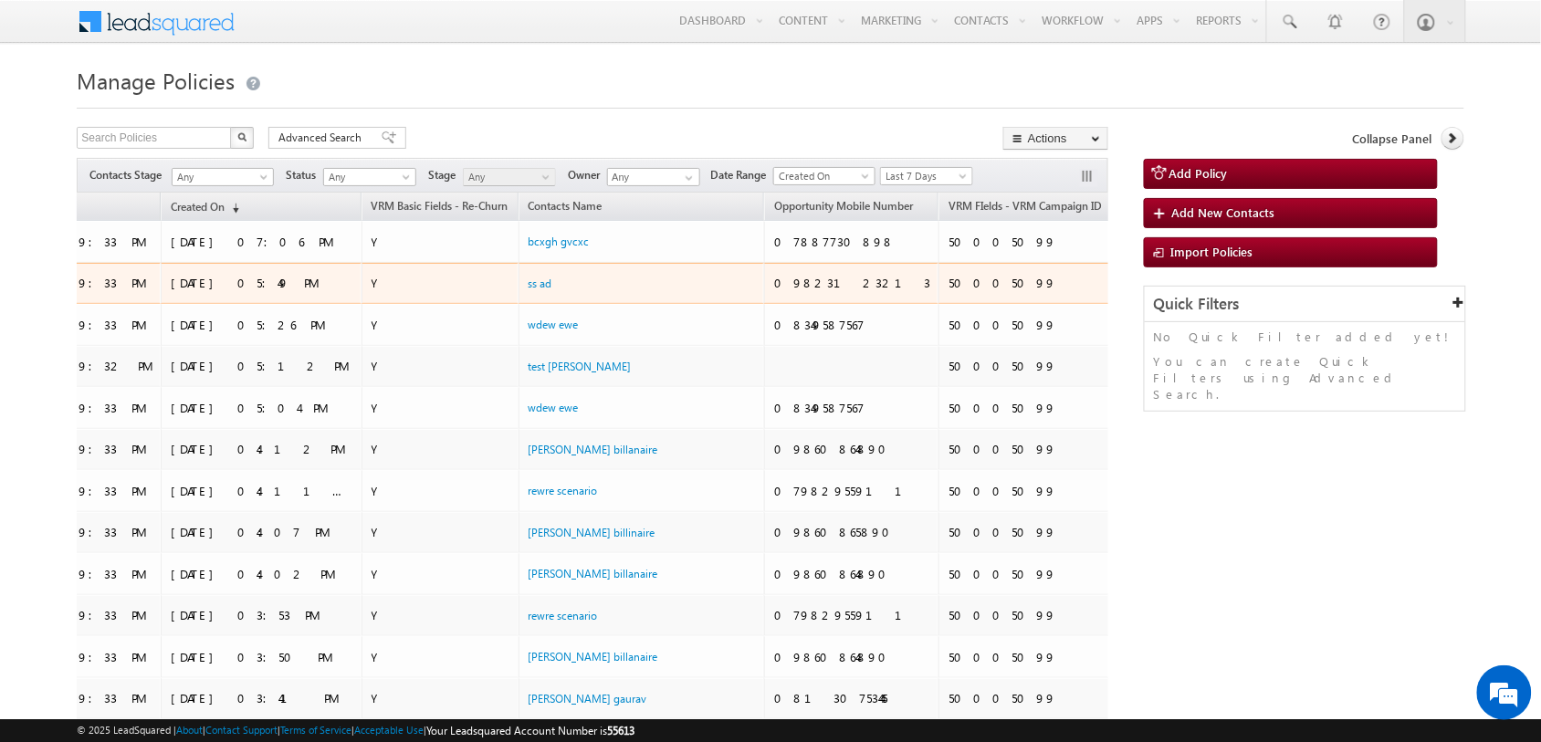
scroll to position [0, 0]
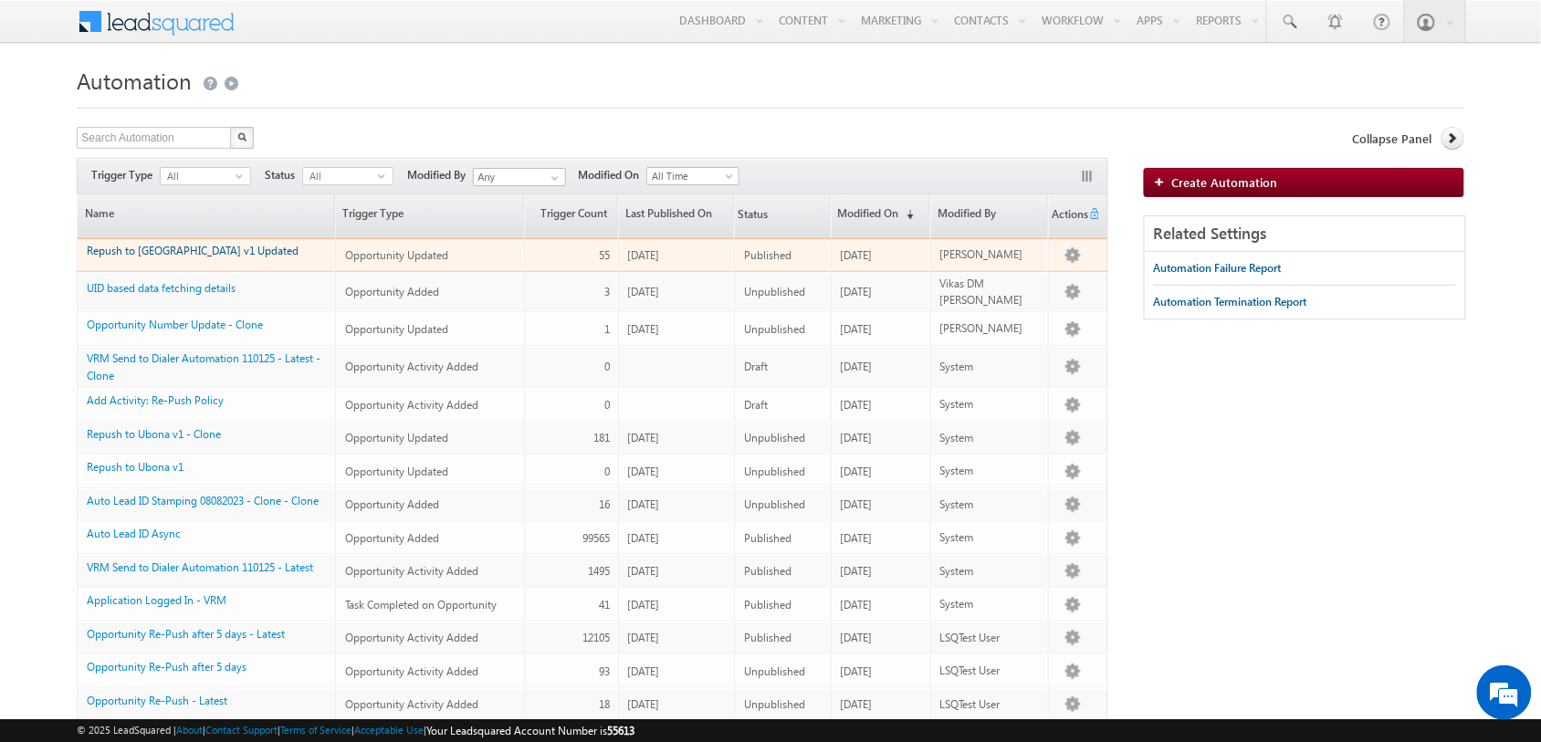
click at [190, 256] on link "Repush to [GEOGRAPHIC_DATA] v1 Updated" at bounding box center [193, 251] width 212 height 14
